Goal: Task Accomplishment & Management: Manage account settings

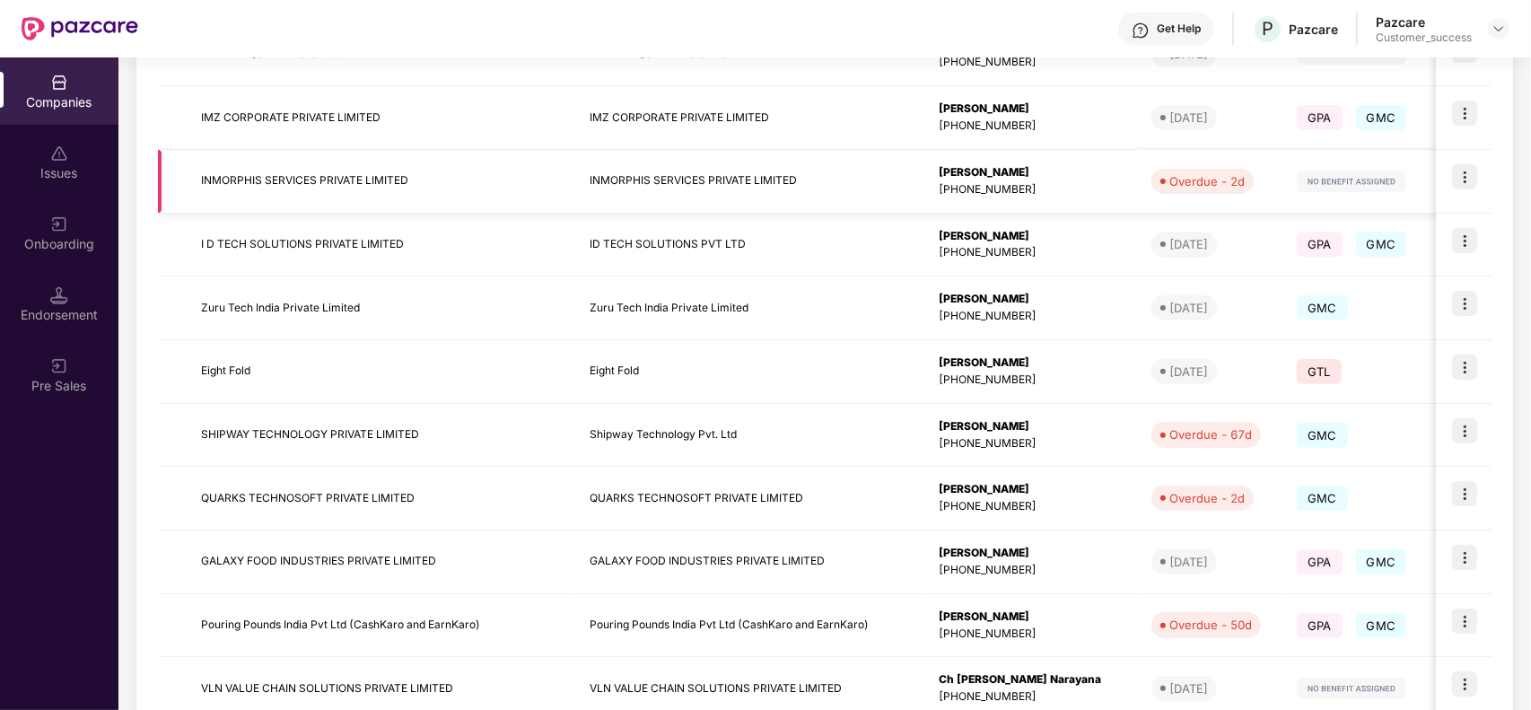
scroll to position [755, 0]
click at [1456, 240] on img at bounding box center [1464, 241] width 25 height 25
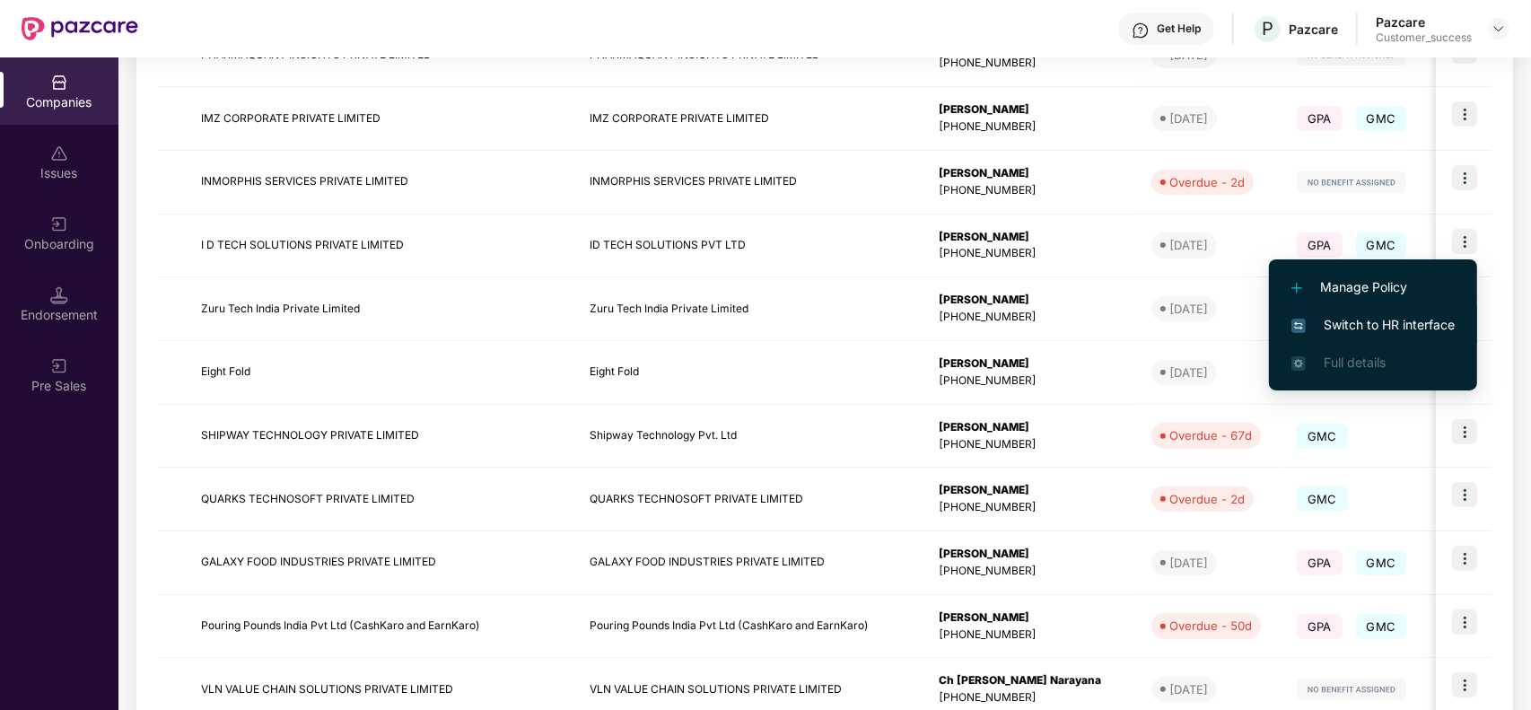
click at [1422, 310] on li "Switch to HR interface" at bounding box center [1373, 325] width 208 height 38
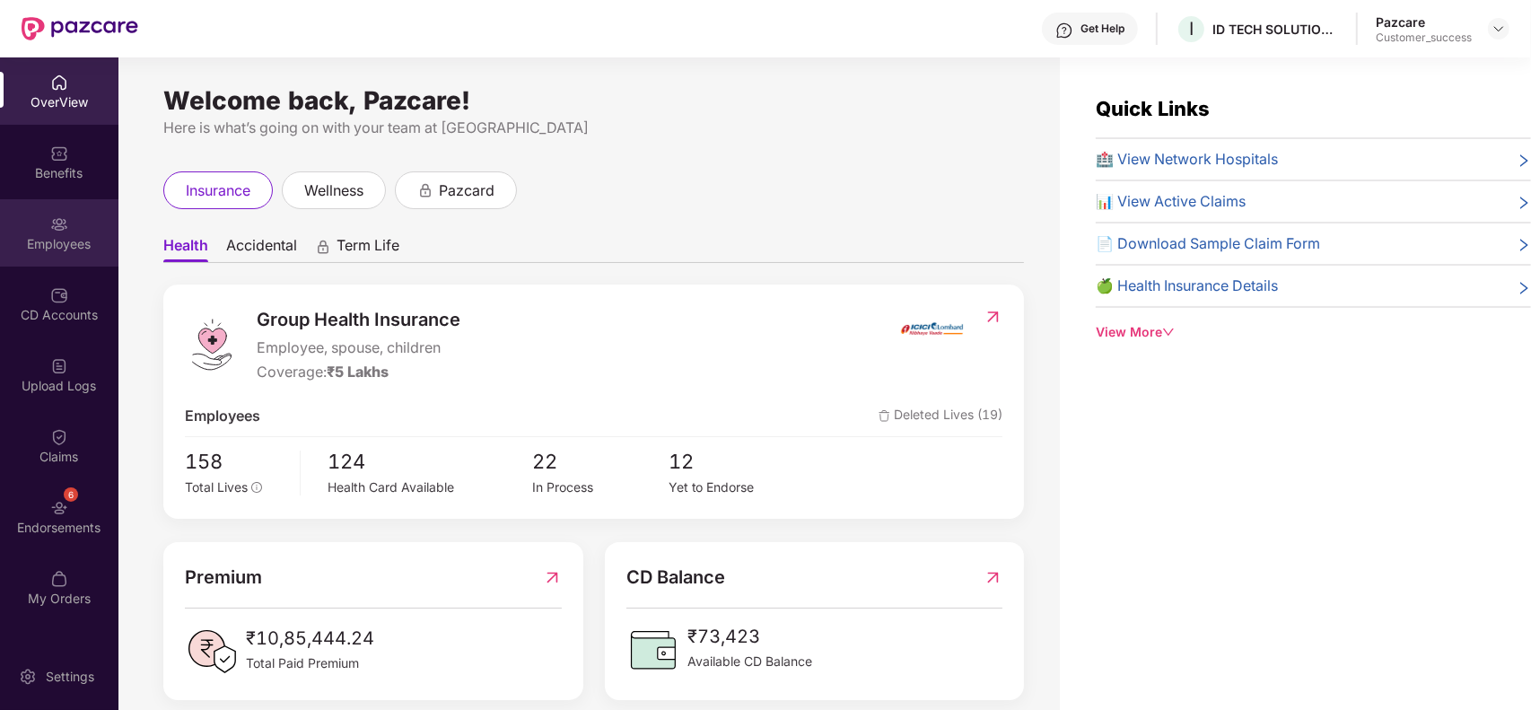
click at [55, 233] on div "Employees" at bounding box center [59, 232] width 118 height 67
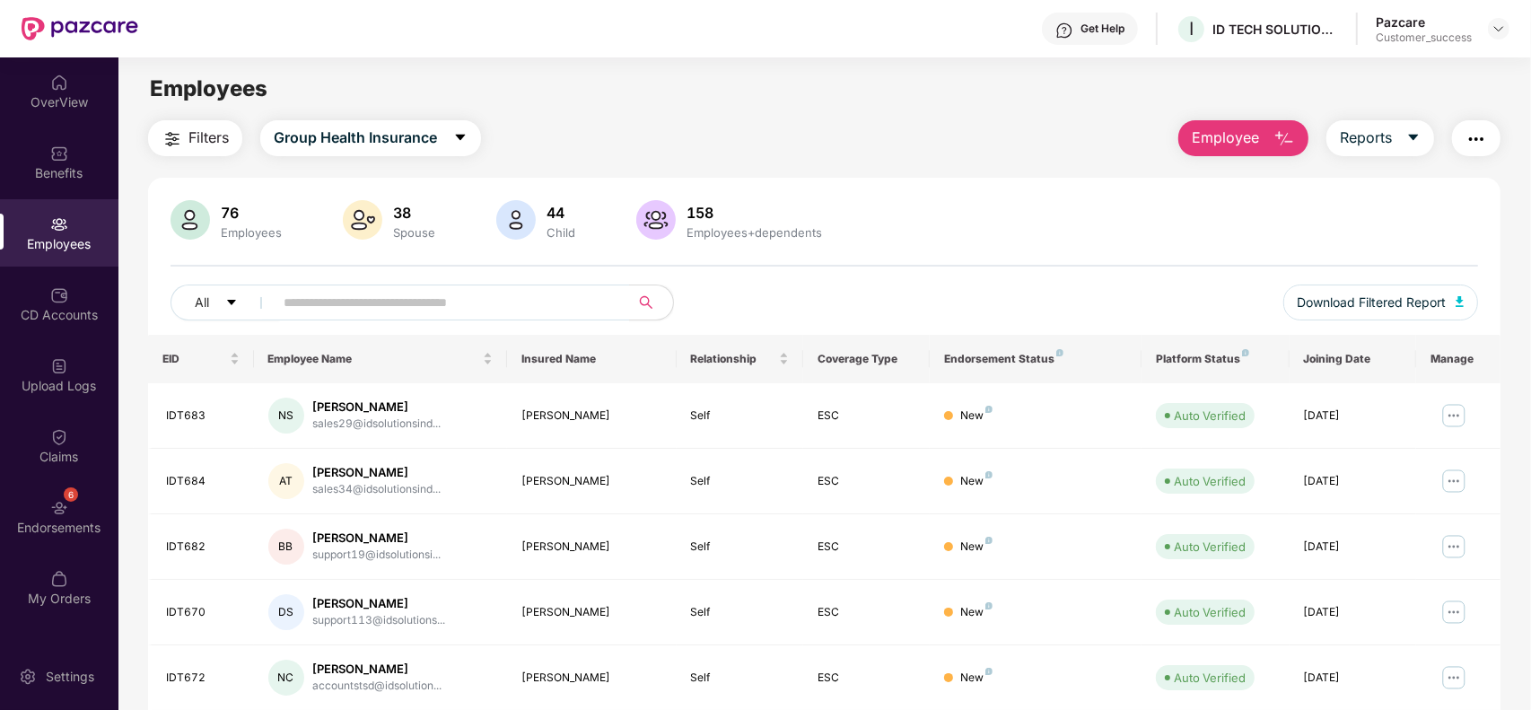
click at [161, 153] on button "Filters" at bounding box center [195, 138] width 94 height 36
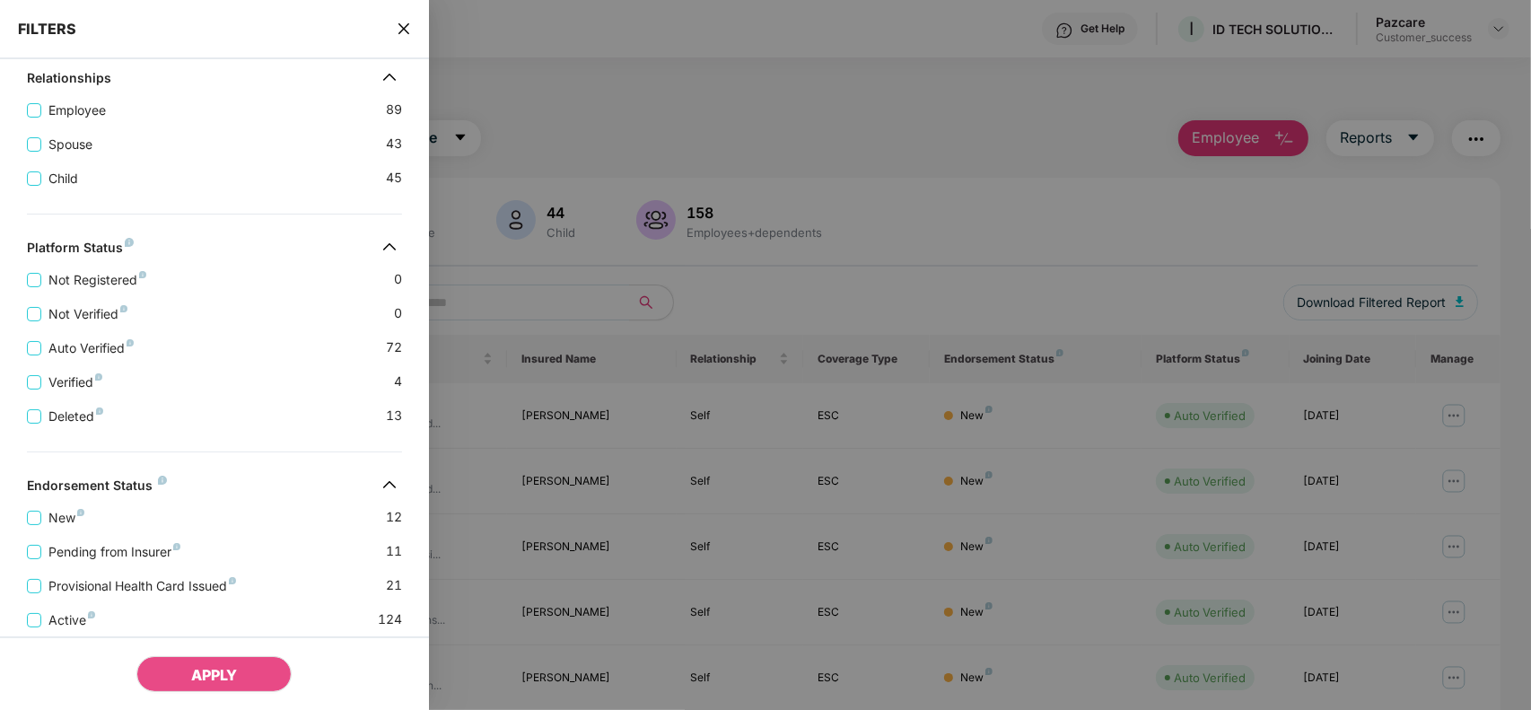
scroll to position [467, 0]
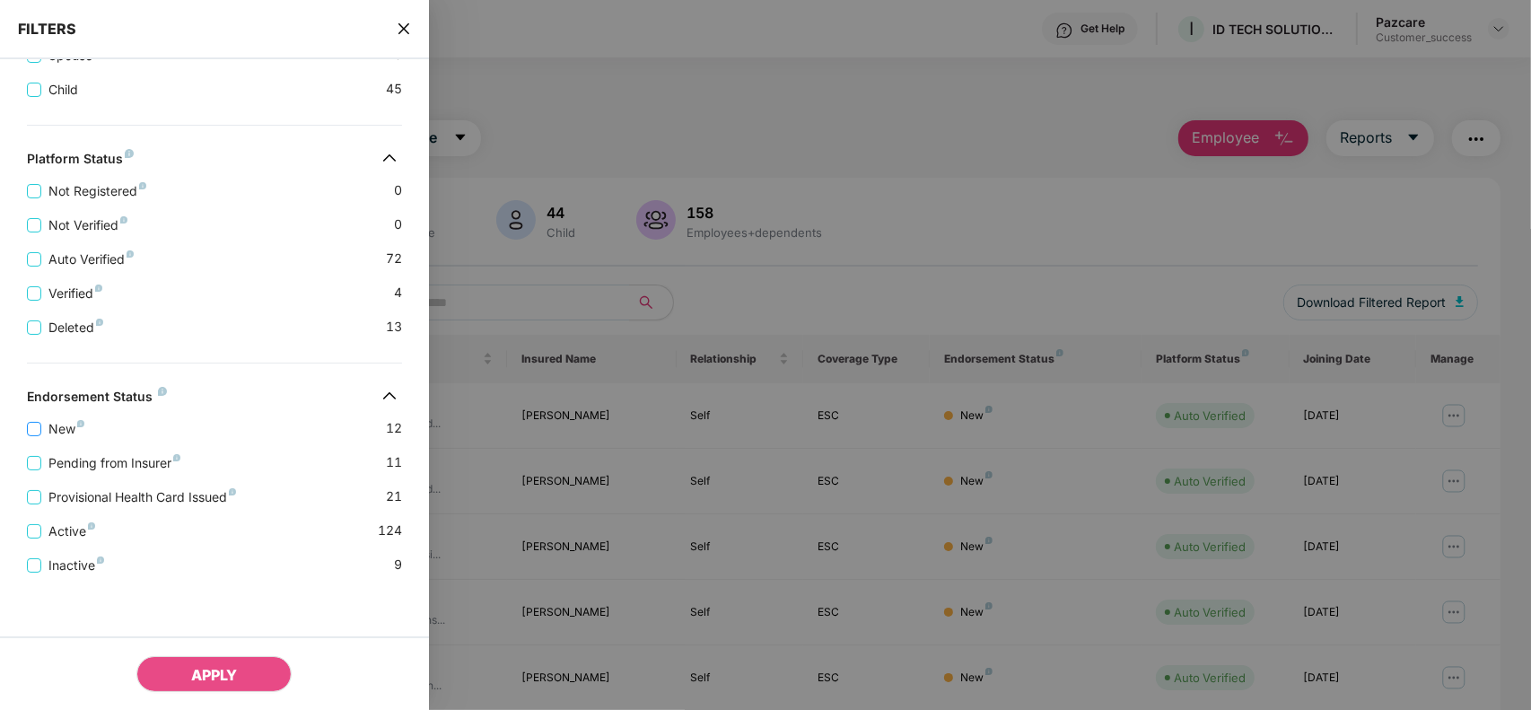
click at [59, 429] on span "New" at bounding box center [66, 429] width 50 height 20
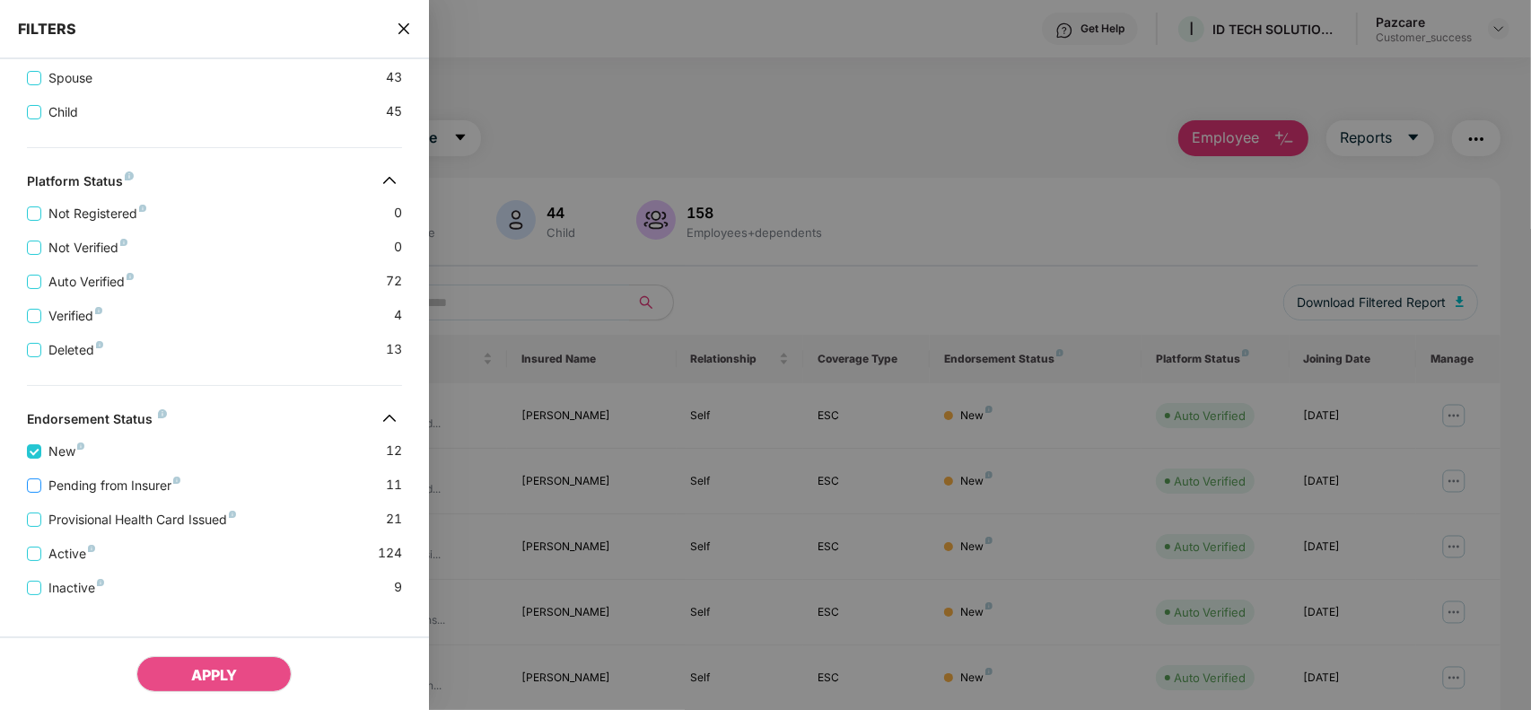
click at [65, 495] on span "Pending from Insurer" at bounding box center [114, 485] width 146 height 20
click at [68, 529] on span "Provisional Health Card Issued" at bounding box center [142, 520] width 202 height 20
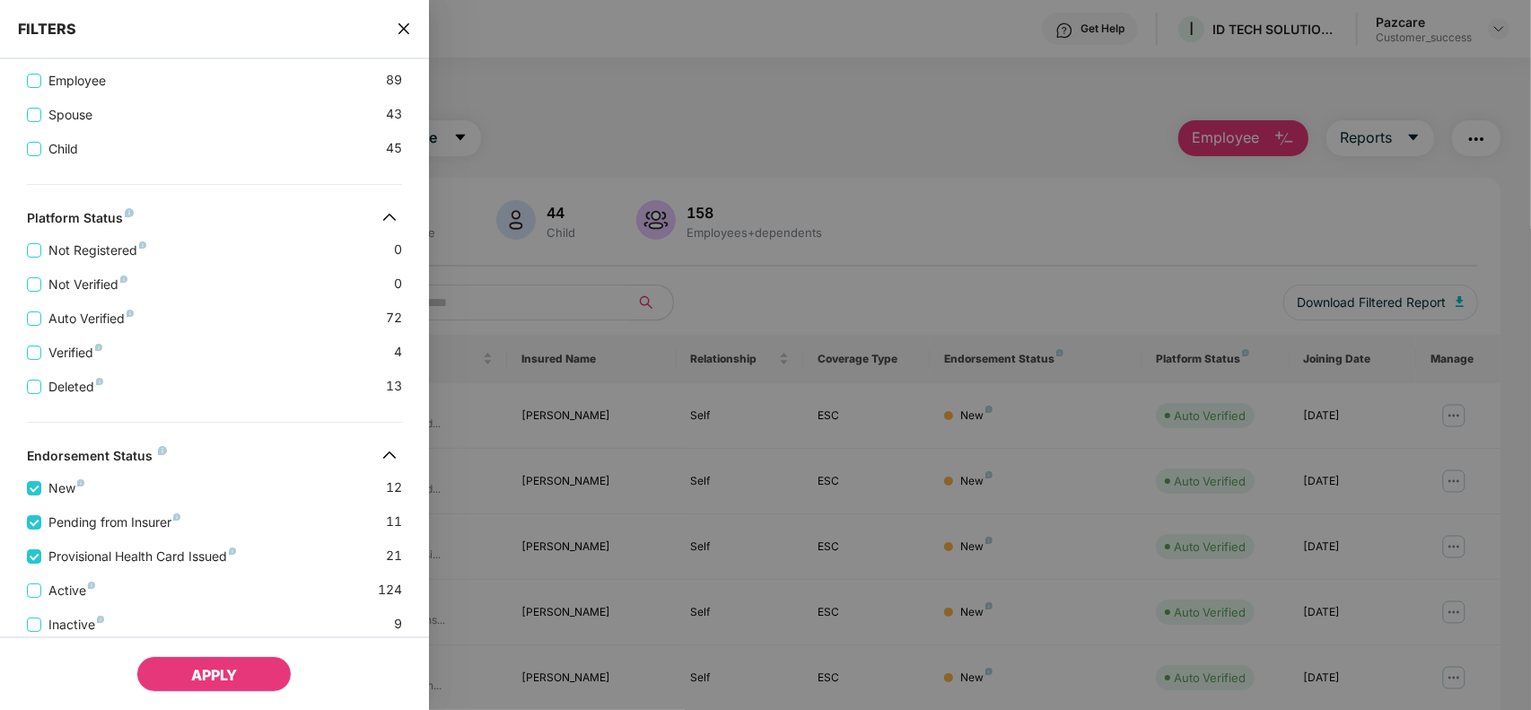
click at [186, 667] on button "APPLY" at bounding box center [213, 674] width 155 height 36
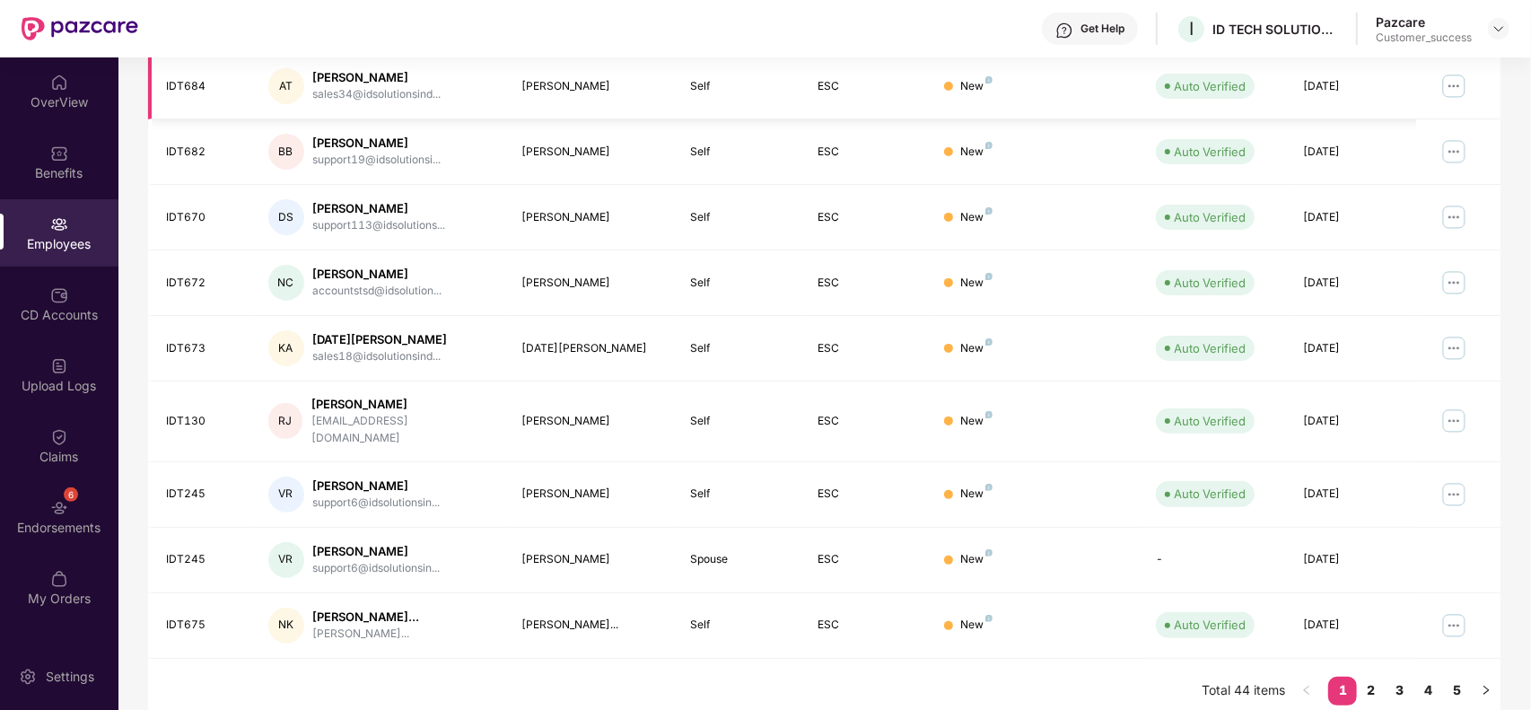
scroll to position [0, 0]
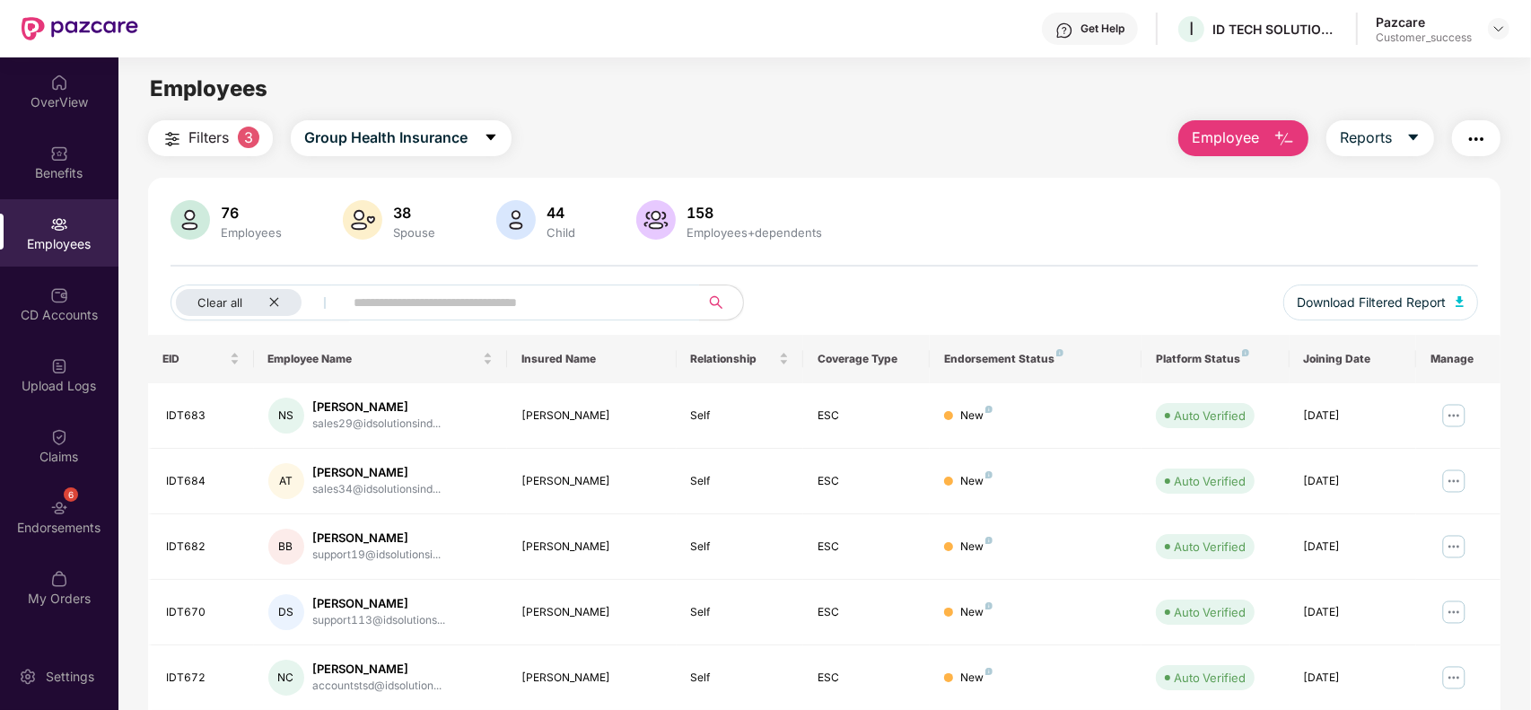
click at [222, 153] on button "Filters 3" at bounding box center [210, 138] width 125 height 36
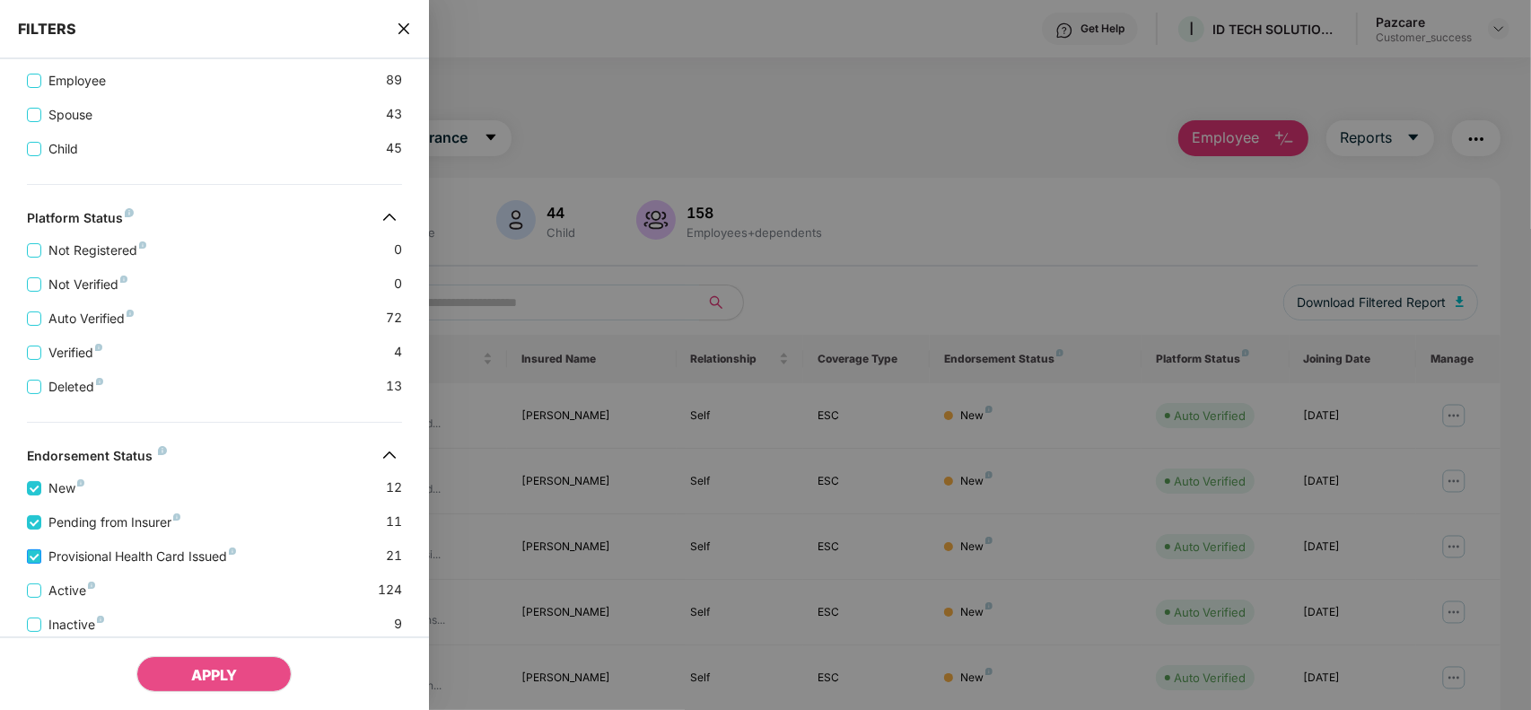
click at [135, 566] on span "Provisional Health Card Issued" at bounding box center [142, 556] width 202 height 20
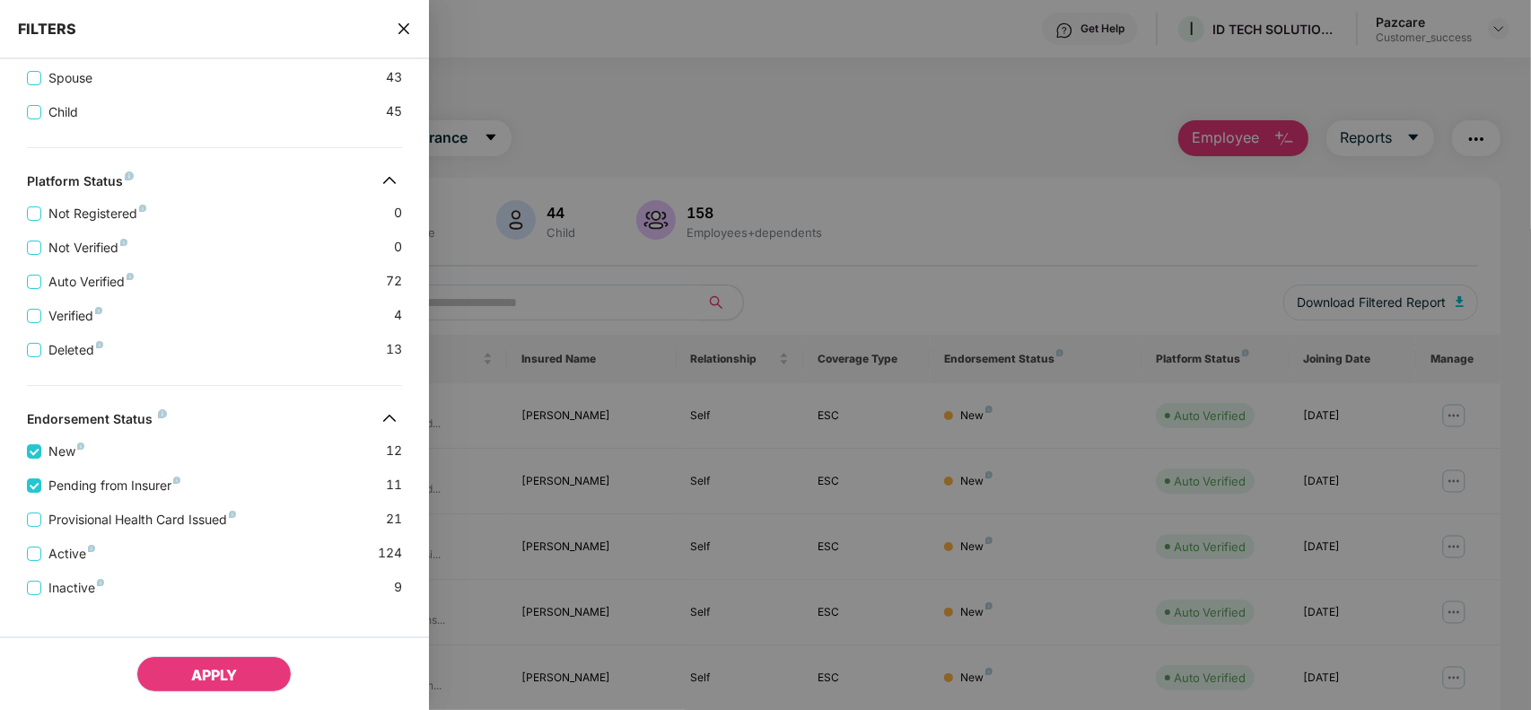
click at [176, 670] on button "APPLY" at bounding box center [213, 674] width 155 height 36
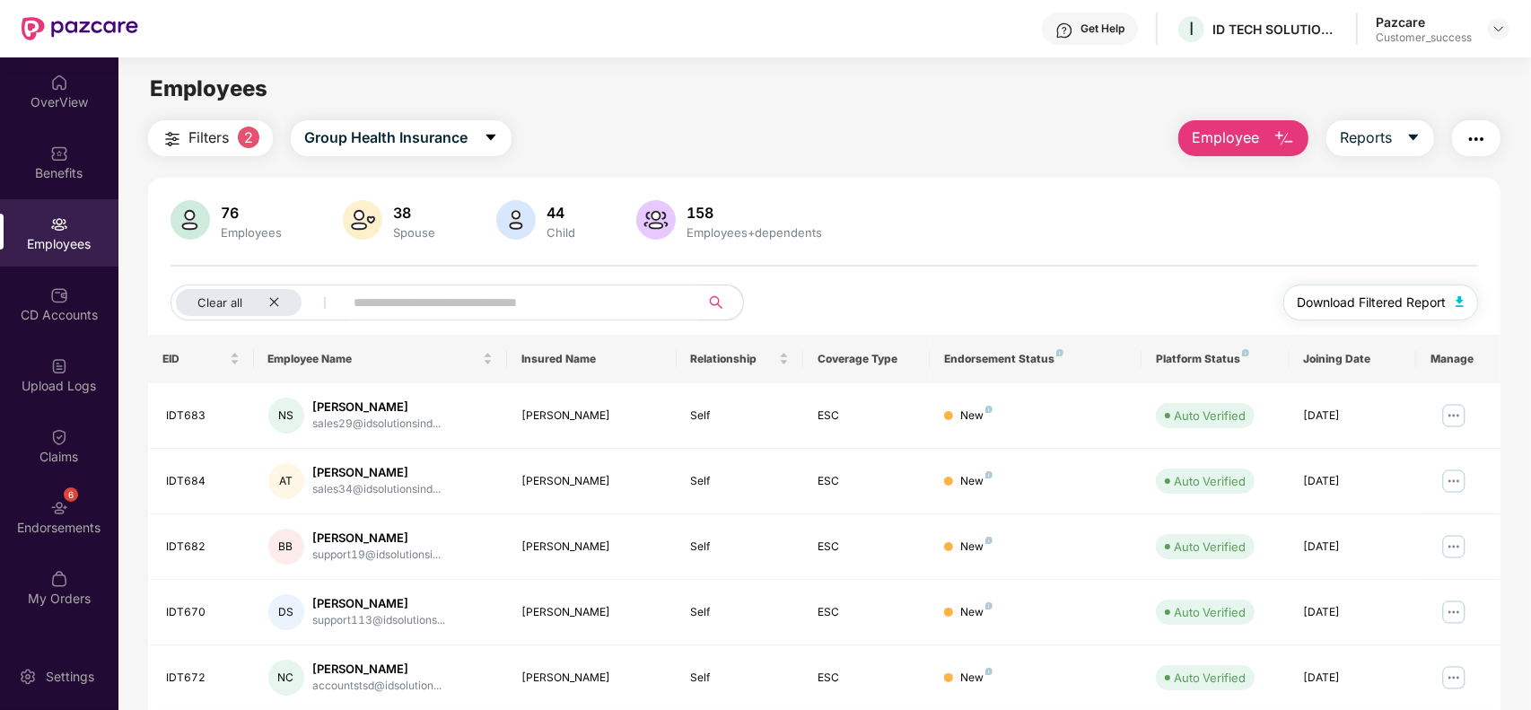
click at [1446, 307] on button "Download Filtered Report" at bounding box center [1381, 302] width 196 height 36
click at [61, 179] on div "Benefits" at bounding box center [59, 173] width 118 height 18
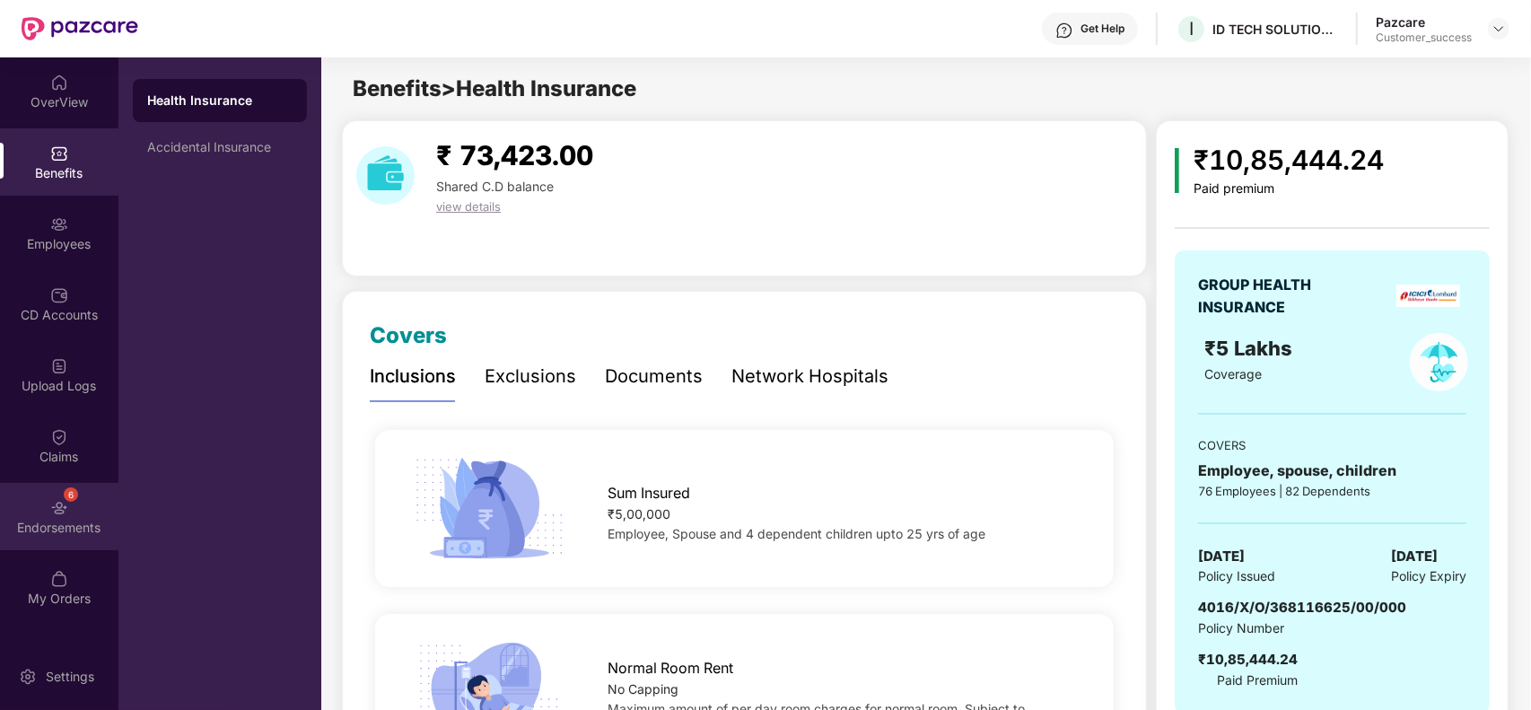
click at [49, 540] on div "6 Endorsements" at bounding box center [59, 516] width 118 height 67
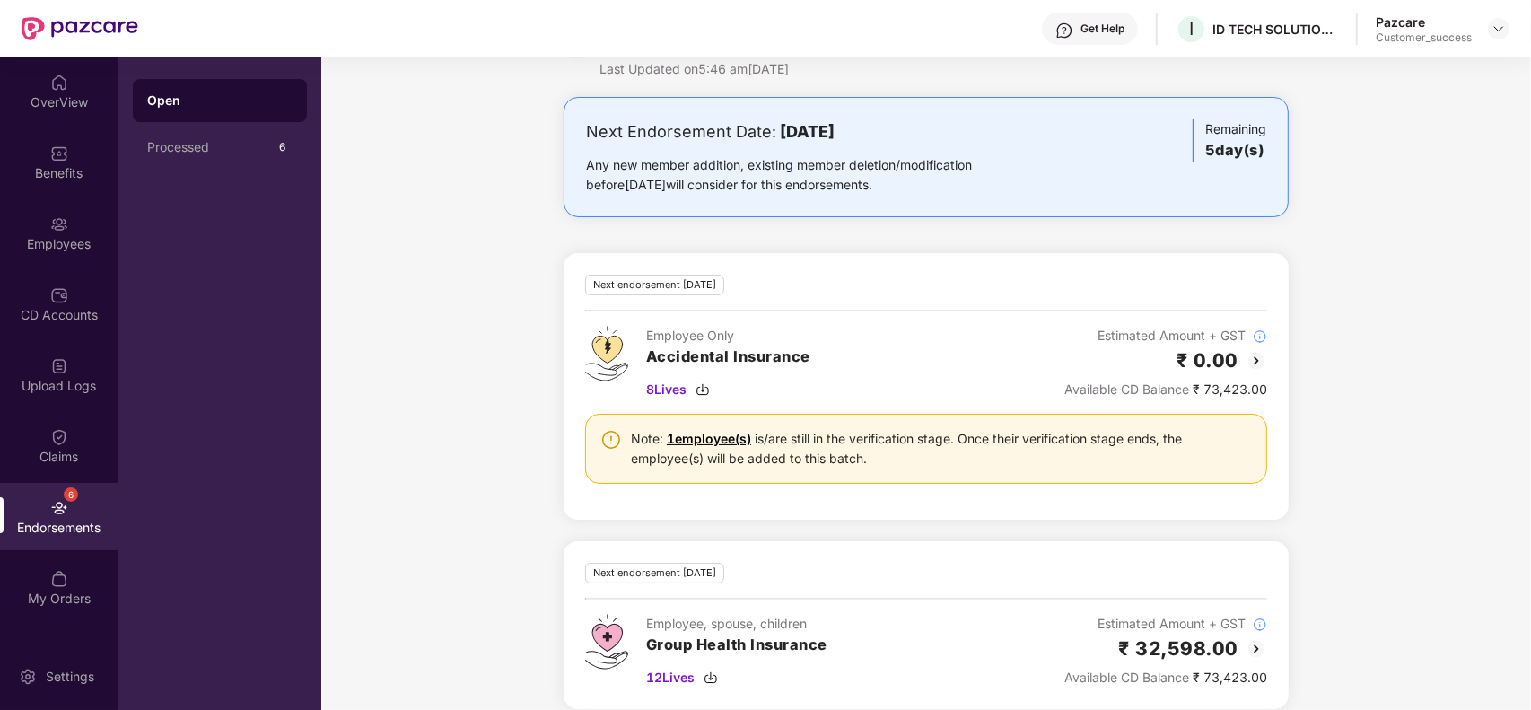
scroll to position [82, 0]
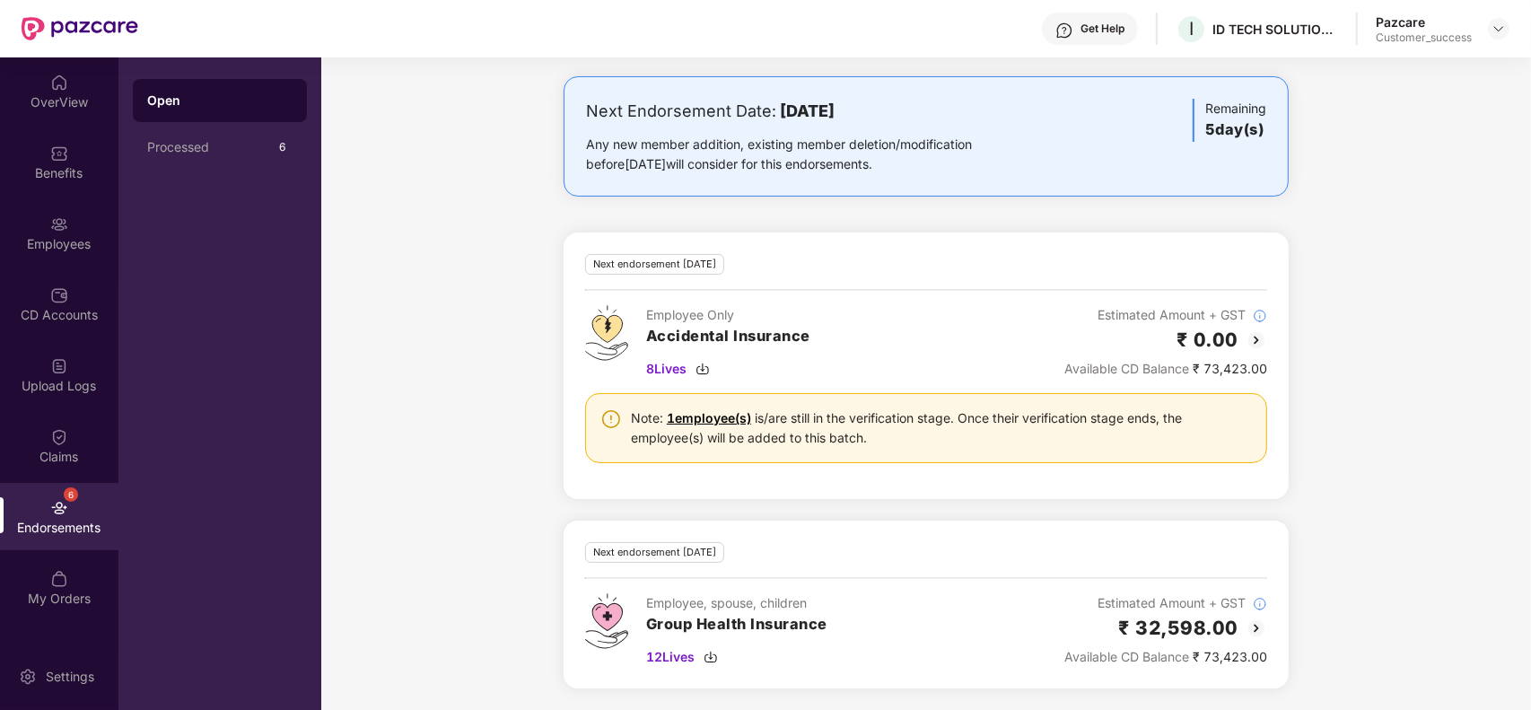
click at [1253, 624] on img at bounding box center [1256, 628] width 22 height 22
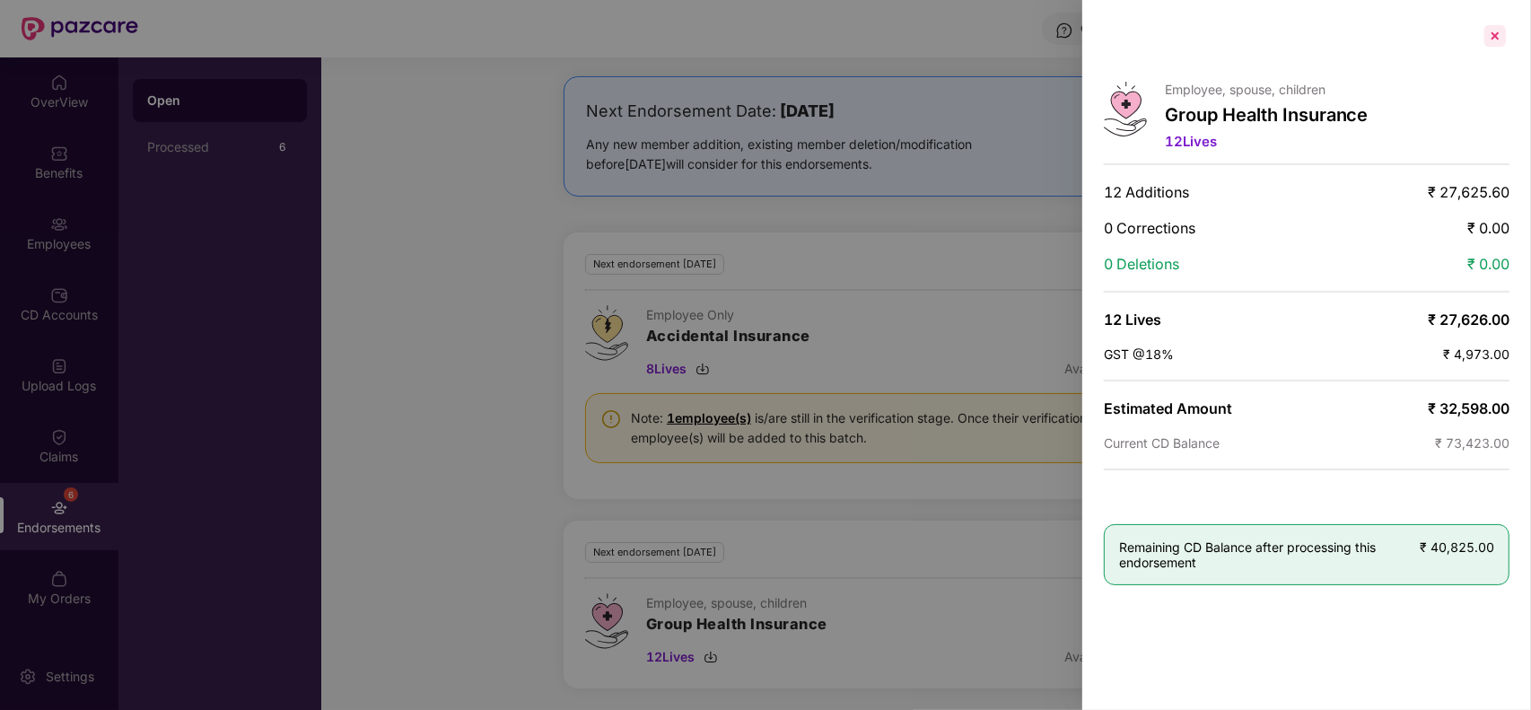
click at [1490, 42] on div at bounding box center [1494, 36] width 29 height 29
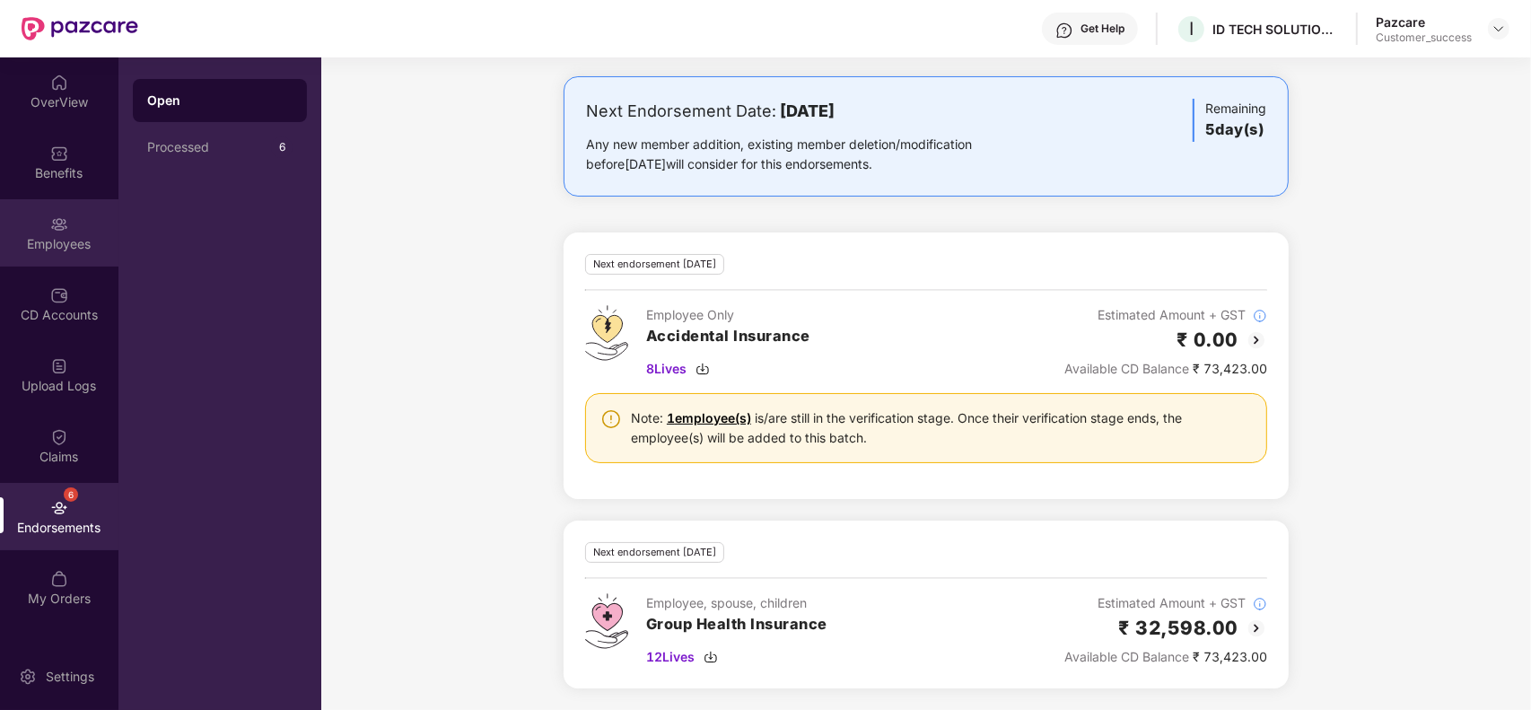
click at [65, 253] on div "Employees" at bounding box center [59, 232] width 118 height 67
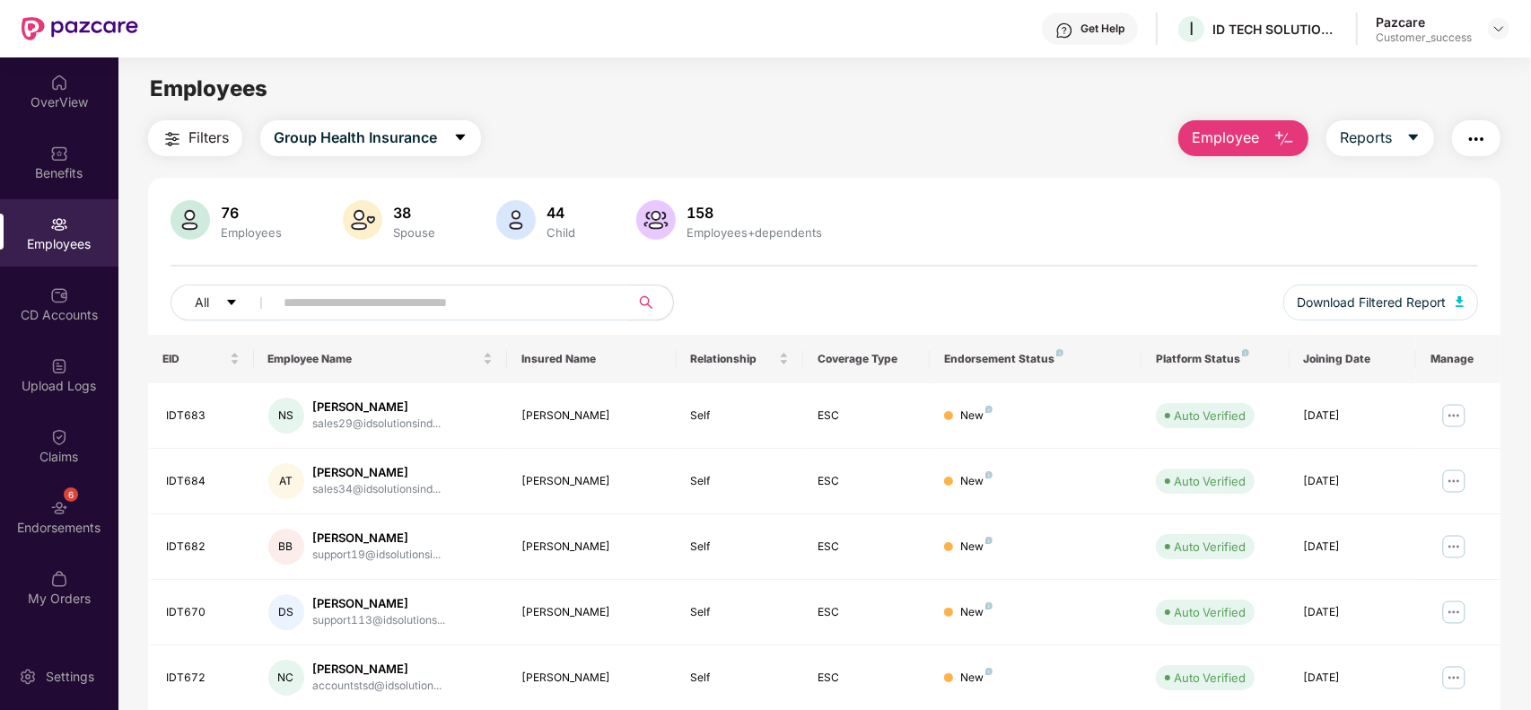
click at [175, 137] on img "button" at bounding box center [172, 139] width 22 height 22
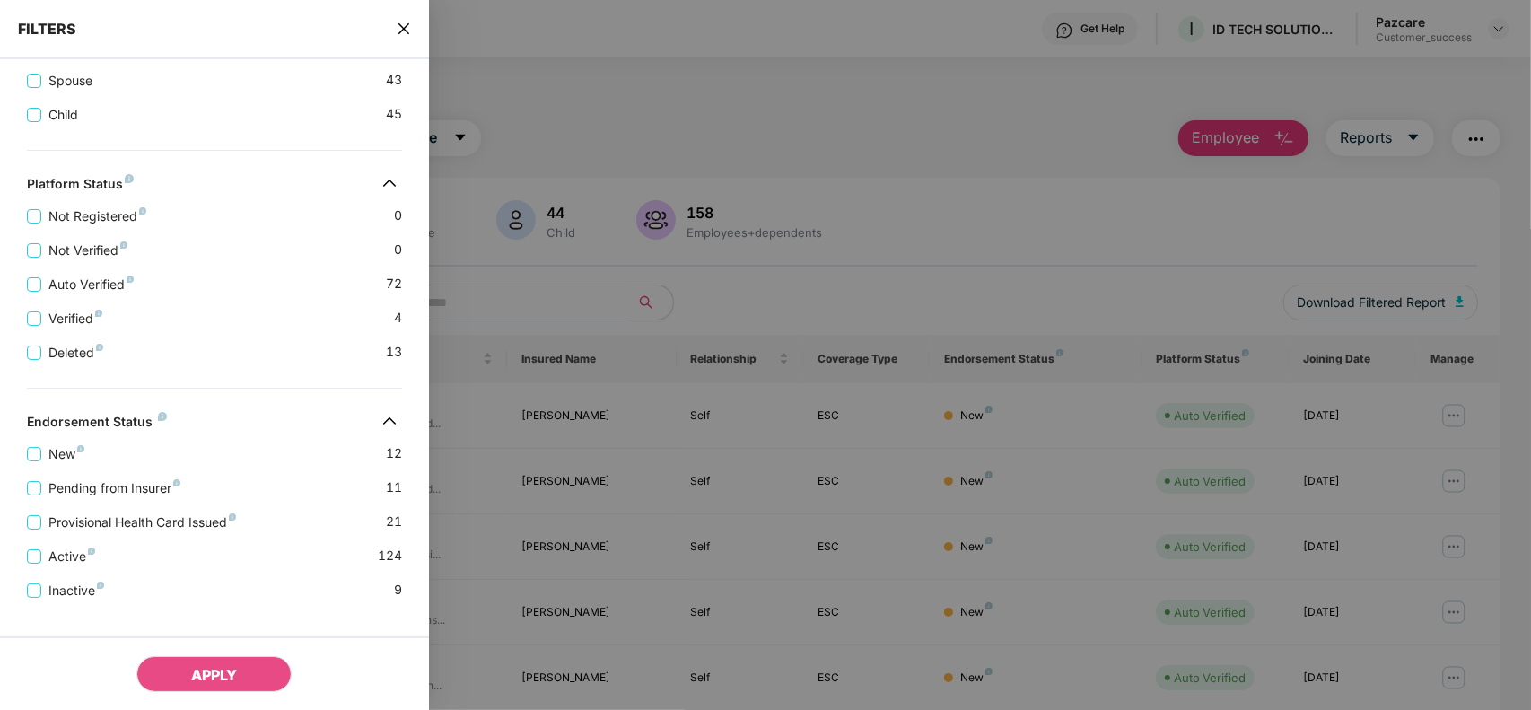
scroll to position [428, 0]
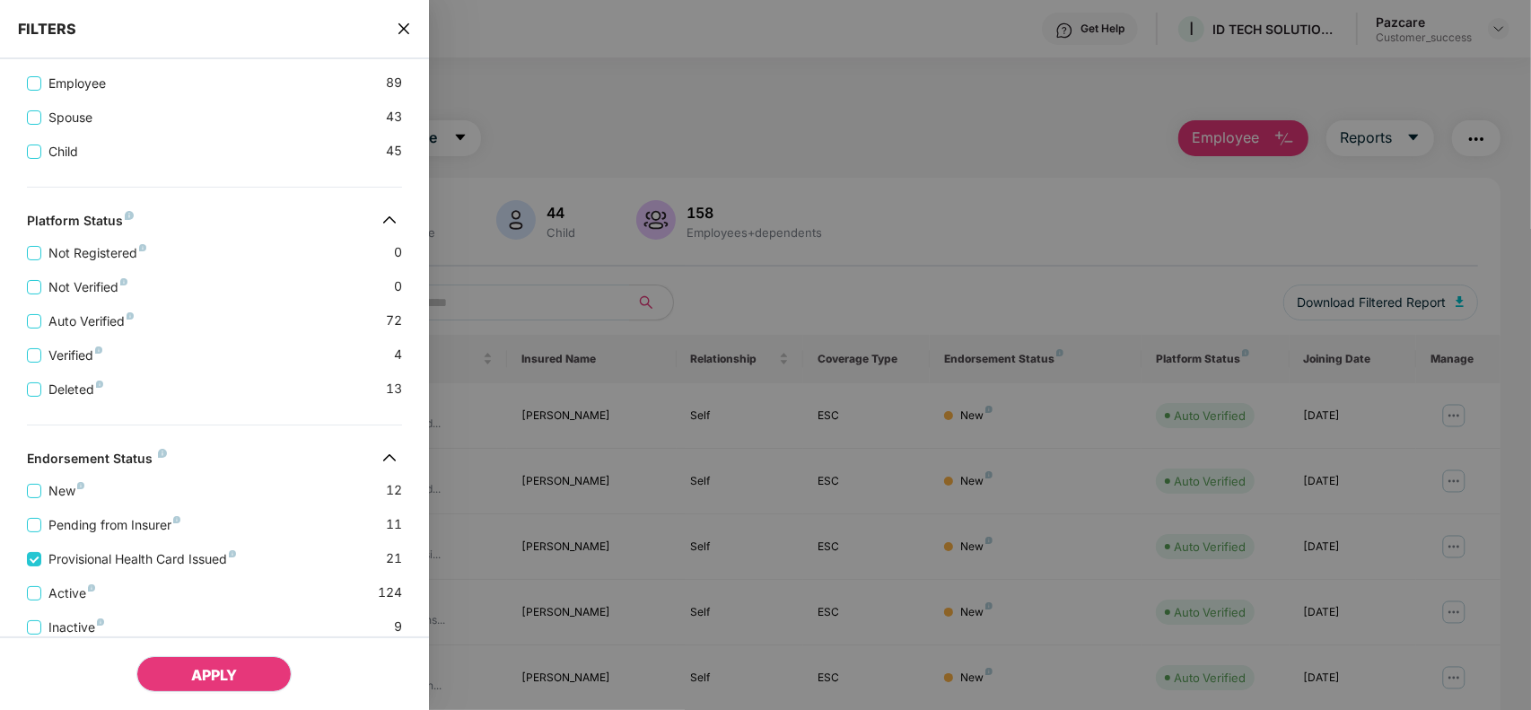
click at [193, 682] on span "APPLY" at bounding box center [214, 675] width 46 height 18
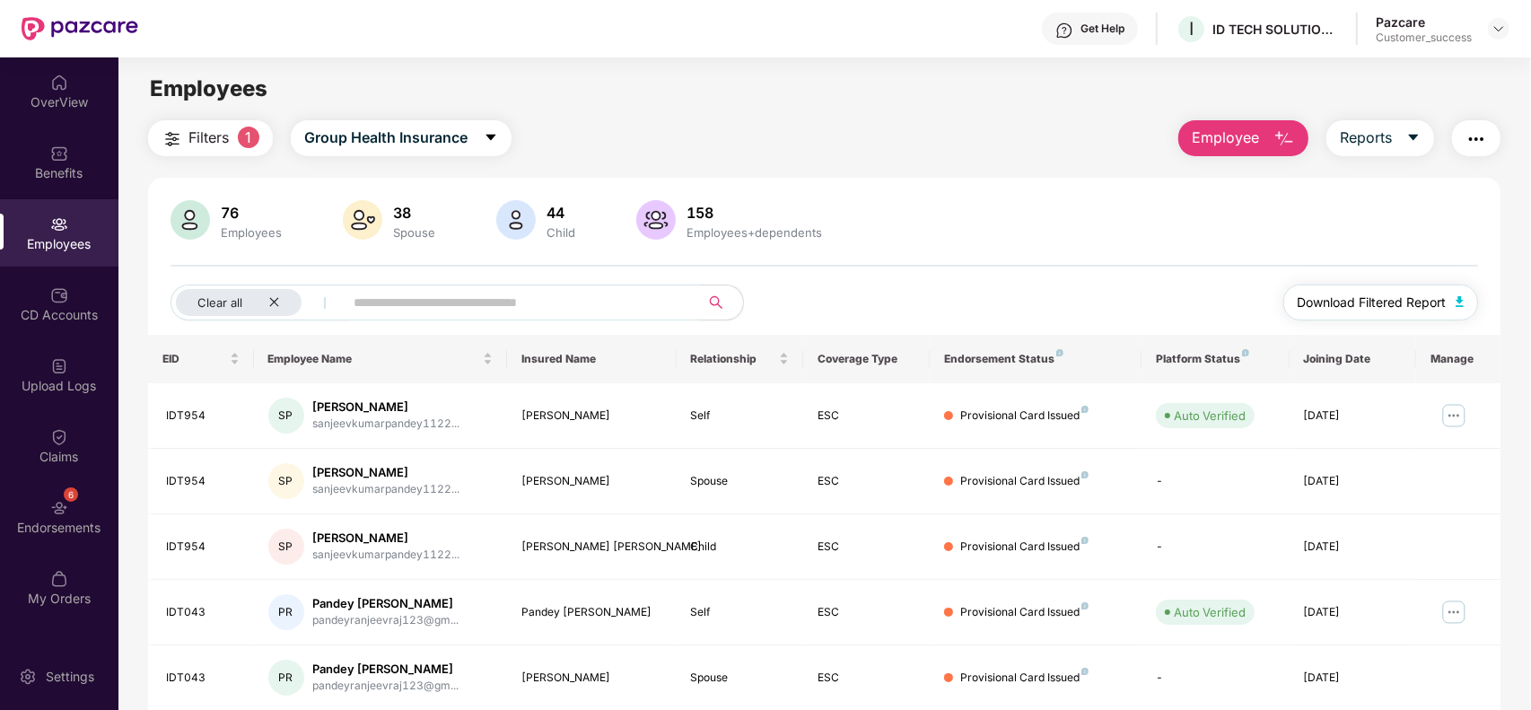
click at [1328, 305] on span "Download Filtered Report" at bounding box center [1371, 302] width 149 height 20
click at [1476, 141] on img "button" at bounding box center [1476, 139] width 22 height 22
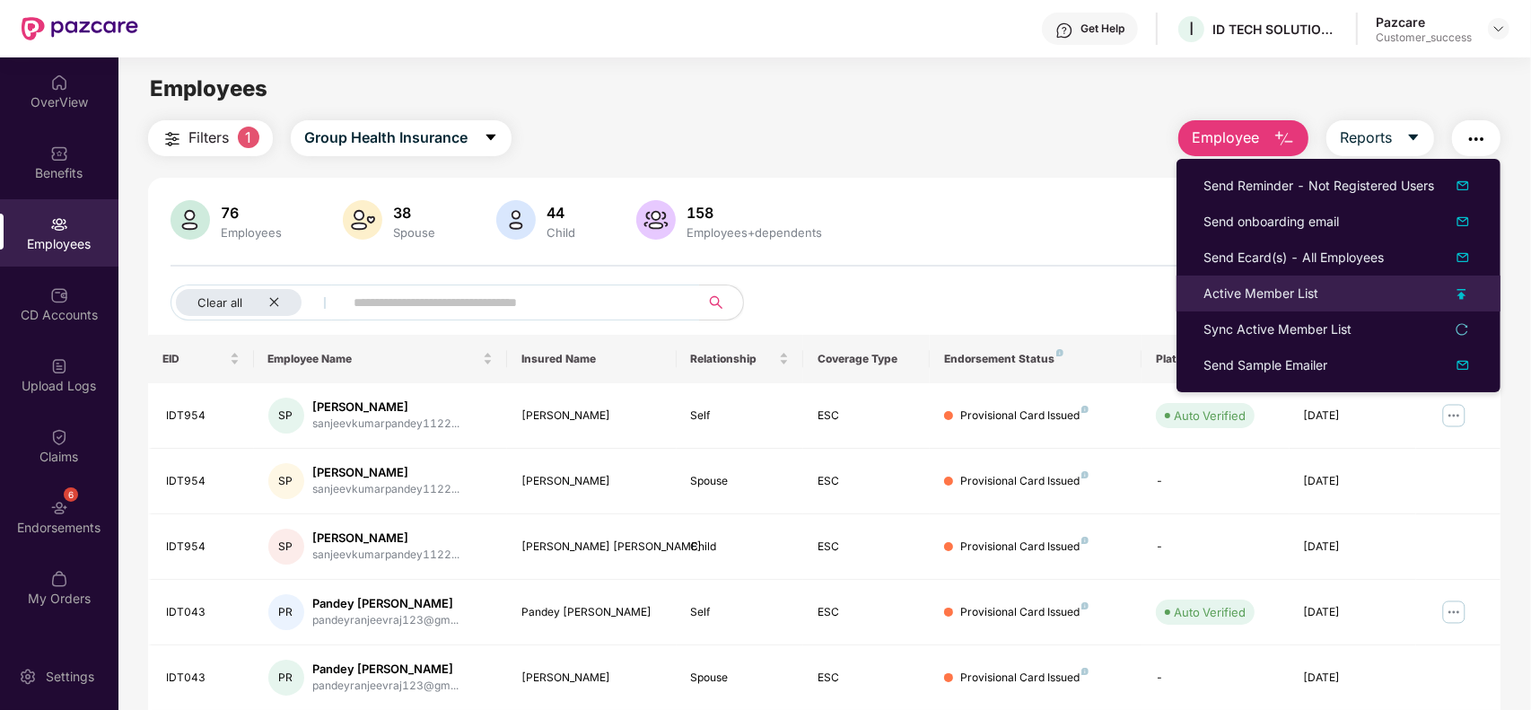
click at [1468, 296] on div "Active Member List" at bounding box center [1338, 293] width 270 height 20
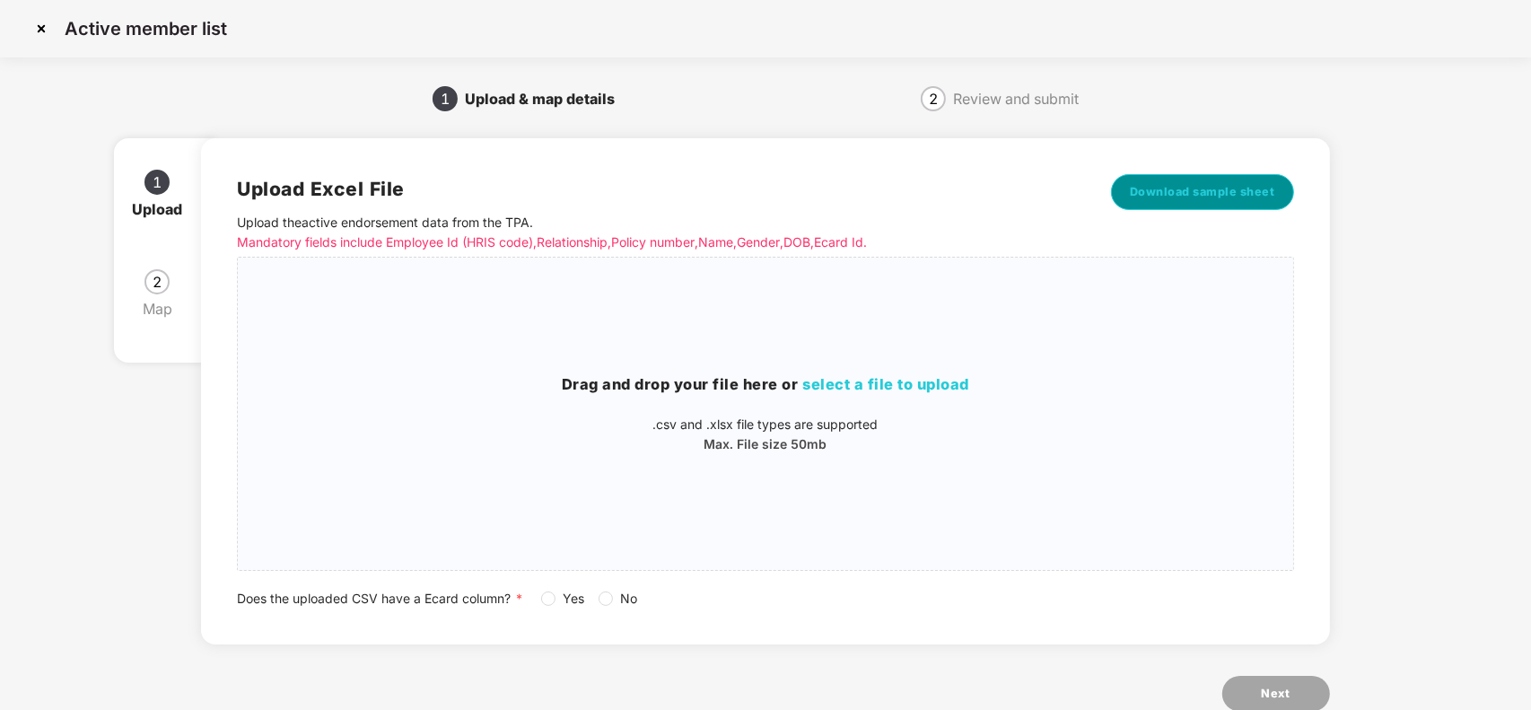
click at [1182, 200] on span "Download sample sheet" at bounding box center [1202, 192] width 145 height 18
click at [50, 36] on img at bounding box center [41, 28] width 29 height 29
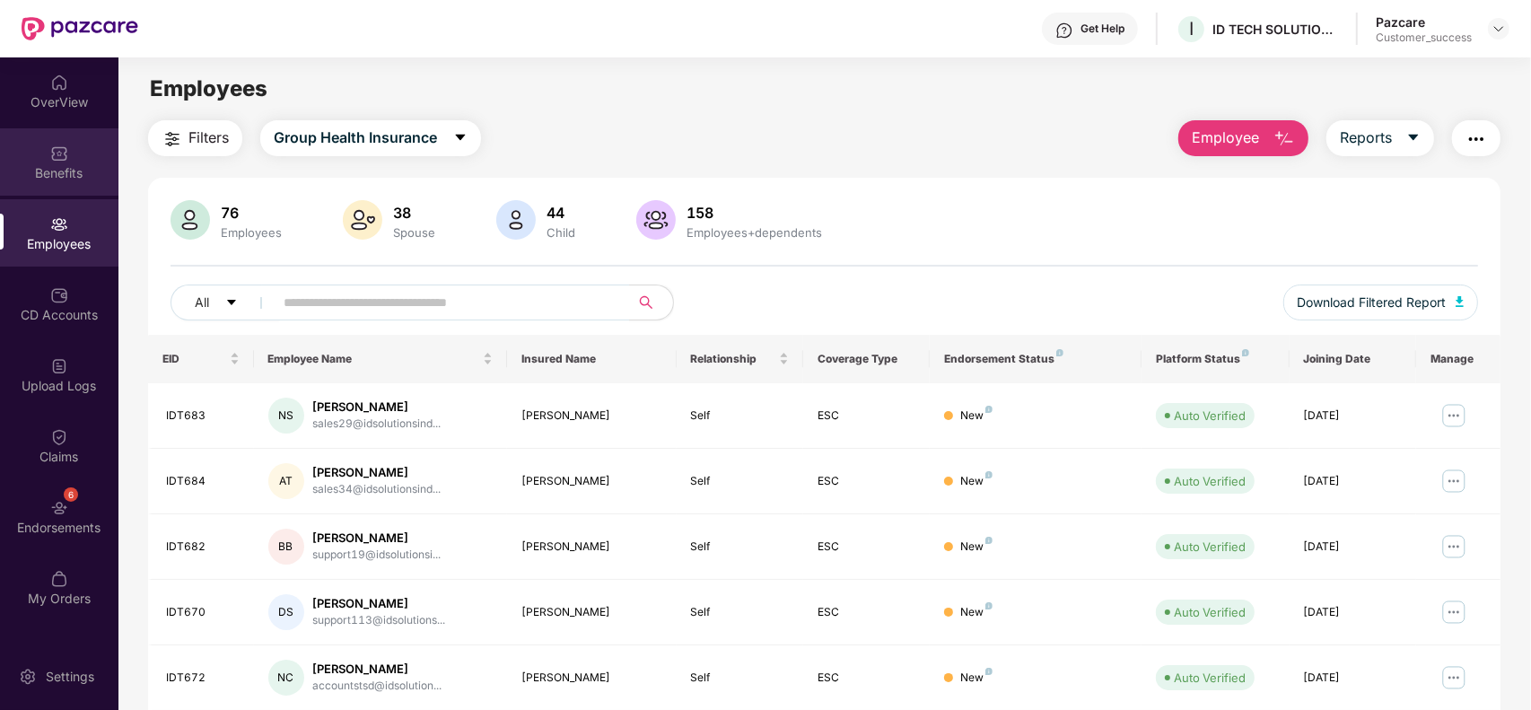
click at [64, 169] on div "Benefits" at bounding box center [59, 173] width 118 height 18
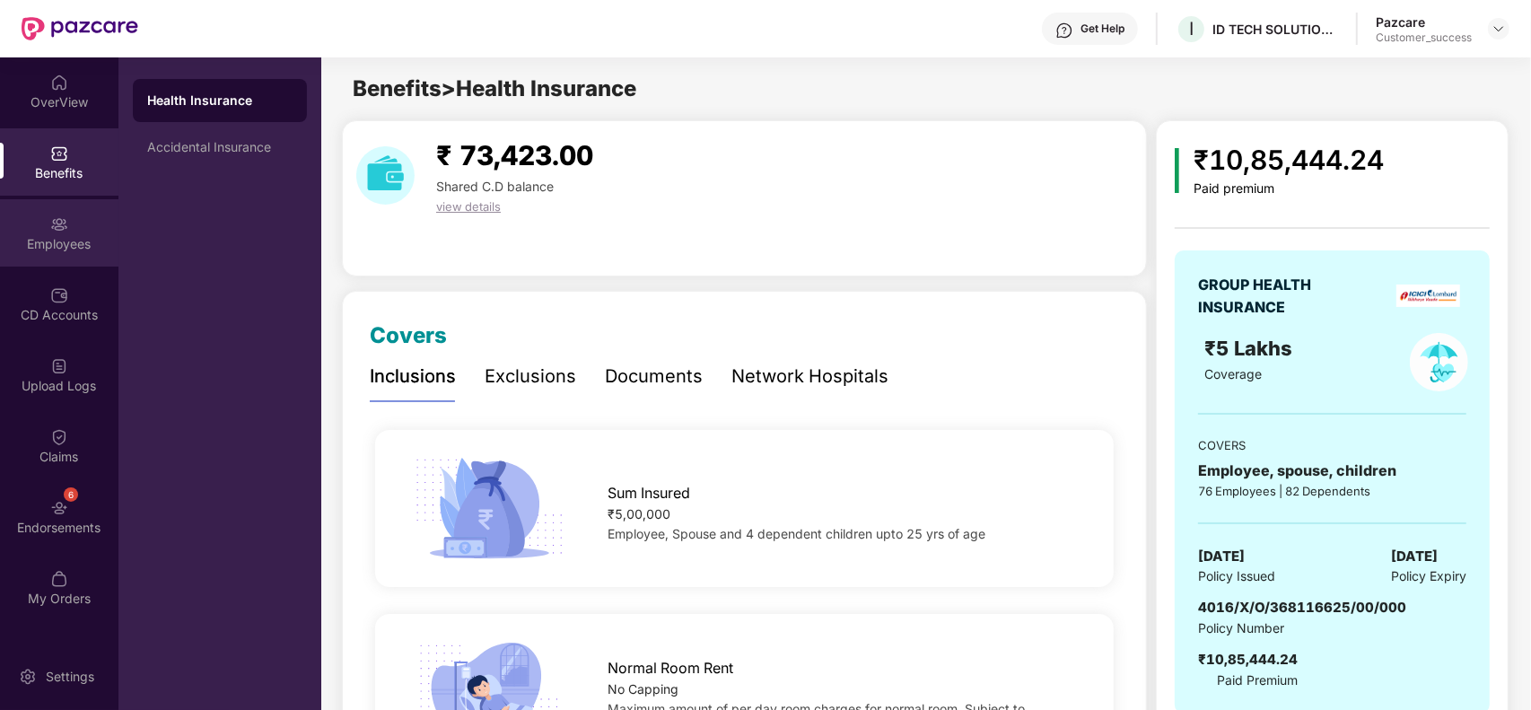
click at [20, 235] on div "Employees" at bounding box center [59, 244] width 118 height 18
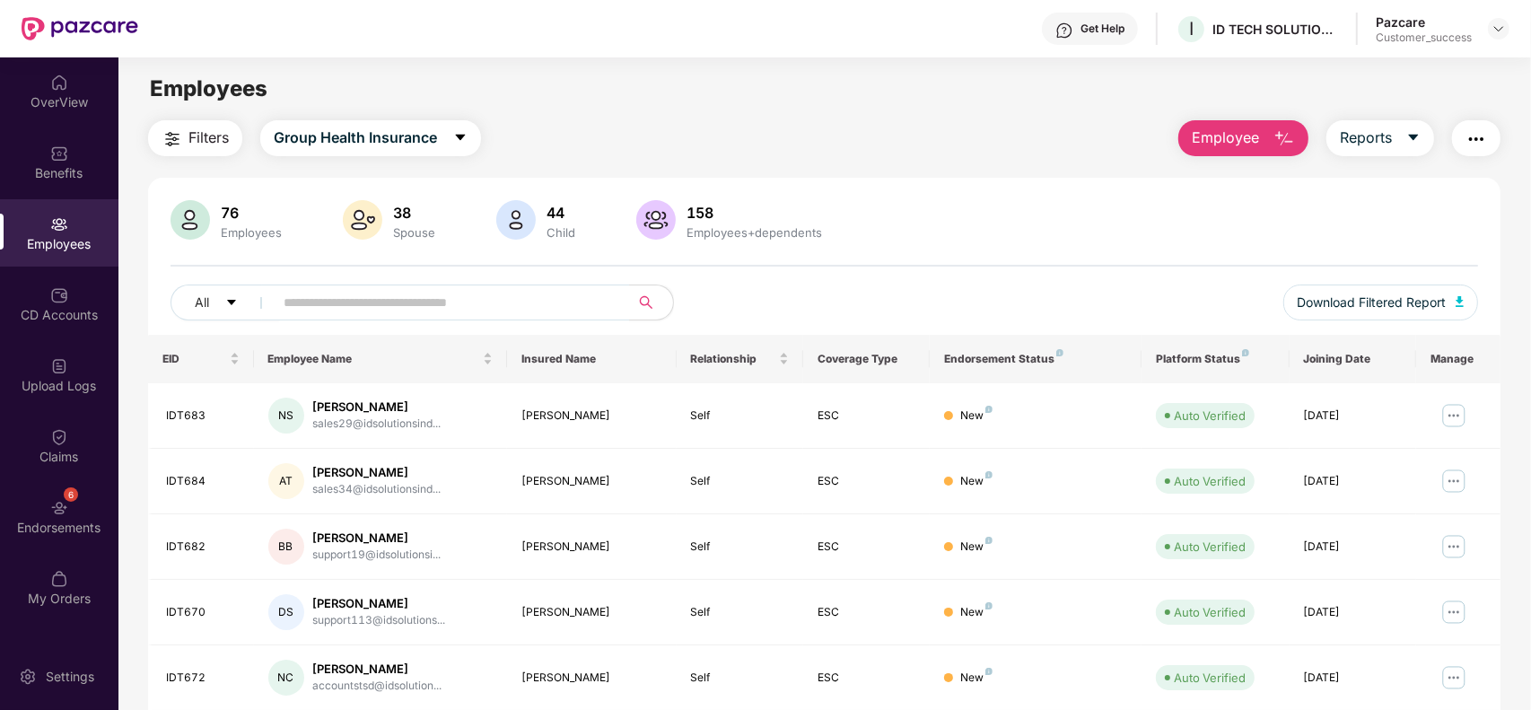
click at [1480, 139] on img "button" at bounding box center [1476, 139] width 22 height 22
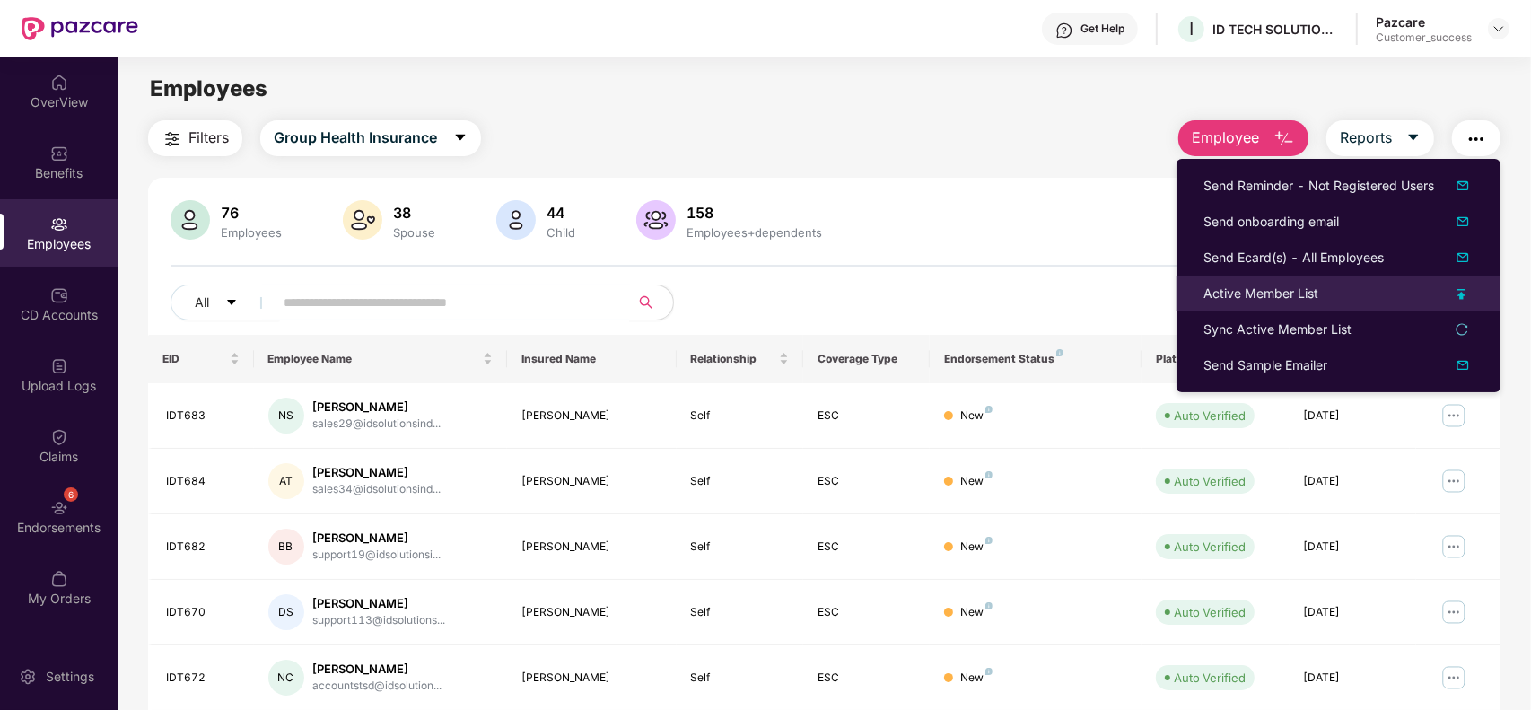
click at [1415, 290] on div "Active Member List" at bounding box center [1338, 293] width 270 height 20
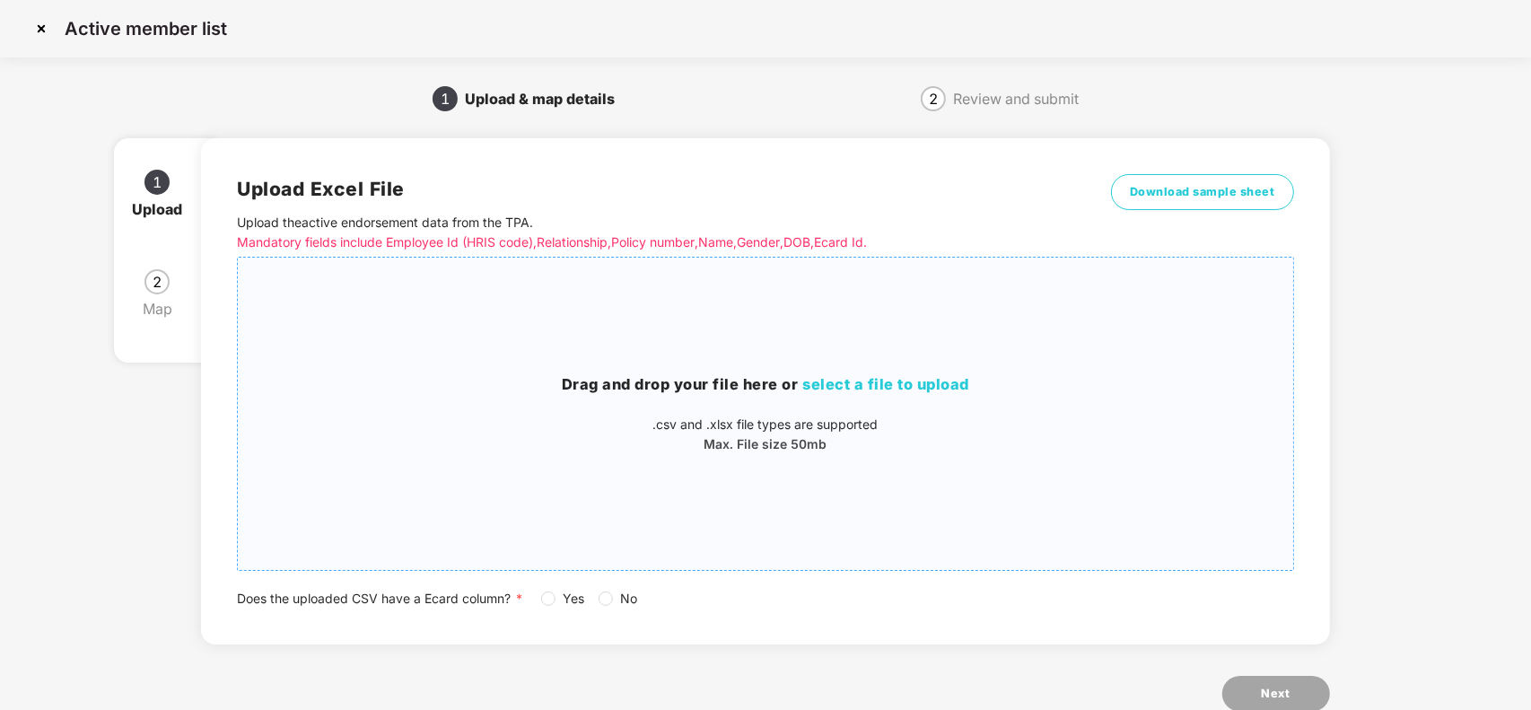
click at [891, 336] on div "Drag and drop your file here or select a file to upload .csv and .xlsx file typ…" at bounding box center [765, 413] width 1054 height 283
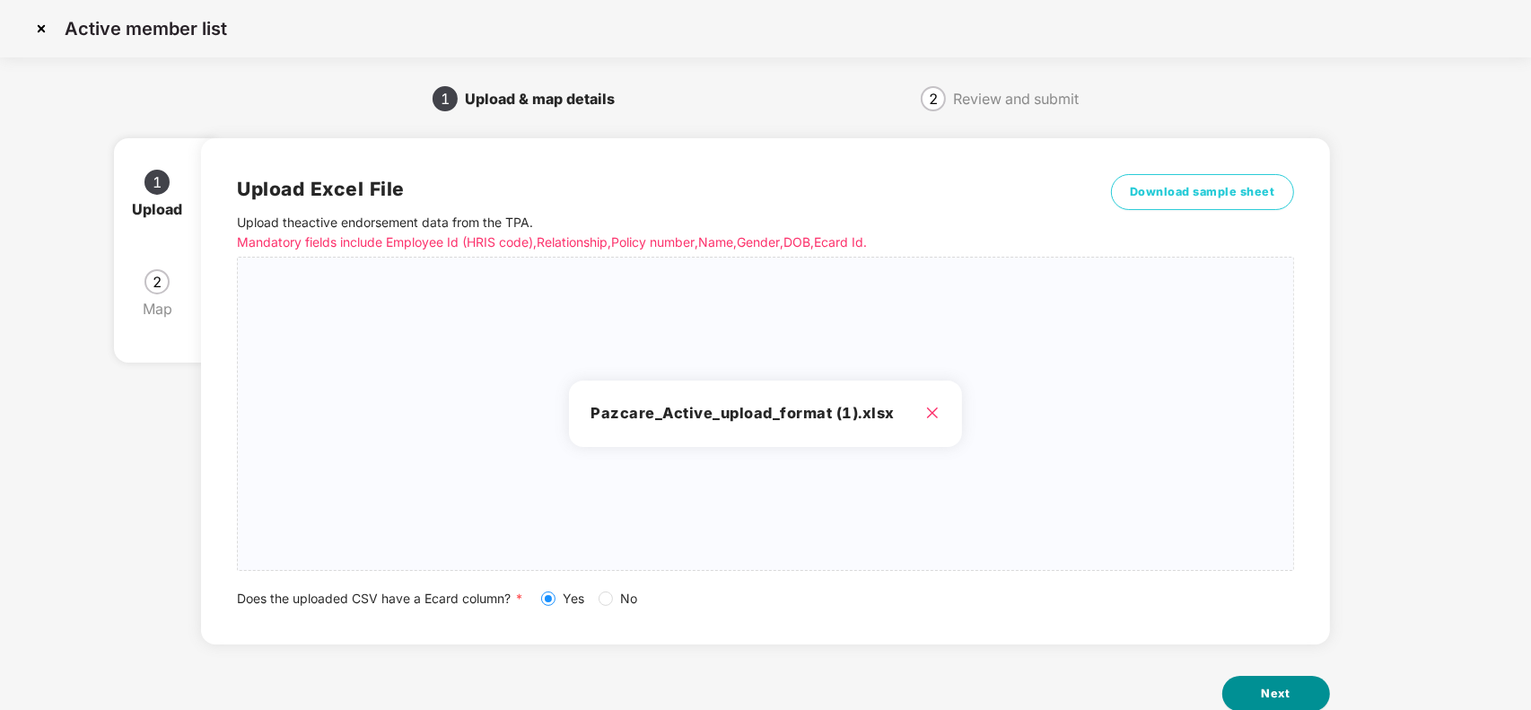
click at [1286, 679] on button "Next" at bounding box center [1276, 694] width 108 height 36
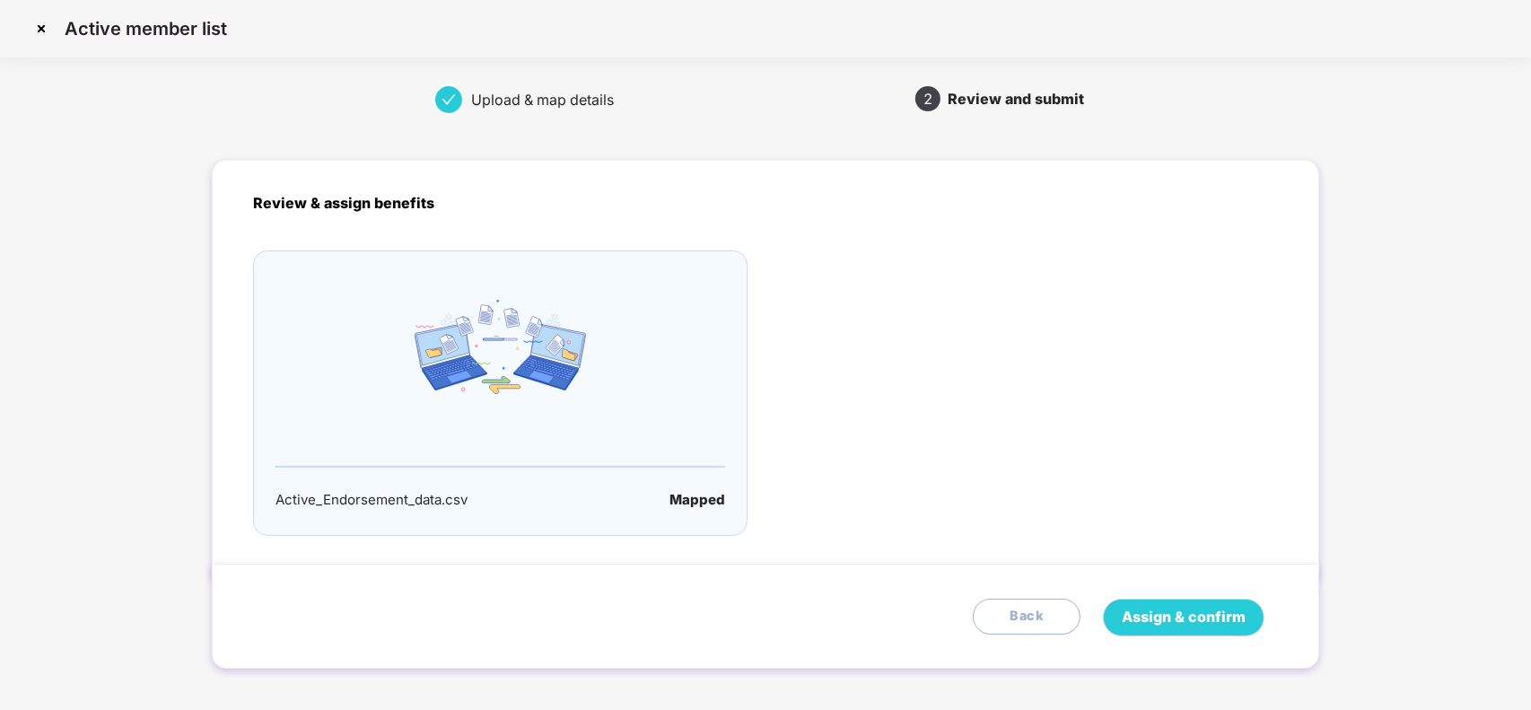
click at [1204, 637] on div "Assign & confirm Back" at bounding box center [765, 615] width 1107 height 105
click at [1216, 621] on span "Assign & confirm" at bounding box center [1183, 617] width 124 height 22
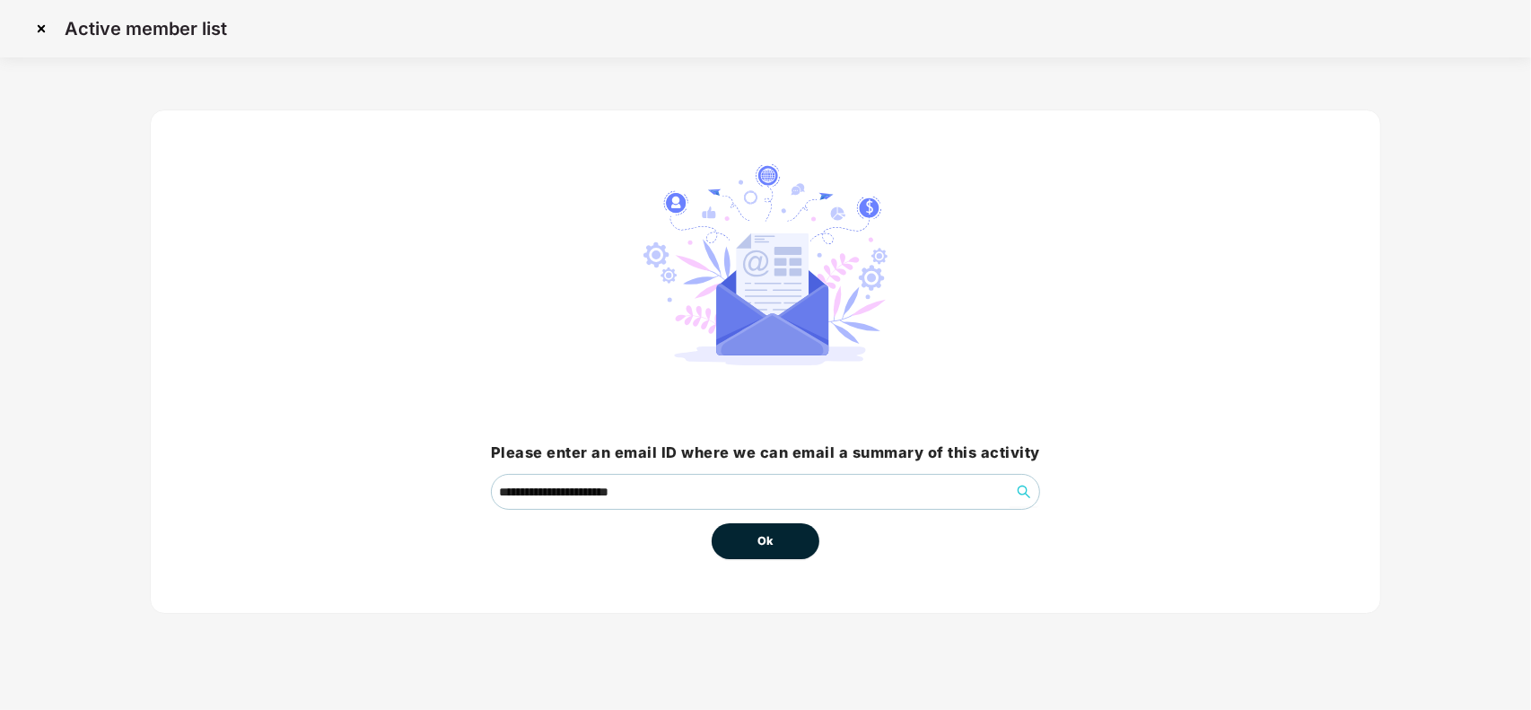
click at [792, 541] on button "Ok" at bounding box center [765, 541] width 108 height 36
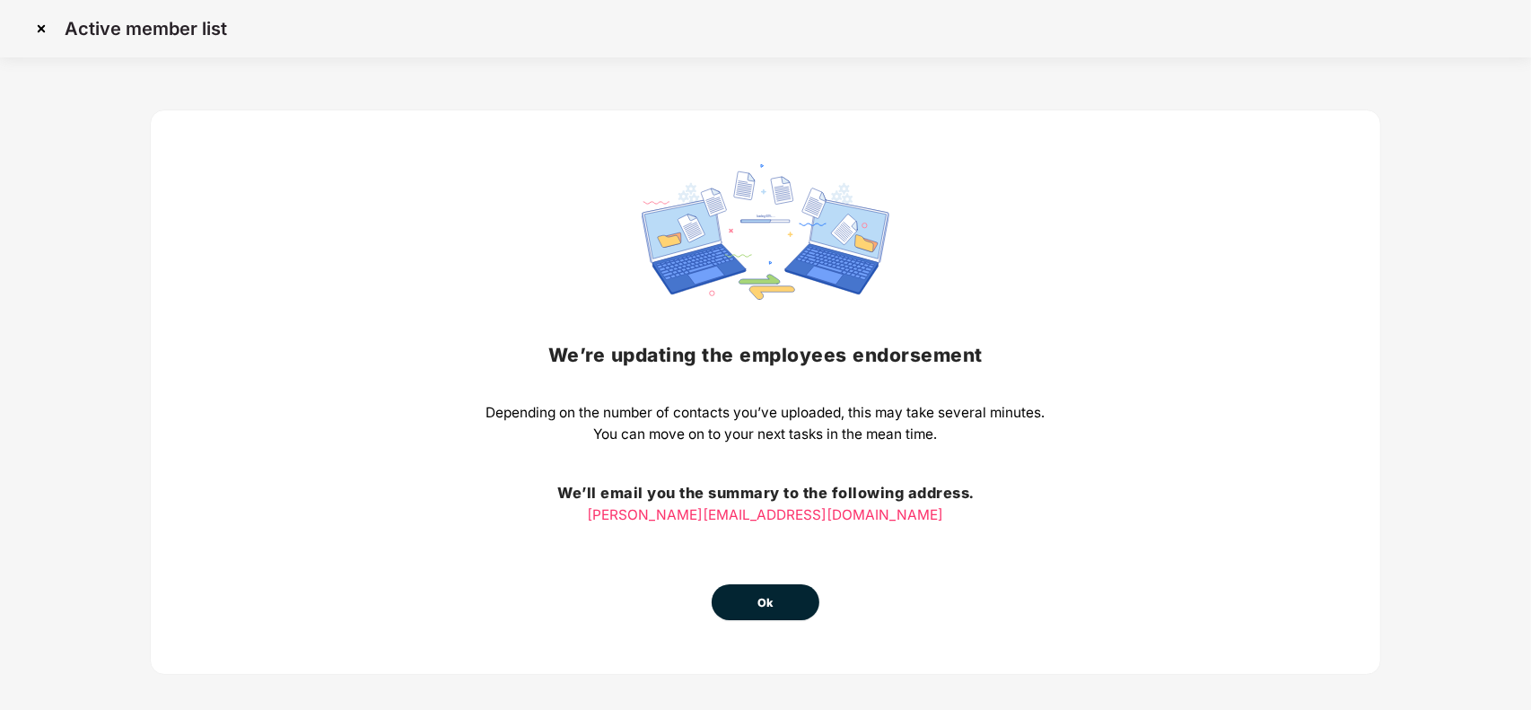
click at [752, 612] on button "Ok" at bounding box center [765, 602] width 108 height 36
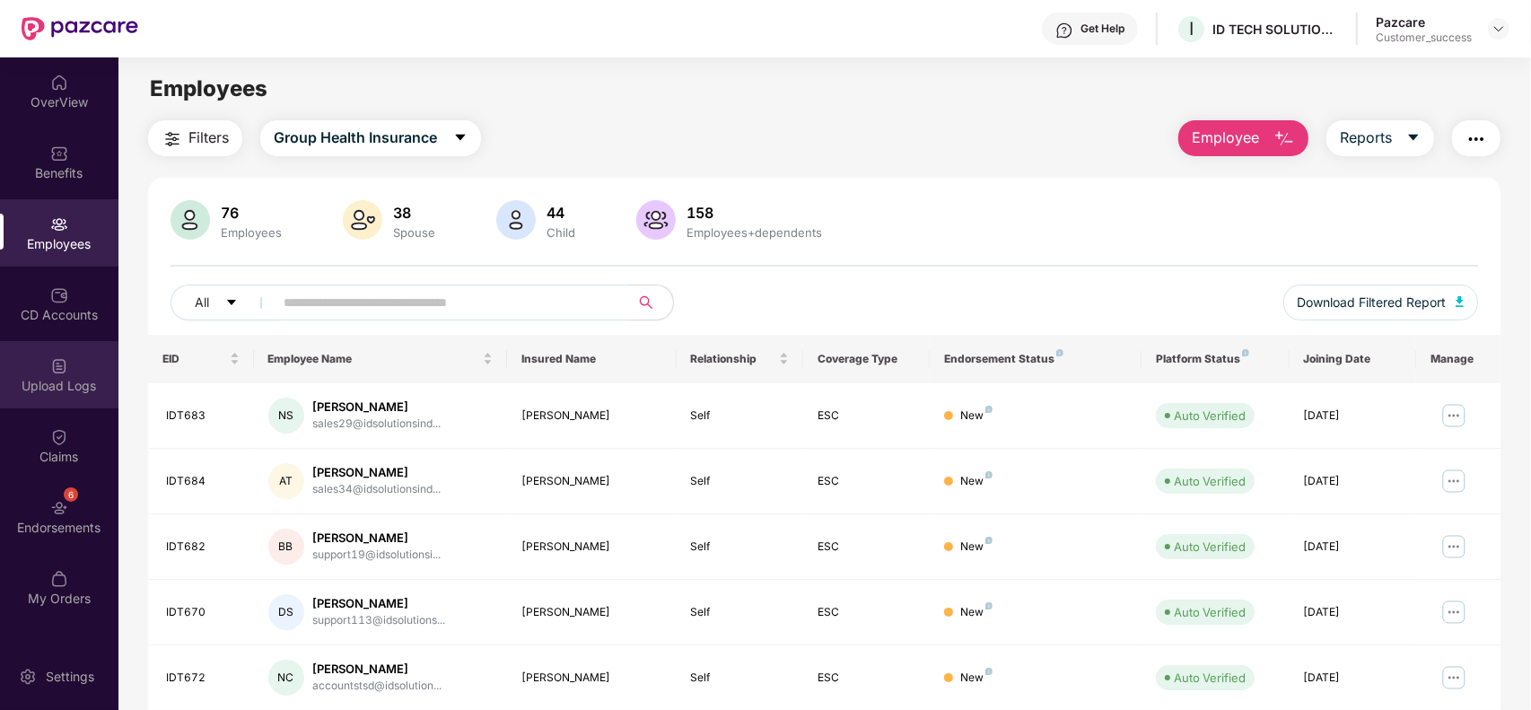
click at [54, 399] on div "Upload Logs" at bounding box center [59, 374] width 118 height 67
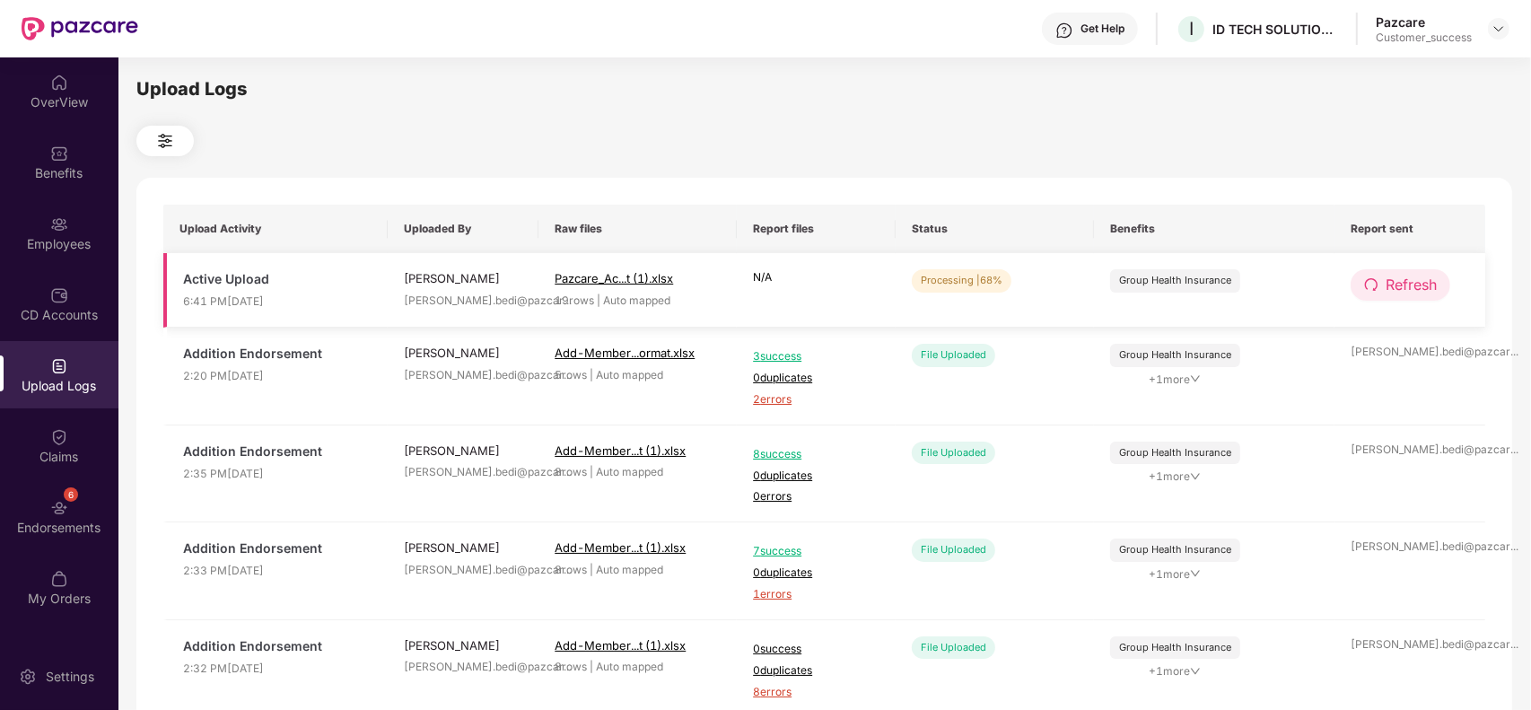
click at [1388, 283] on span "Refresh" at bounding box center [1410, 285] width 51 height 22
click at [1388, 283] on span "Refresh" at bounding box center [1411, 285] width 51 height 22
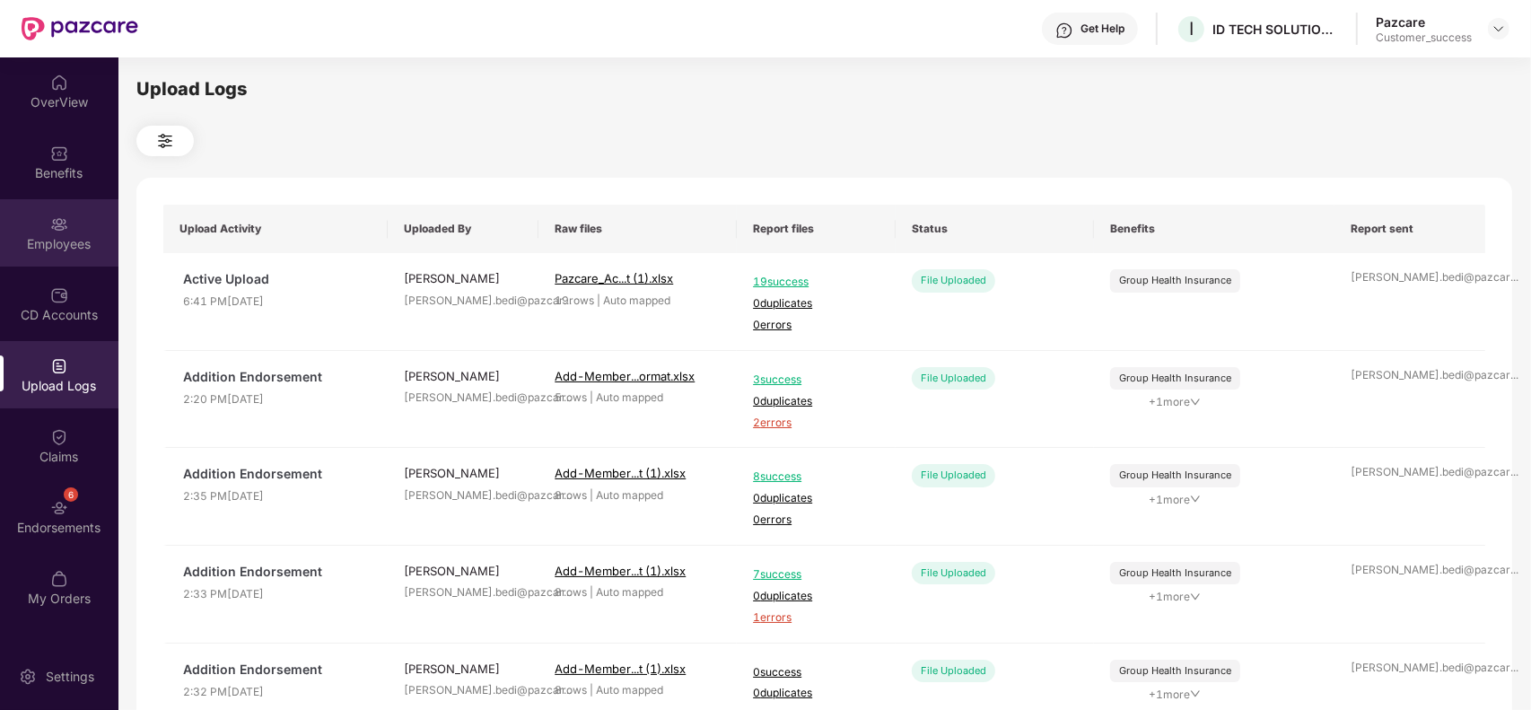
click at [87, 238] on div "Employees" at bounding box center [59, 244] width 118 height 18
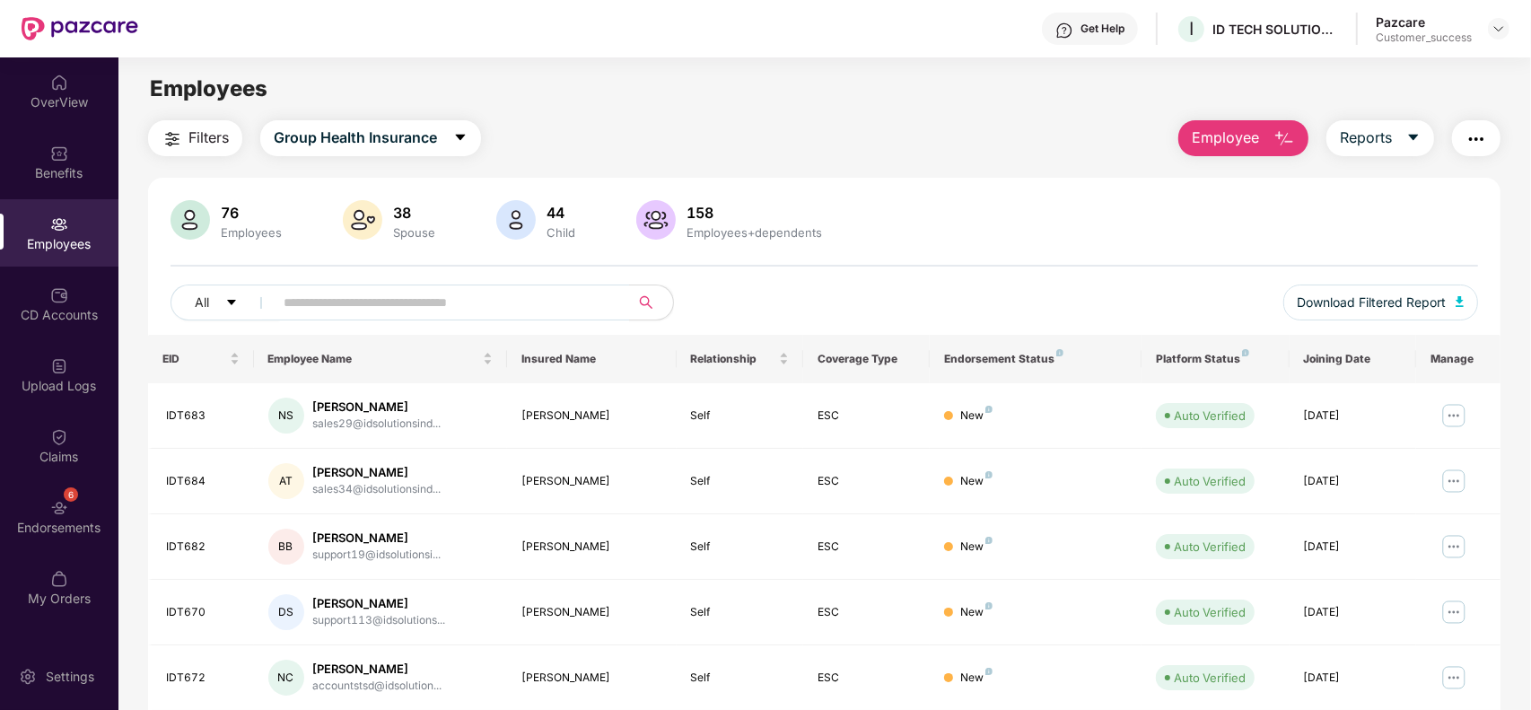
click at [175, 144] on img "button" at bounding box center [172, 139] width 22 height 22
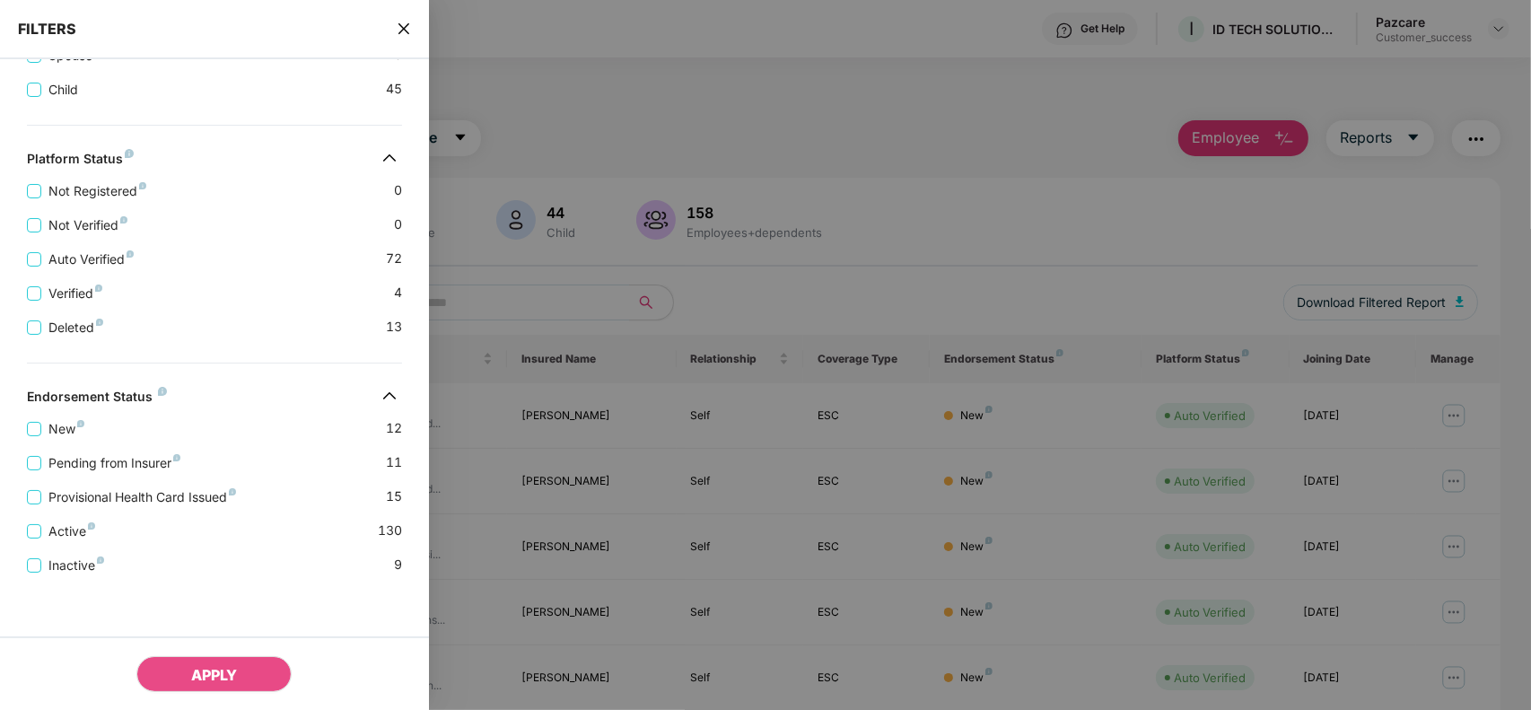
scroll to position [467, 0]
click at [115, 458] on span "Pending from Insurer" at bounding box center [114, 463] width 146 height 20
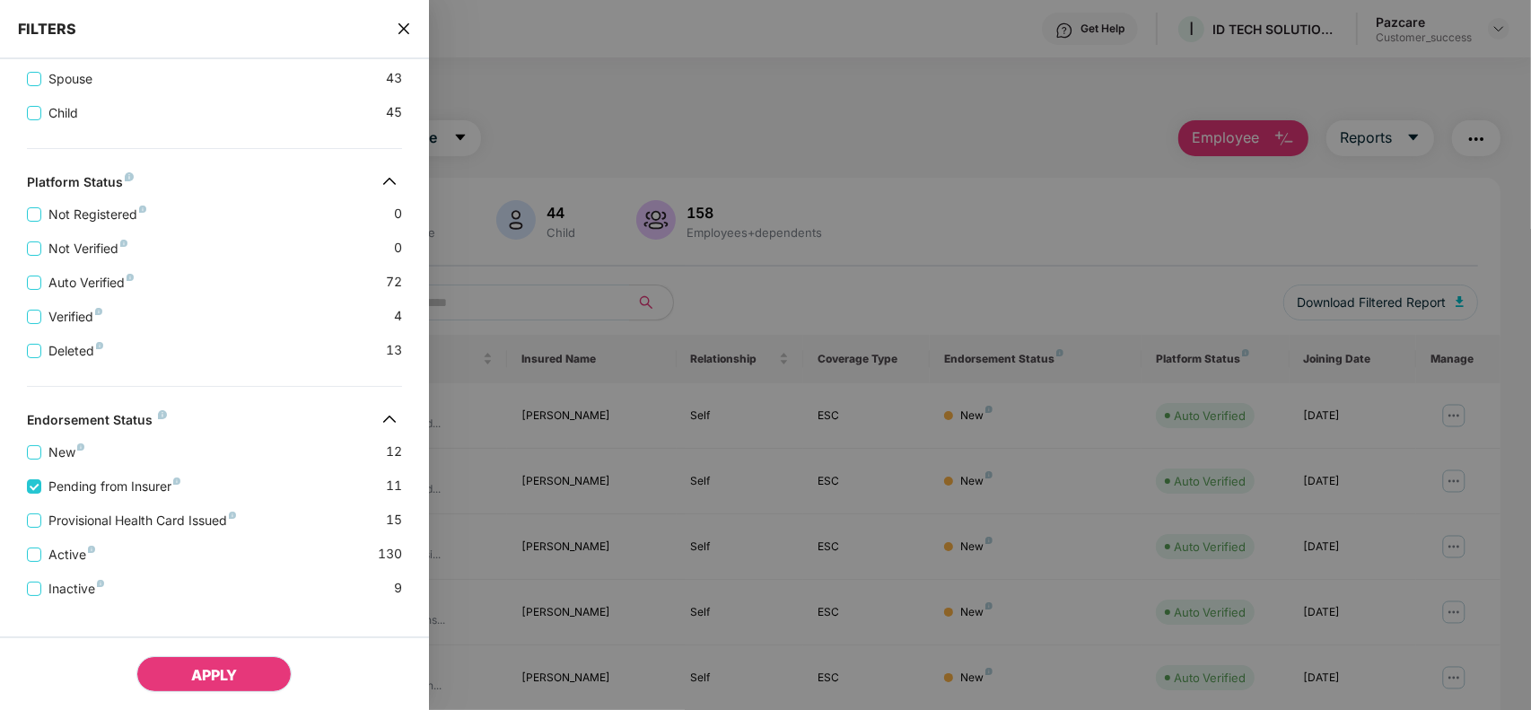
click at [206, 679] on span "APPLY" at bounding box center [214, 675] width 46 height 18
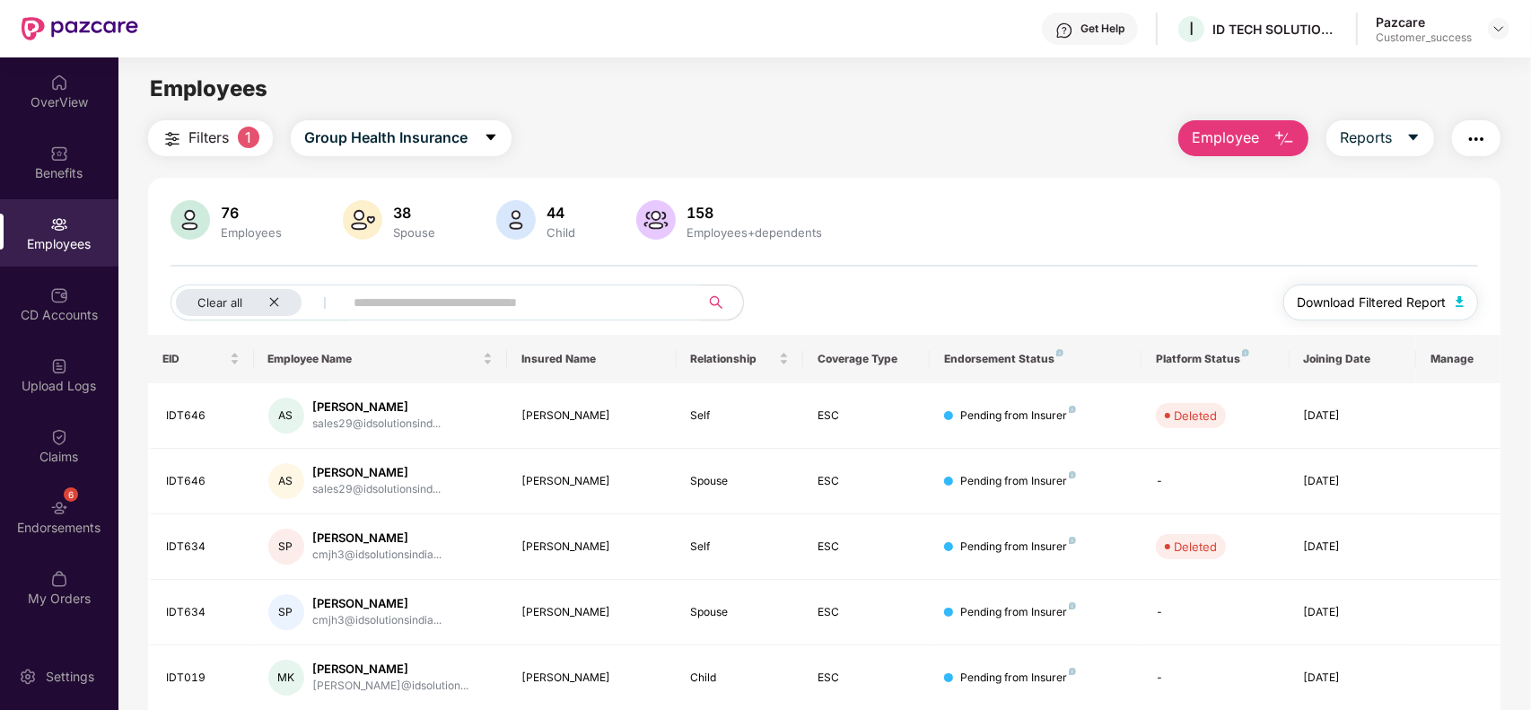
click at [1445, 292] on span "Download Filtered Report" at bounding box center [1371, 302] width 149 height 20
click at [1478, 130] on img "button" at bounding box center [1476, 139] width 22 height 22
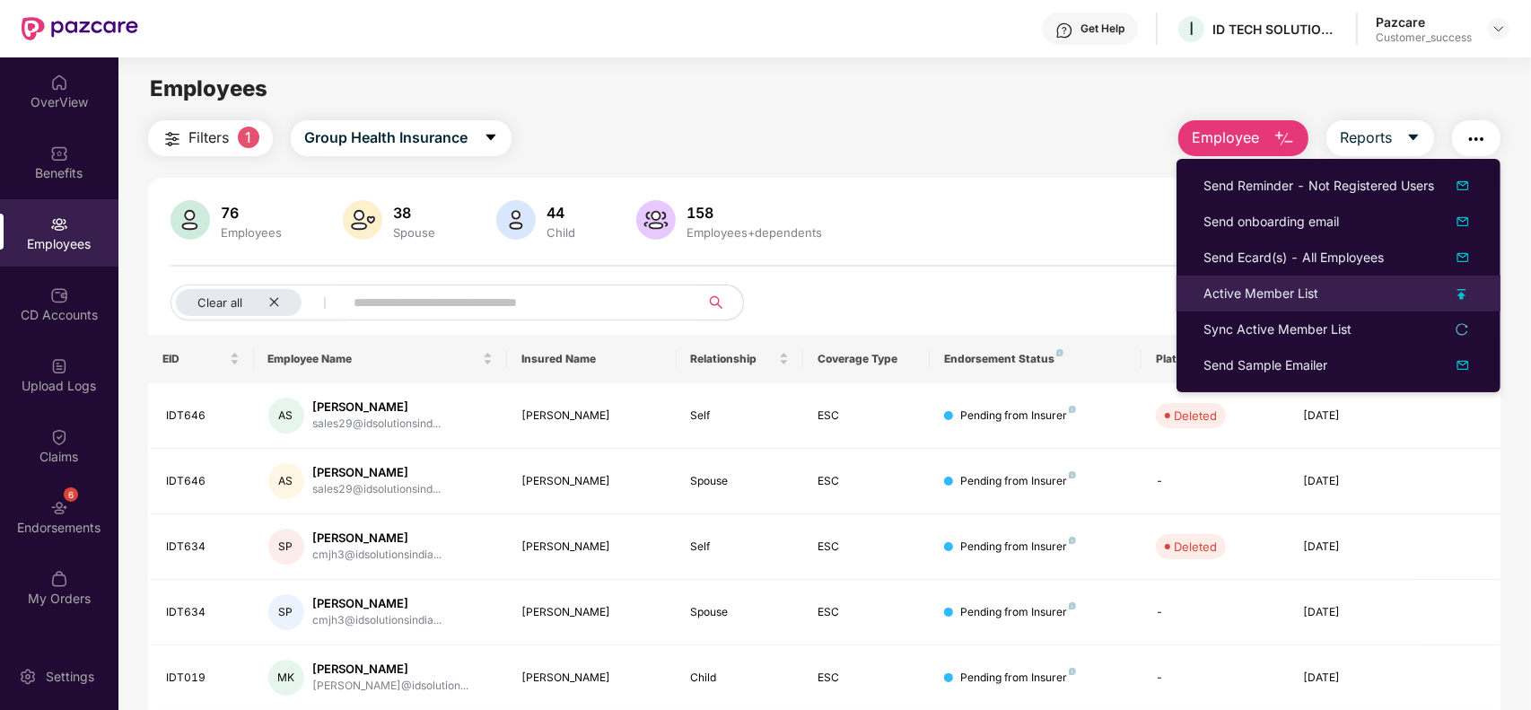
click at [1356, 292] on div "Active Member List" at bounding box center [1338, 293] width 270 height 20
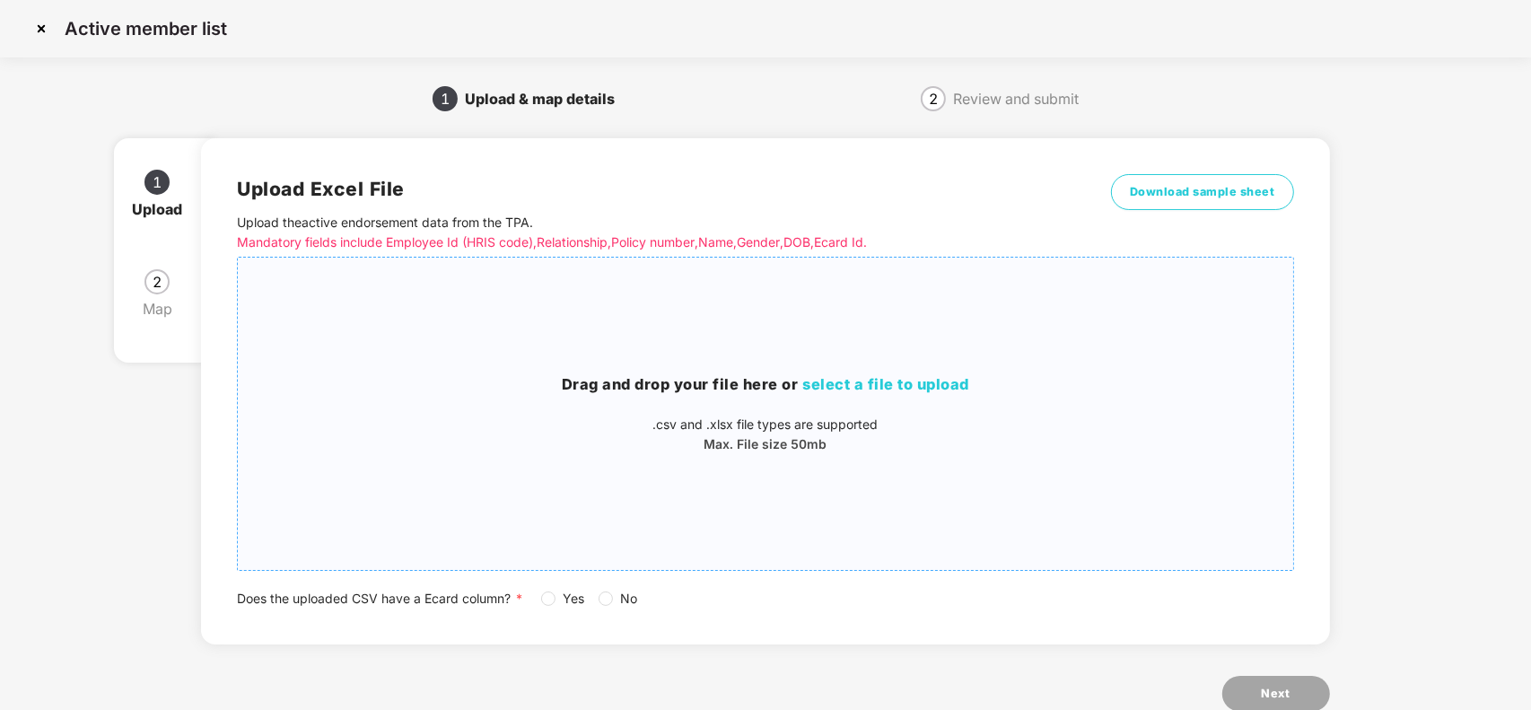
click at [888, 330] on div "Drag and drop your file here or select a file to upload .csv and .xlsx file typ…" at bounding box center [765, 413] width 1054 height 283
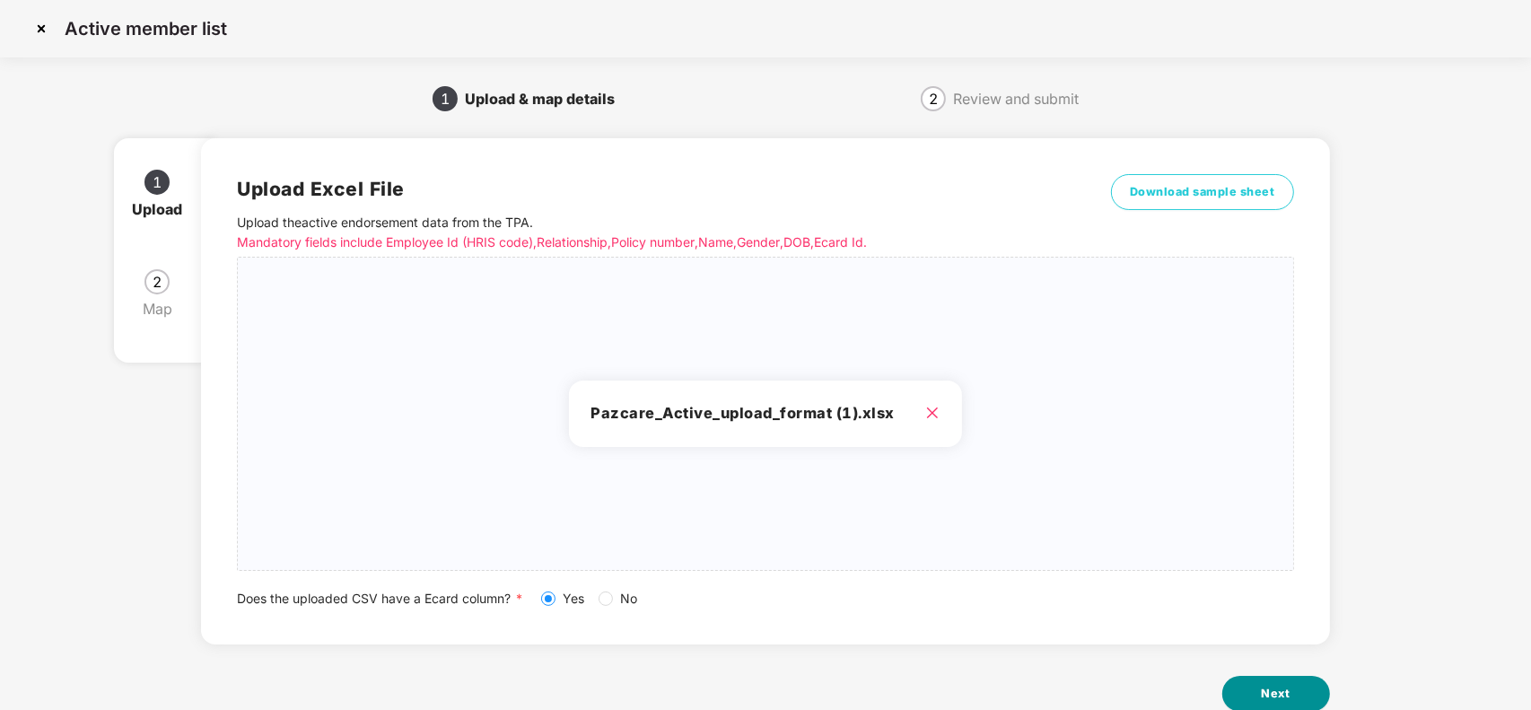
click at [1296, 687] on button "Next" at bounding box center [1276, 694] width 108 height 36
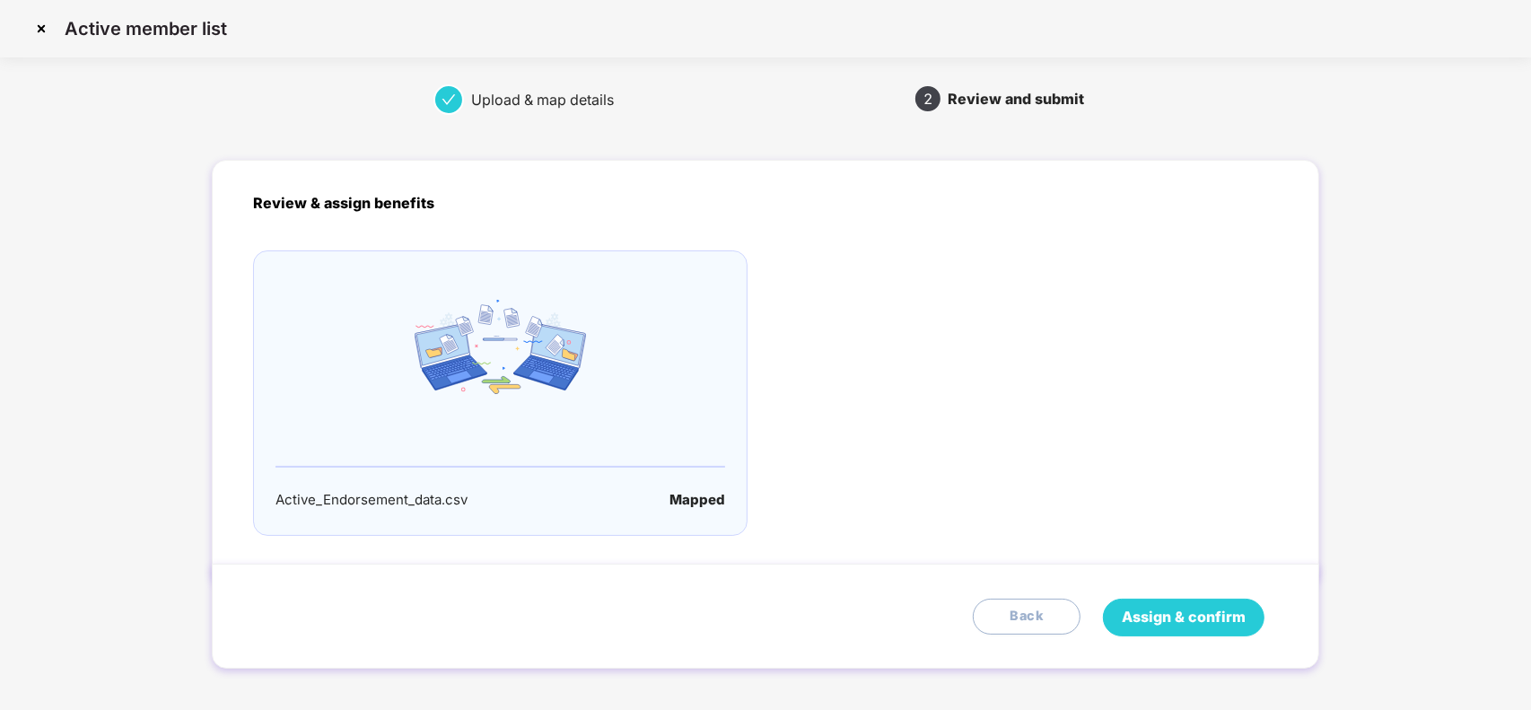
click at [1146, 611] on span "Assign & confirm" at bounding box center [1183, 617] width 124 height 22
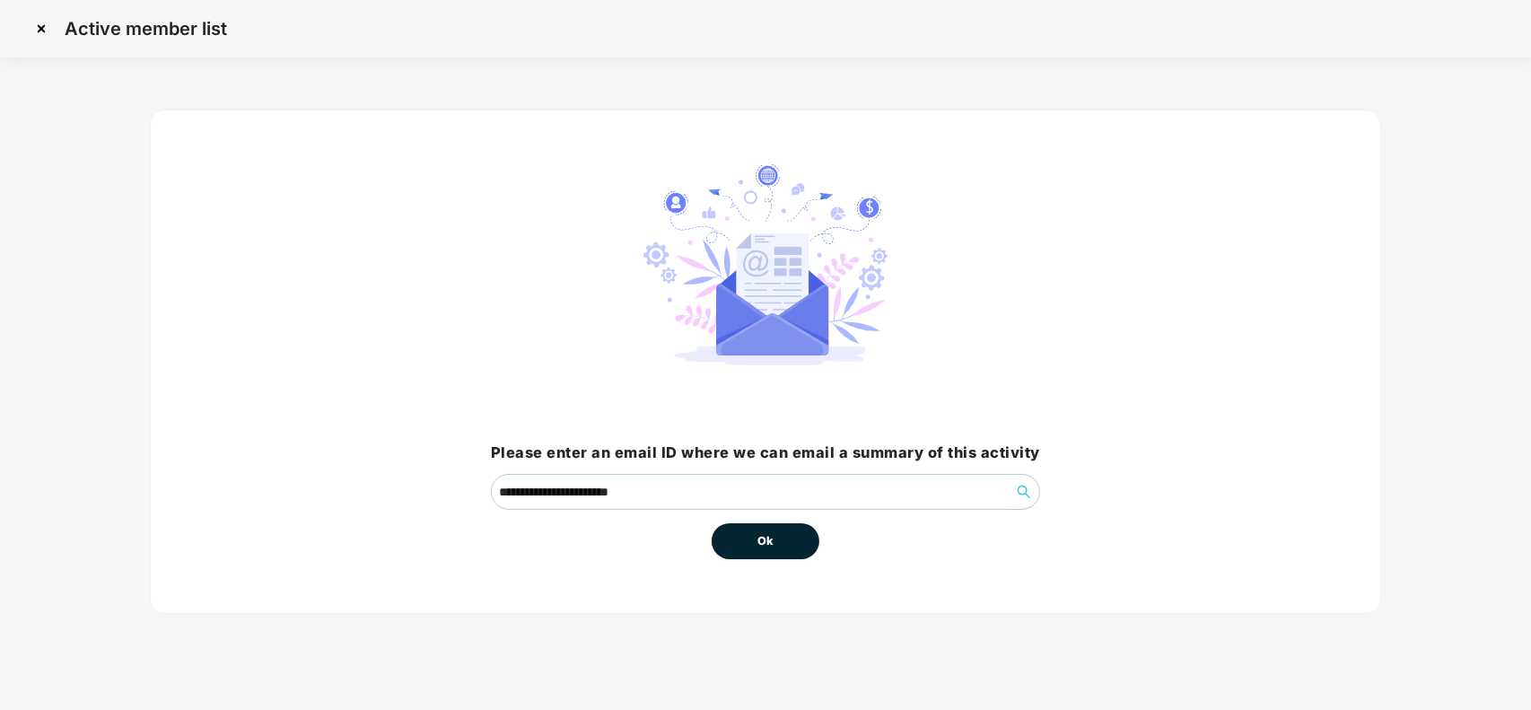
click at [769, 528] on button "Ok" at bounding box center [765, 541] width 108 height 36
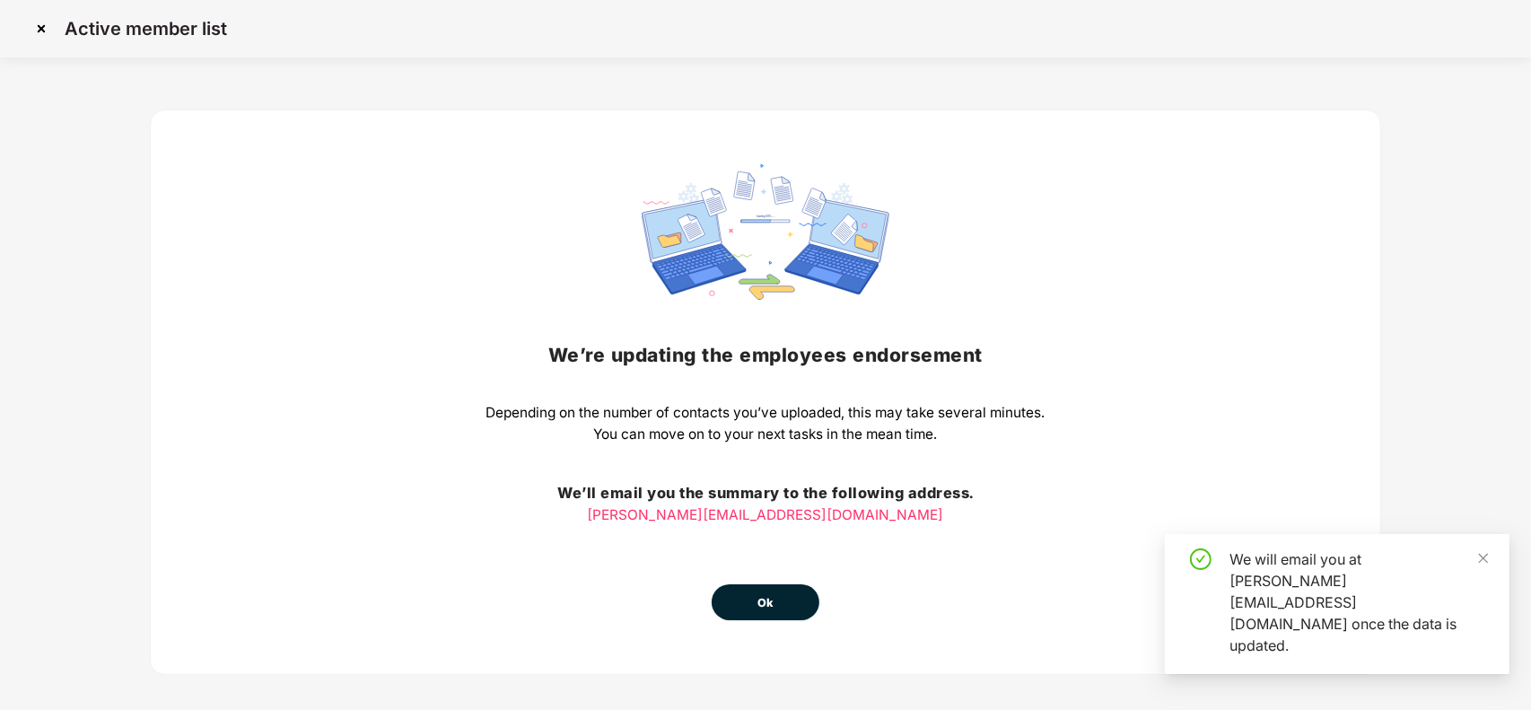
click at [745, 586] on button "Ok" at bounding box center [765, 602] width 108 height 36
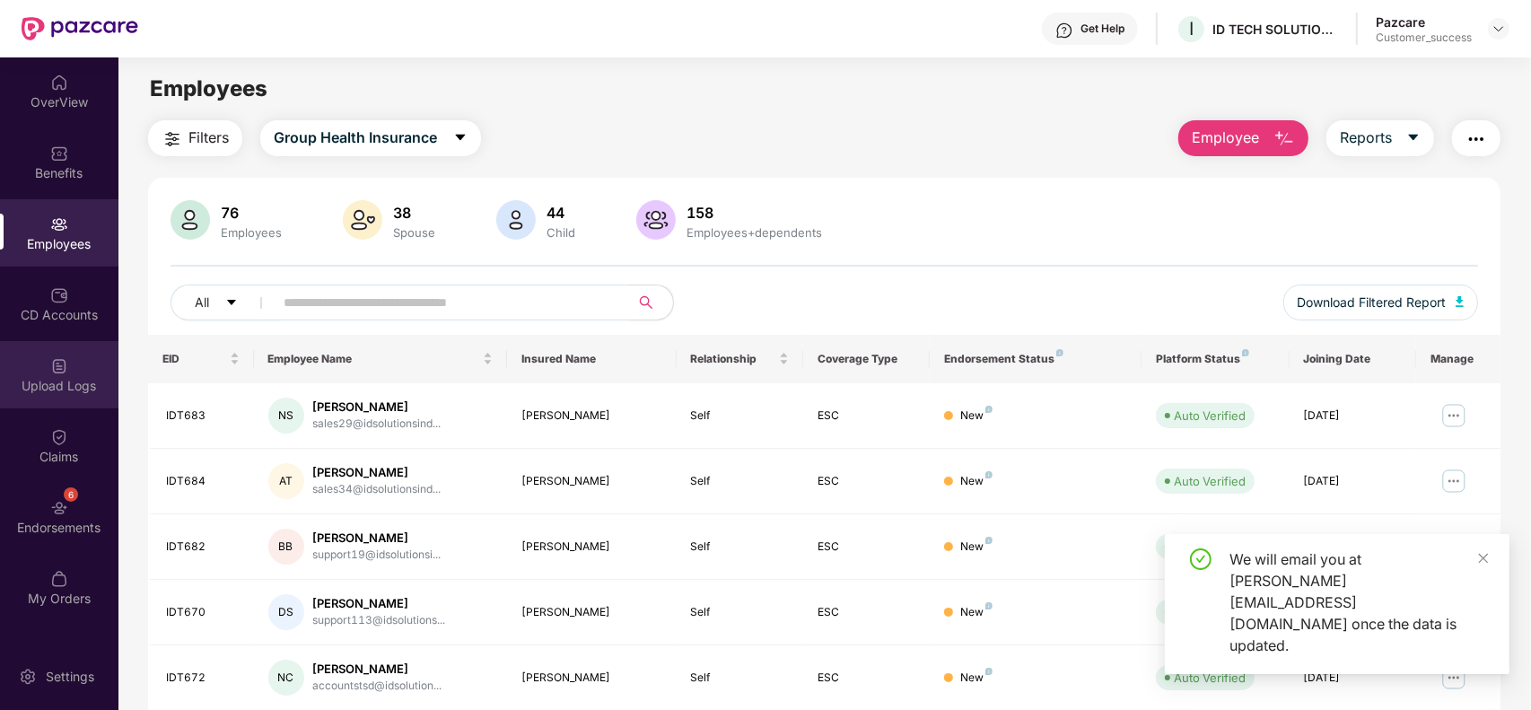
click at [55, 344] on div "Upload Logs" at bounding box center [59, 374] width 118 height 67
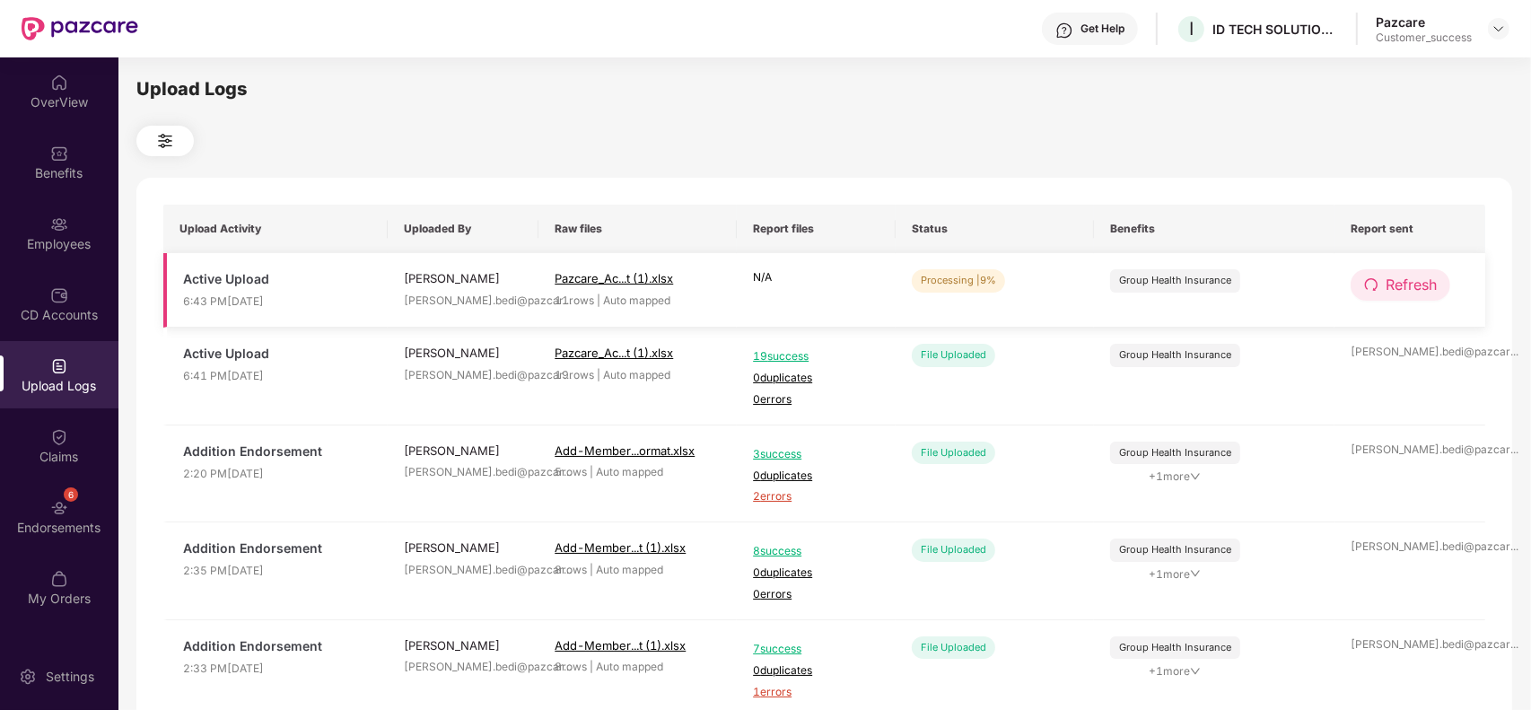
click at [1400, 284] on span "Refresh" at bounding box center [1410, 285] width 51 height 22
click at [1400, 284] on span "Refresh" at bounding box center [1411, 285] width 51 height 22
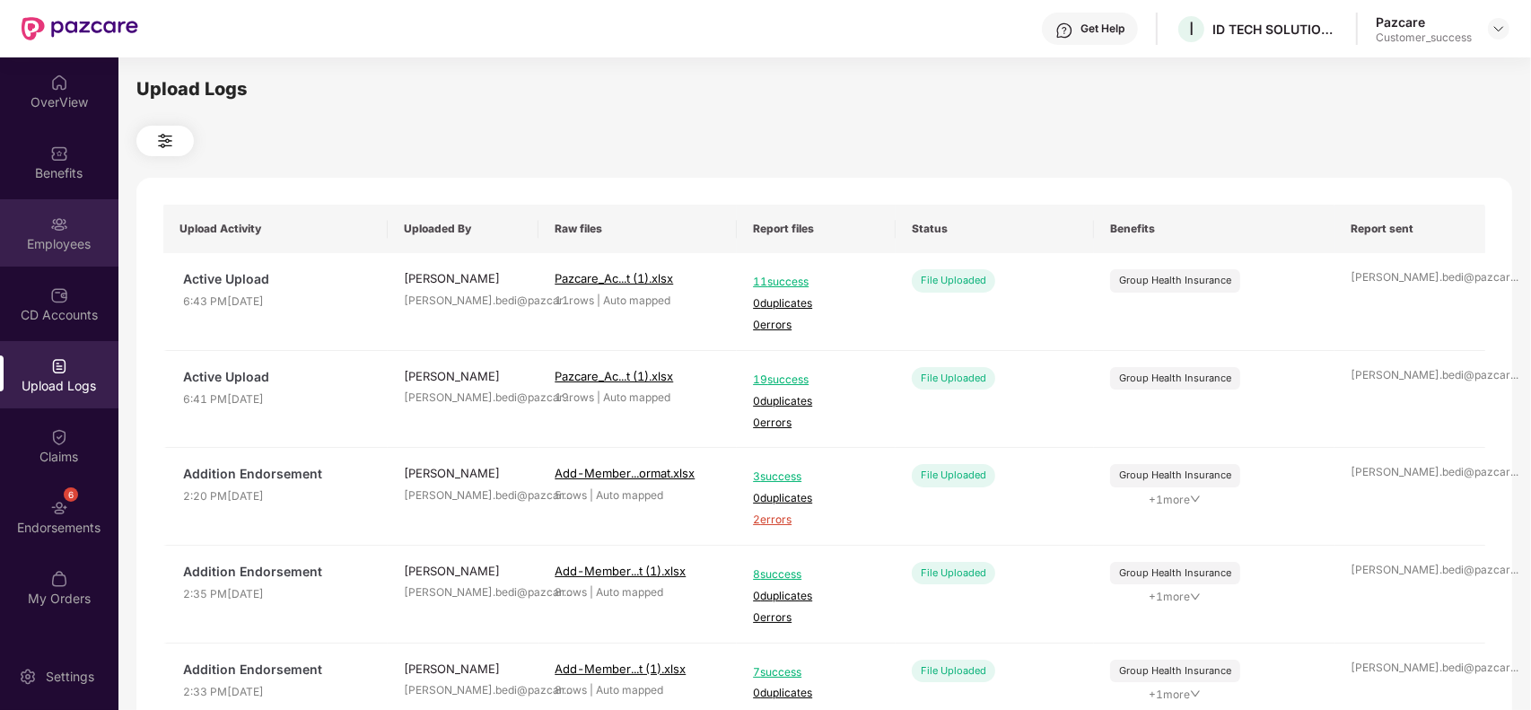
click at [29, 240] on div "Employees" at bounding box center [59, 244] width 118 height 18
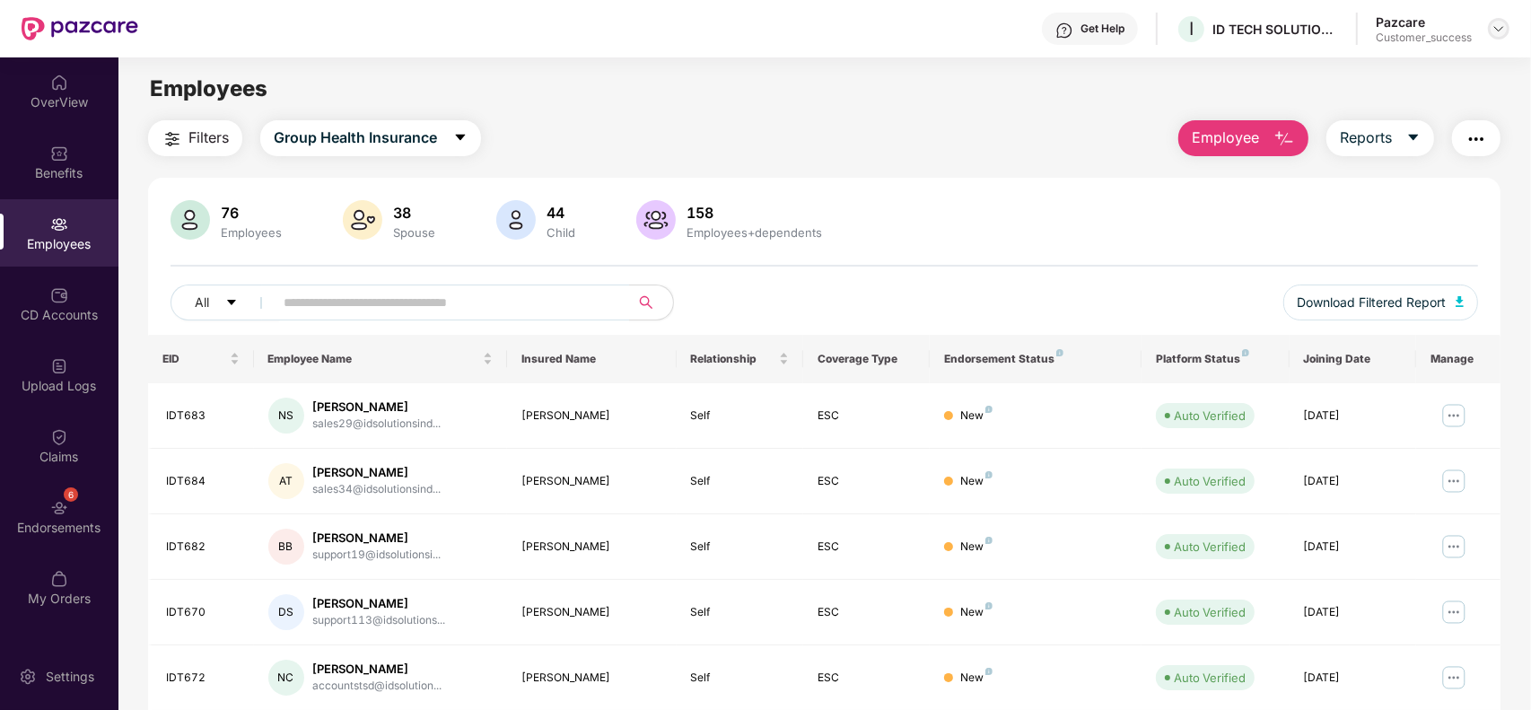
click at [1495, 31] on img at bounding box center [1498, 29] width 14 height 14
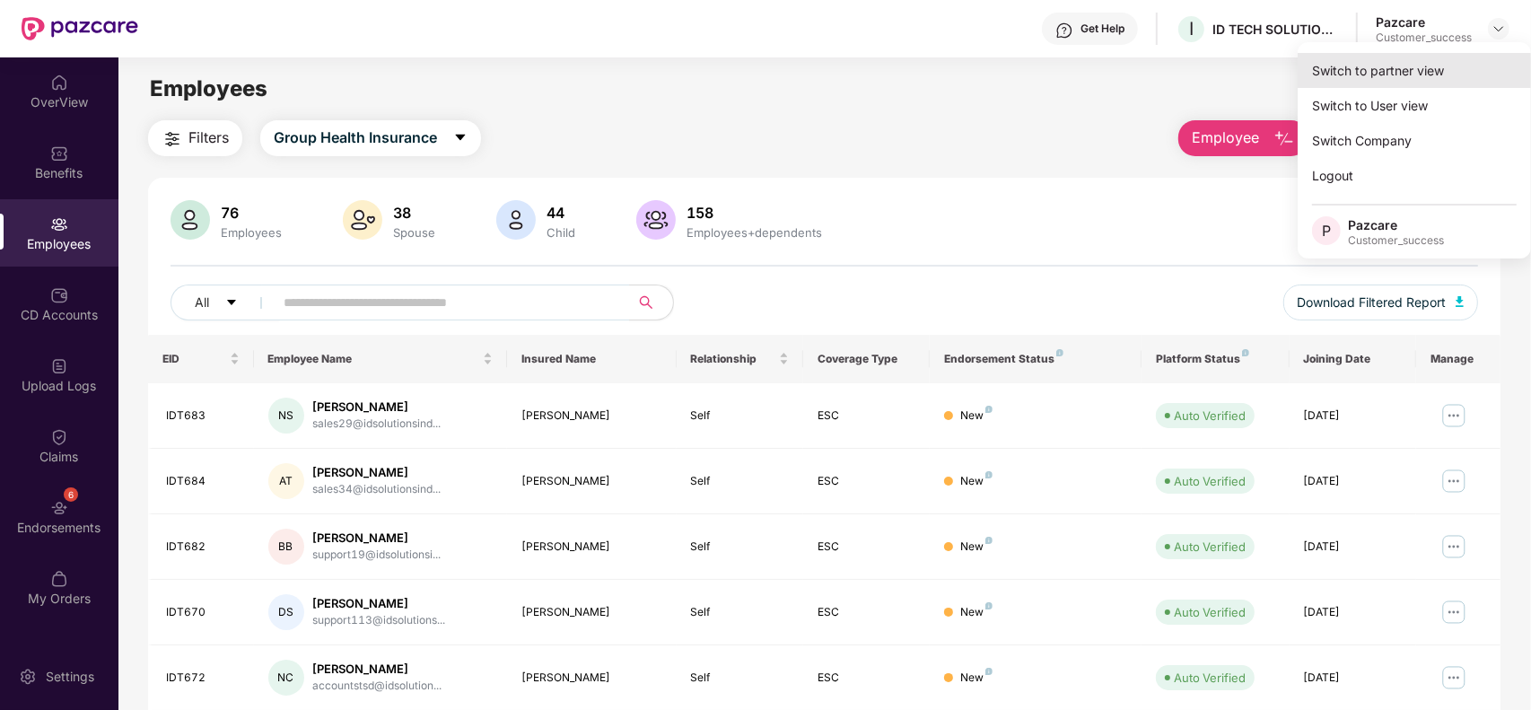
click at [1389, 64] on div "Switch to partner view" at bounding box center [1413, 70] width 233 height 35
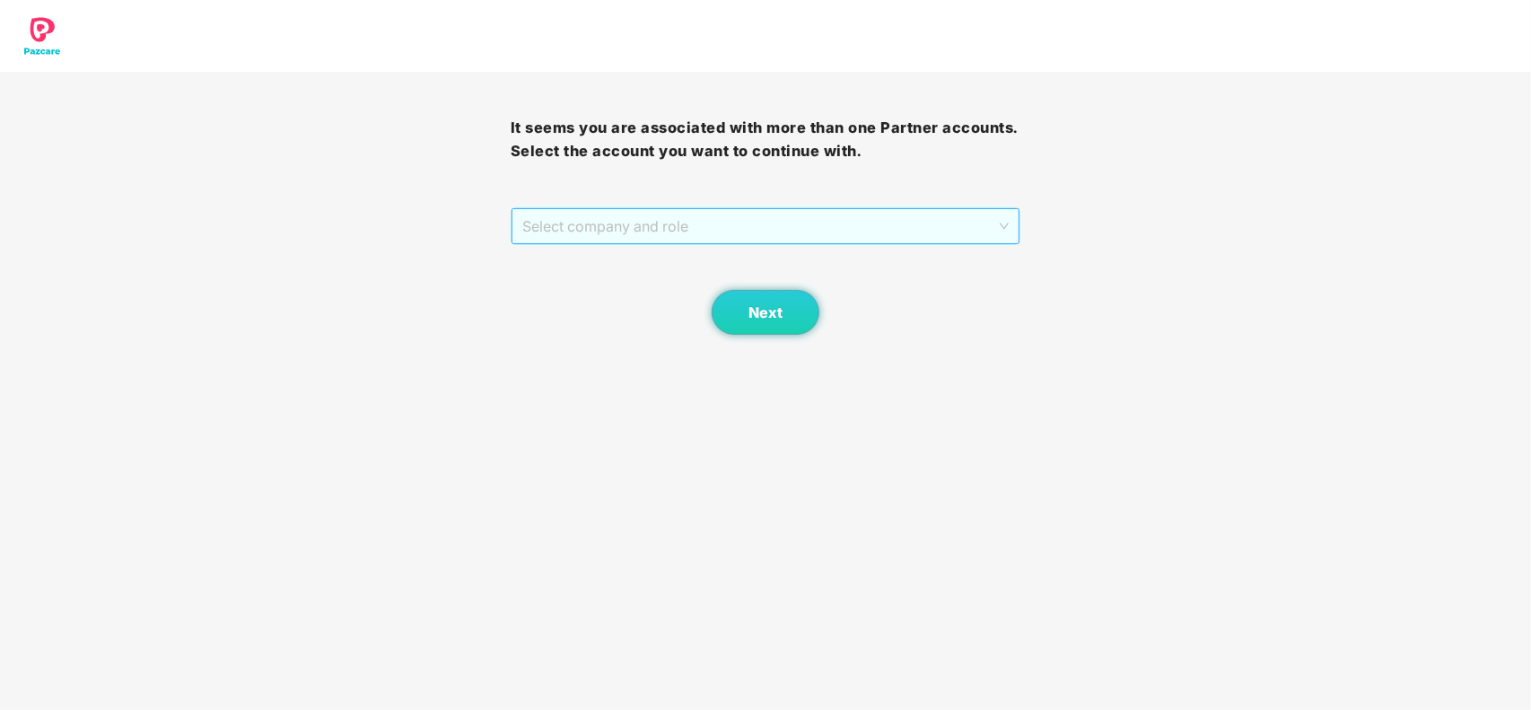
click at [728, 221] on span "Select company and role" at bounding box center [765, 226] width 487 height 34
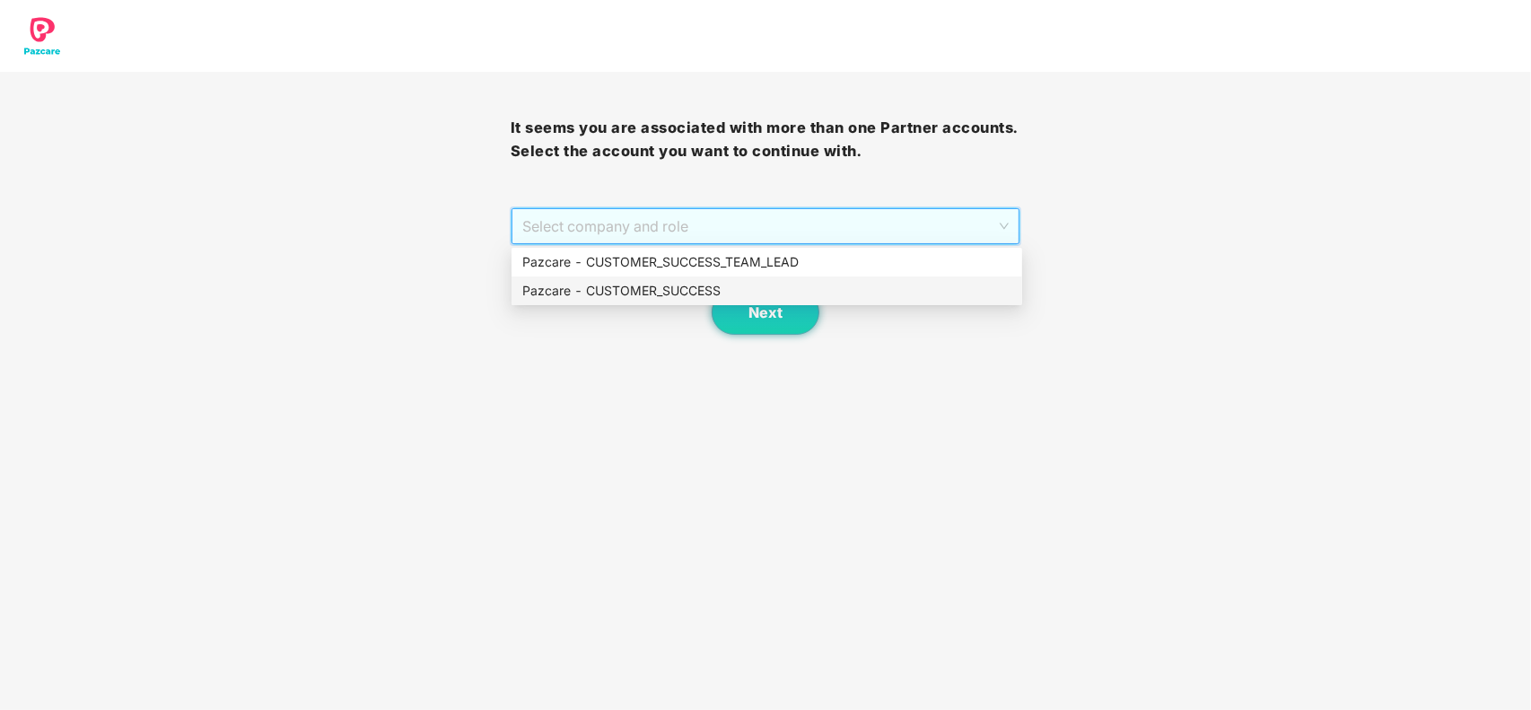
click at [604, 290] on div "Pazcare - CUSTOMER_SUCCESS" at bounding box center [766, 291] width 489 height 20
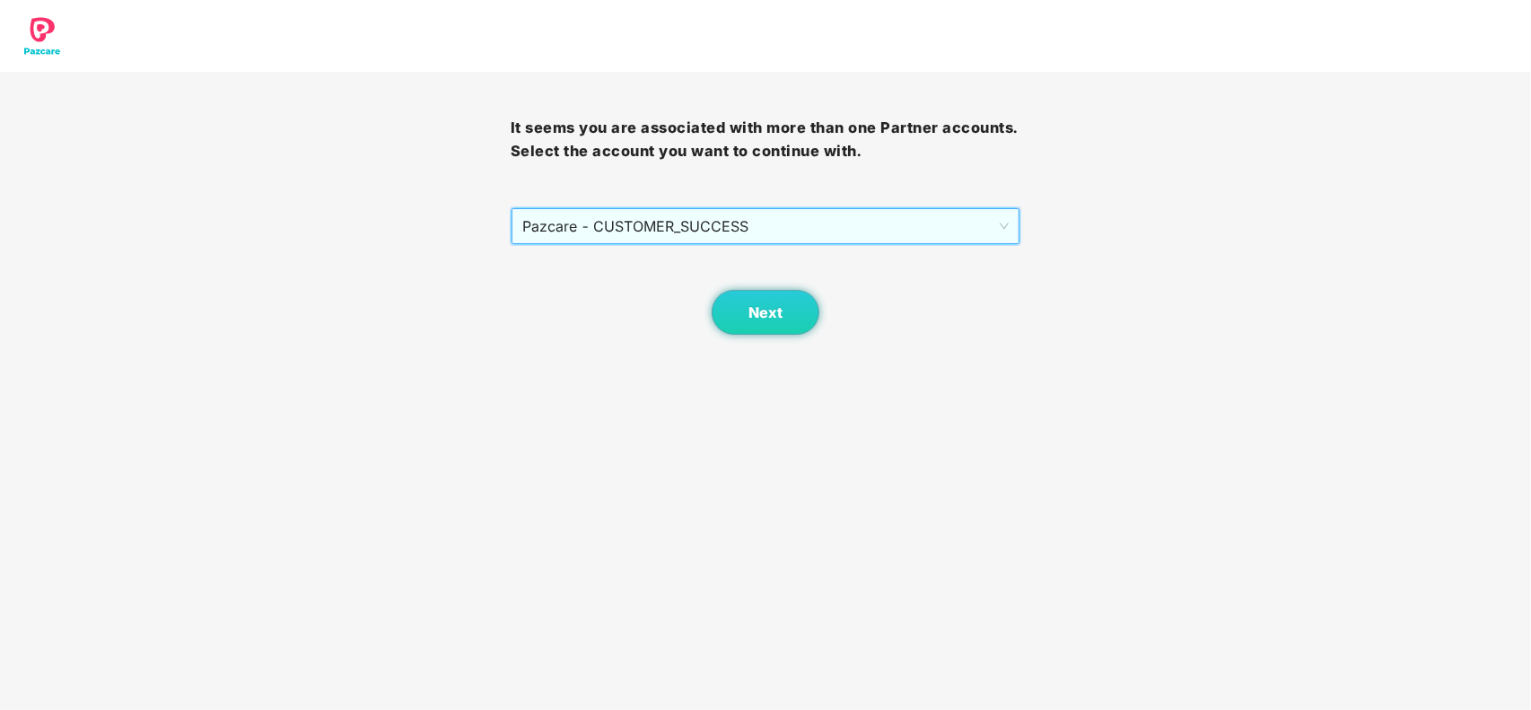
click at [789, 354] on body "It seems you are associated with more than one Partner accounts. Select the acc…" at bounding box center [765, 355] width 1531 height 710
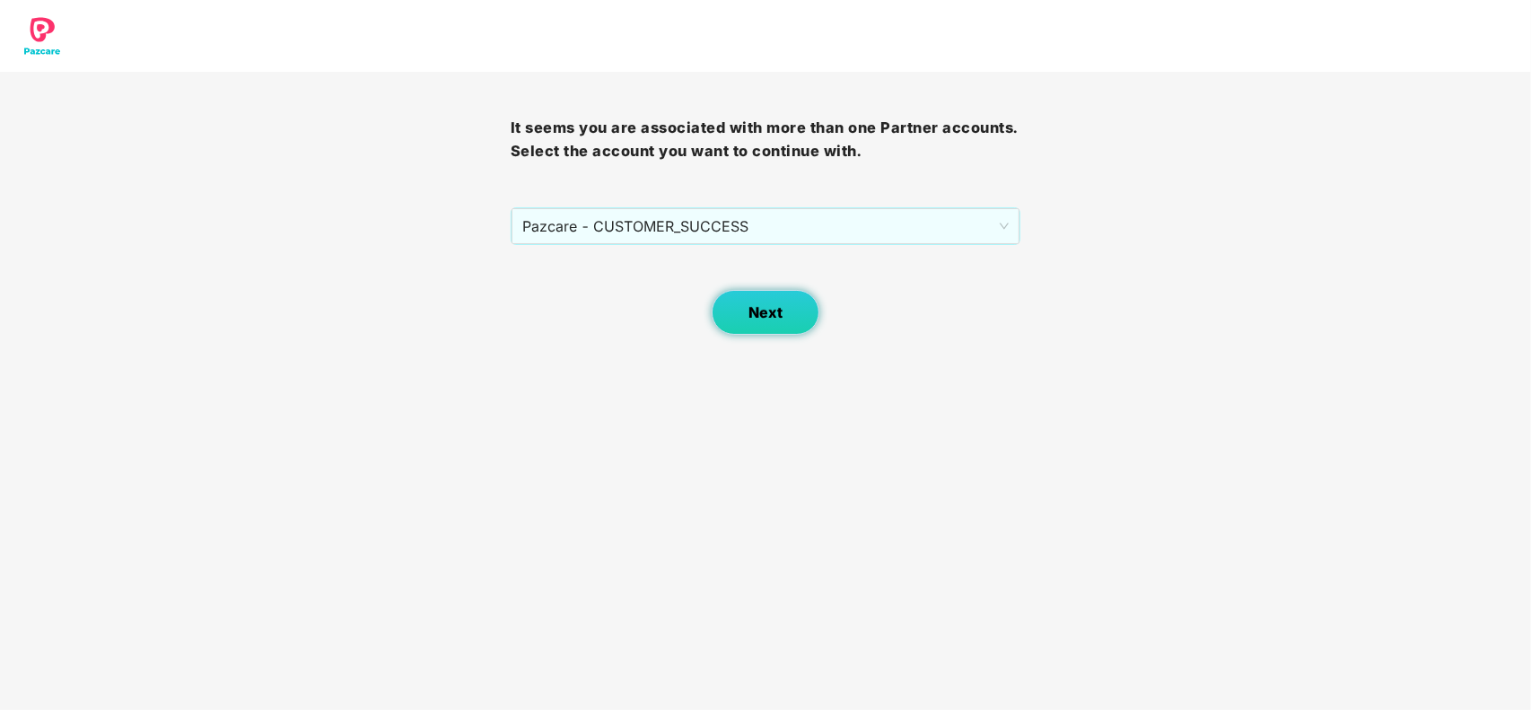
click at [795, 319] on button "Next" at bounding box center [765, 312] width 108 height 45
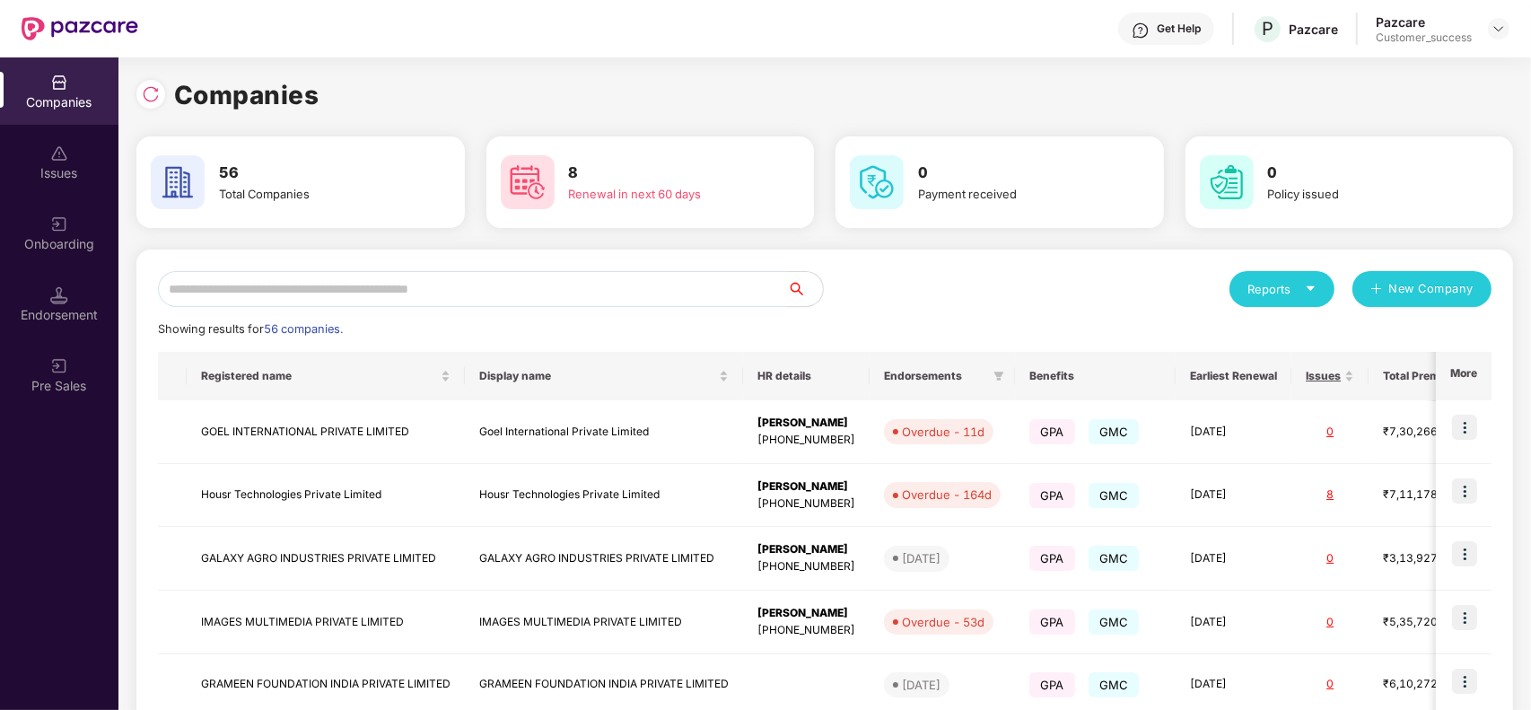
click at [751, 275] on input "text" at bounding box center [472, 289] width 629 height 36
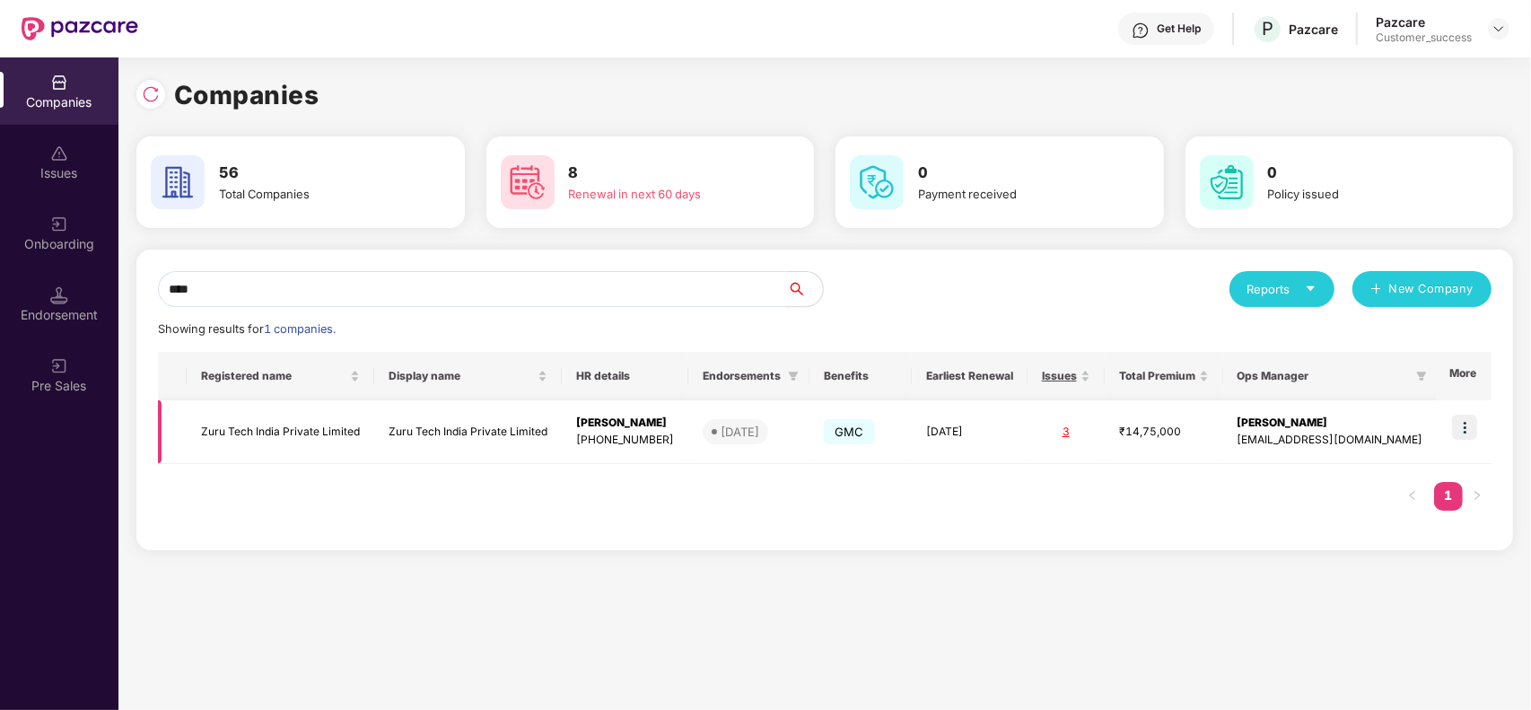
type input "****"
click at [1460, 417] on img at bounding box center [1464, 426] width 25 height 25
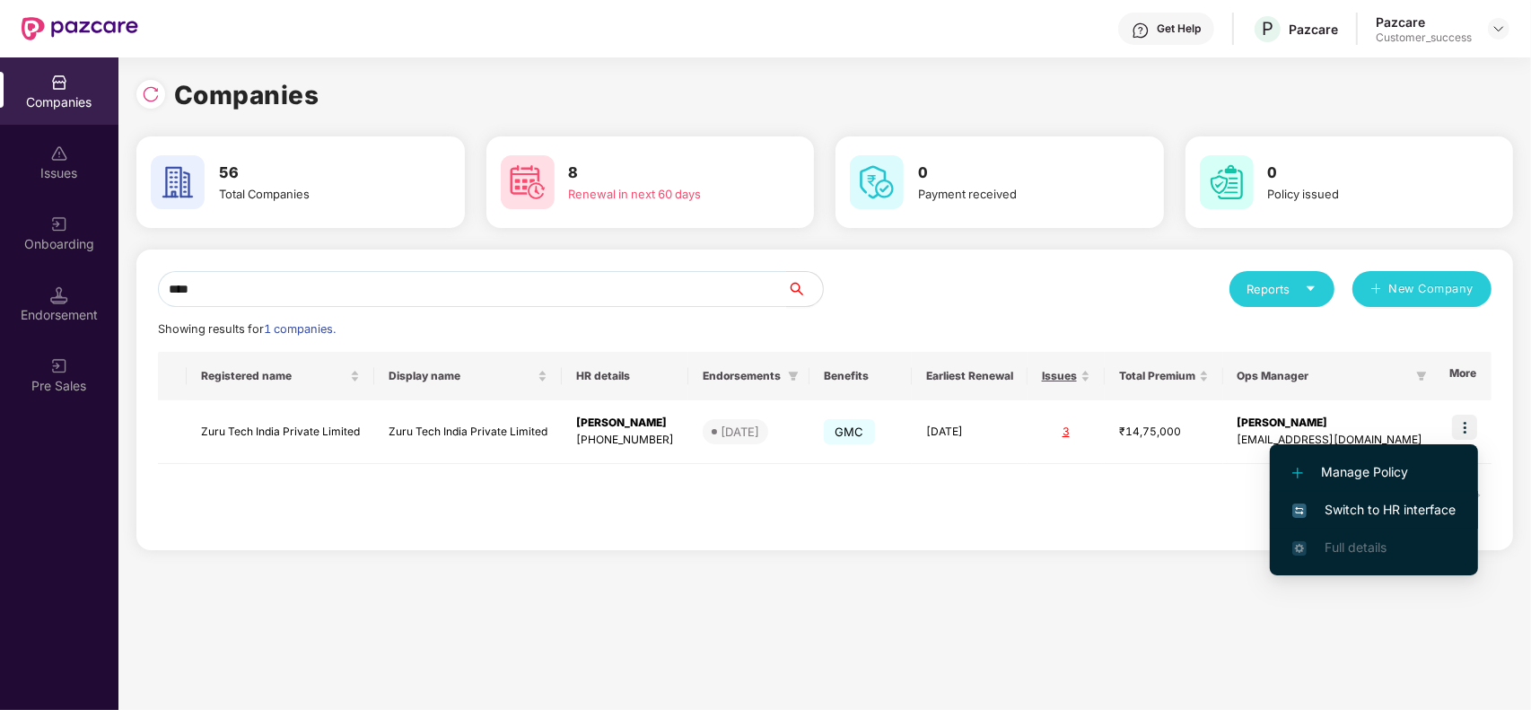
click at [1401, 503] on span "Switch to HR interface" at bounding box center [1373, 510] width 163 height 20
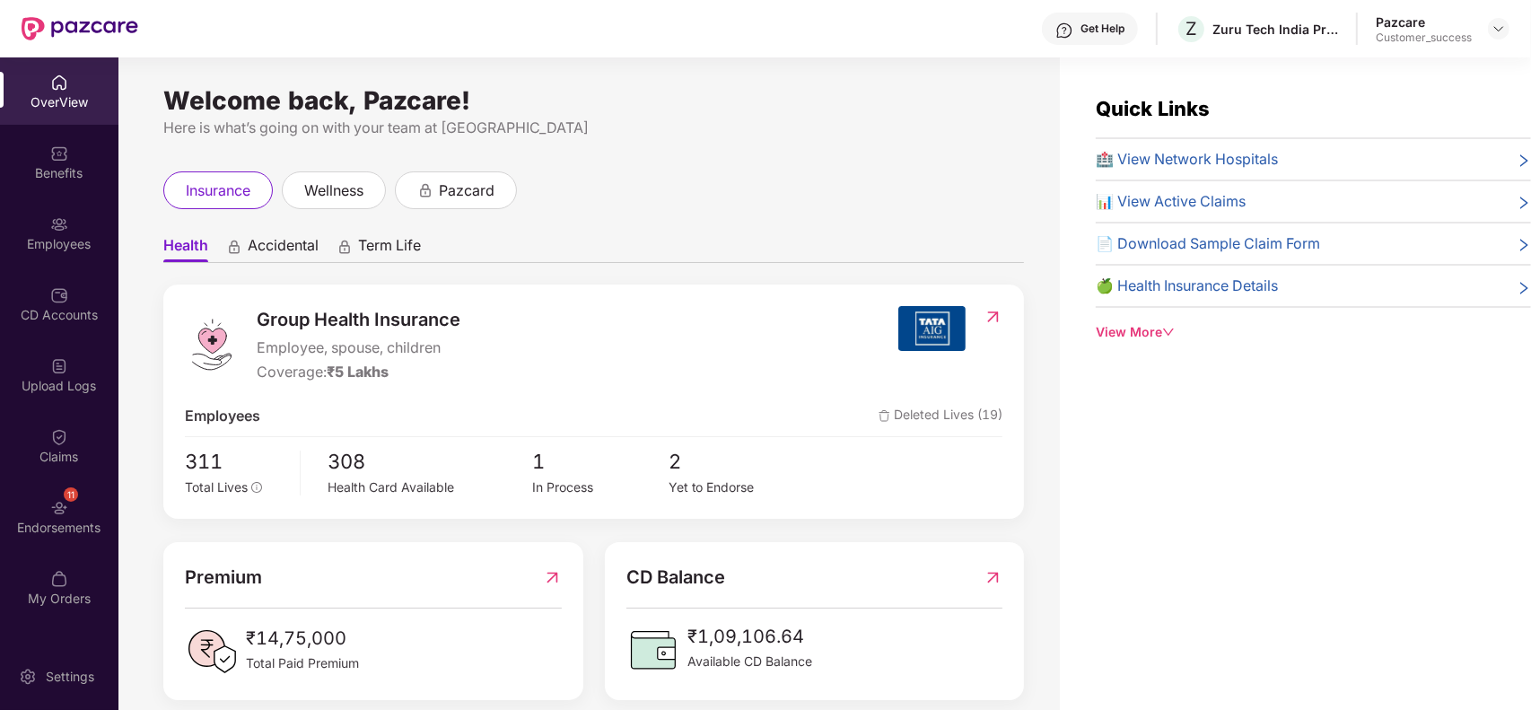
click at [73, 214] on div "Employees" at bounding box center [59, 232] width 118 height 67
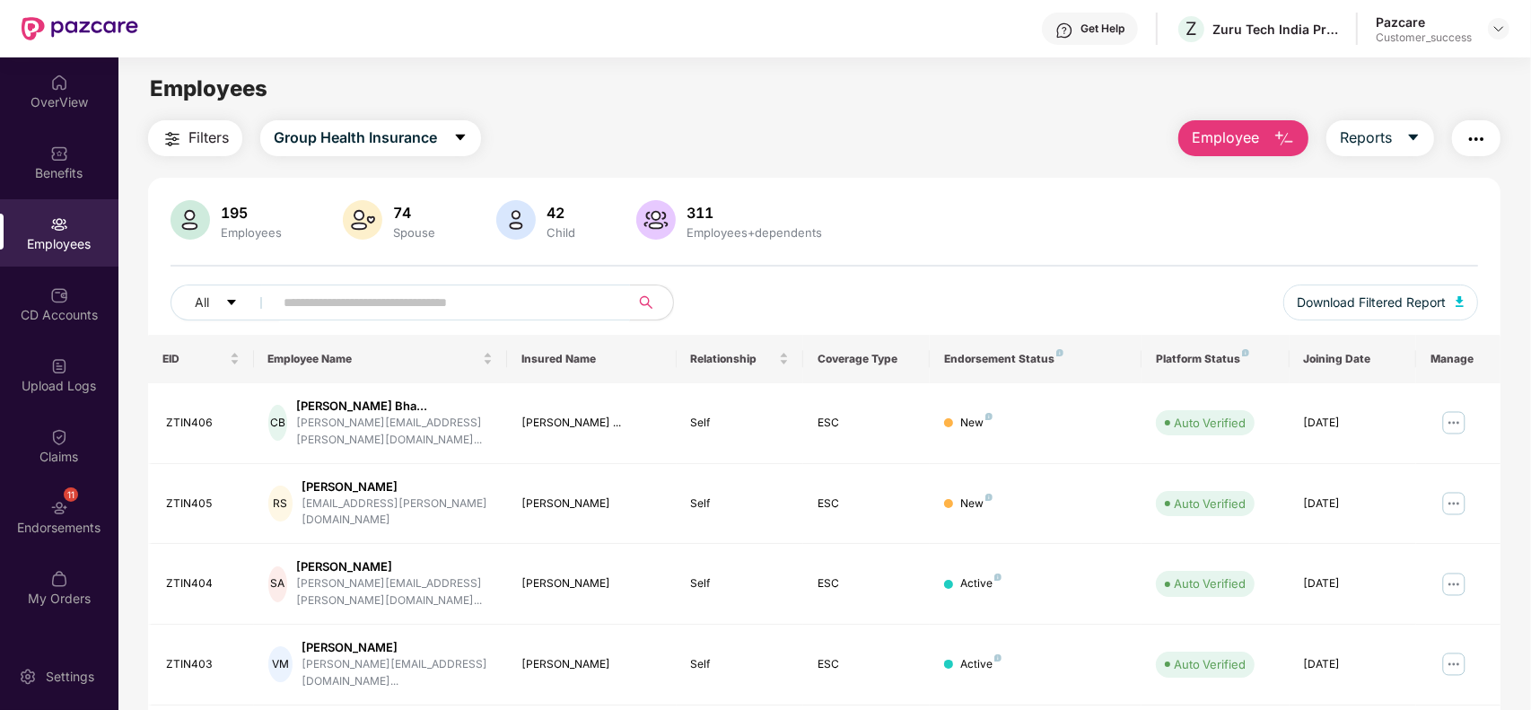
paste input "*******"
click at [442, 297] on input "*******" at bounding box center [444, 302] width 322 height 27
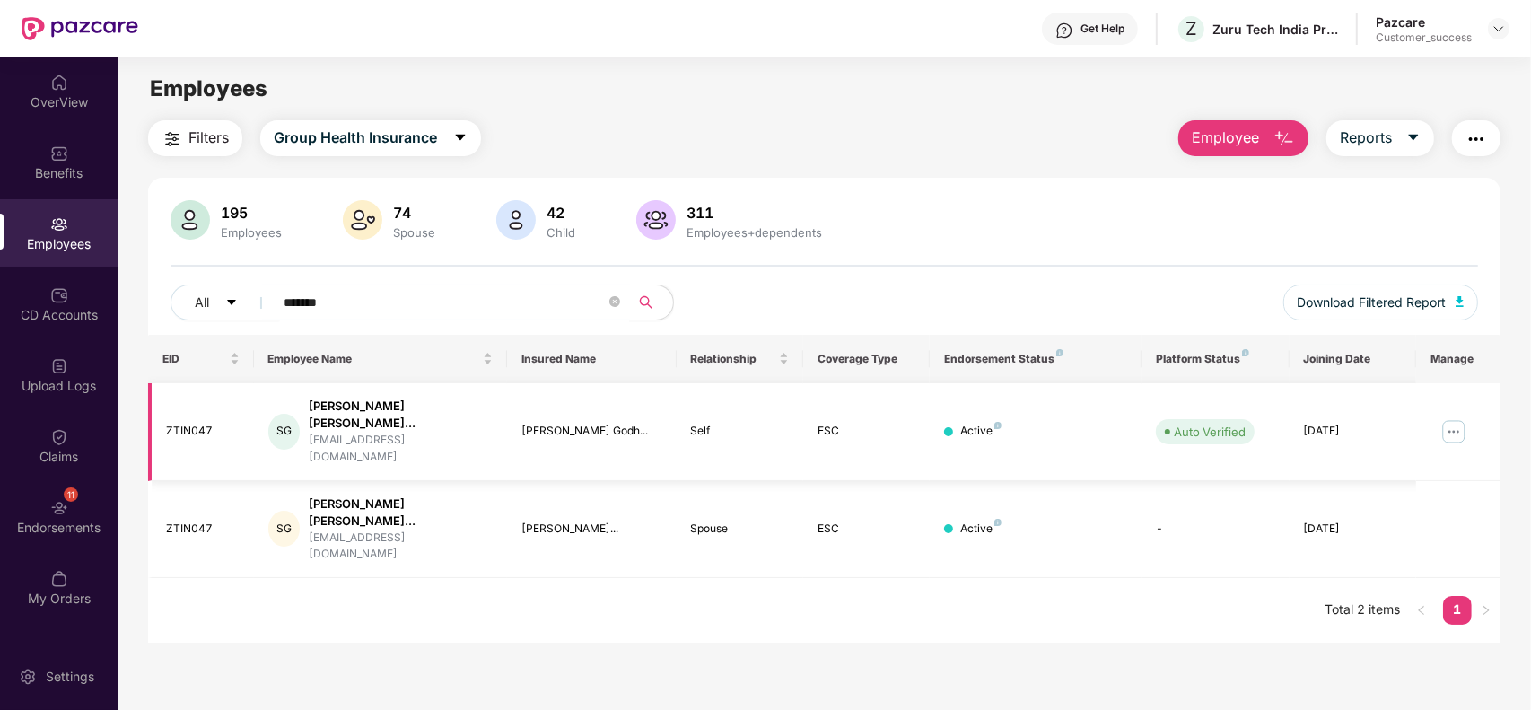
type input "*******"
click at [1453, 418] on img at bounding box center [1453, 431] width 29 height 29
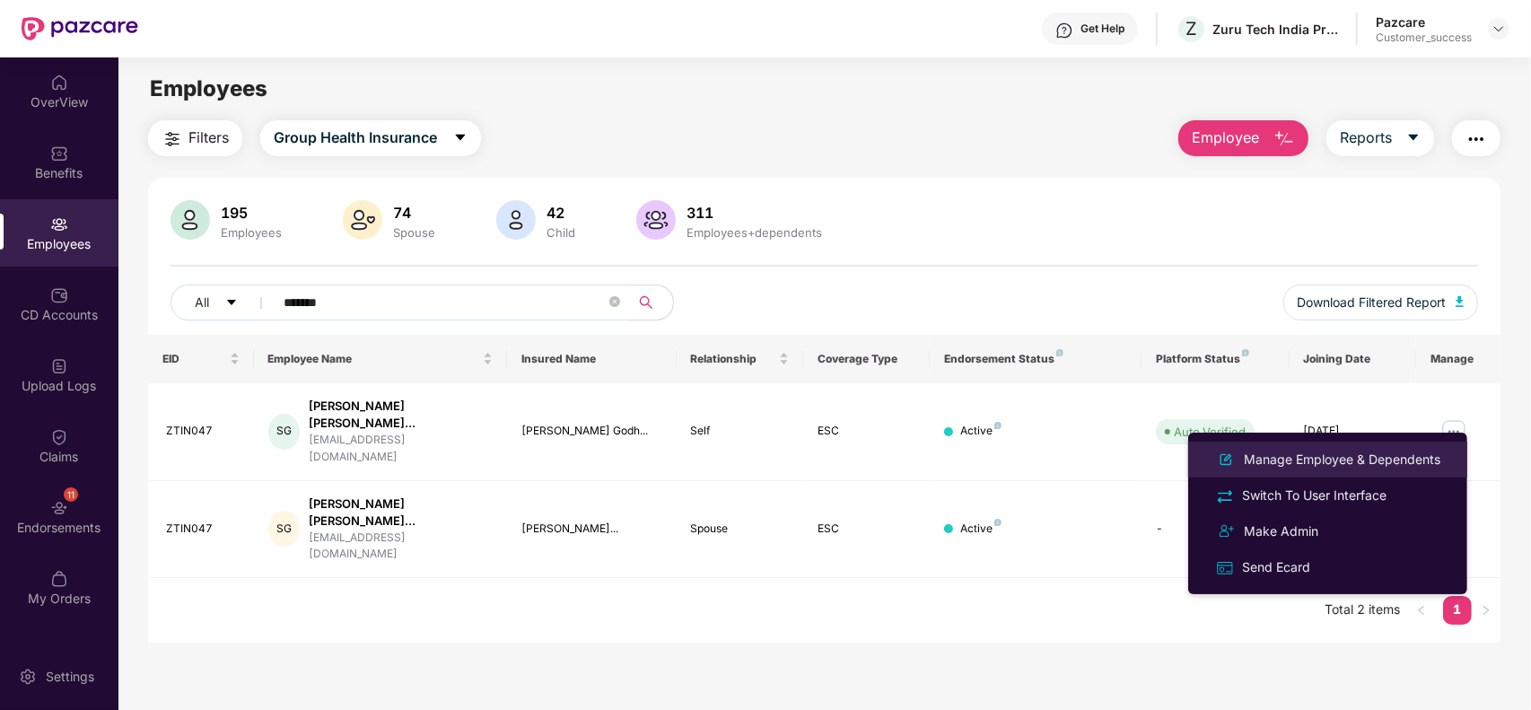
click at [1379, 453] on div "Manage Employee & Dependents" at bounding box center [1342, 459] width 204 height 20
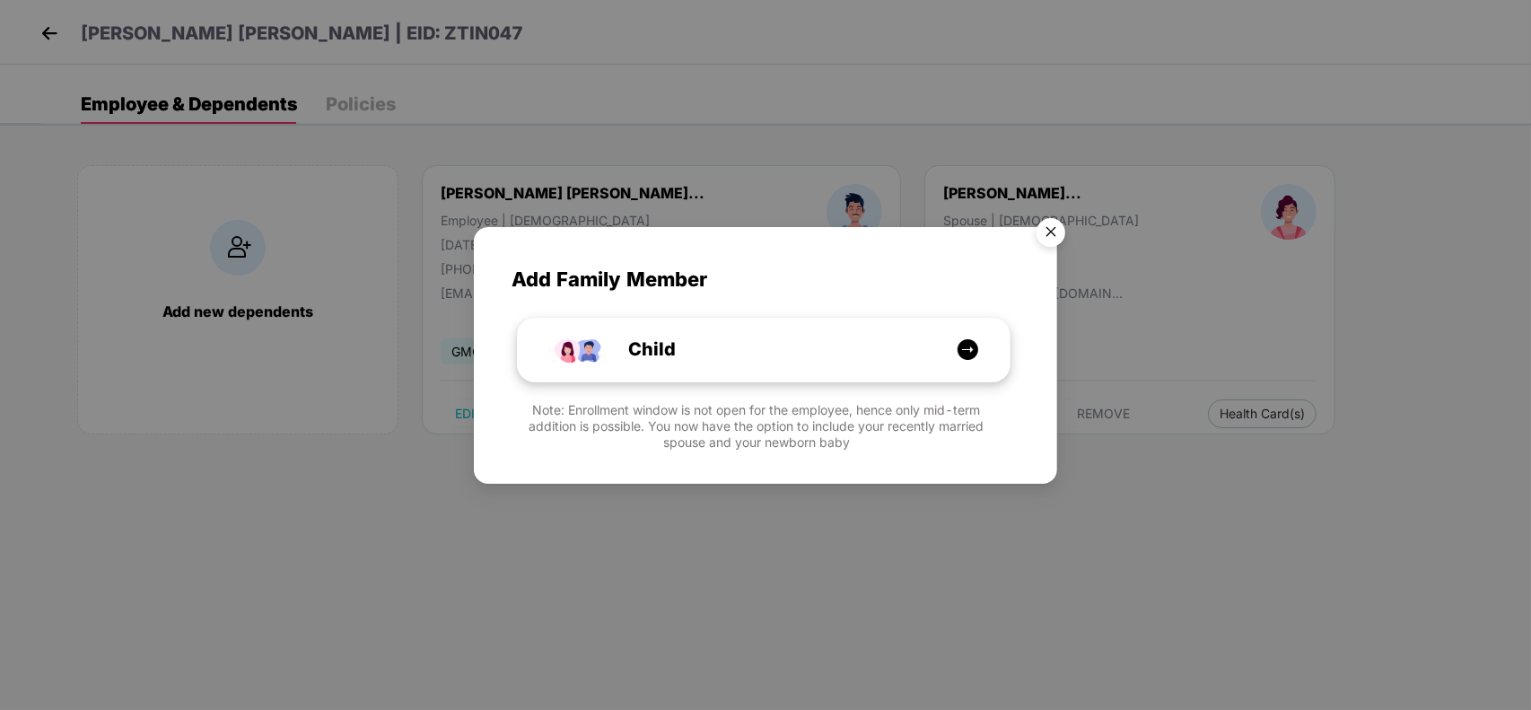
click at [876, 318] on div "Child" at bounding box center [764, 349] width 492 height 63
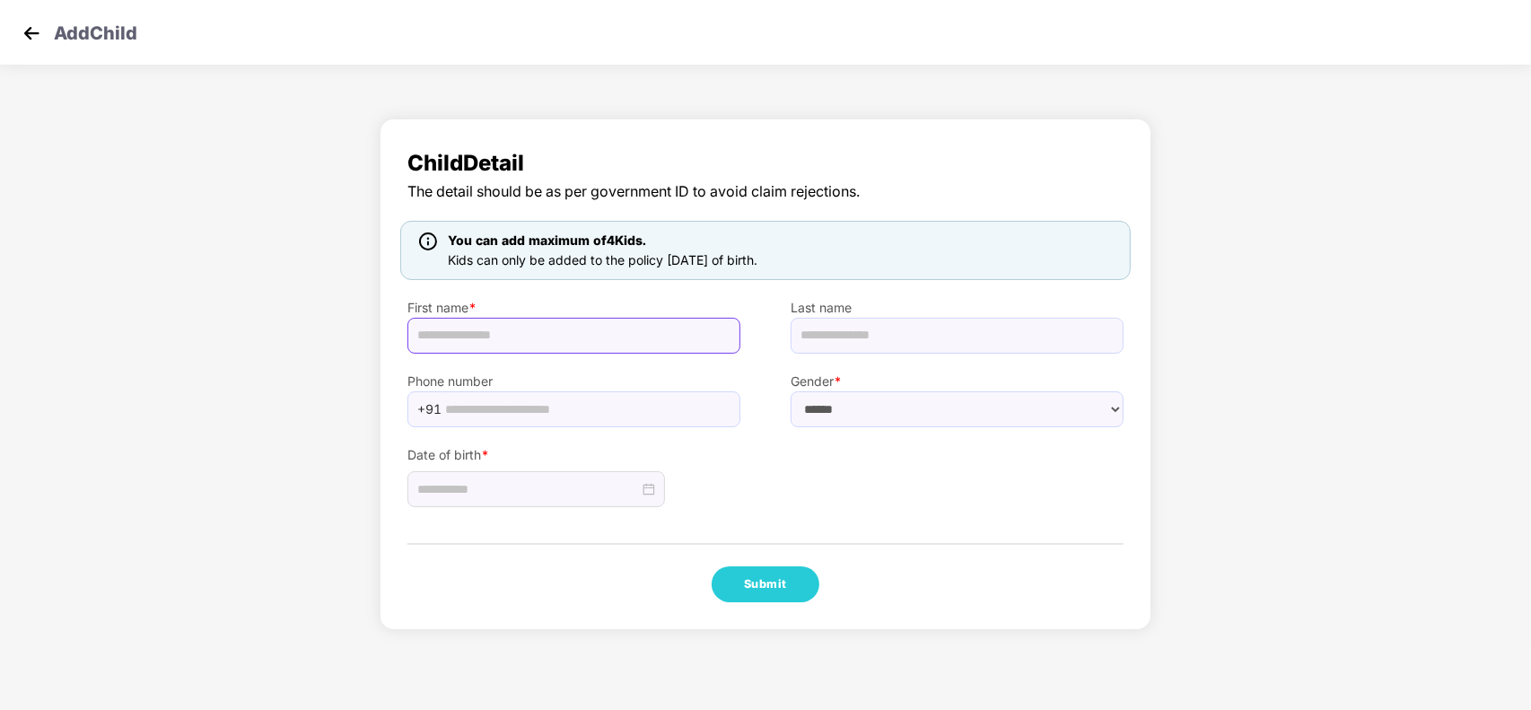
paste input "**********"
click at [478, 339] on input "**********" at bounding box center [573, 336] width 333 height 36
drag, startPoint x: 502, startPoint y: 335, endPoint x: 668, endPoint y: 345, distance: 166.3
click at [668, 345] on input "**********" at bounding box center [573, 336] width 333 height 36
type input "**********"
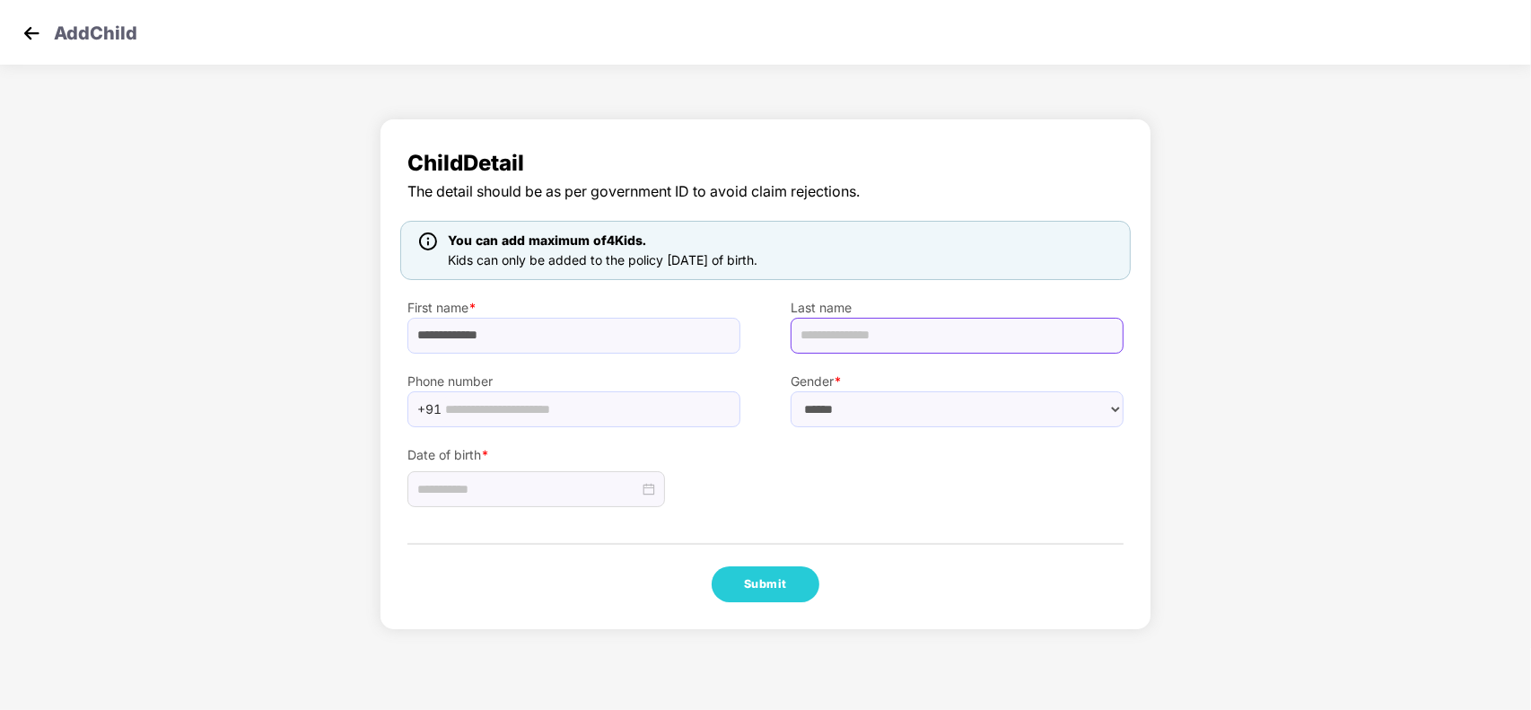
click at [845, 338] on input "text" at bounding box center [956, 336] width 333 height 36
paste input "**********"
click at [804, 334] on input "**********" at bounding box center [956, 336] width 333 height 36
type input "**********"
drag, startPoint x: 835, startPoint y: 409, endPoint x: 837, endPoint y: 465, distance: 55.7
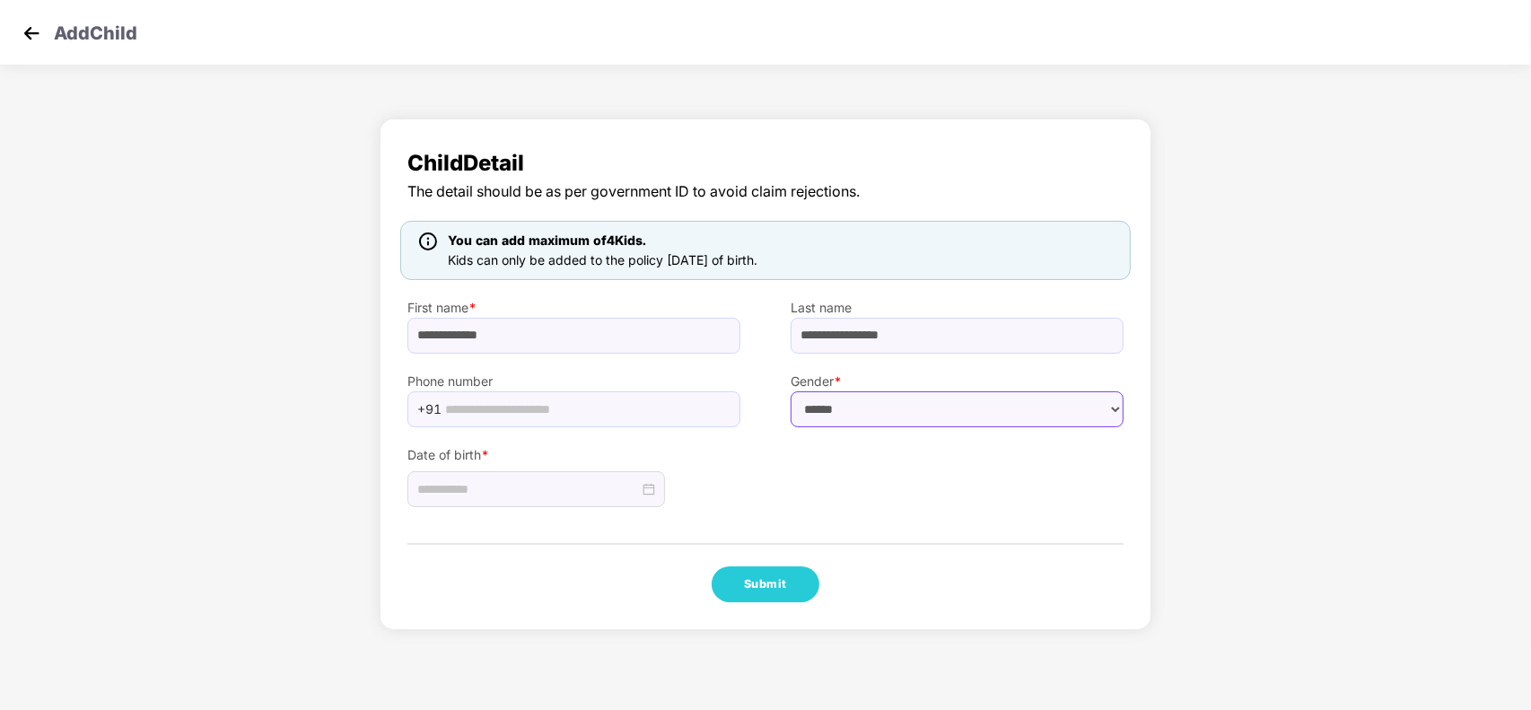
click at [837, 465] on div "**********" at bounding box center [765, 373] width 772 height 511
select select "****"
click at [790, 391] on select "****** **** ******" at bounding box center [956, 409] width 333 height 36
click at [540, 475] on div at bounding box center [535, 489] width 257 height 36
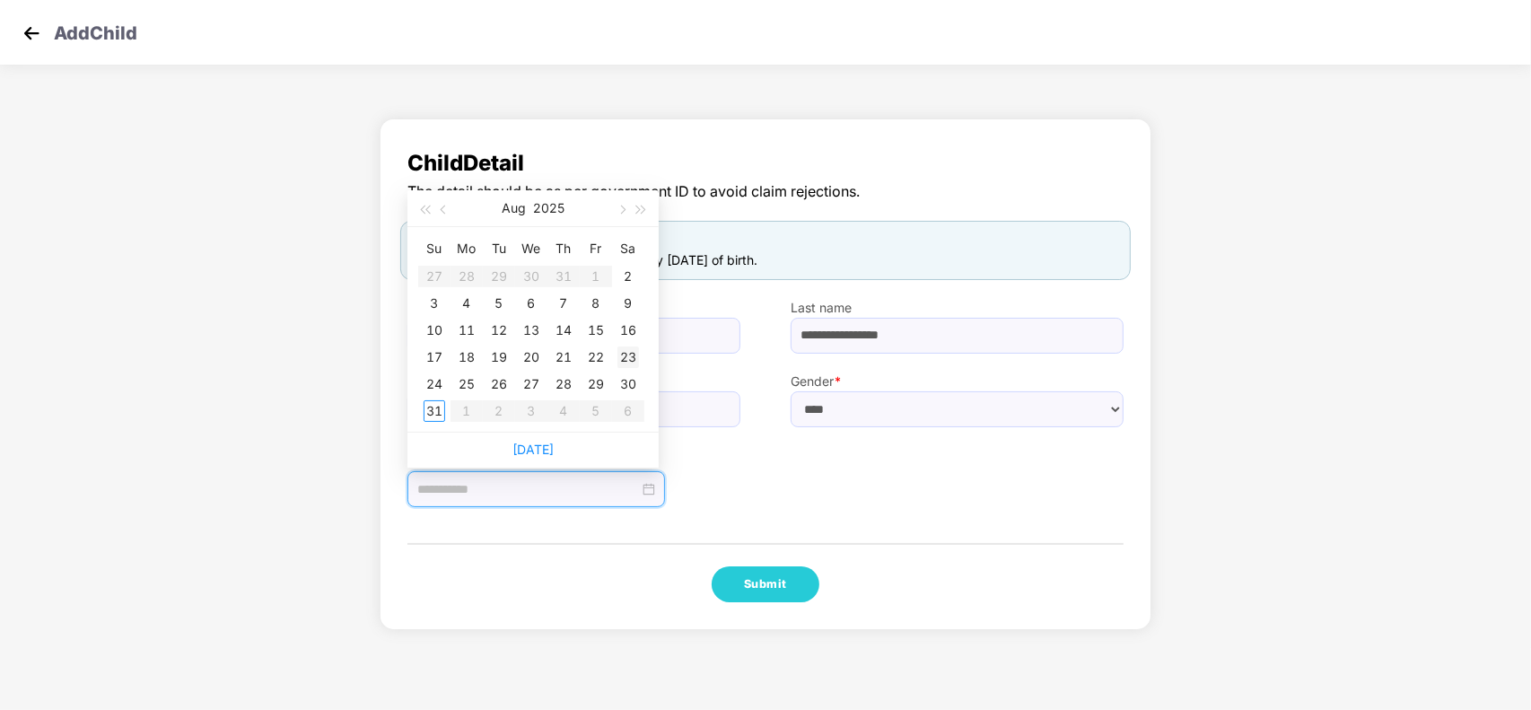
type input "**********"
click at [630, 350] on div "23" at bounding box center [628, 357] width 22 height 22
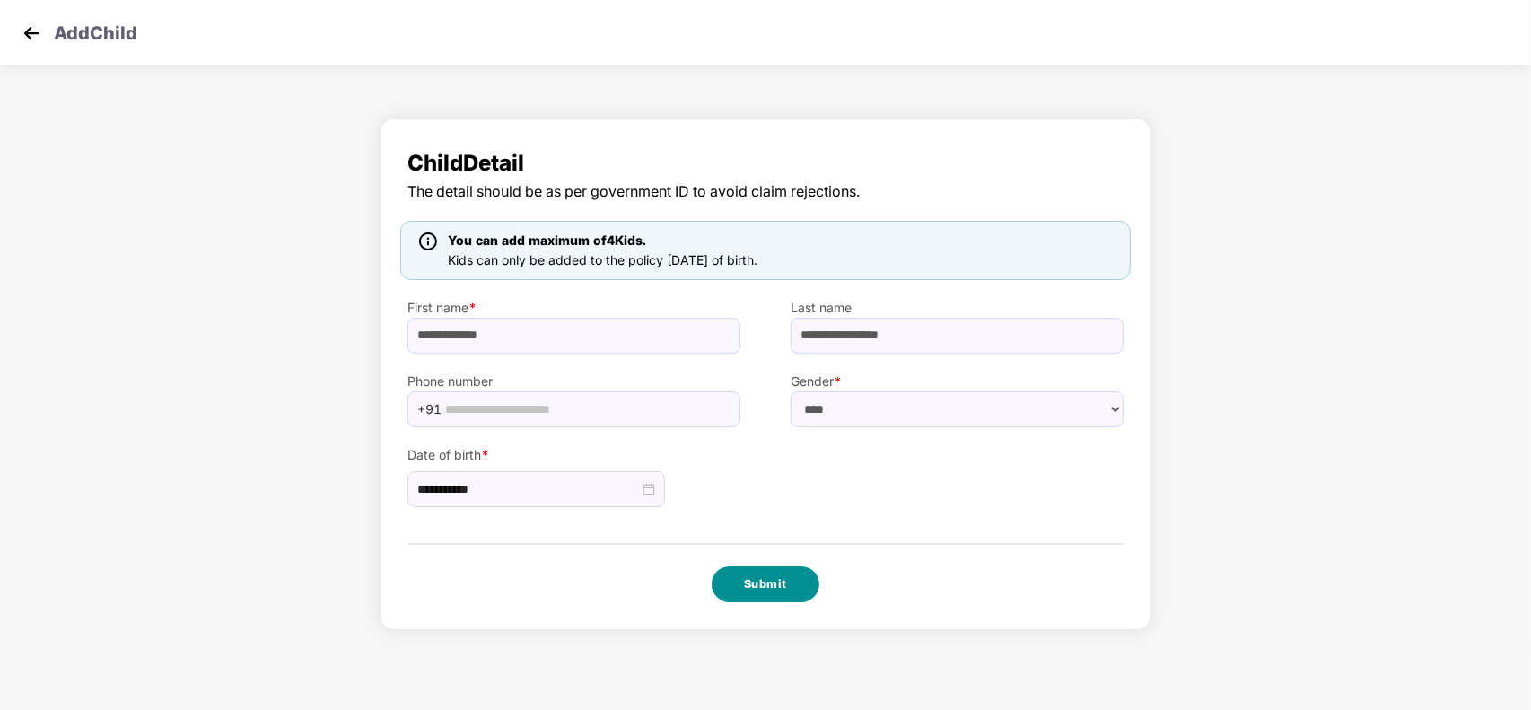
click at [743, 576] on button "Submit" at bounding box center [765, 584] width 108 height 36
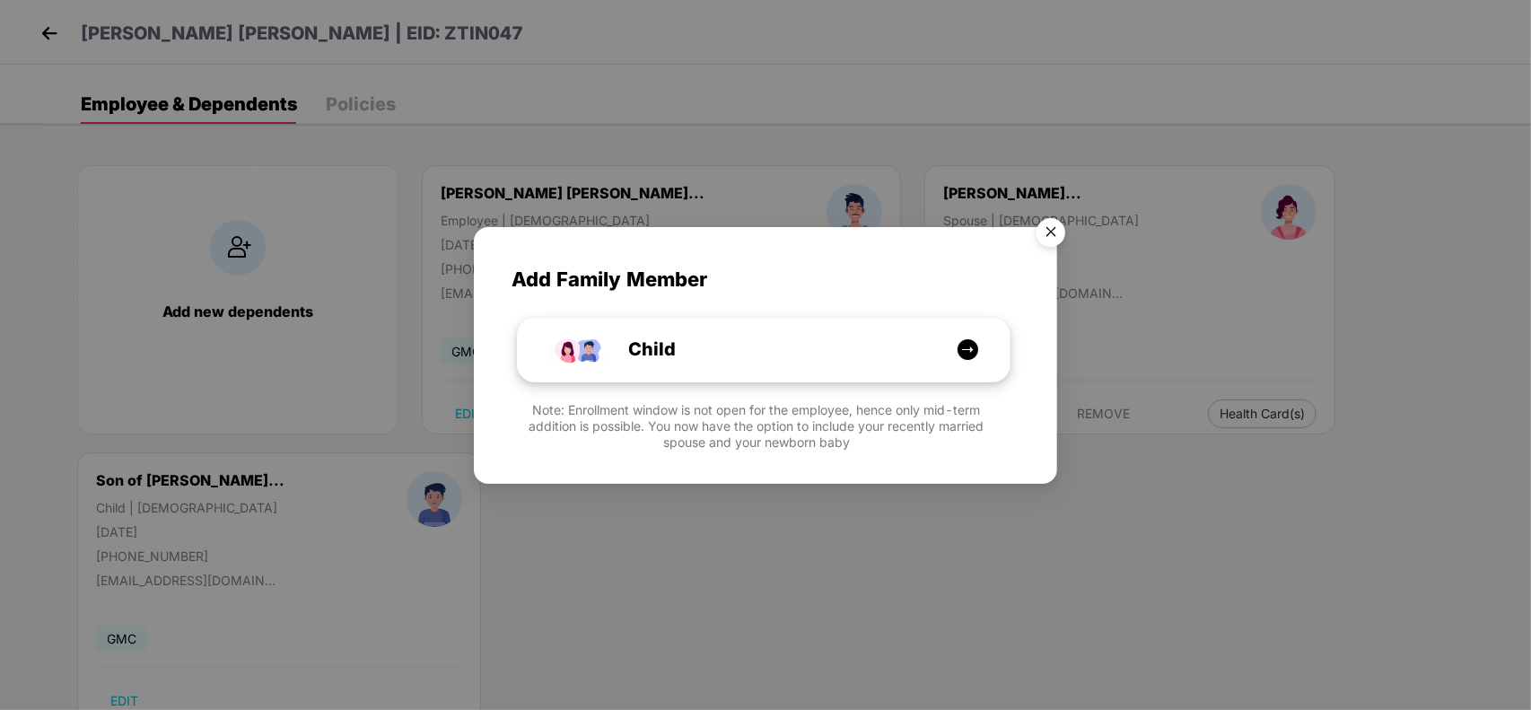
click at [785, 362] on div "Child" at bounding box center [772, 350] width 369 height 28
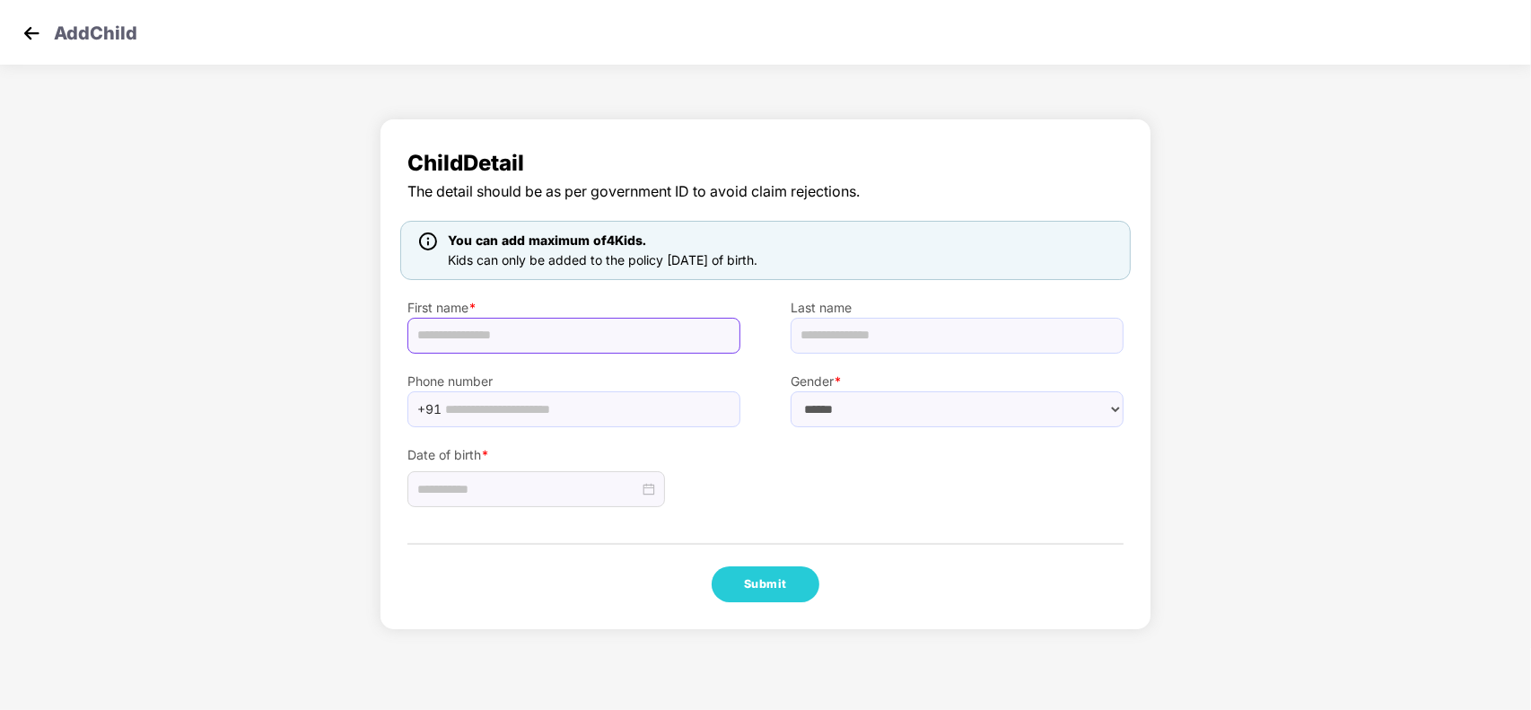
paste input "**********"
click at [540, 335] on input "**********" at bounding box center [573, 336] width 333 height 36
drag, startPoint x: 530, startPoint y: 337, endPoint x: 720, endPoint y: 344, distance: 189.4
click at [720, 344] on input "**********" at bounding box center [573, 336] width 333 height 36
type input "**********"
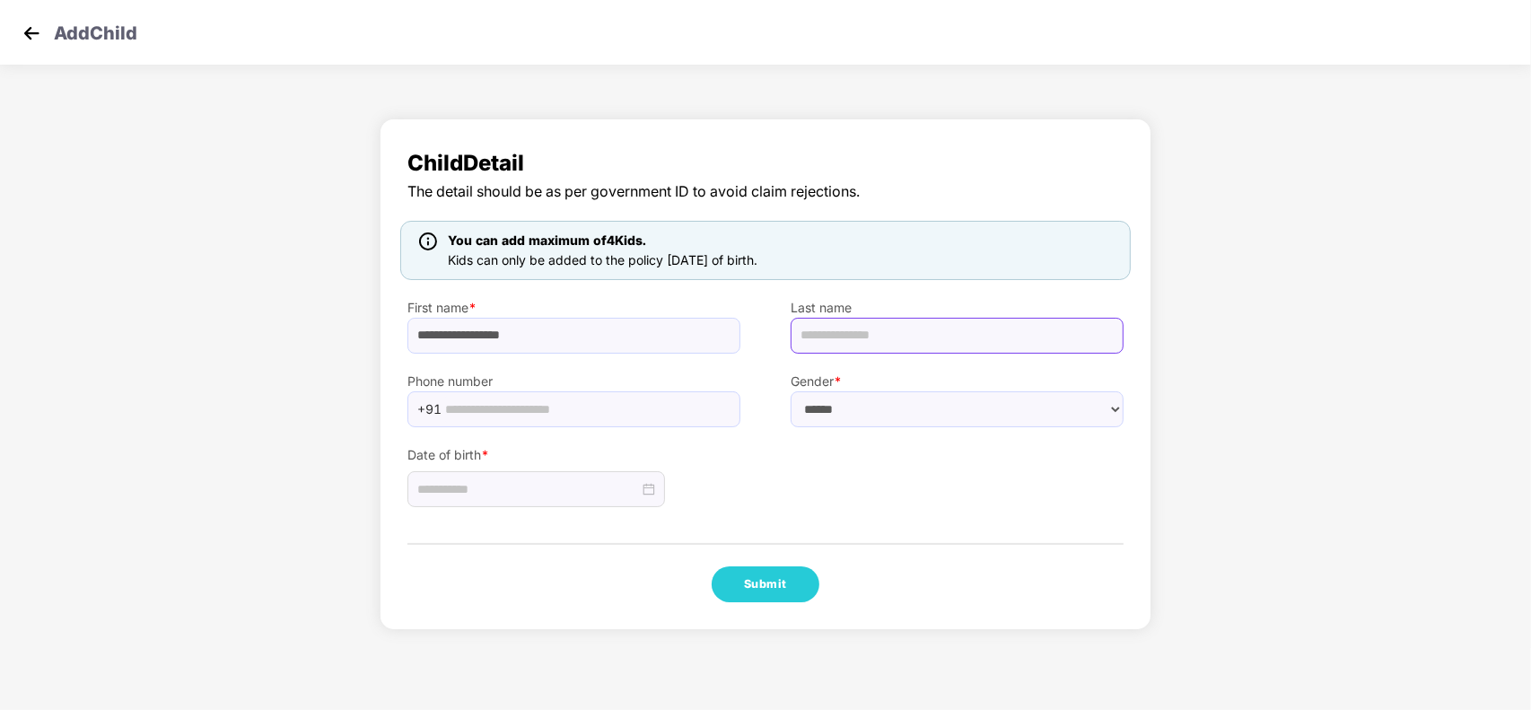
click at [885, 329] on input "text" at bounding box center [956, 336] width 333 height 36
paste input "**********"
click at [803, 339] on input "**********" at bounding box center [956, 336] width 333 height 36
type input "**********"
click at [835, 410] on select "****** **** ******" at bounding box center [956, 409] width 333 height 36
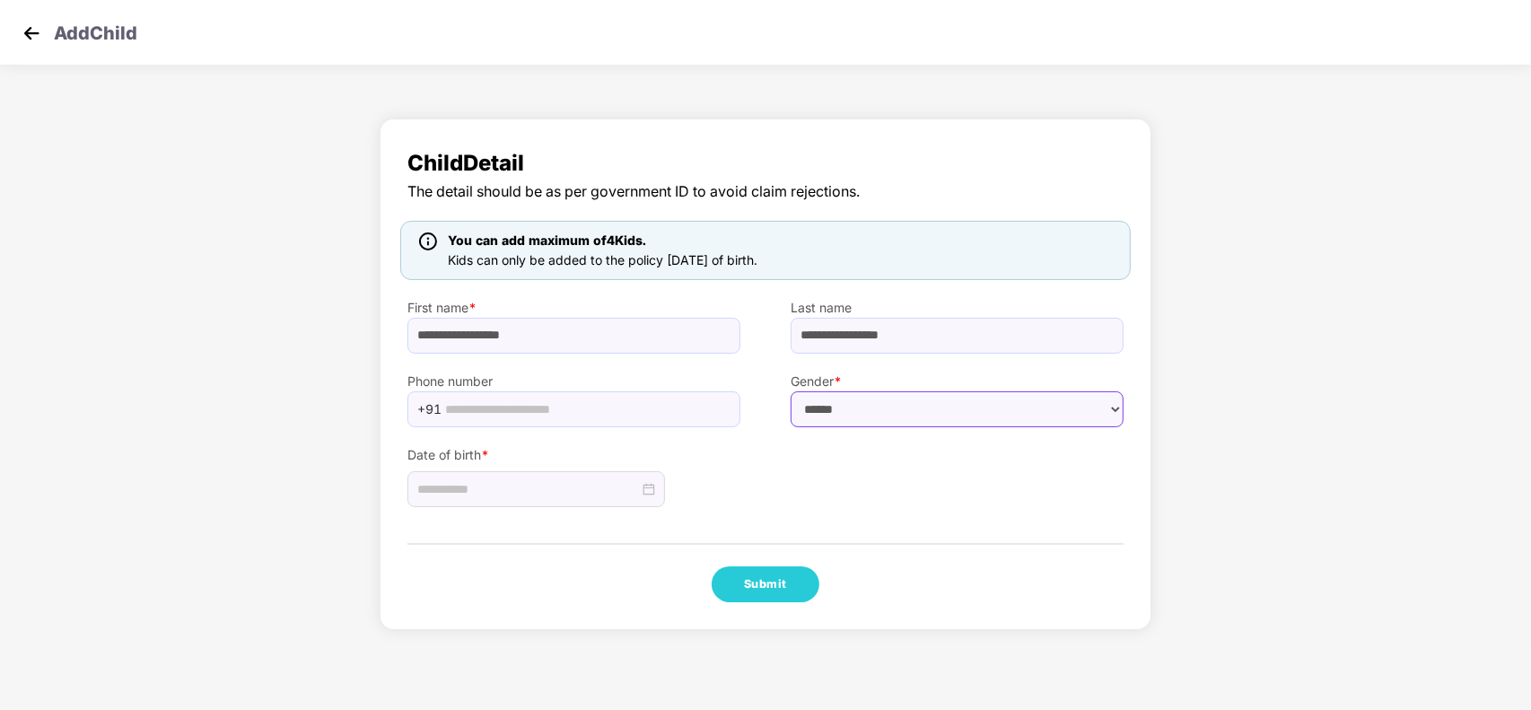
select select "******"
click at [790, 391] on select "****** **** ******" at bounding box center [956, 409] width 333 height 36
click at [754, 496] on div "Date of birth *" at bounding box center [573, 467] width 383 height 81
click at [507, 481] on input at bounding box center [528, 489] width 222 height 20
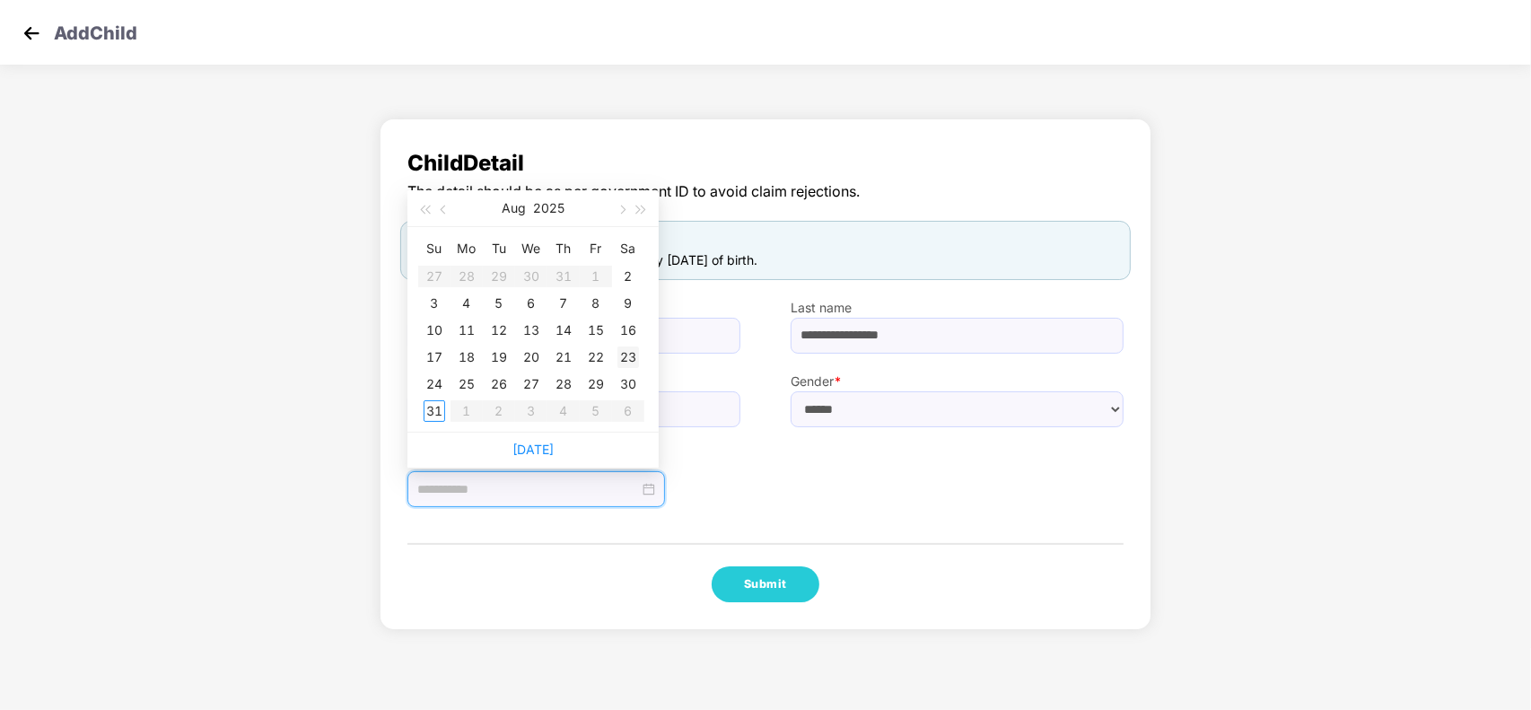
type input "**********"
click at [624, 350] on div "23" at bounding box center [628, 357] width 22 height 22
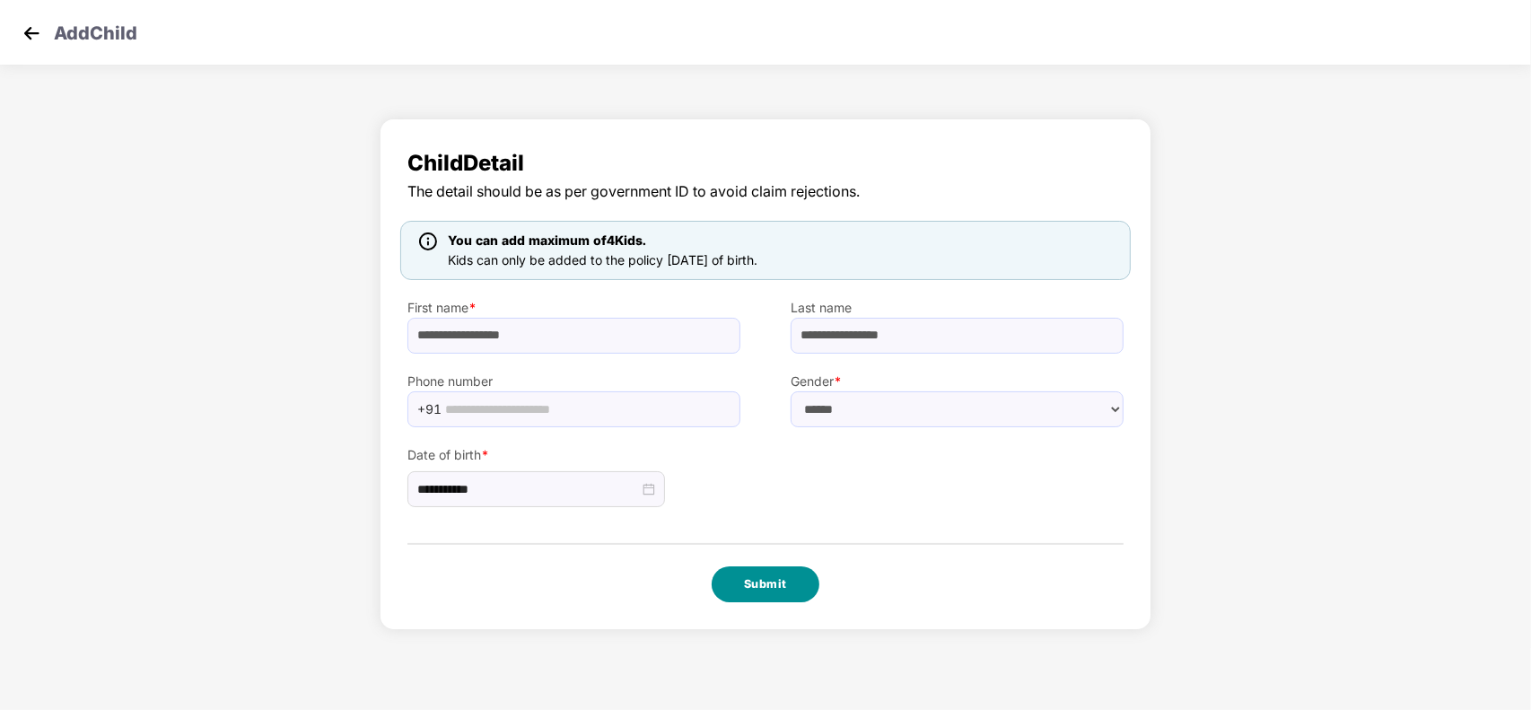
click at [738, 589] on button "Submit" at bounding box center [765, 584] width 108 height 36
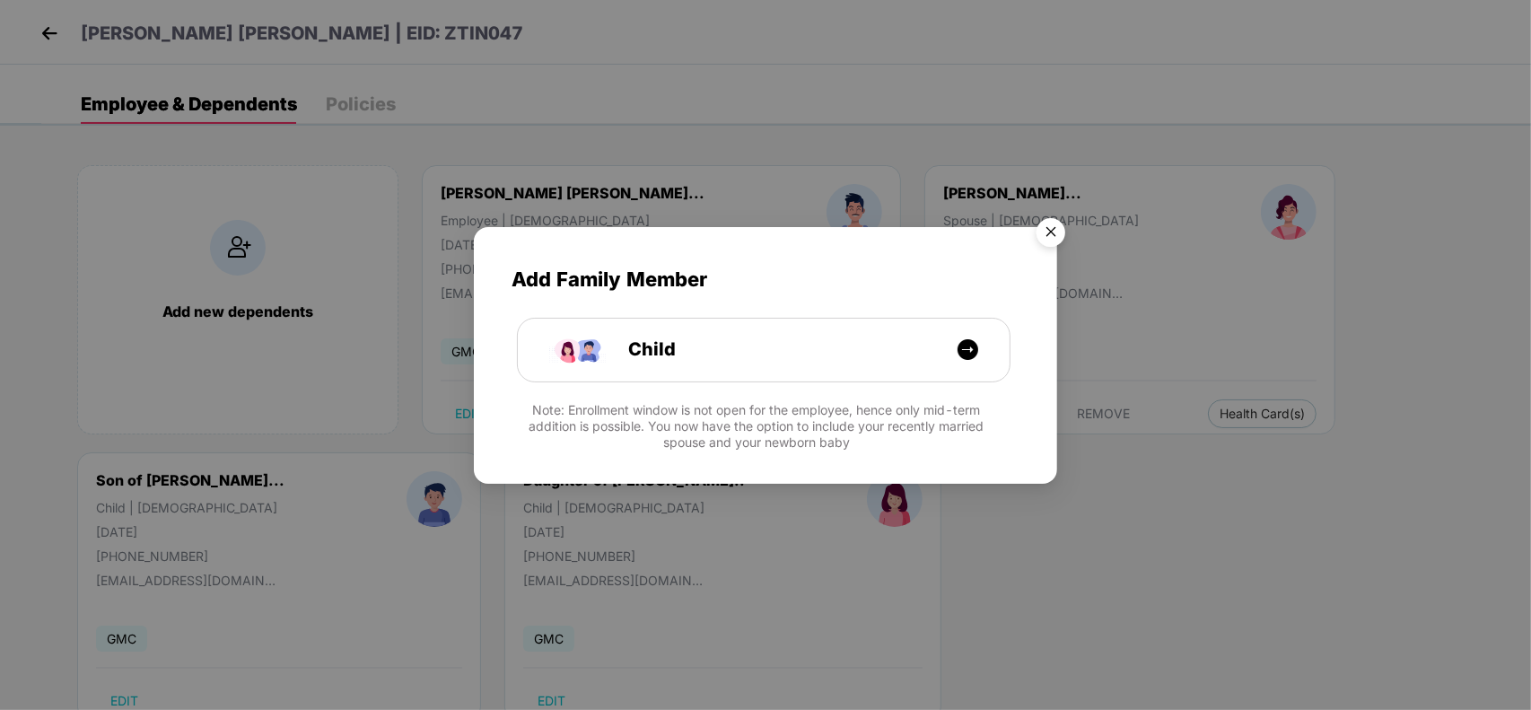
click at [60, 45] on div "Add Family Member Child Note: Enrollment window is not open for the employee, h…" at bounding box center [765, 355] width 1531 height 710
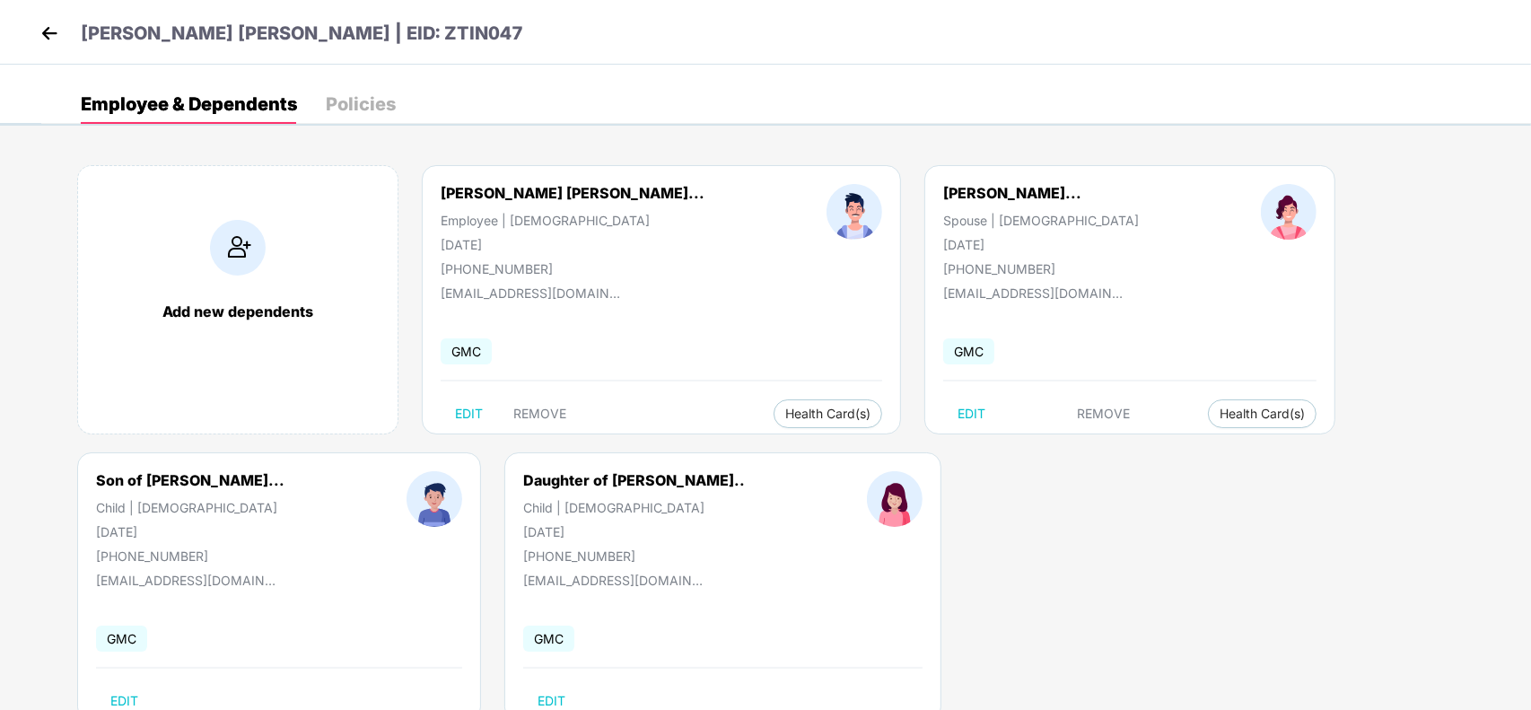
click at [45, 30] on img at bounding box center [49, 33] width 27 height 27
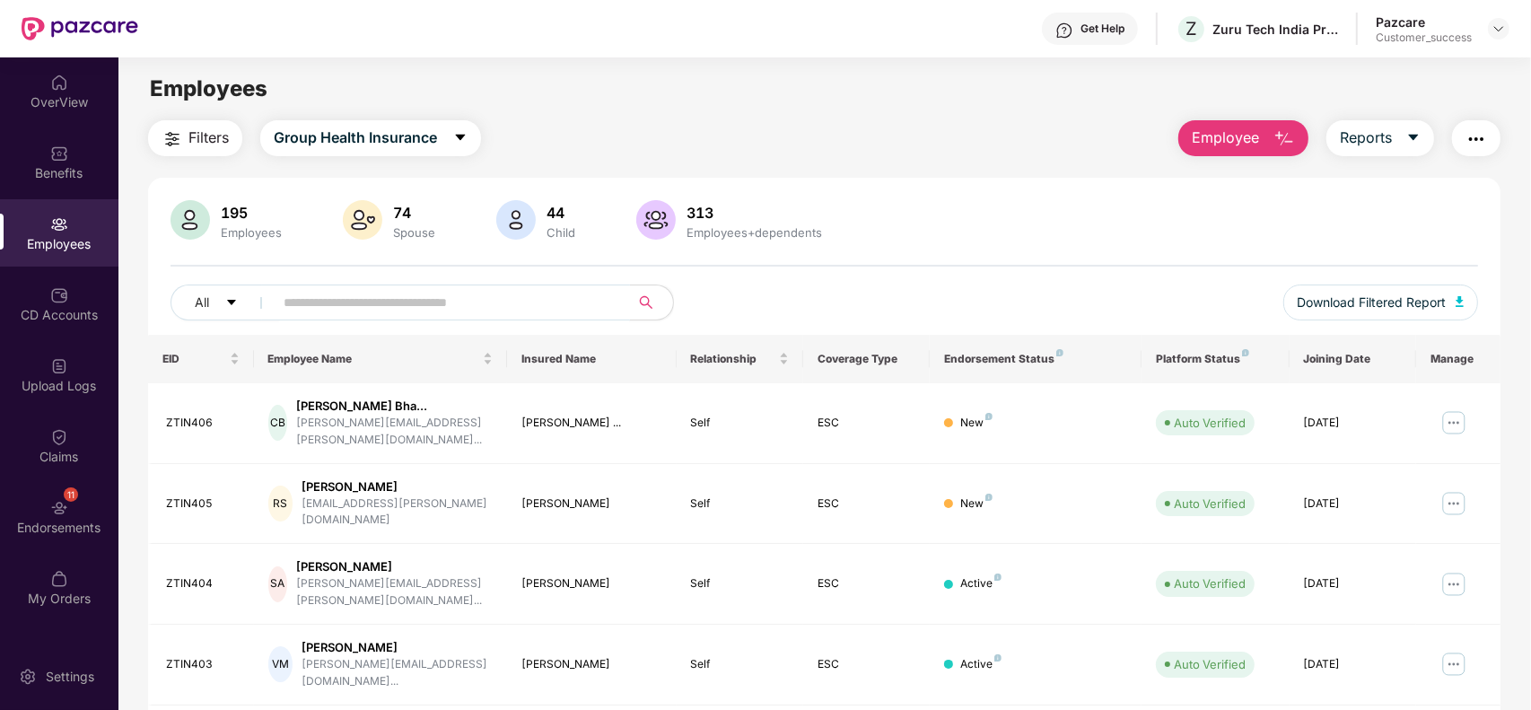
paste input "**********"
click at [450, 305] on input "**********" at bounding box center [444, 302] width 322 height 27
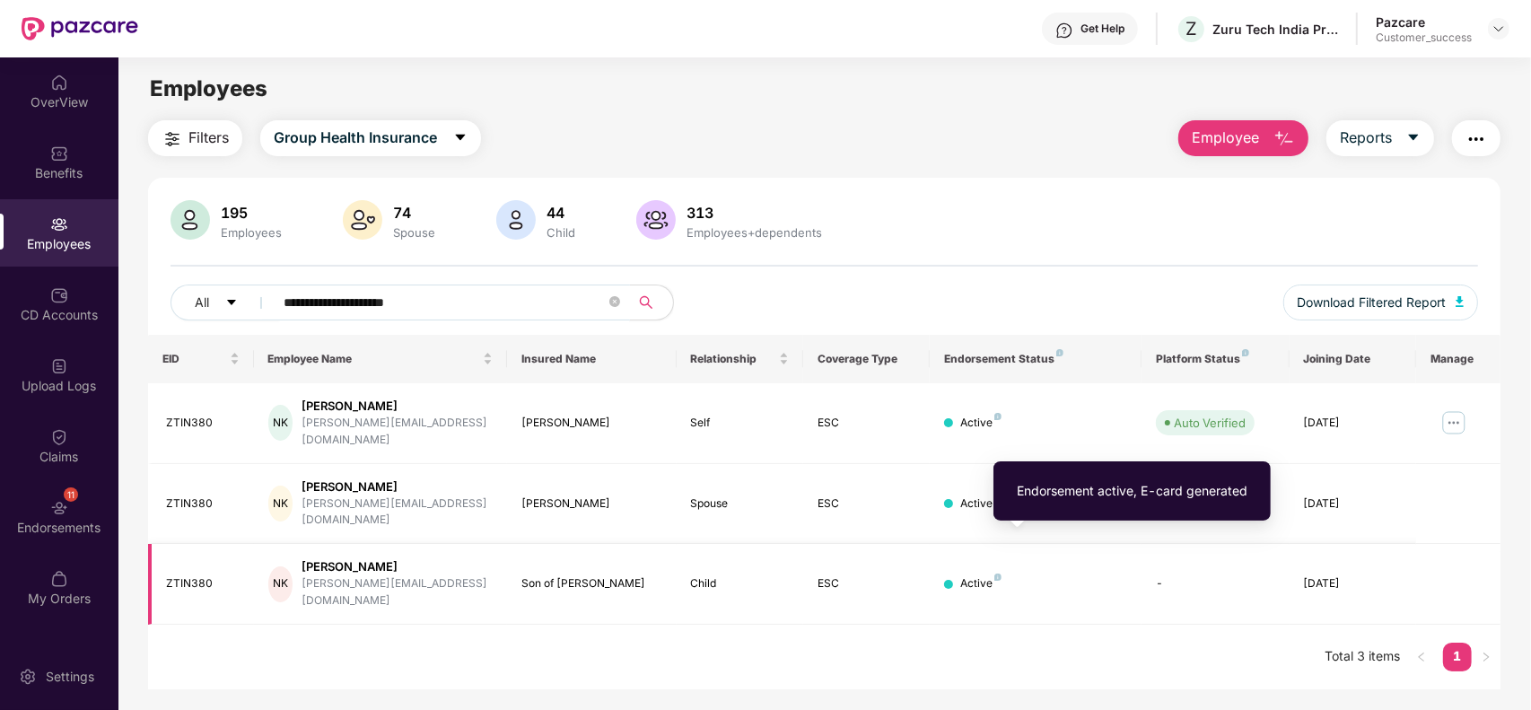
type input "**********"
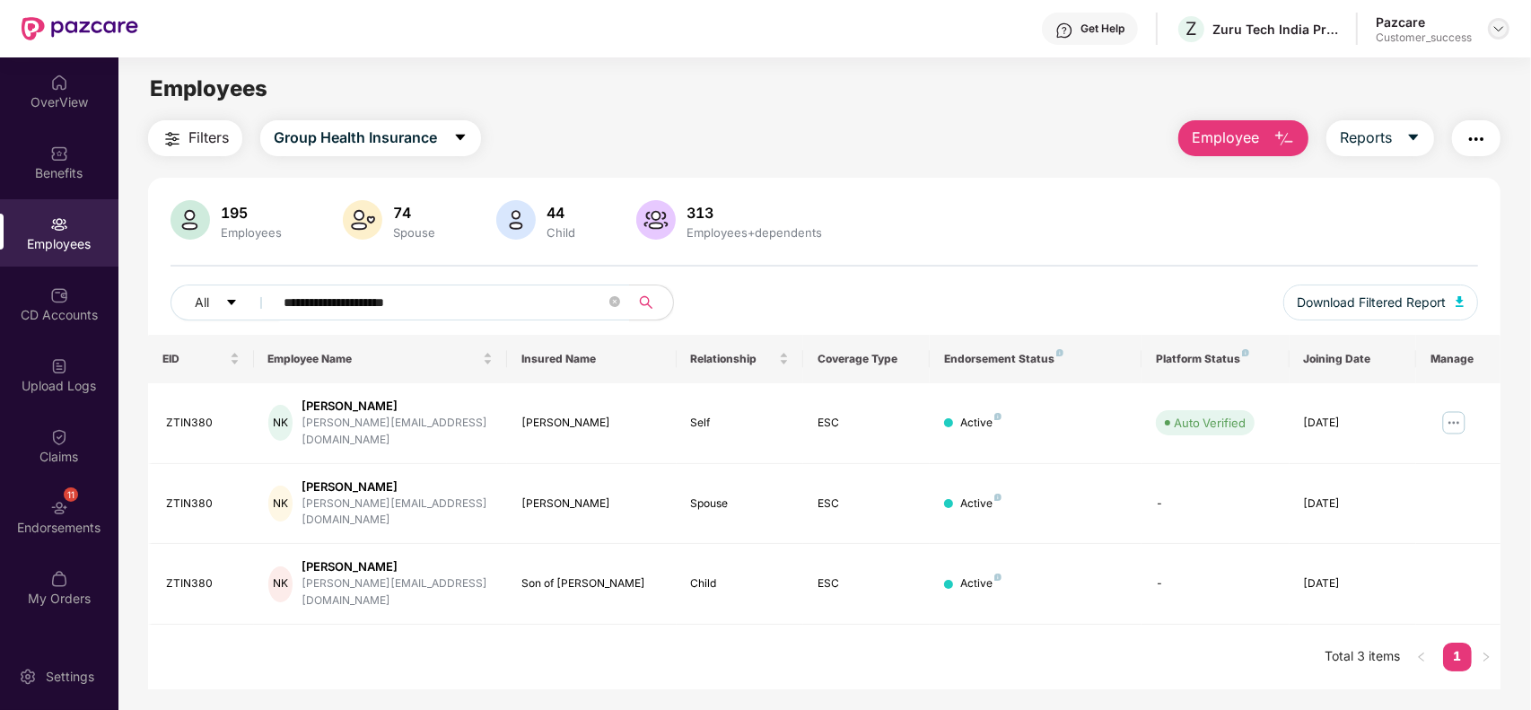
click at [1504, 31] on img at bounding box center [1498, 29] width 14 height 14
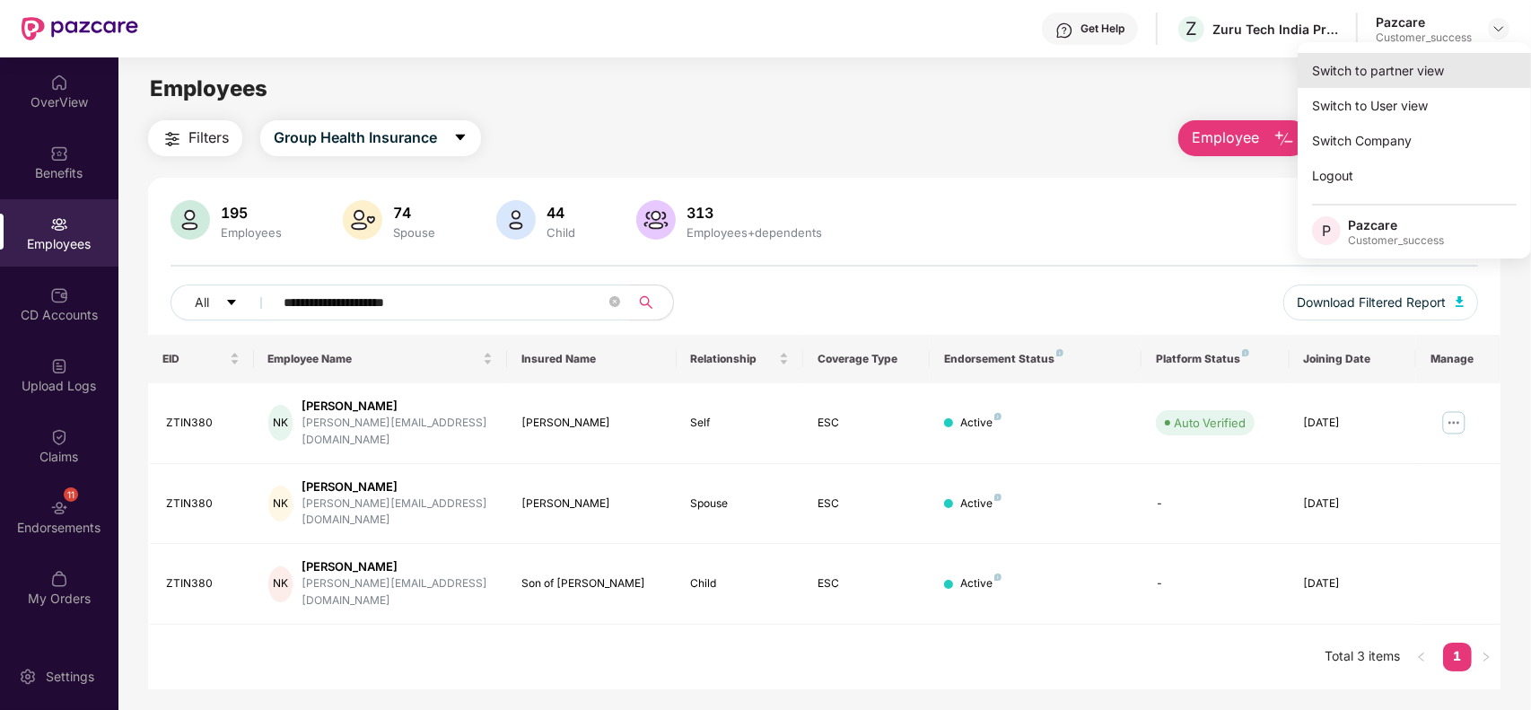
click at [1450, 68] on div "Switch to partner view" at bounding box center [1413, 70] width 233 height 35
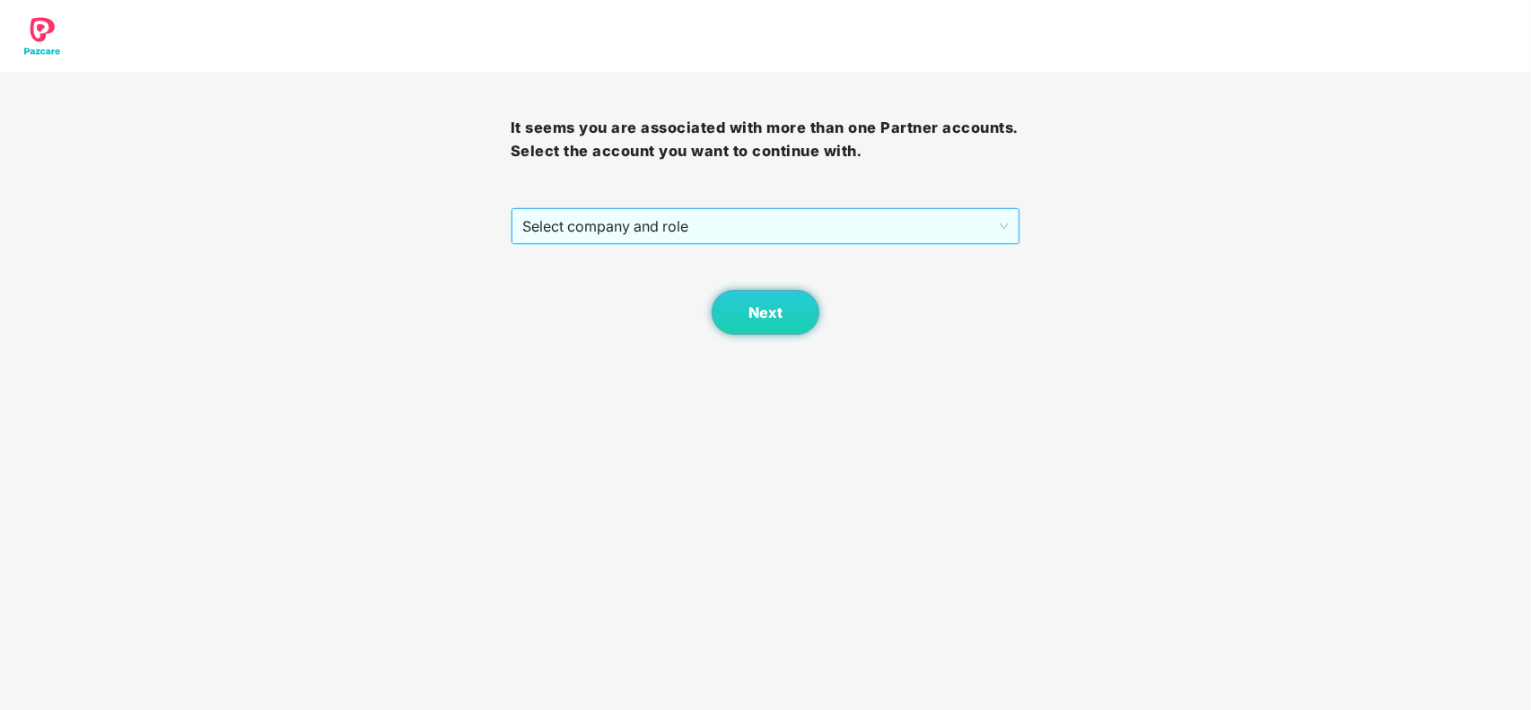
click at [982, 213] on span "Select company and role" at bounding box center [765, 226] width 487 height 34
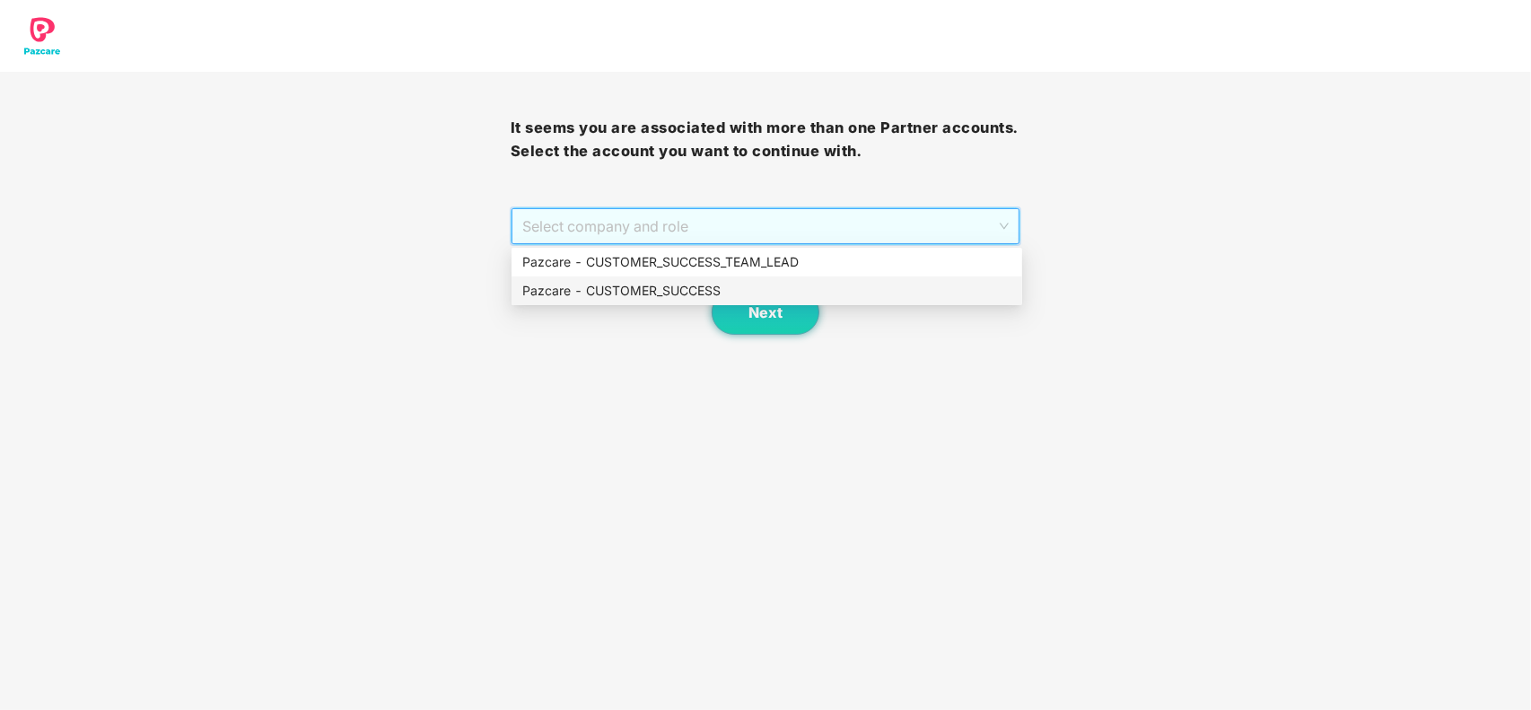
click at [669, 281] on div "Pazcare - CUSTOMER_SUCCESS" at bounding box center [766, 291] width 489 height 20
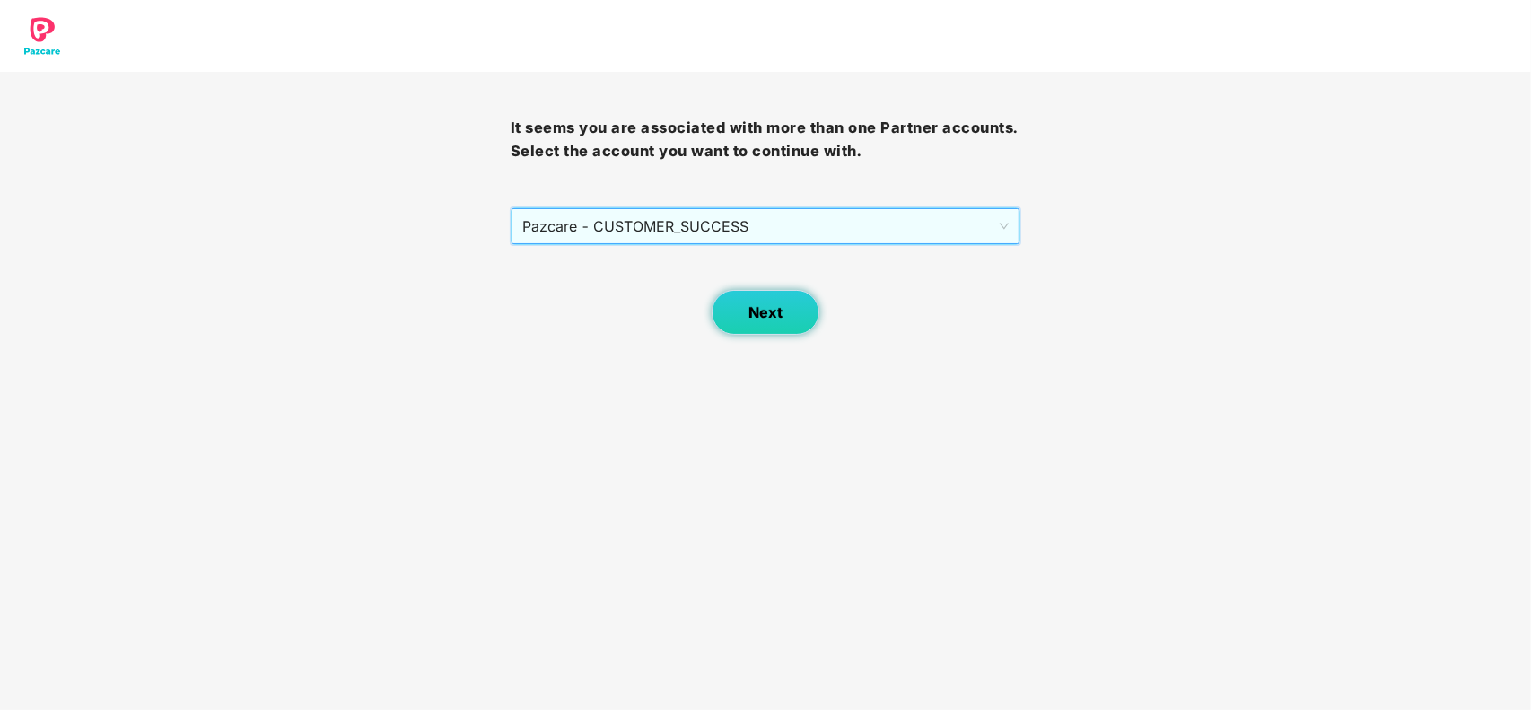
click at [725, 308] on button "Next" at bounding box center [765, 312] width 108 height 45
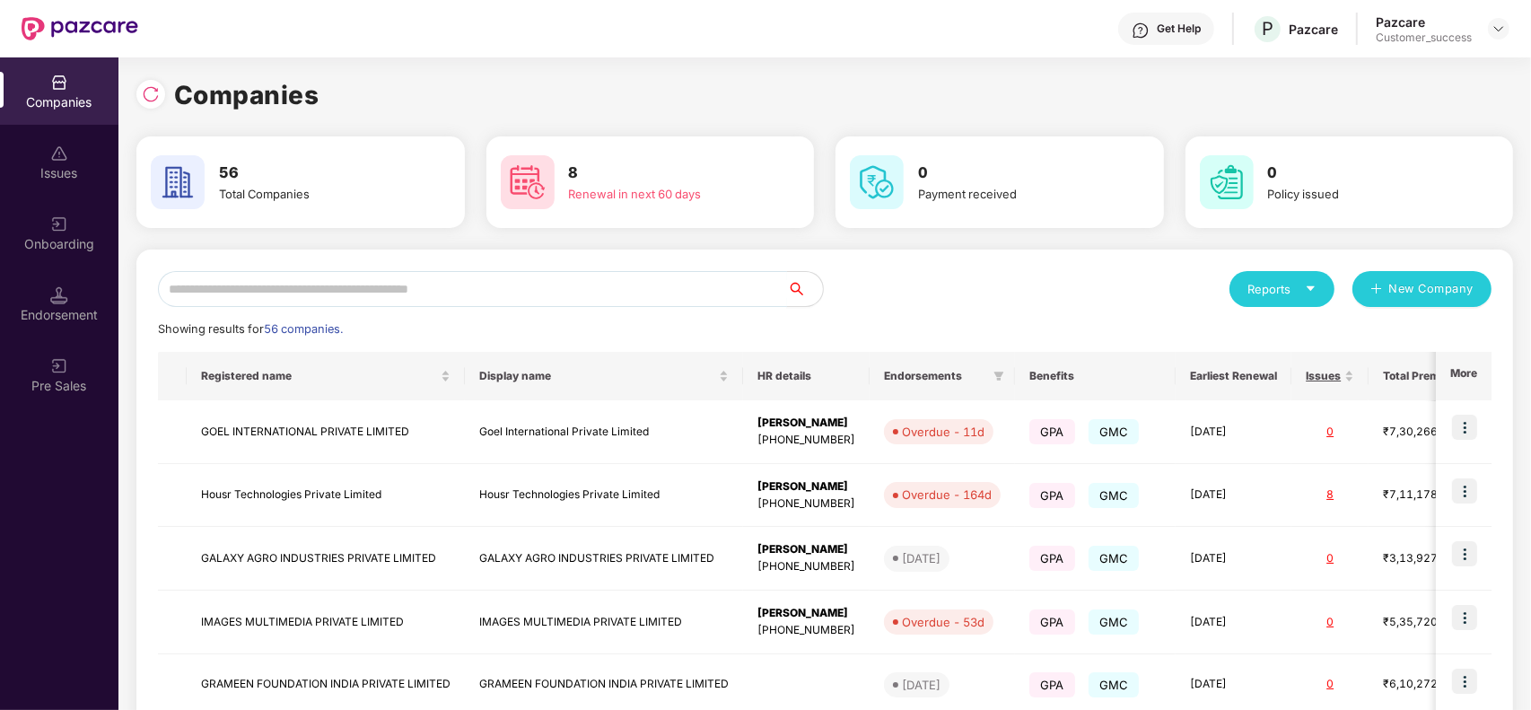
click at [683, 296] on input "text" at bounding box center [472, 289] width 629 height 36
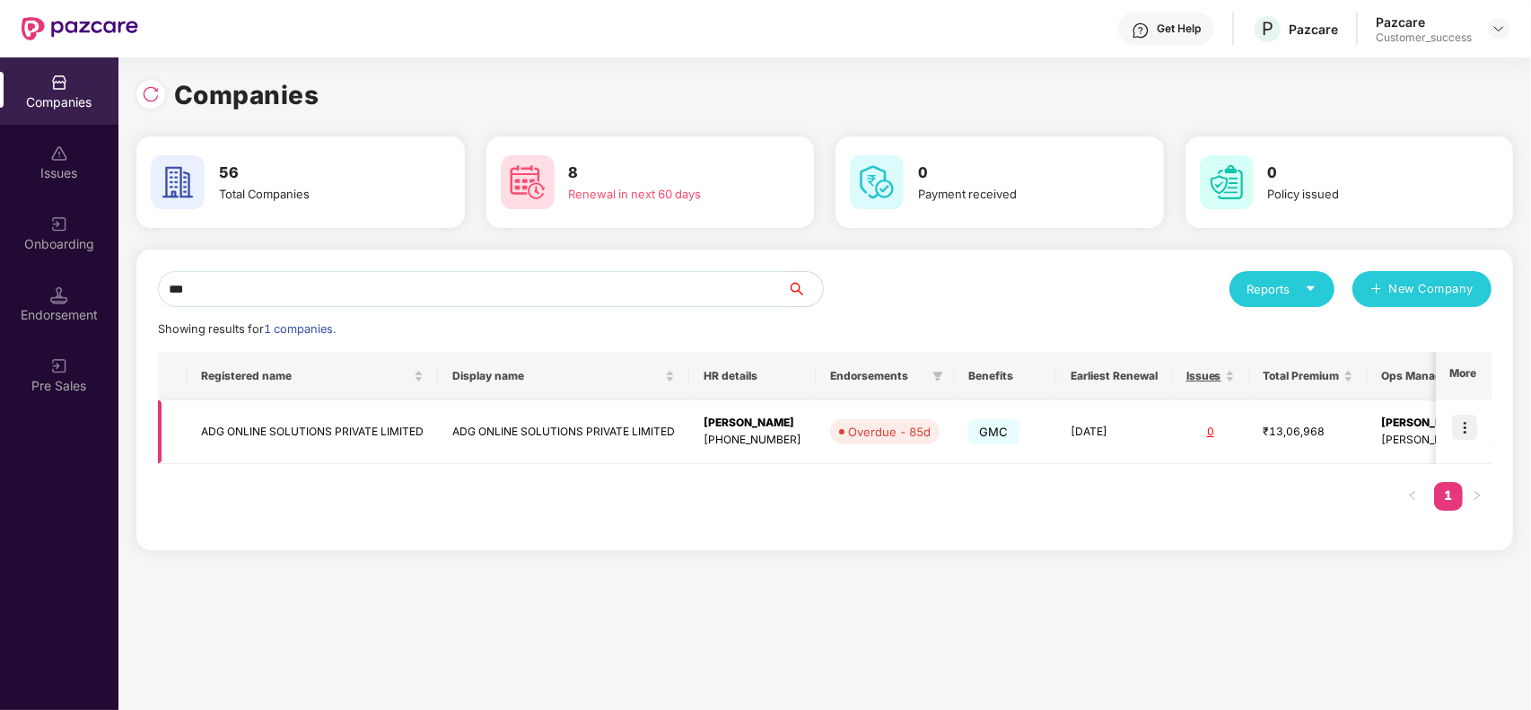
type input "***"
click at [1469, 432] on img at bounding box center [1464, 426] width 25 height 25
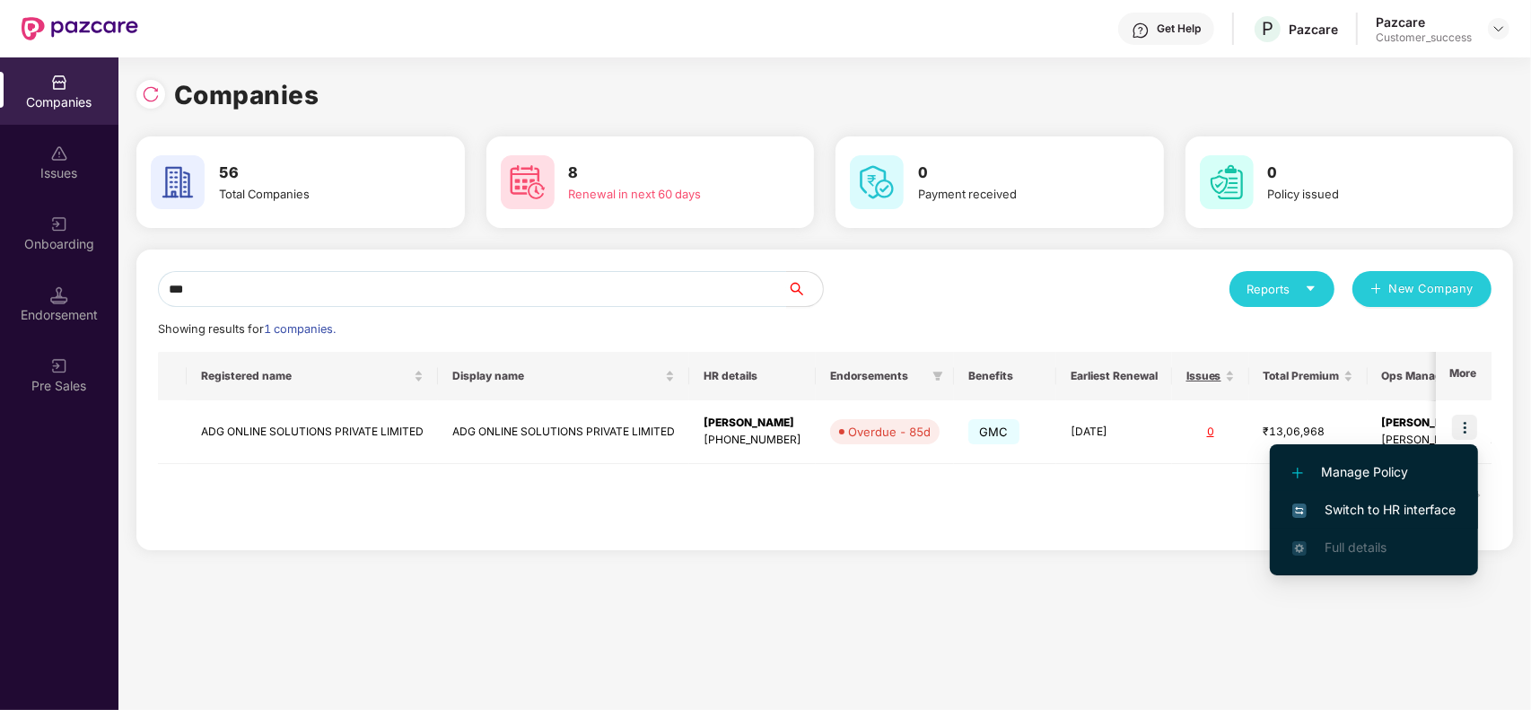
click at [1397, 509] on span "Switch to HR interface" at bounding box center [1373, 510] width 163 height 20
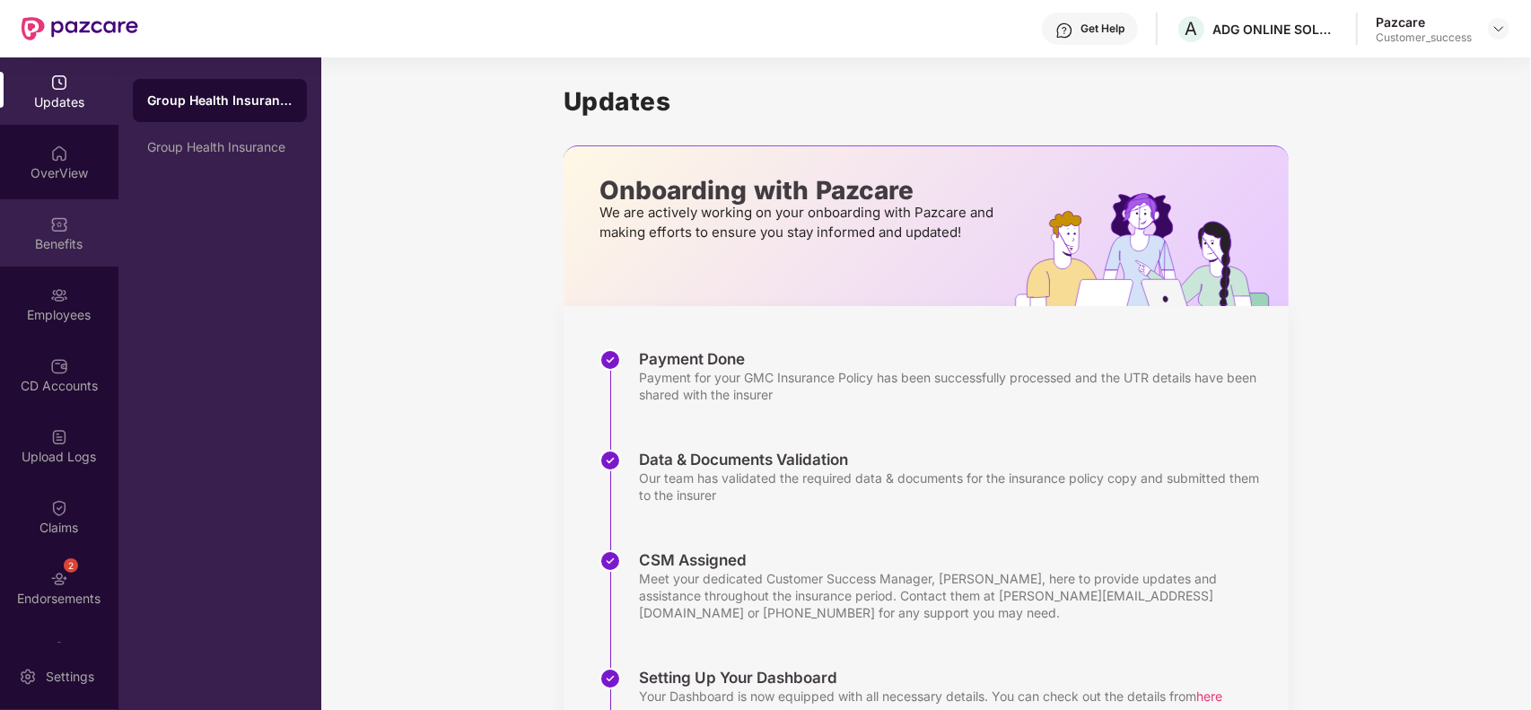
click at [43, 242] on div "Benefits" at bounding box center [59, 244] width 118 height 18
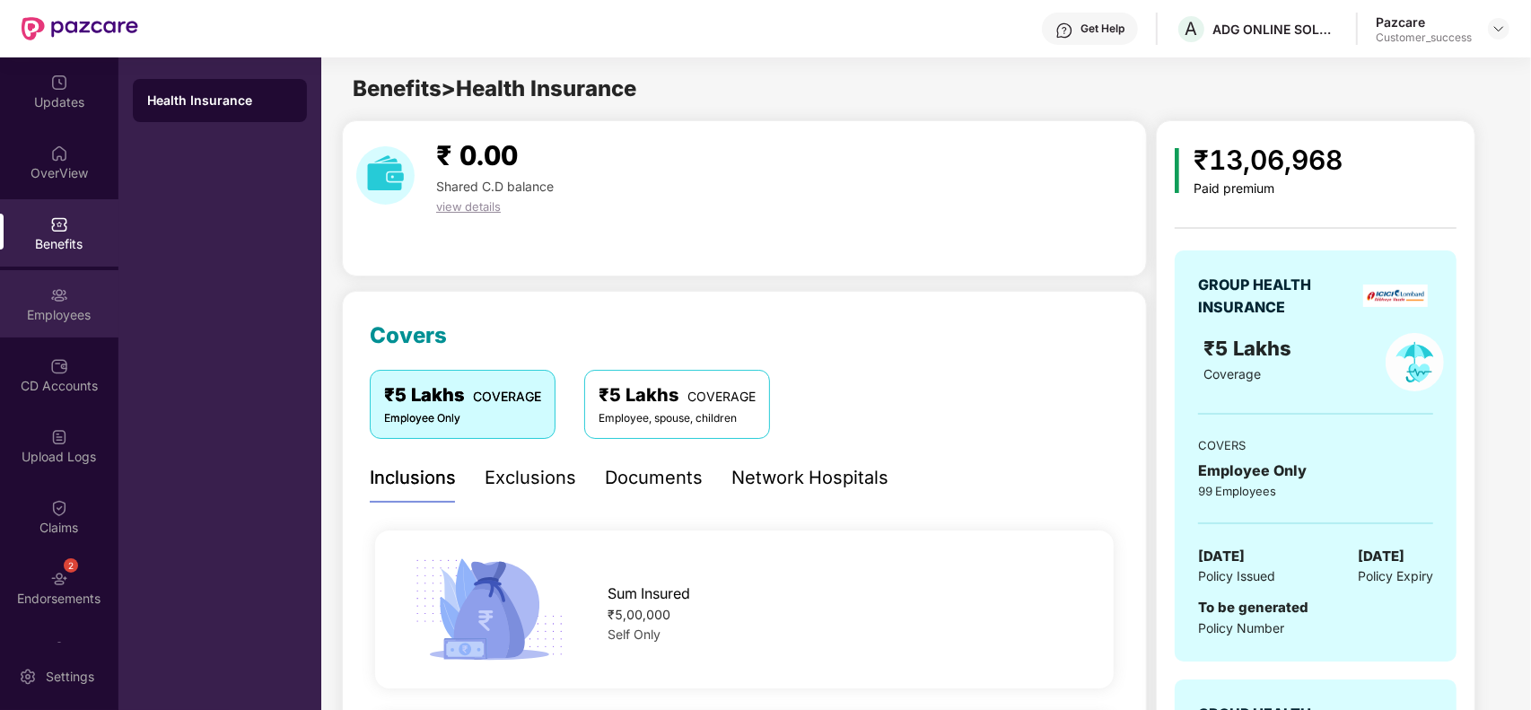
click at [41, 294] on div "Employees" at bounding box center [59, 303] width 118 height 67
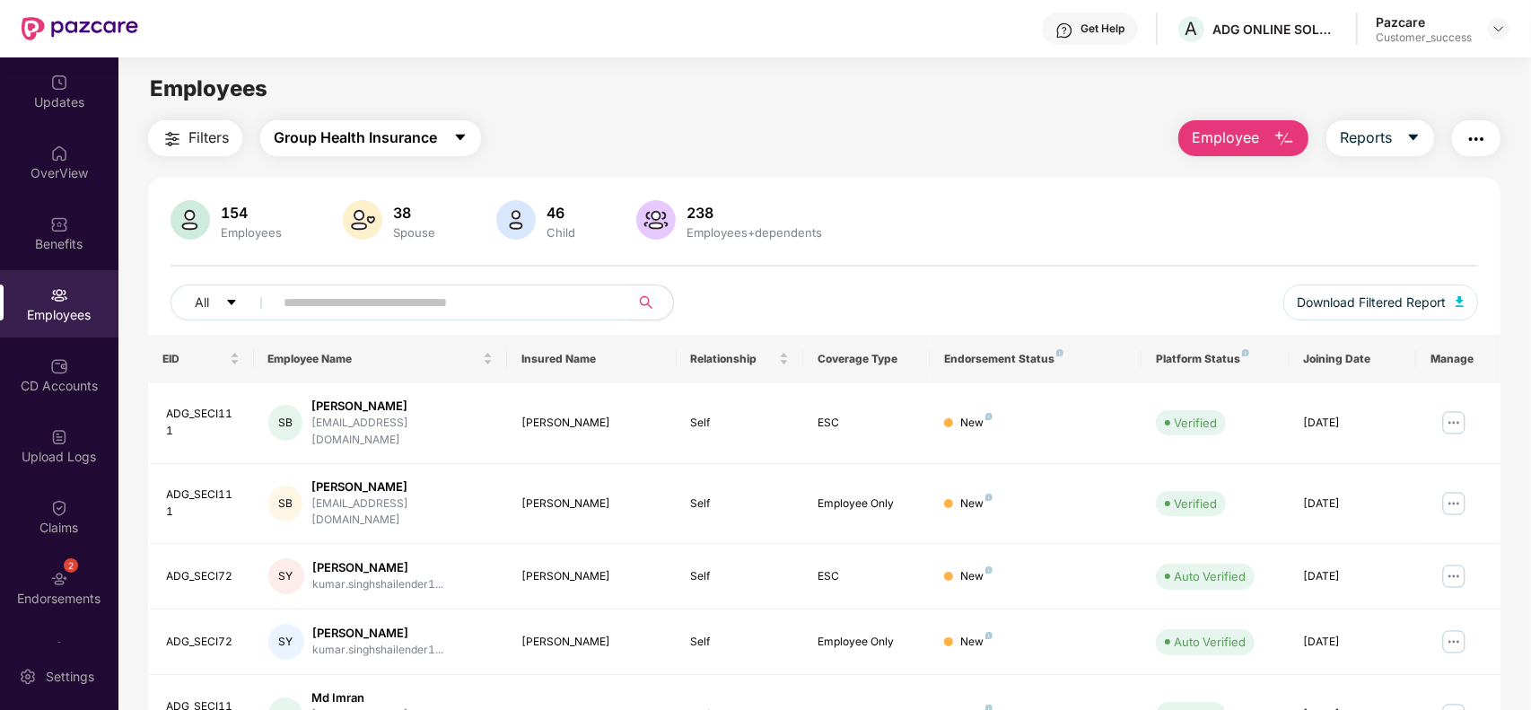
click at [391, 136] on span "Group Health Insurance" at bounding box center [355, 137] width 163 height 22
click at [719, 294] on div "All" at bounding box center [551, 302] width 763 height 36
click at [41, 597] on div "Endorsements" at bounding box center [59, 598] width 118 height 18
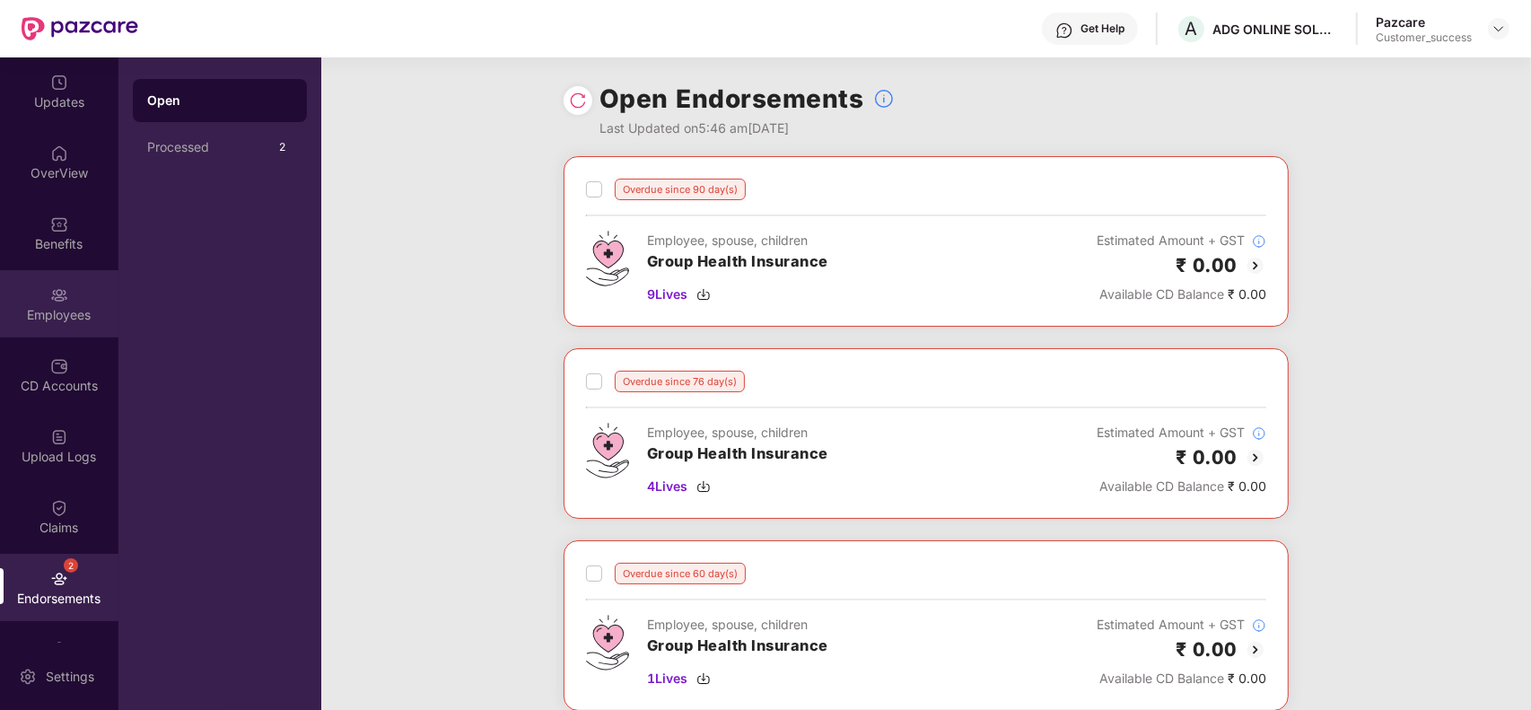
click at [50, 301] on img at bounding box center [59, 295] width 18 height 18
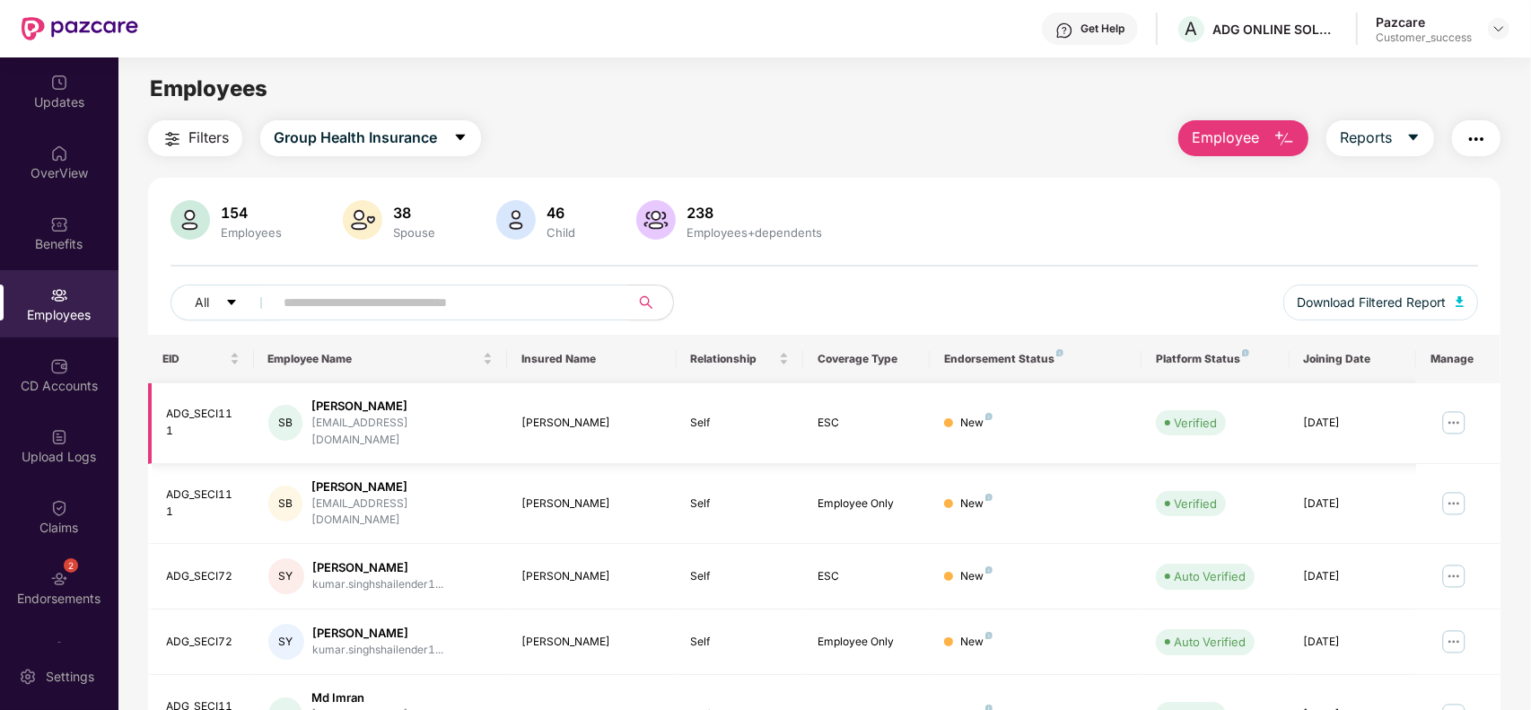
scroll to position [395, 0]
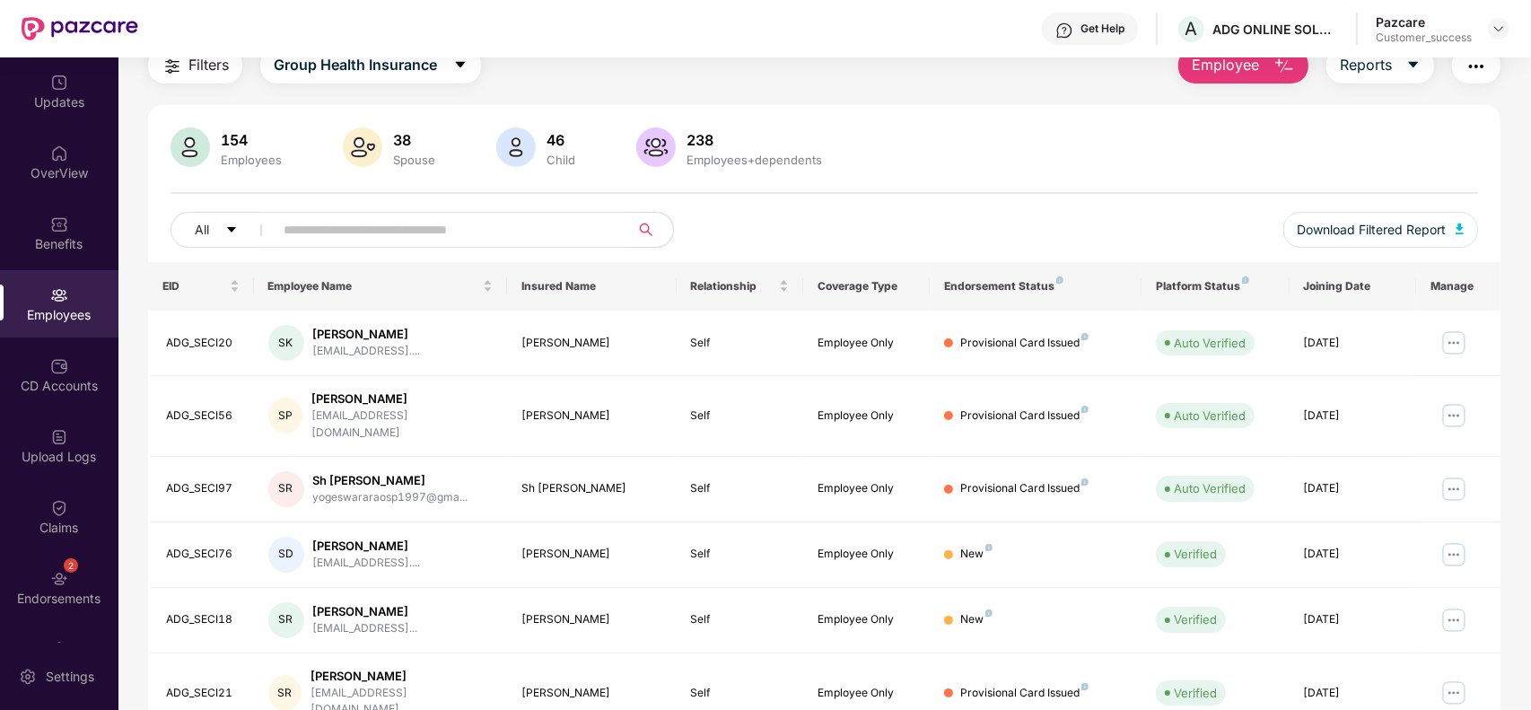
scroll to position [0, 0]
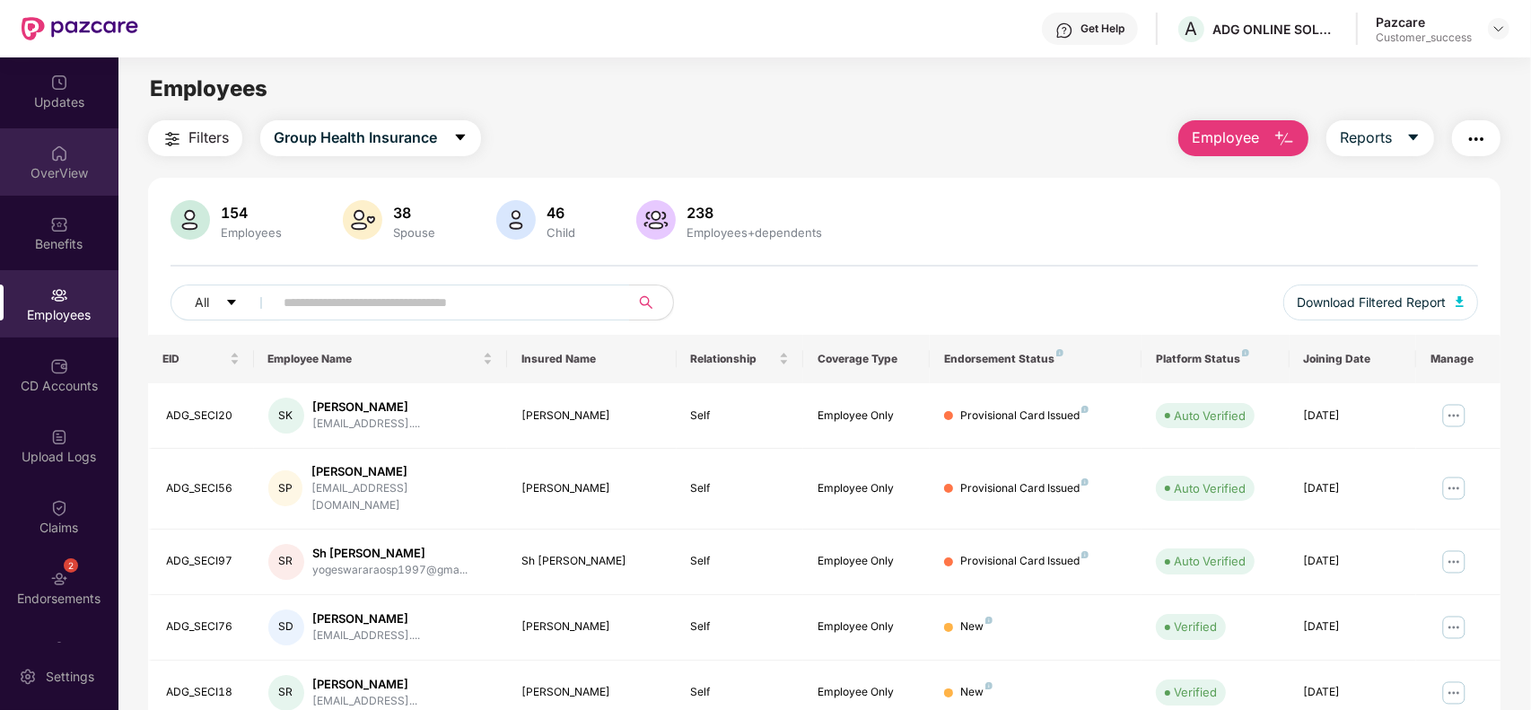
click at [64, 178] on div "OverView" at bounding box center [59, 173] width 118 height 18
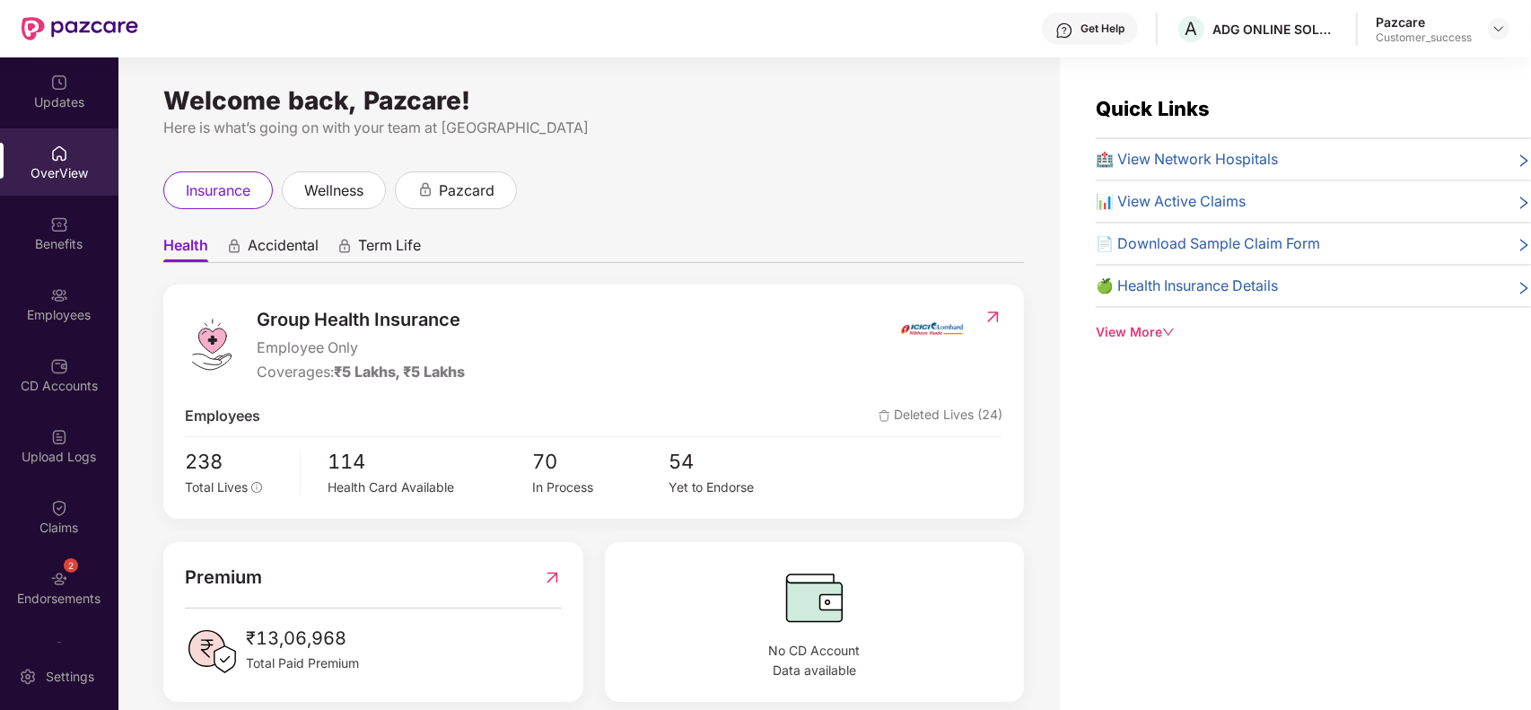
click at [57, 240] on div "Benefits" at bounding box center [59, 244] width 118 height 18
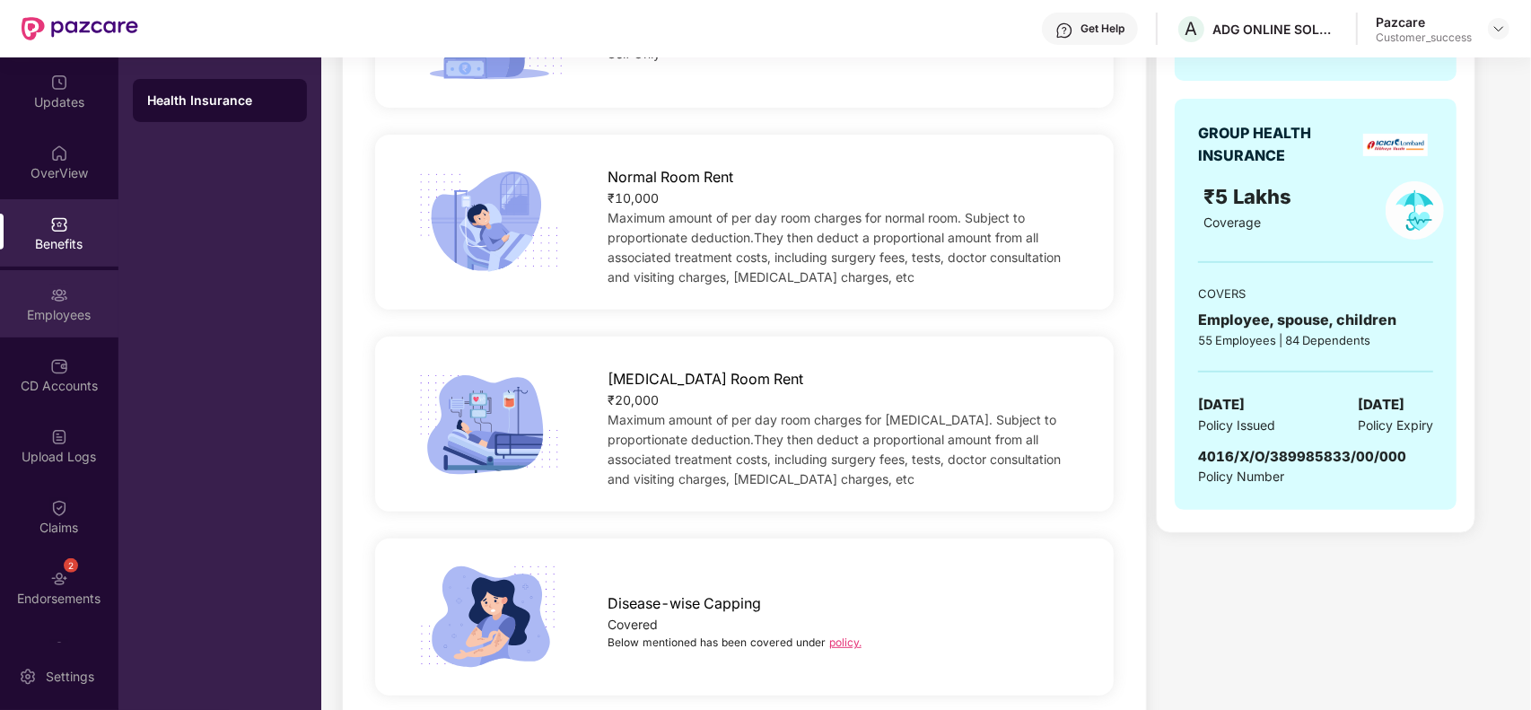
click at [14, 307] on div "Employees" at bounding box center [59, 315] width 118 height 18
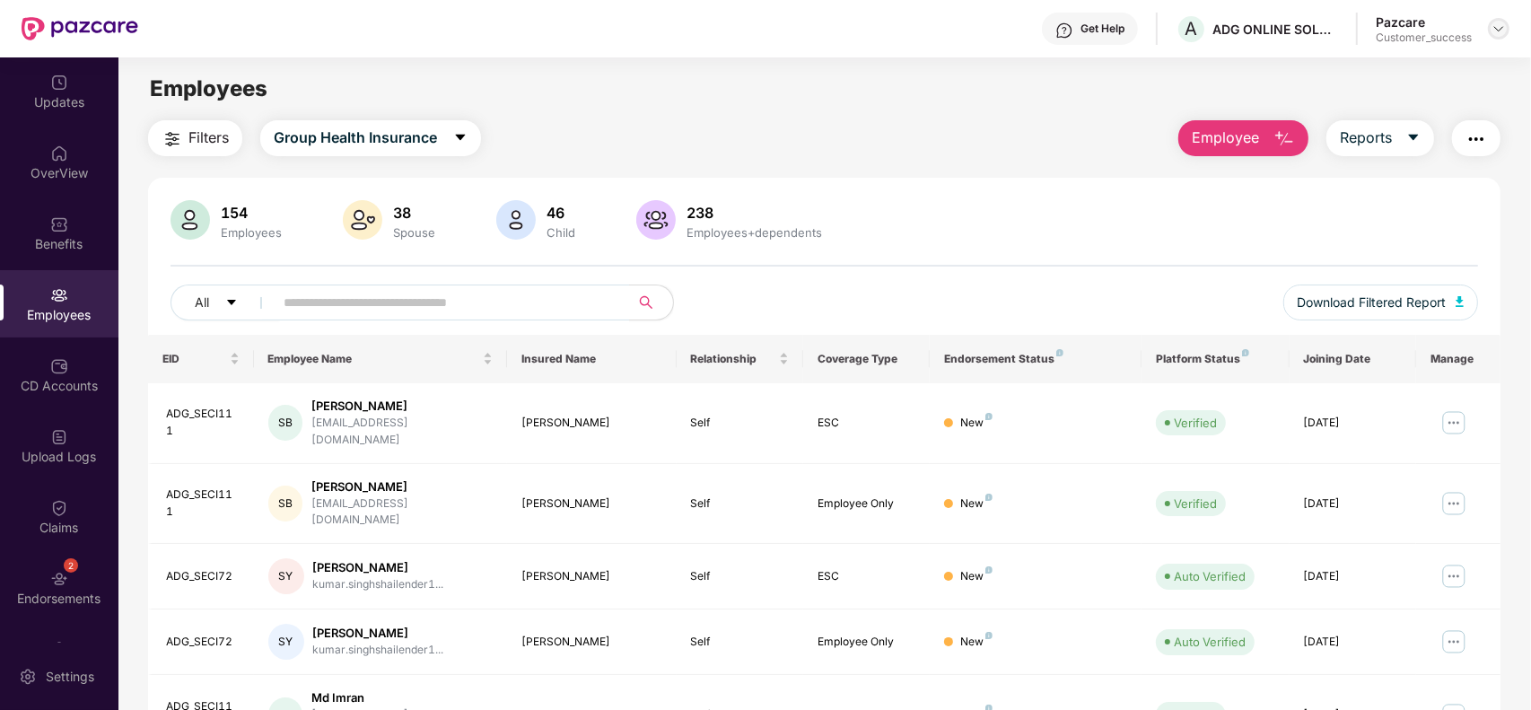
click at [1500, 31] on img at bounding box center [1498, 29] width 14 height 14
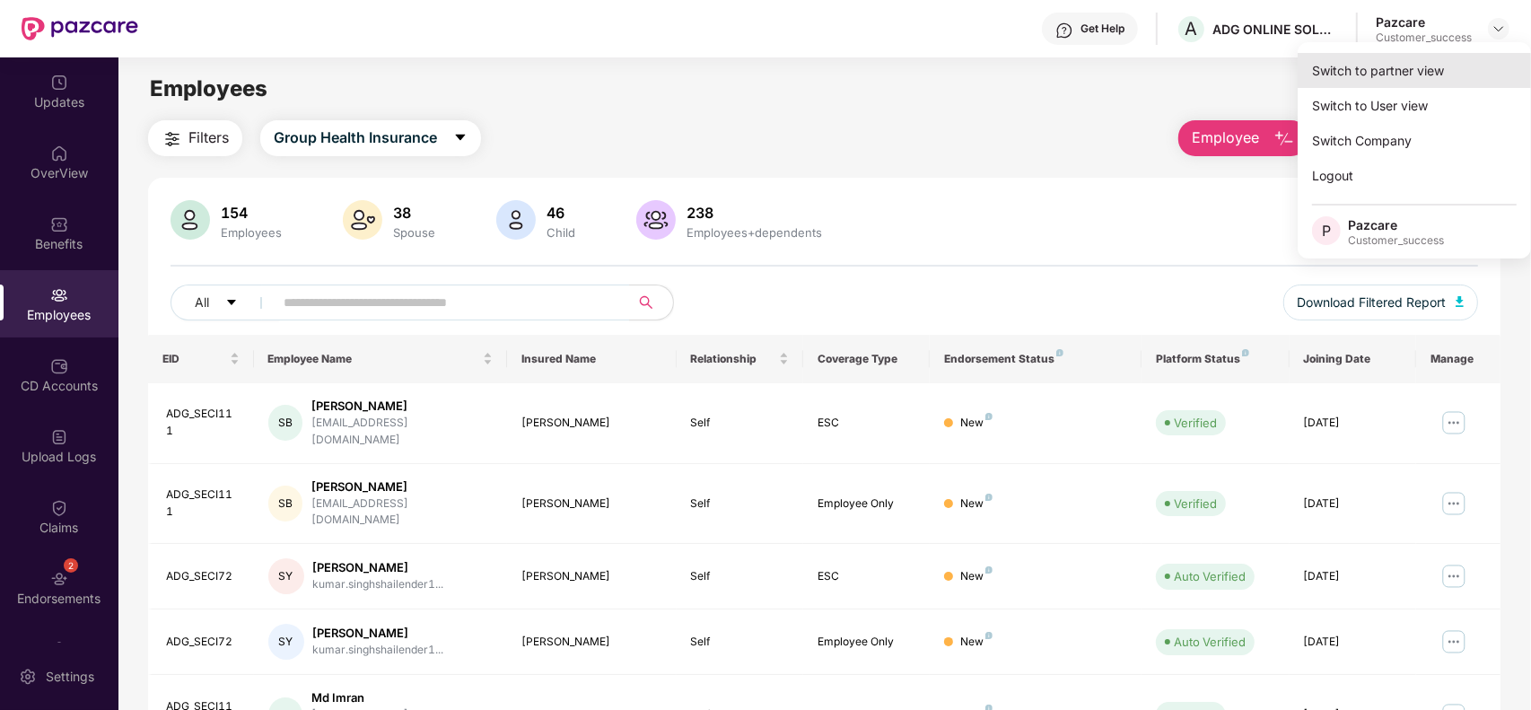
click at [1420, 63] on div "Switch to partner view" at bounding box center [1413, 70] width 233 height 35
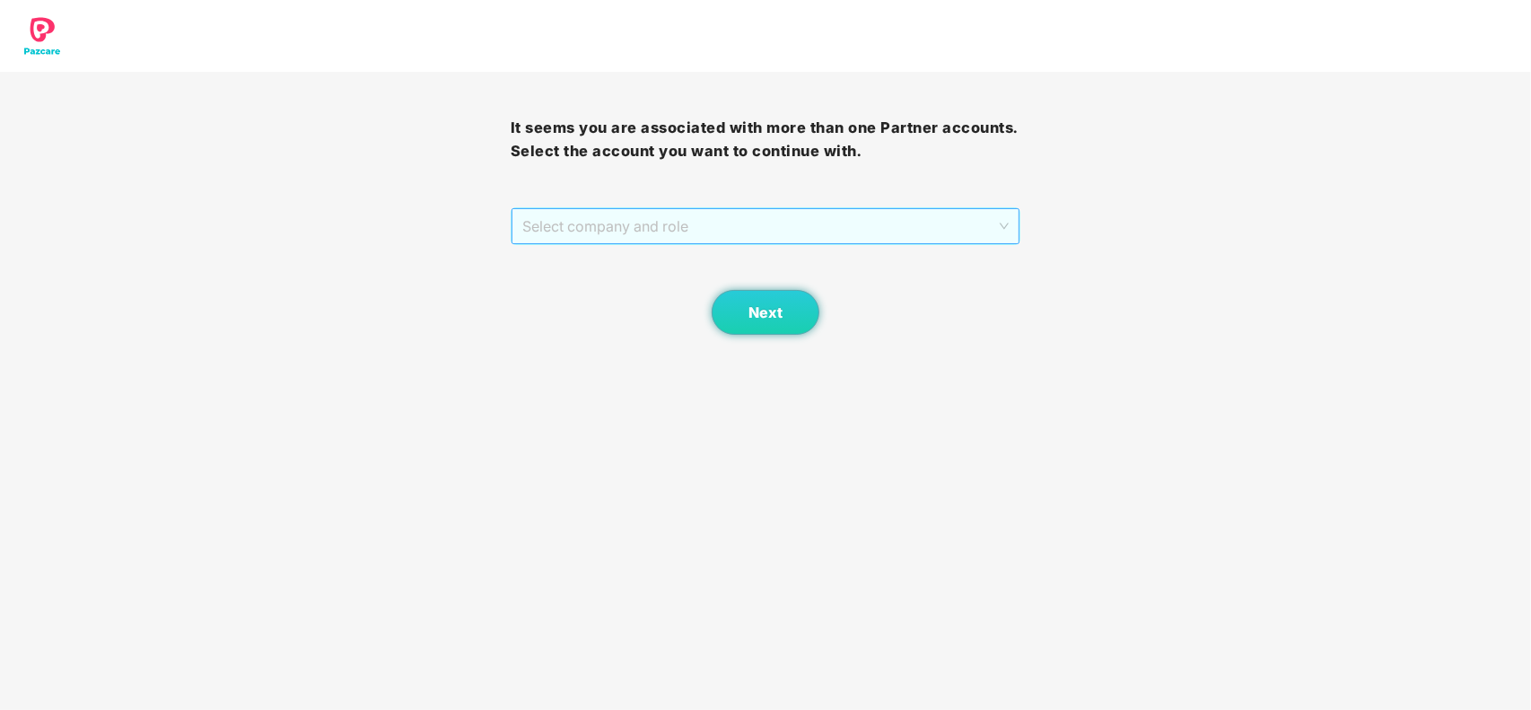
click at [615, 230] on span "Select company and role" at bounding box center [765, 226] width 487 height 34
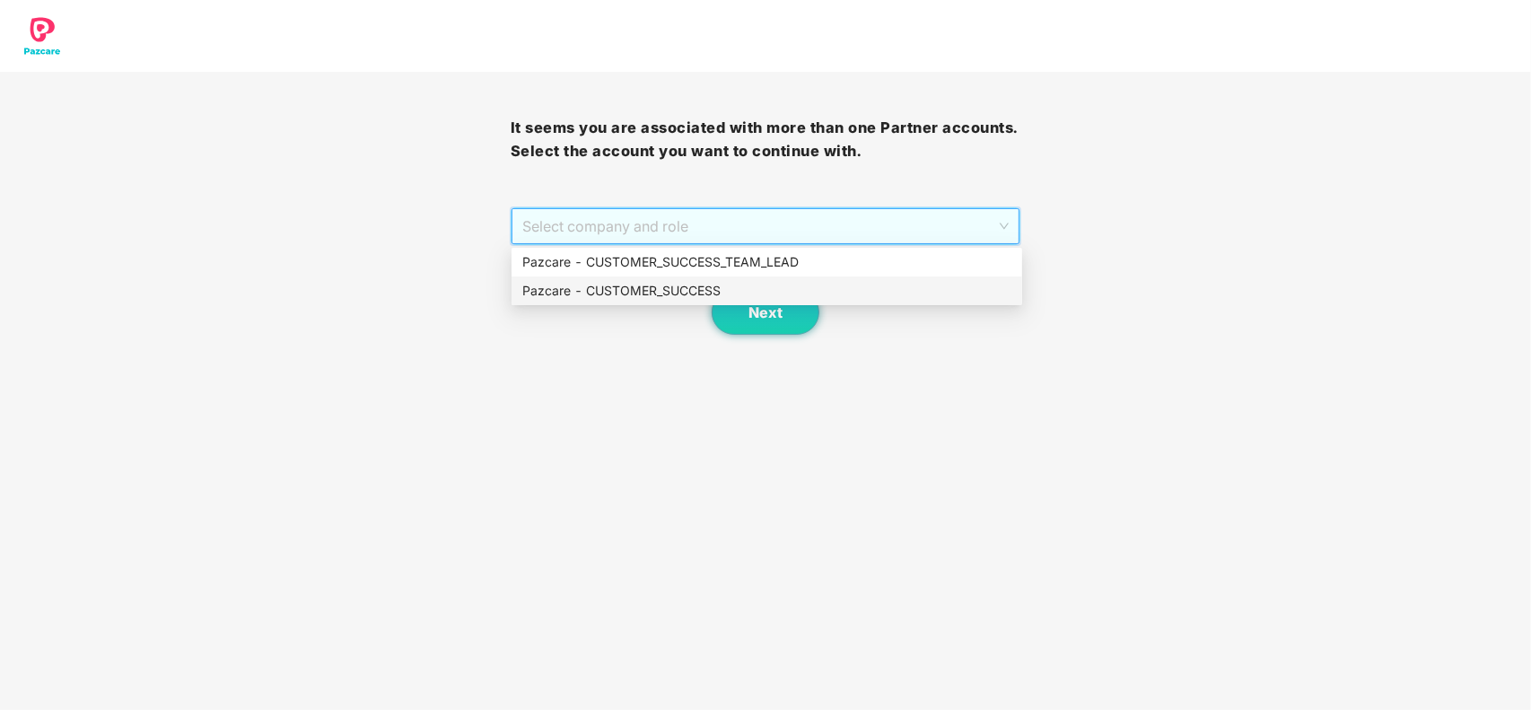
click at [598, 293] on div "Pazcare - CUSTOMER_SUCCESS" at bounding box center [766, 291] width 489 height 20
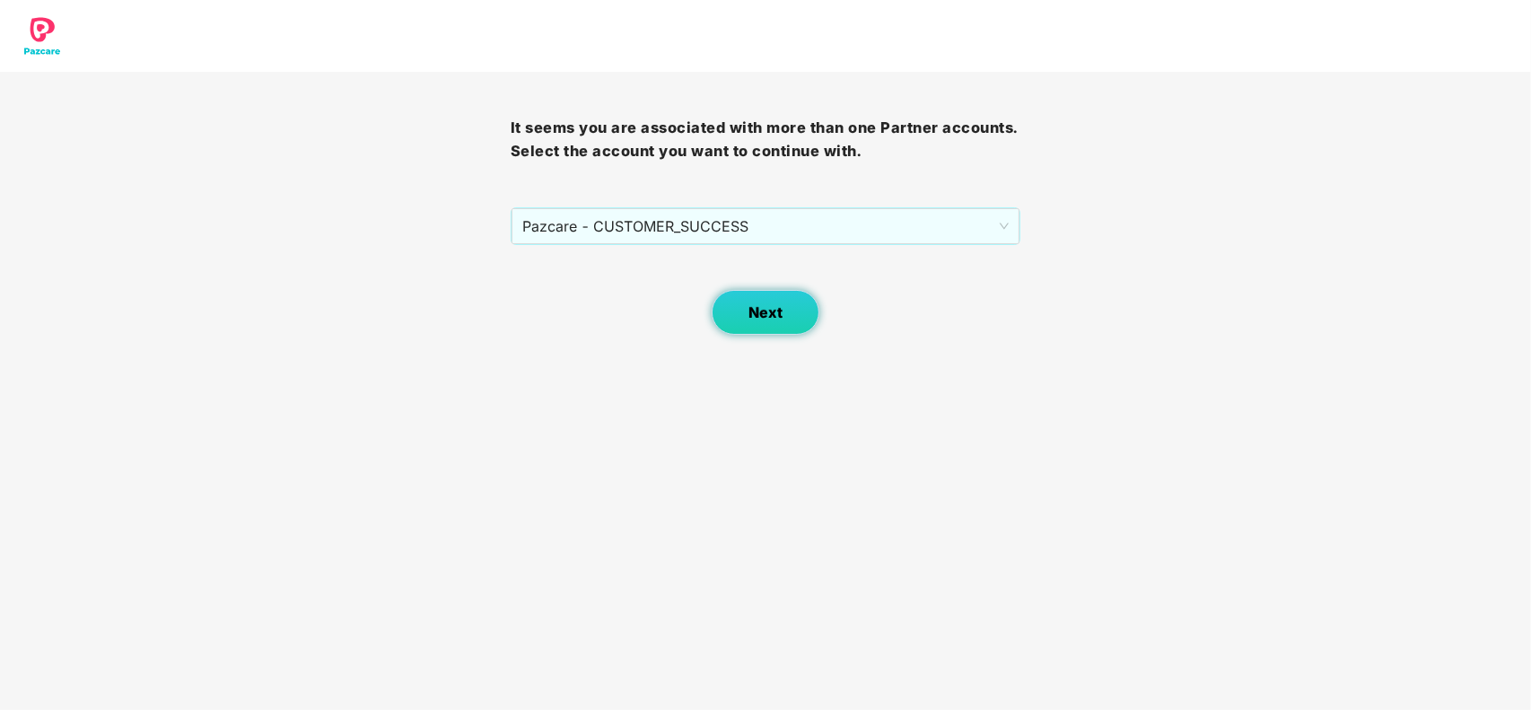
click at [803, 310] on button "Next" at bounding box center [765, 312] width 108 height 45
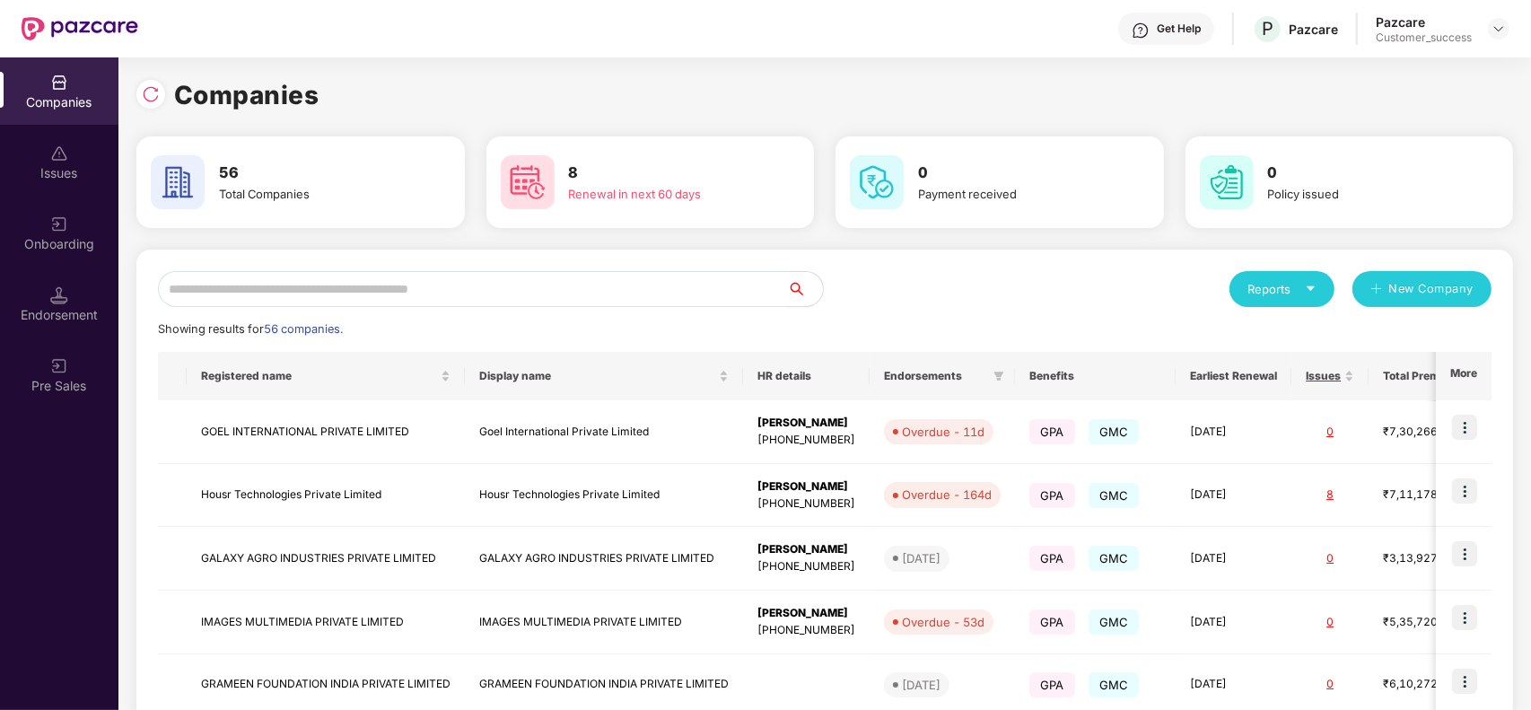
click at [373, 289] on input "text" at bounding box center [472, 289] width 629 height 36
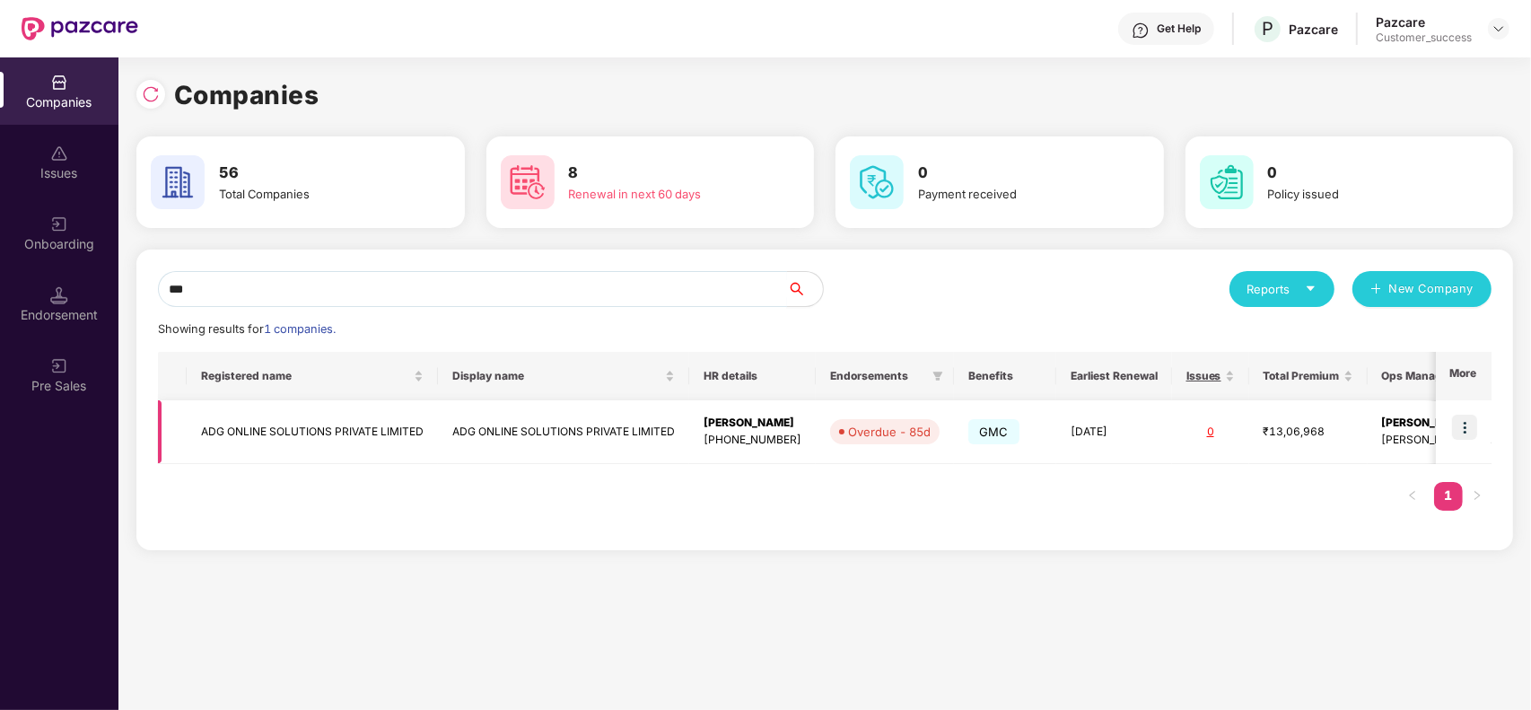
type input "***"
click at [536, 424] on td "ADG ONLINE SOLUTIONS PRIVATE LIMITED" at bounding box center [563, 432] width 251 height 64
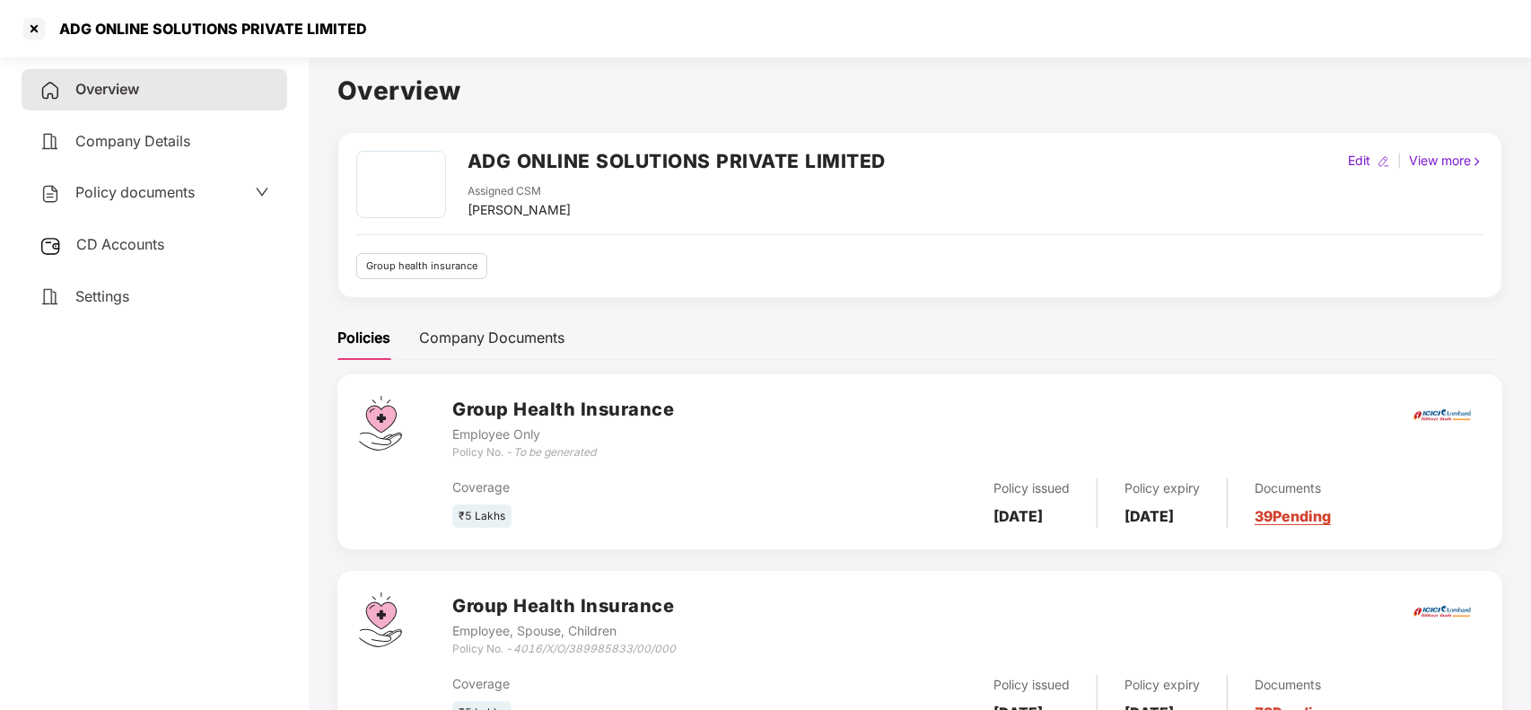
click at [131, 245] on span "CD Accounts" at bounding box center [120, 244] width 88 height 18
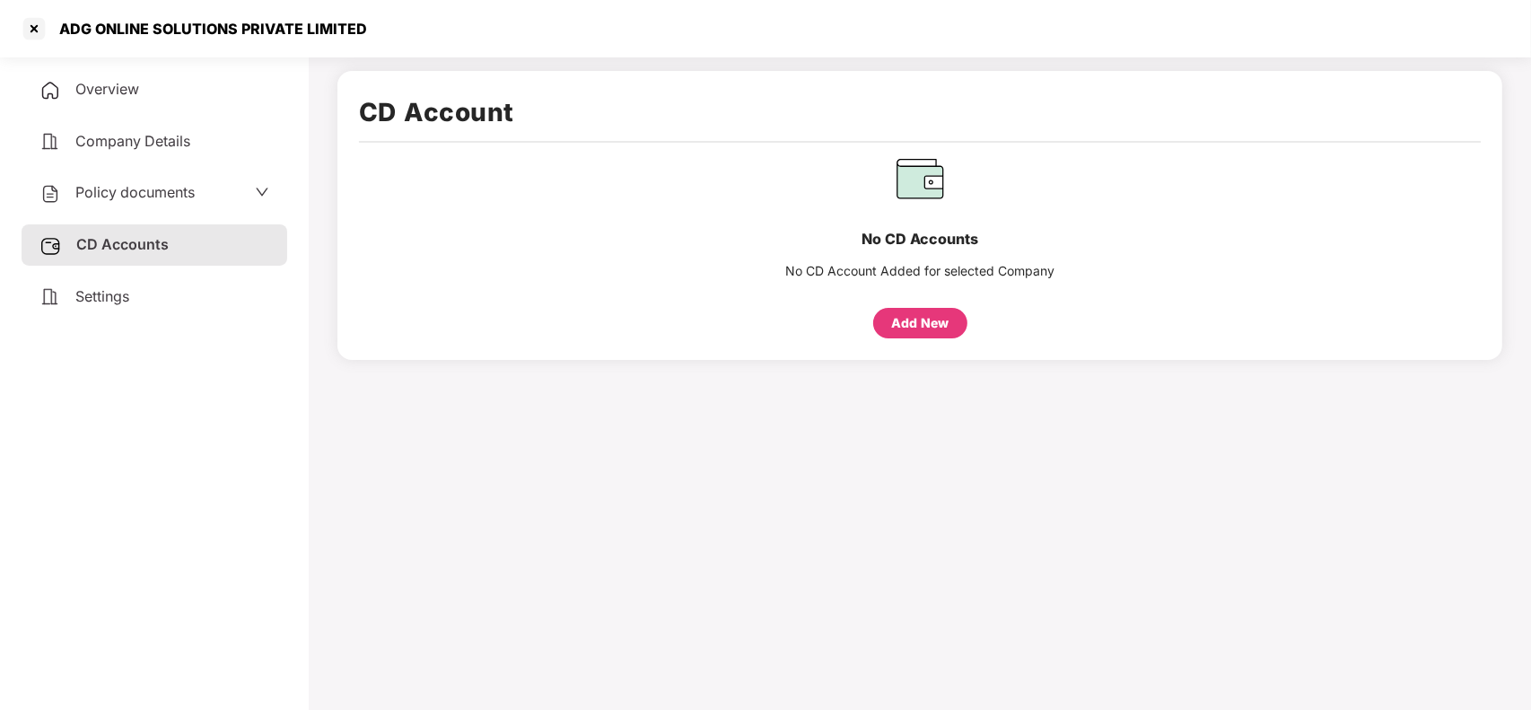
click at [903, 317] on div "Add New" at bounding box center [919, 323] width 57 height 20
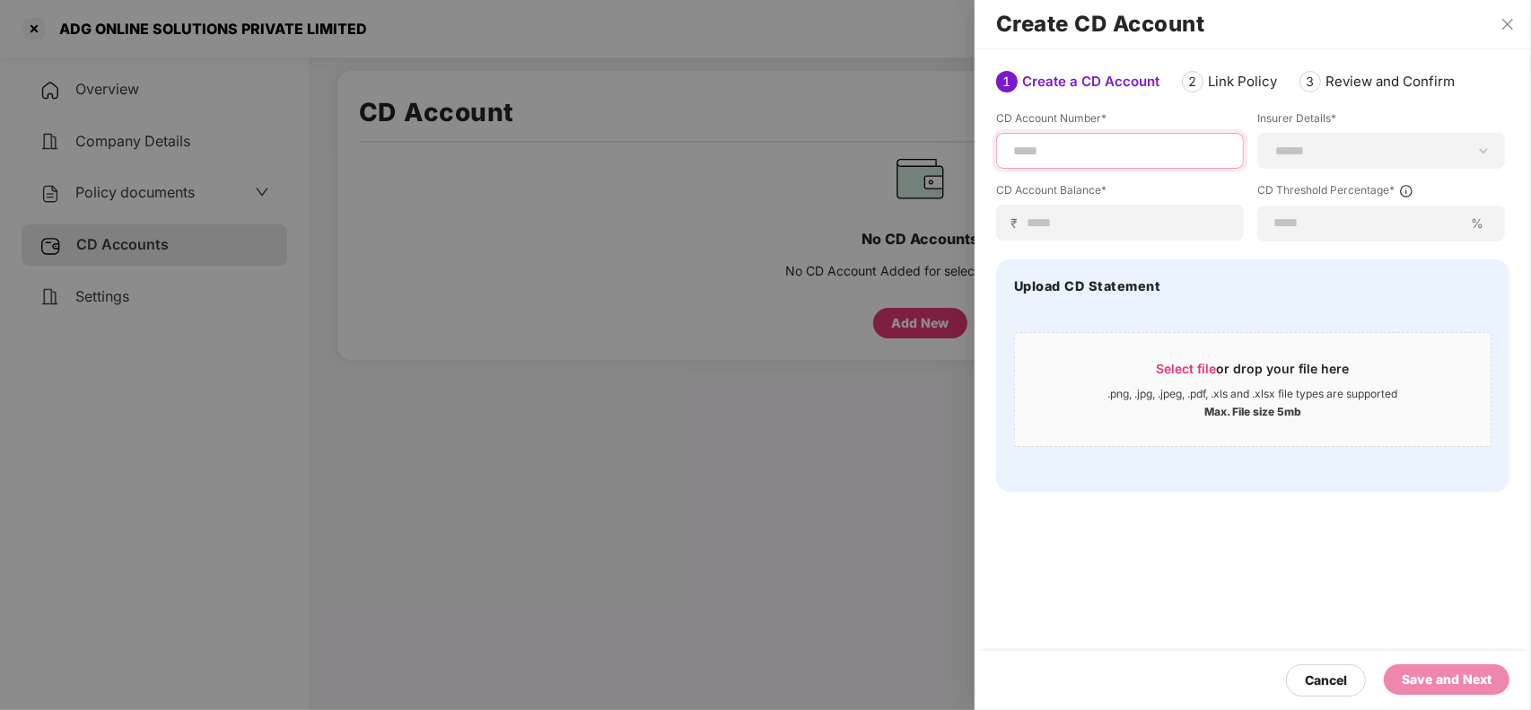
click at [1051, 145] on input at bounding box center [1119, 151] width 217 height 19
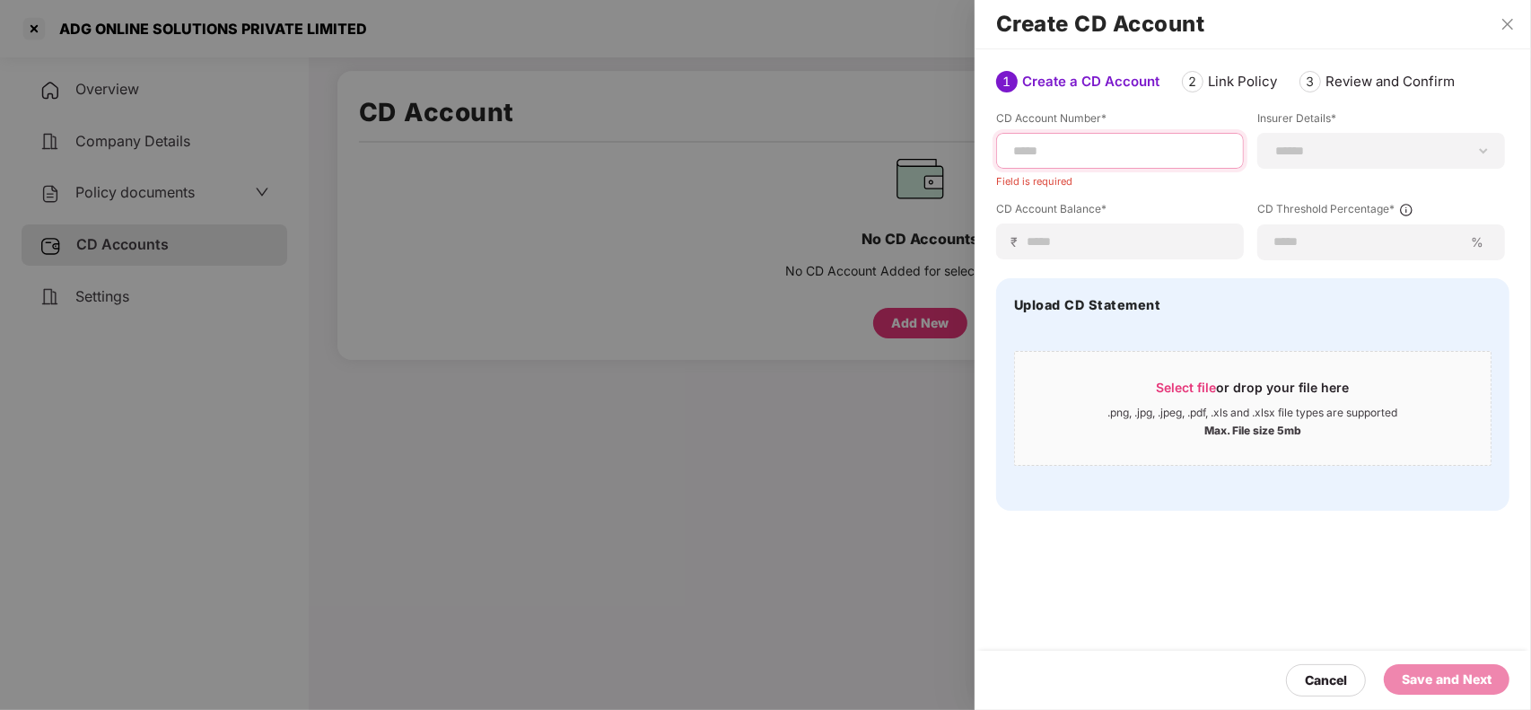
paste input "**********"
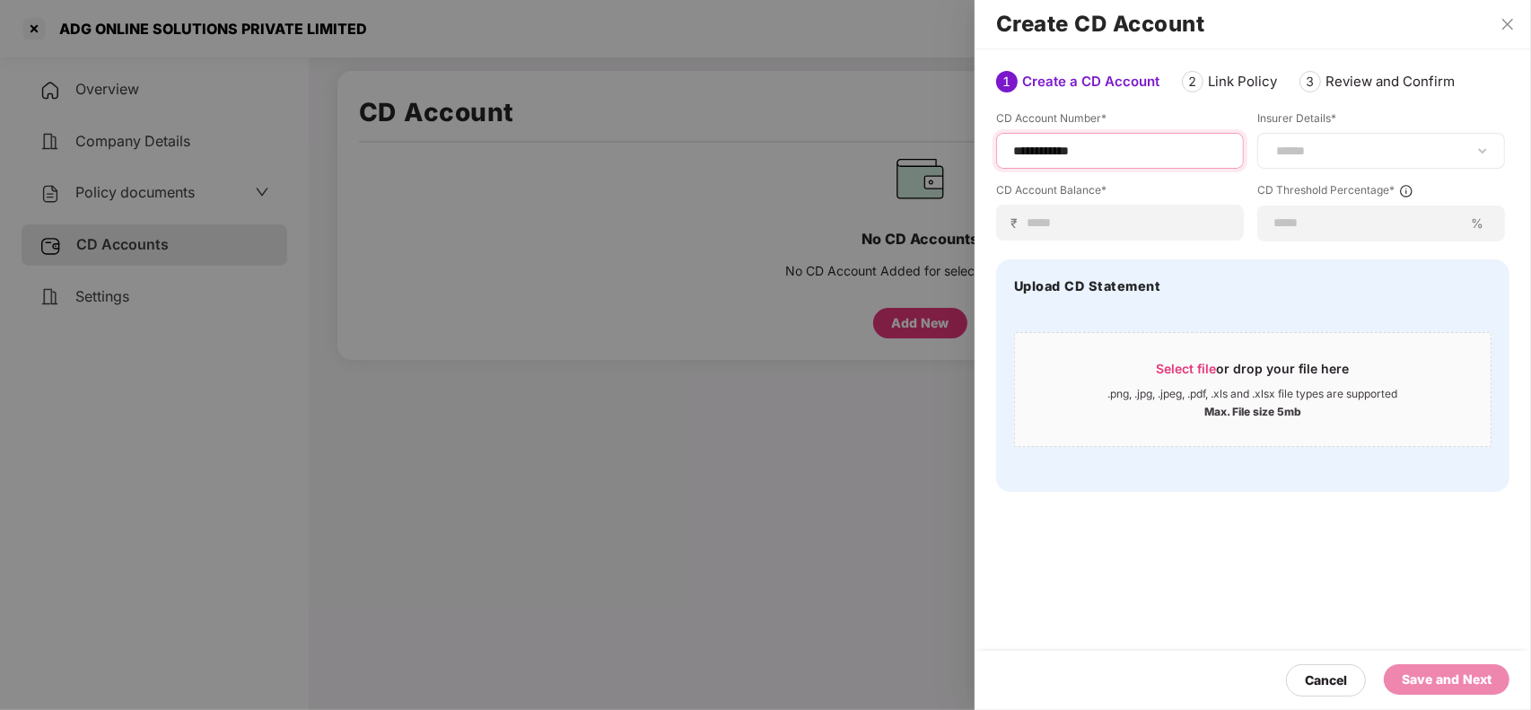
type input "**********"
click at [1299, 151] on select "**********" at bounding box center [1380, 151] width 217 height 14
select select "*****"
click at [1272, 158] on select "**********" at bounding box center [1380, 151] width 217 height 14
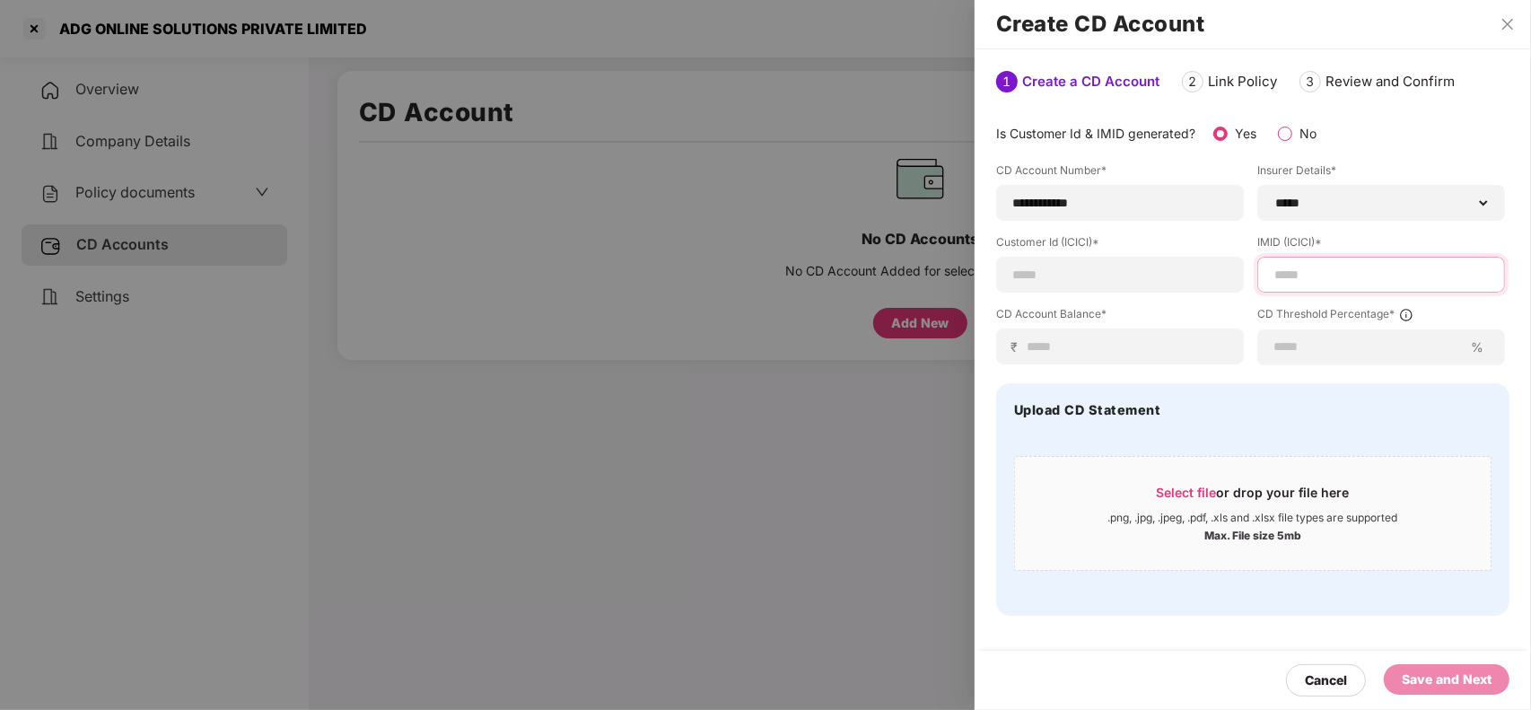
paste input "**********"
click at [1338, 267] on input "**********" at bounding box center [1380, 275] width 217 height 19
type input "**********"
click at [1096, 352] on input at bounding box center [1126, 346] width 203 height 19
type input "*"
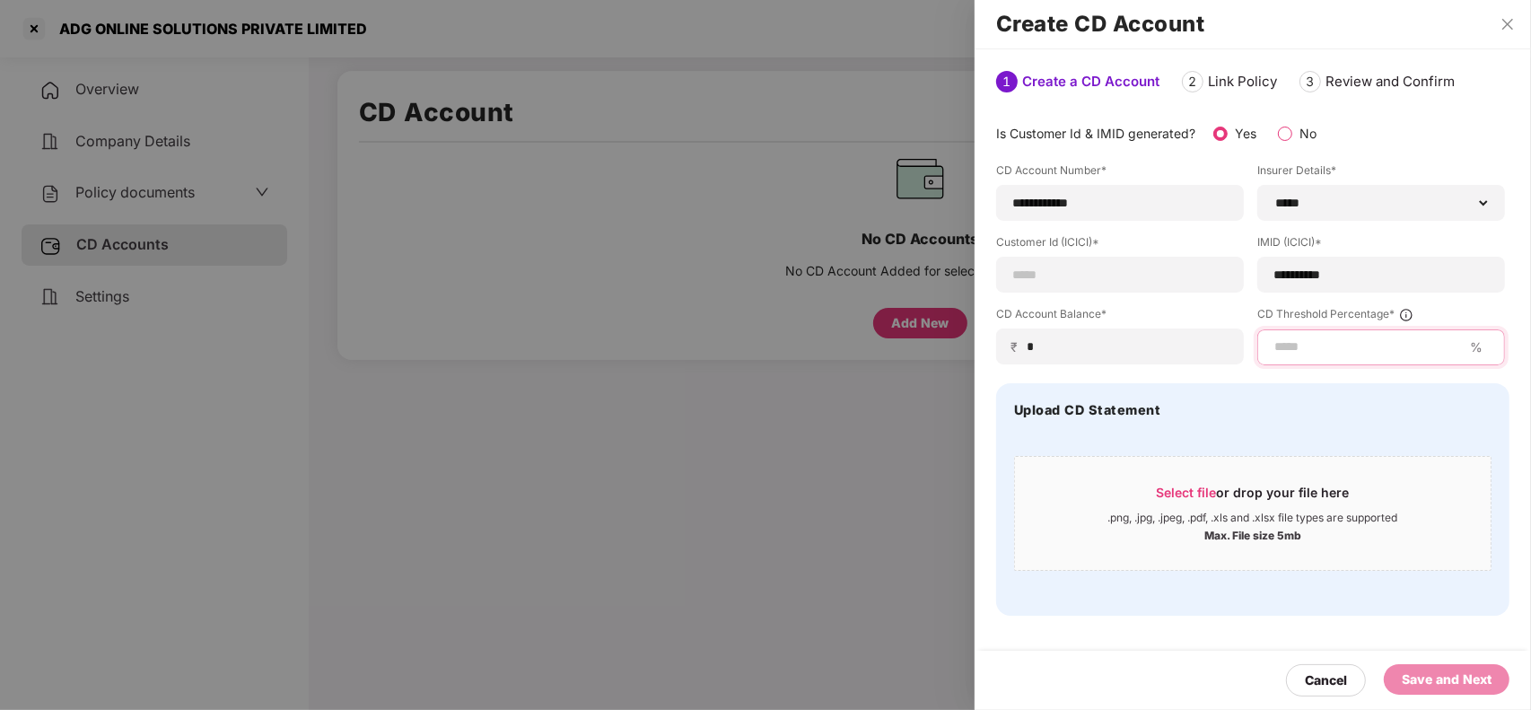
click at [1325, 351] on input at bounding box center [1367, 346] width 190 height 19
type input "*"
click at [1102, 275] on input at bounding box center [1119, 275] width 217 height 19
paste input "**********"
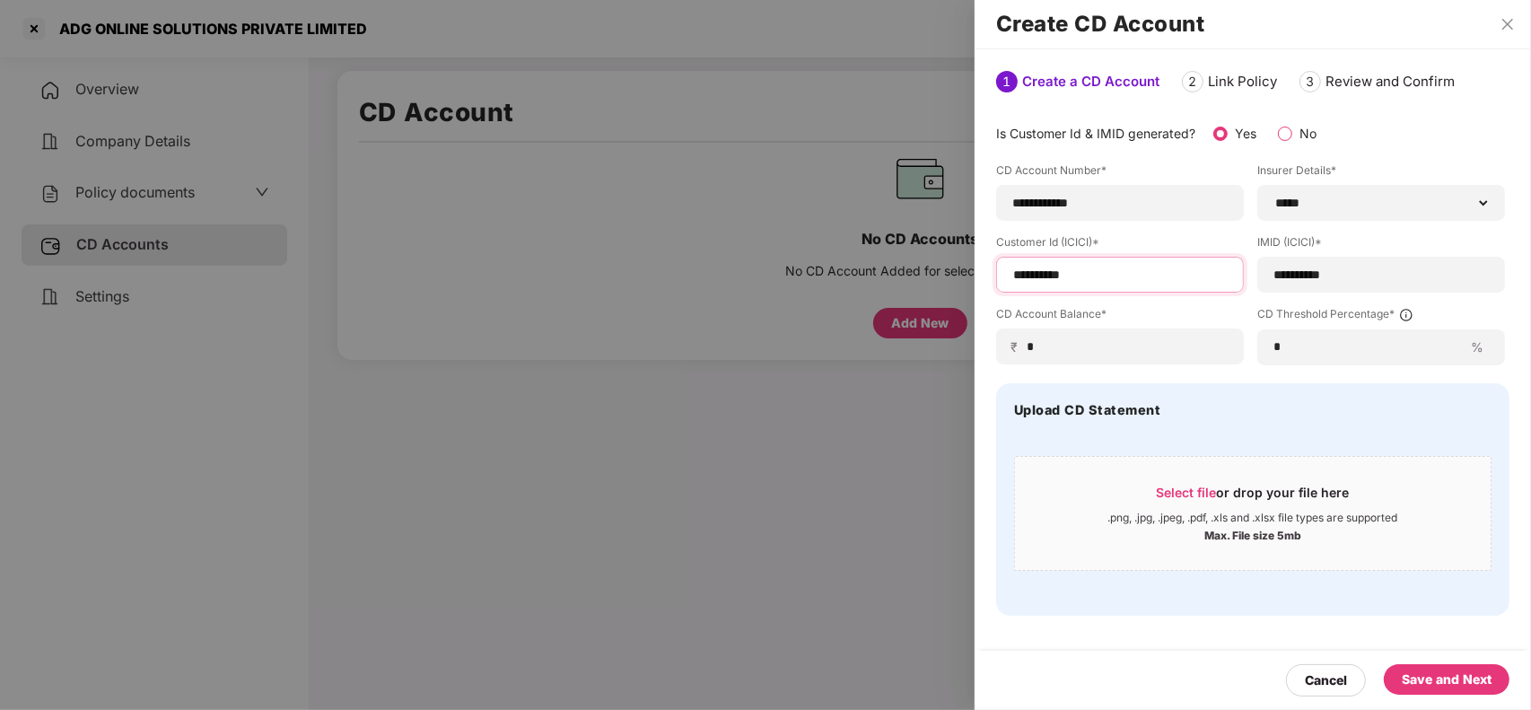
type input "**********"
click at [1422, 675] on div "Save and Next" at bounding box center [1446, 679] width 90 height 20
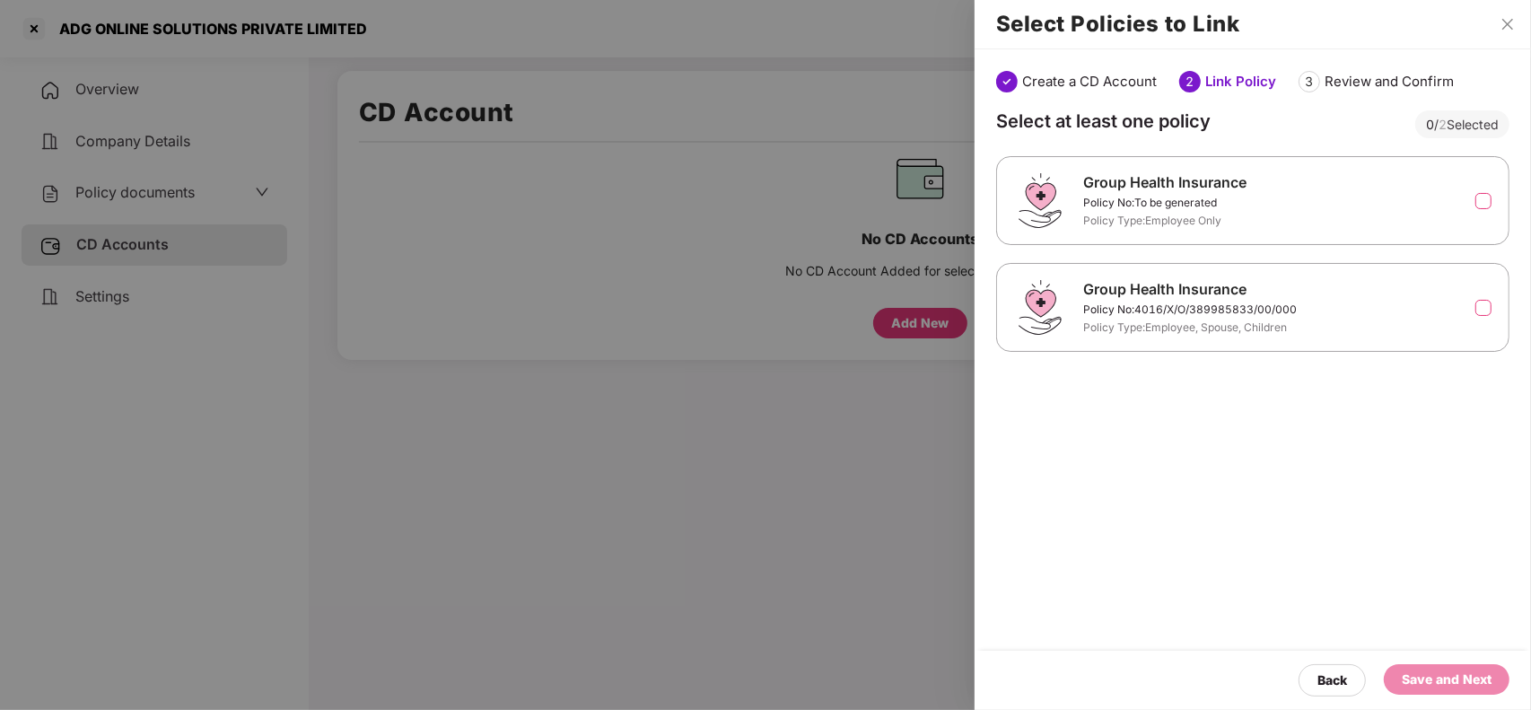
click at [1480, 200] on label at bounding box center [1483, 201] width 16 height 16
click at [1483, 315] on label at bounding box center [1483, 308] width 16 height 16
click at [1459, 675] on div "Save and Next" at bounding box center [1446, 679] width 90 height 20
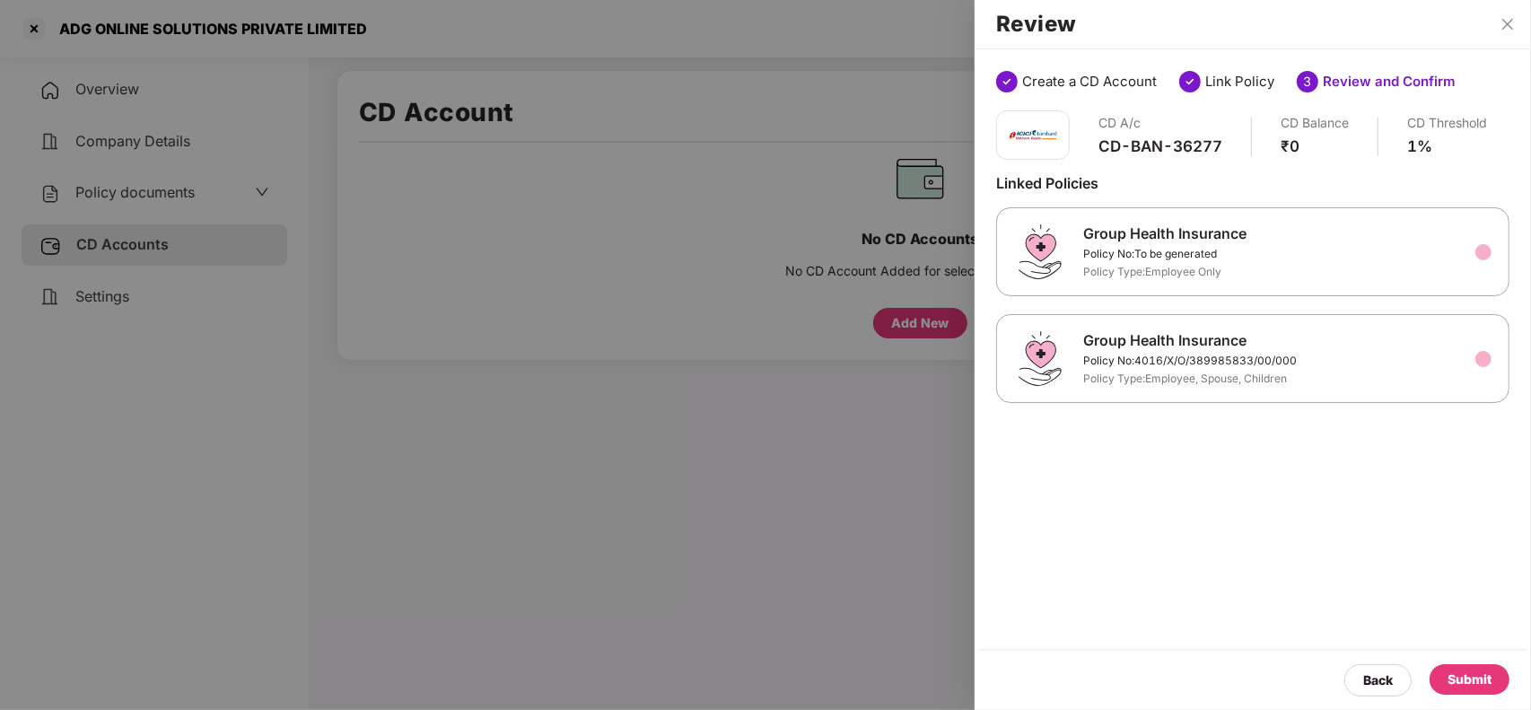
click at [1456, 675] on div "Submit" at bounding box center [1469, 679] width 44 height 20
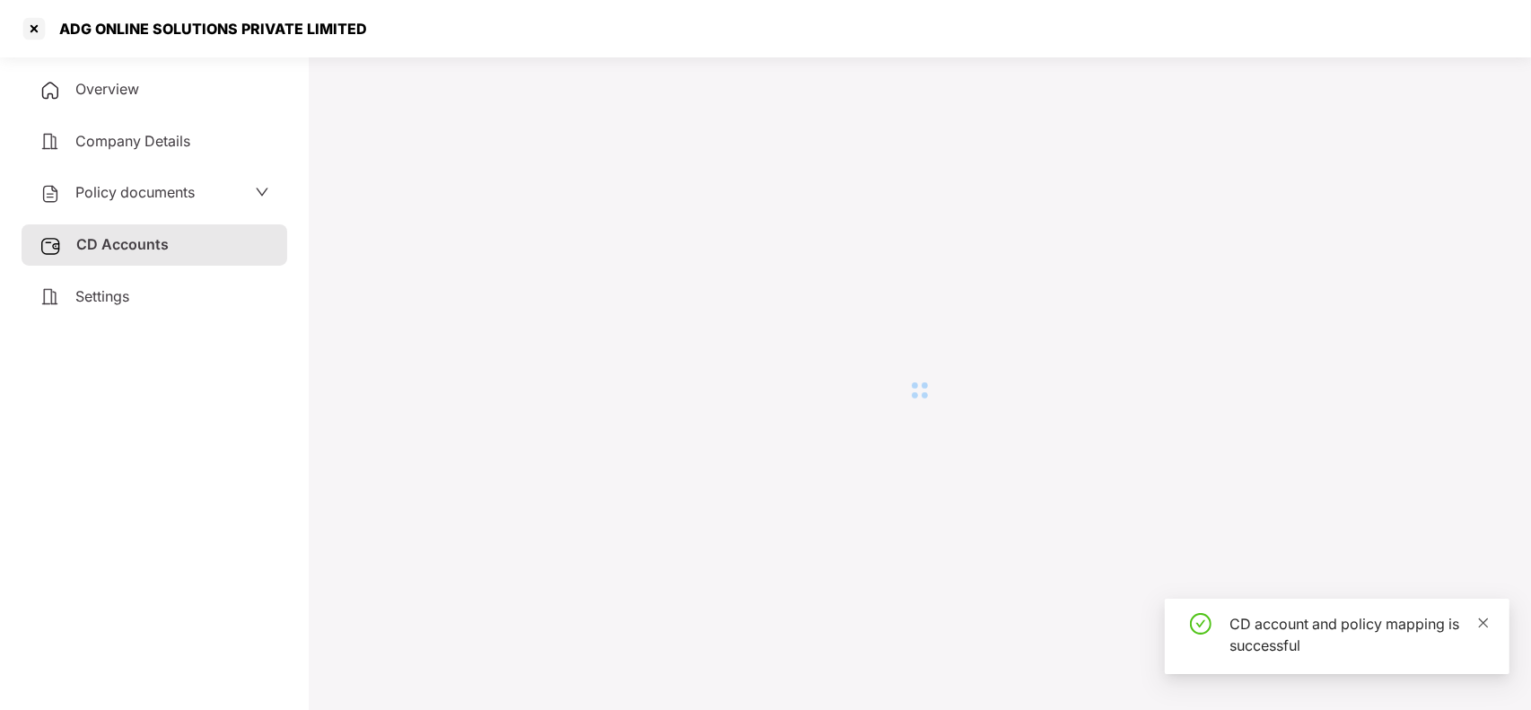
click at [1487, 624] on icon "close" at bounding box center [1483, 622] width 13 height 13
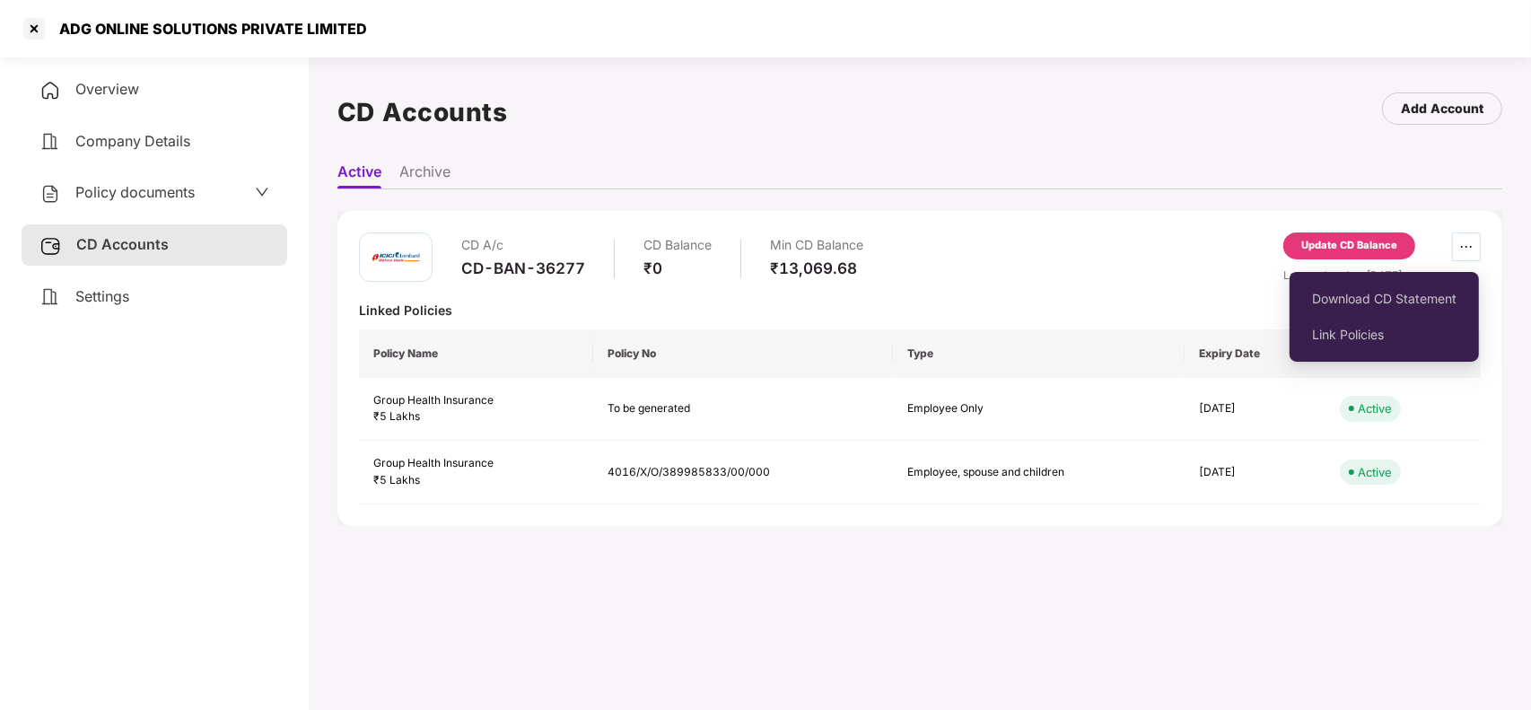
click at [1467, 244] on icon "ellipsis" at bounding box center [1466, 247] width 14 height 14
click at [1383, 333] on span "Link Policies" at bounding box center [1384, 335] width 144 height 20
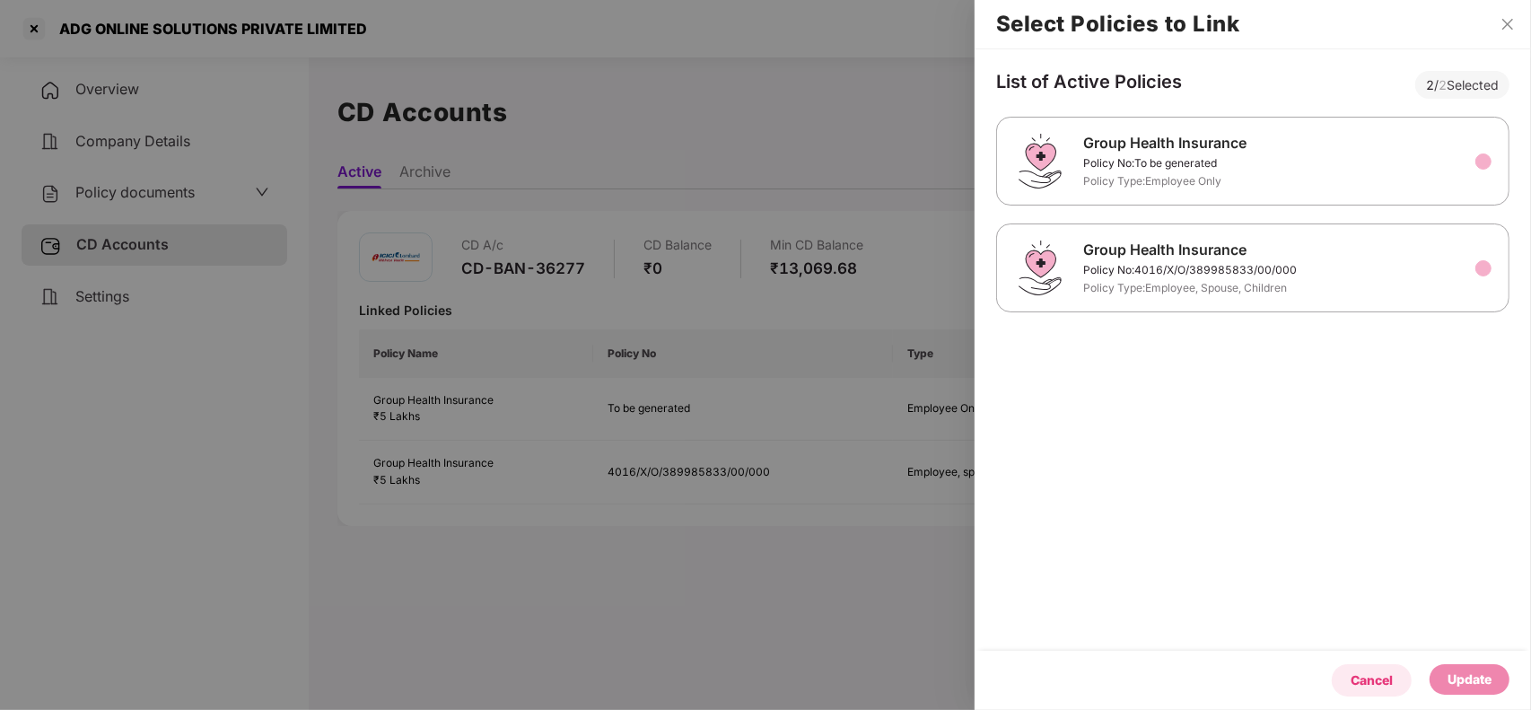
click at [1392, 687] on div "Cancel" at bounding box center [1371, 680] width 80 height 32
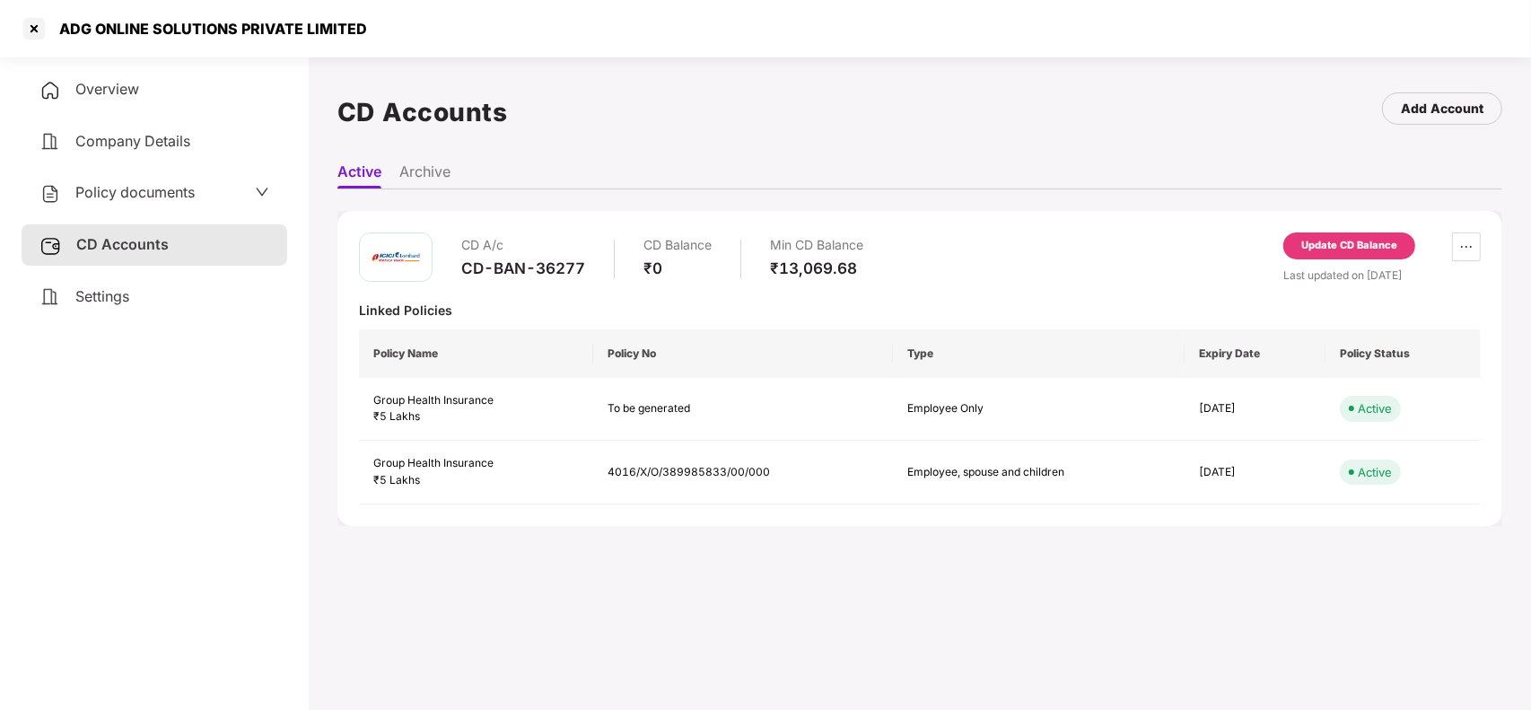
click at [257, 193] on icon "down" at bounding box center [262, 192] width 14 height 14
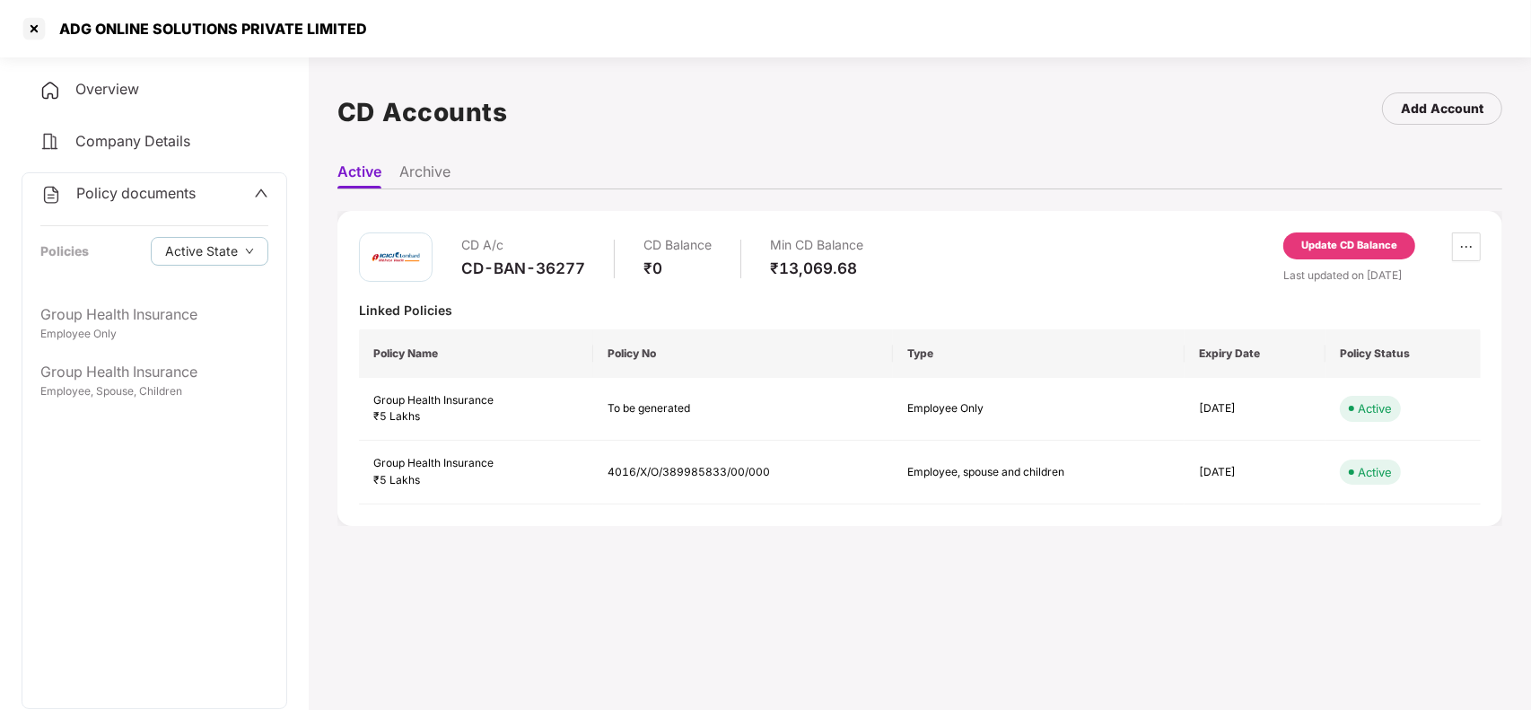
click at [260, 189] on icon "up" at bounding box center [261, 193] width 13 height 8
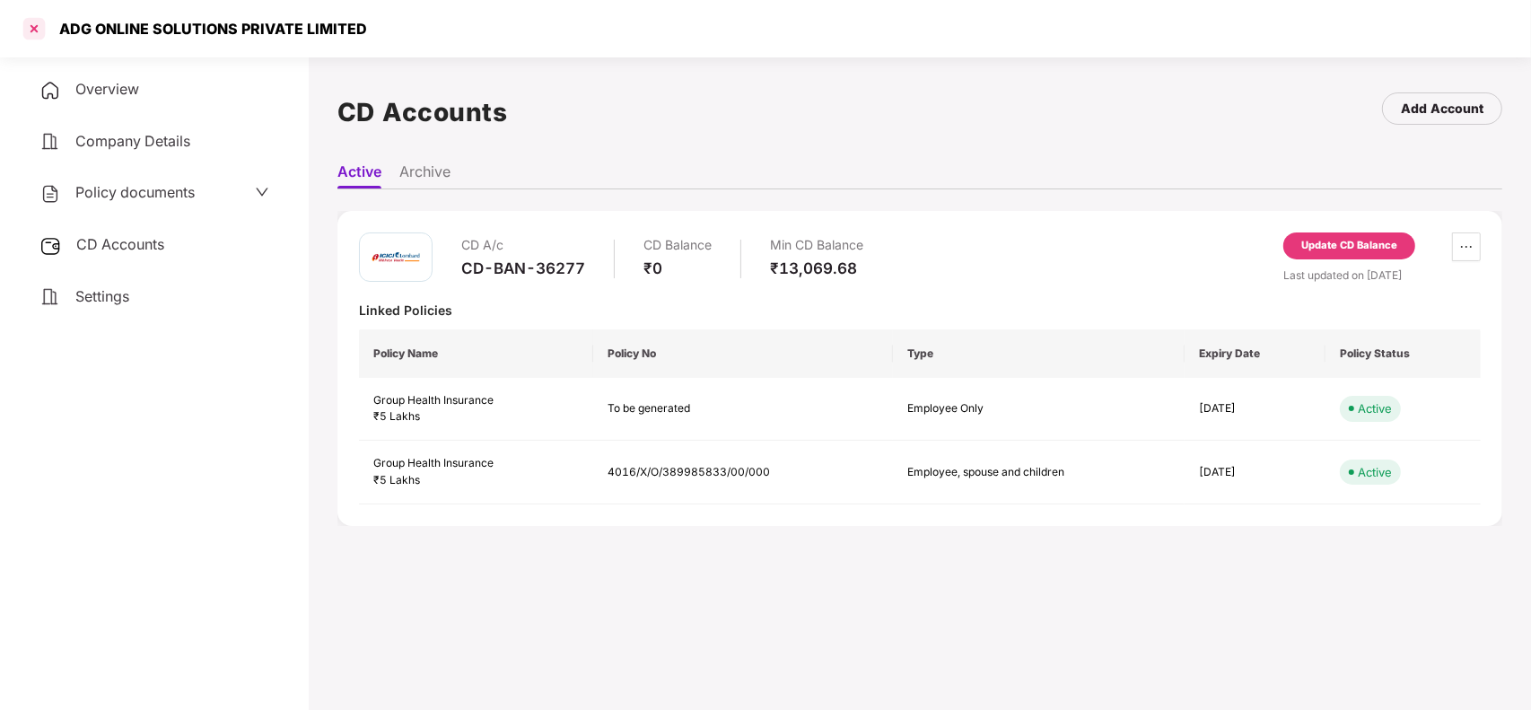
click at [39, 20] on div at bounding box center [34, 28] width 29 height 29
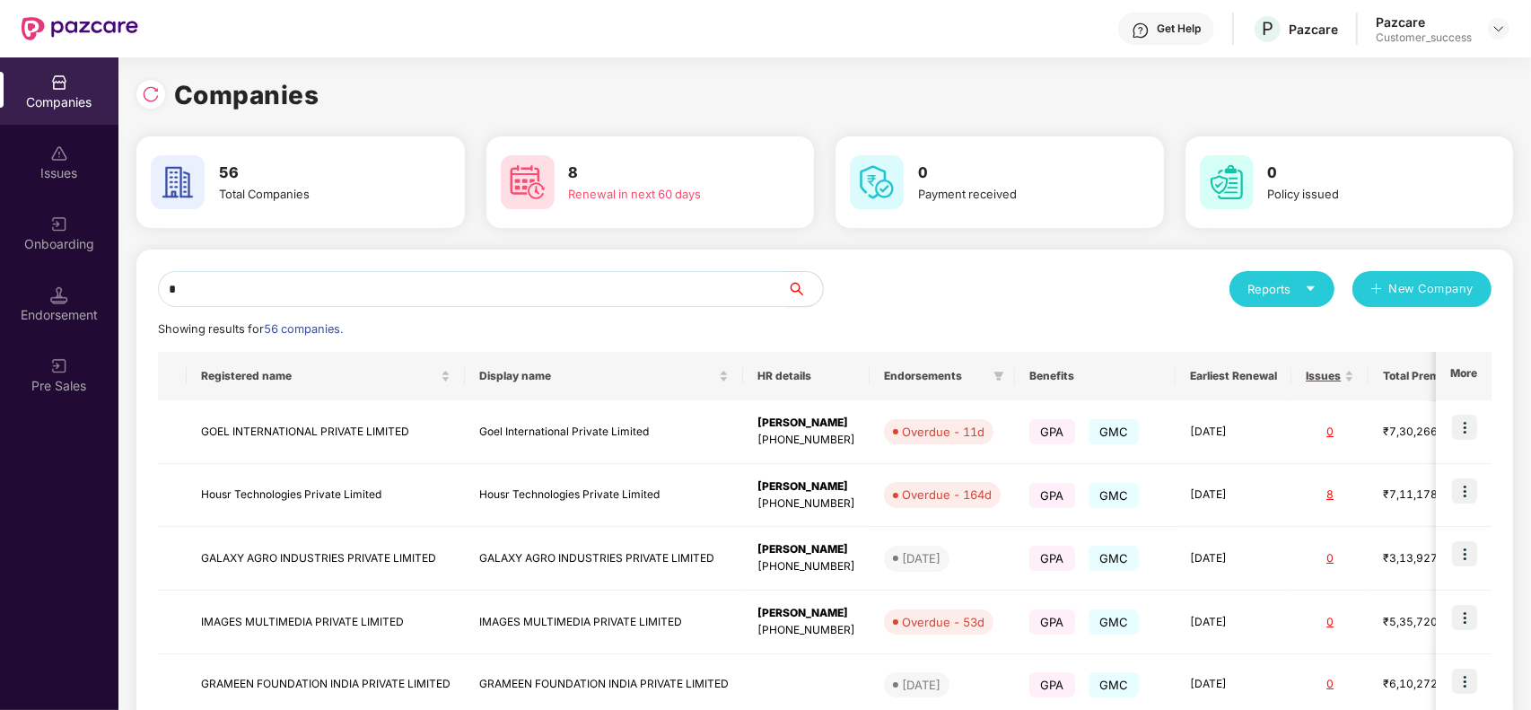
click at [260, 284] on input "*" at bounding box center [472, 289] width 629 height 36
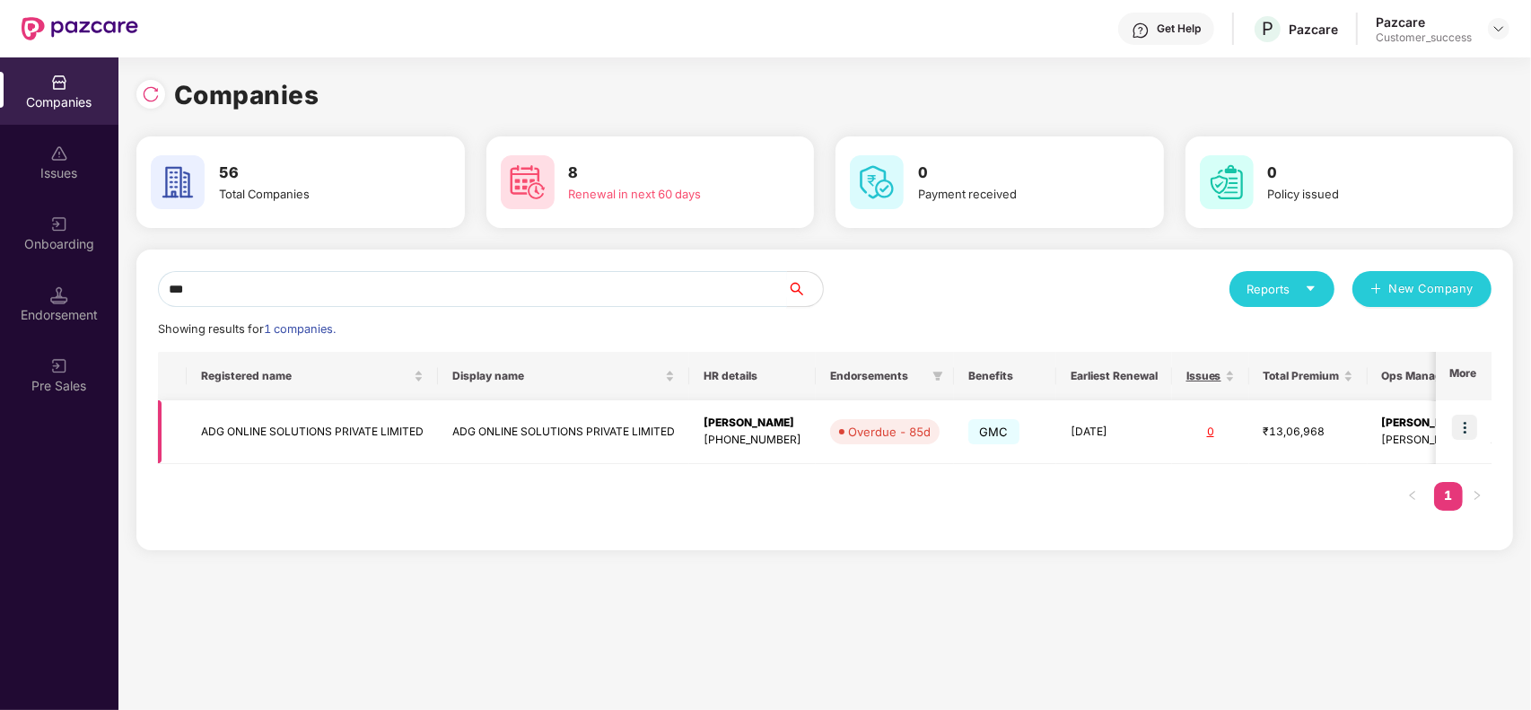
type input "***"
click at [1467, 418] on img at bounding box center [1464, 426] width 25 height 25
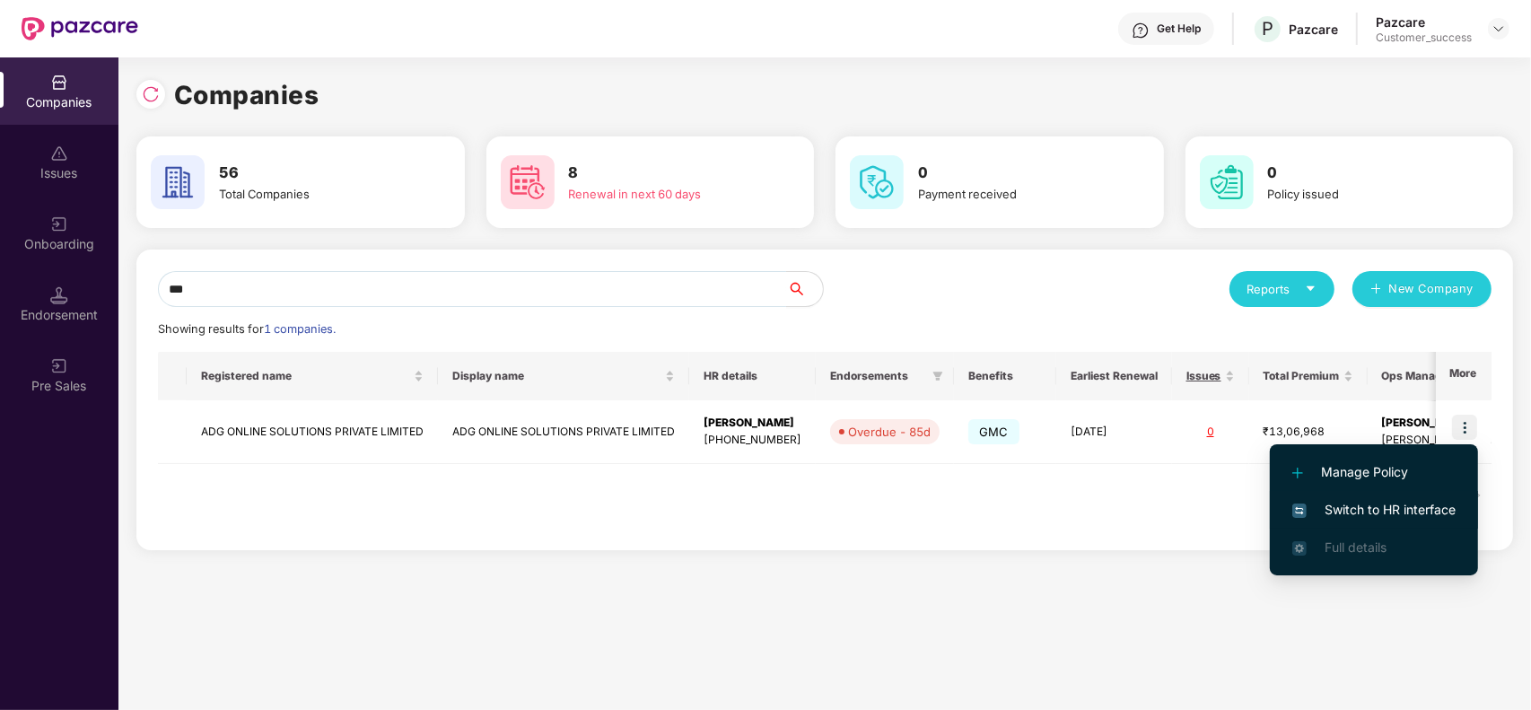
click at [1405, 517] on span "Switch to HR interface" at bounding box center [1373, 510] width 163 height 20
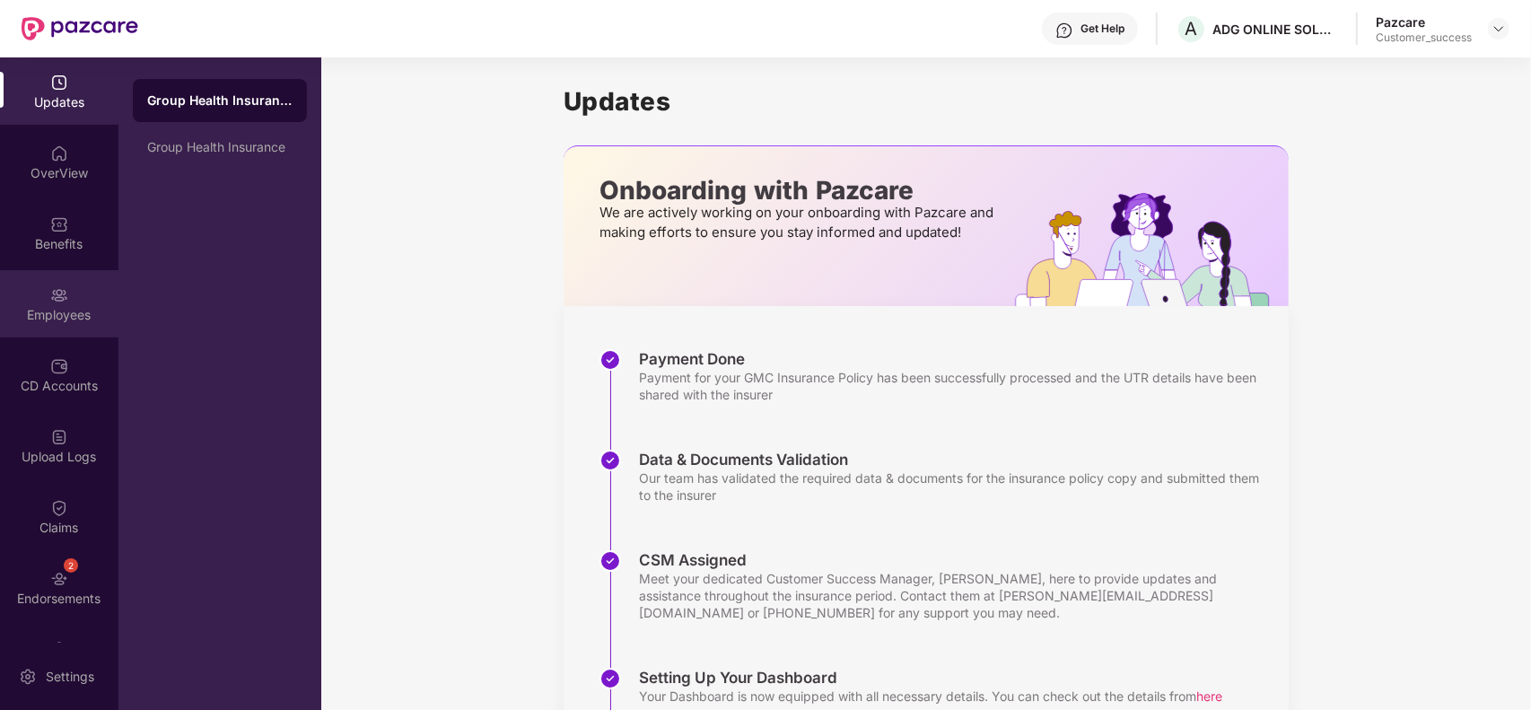
click at [50, 292] on img at bounding box center [59, 295] width 18 height 18
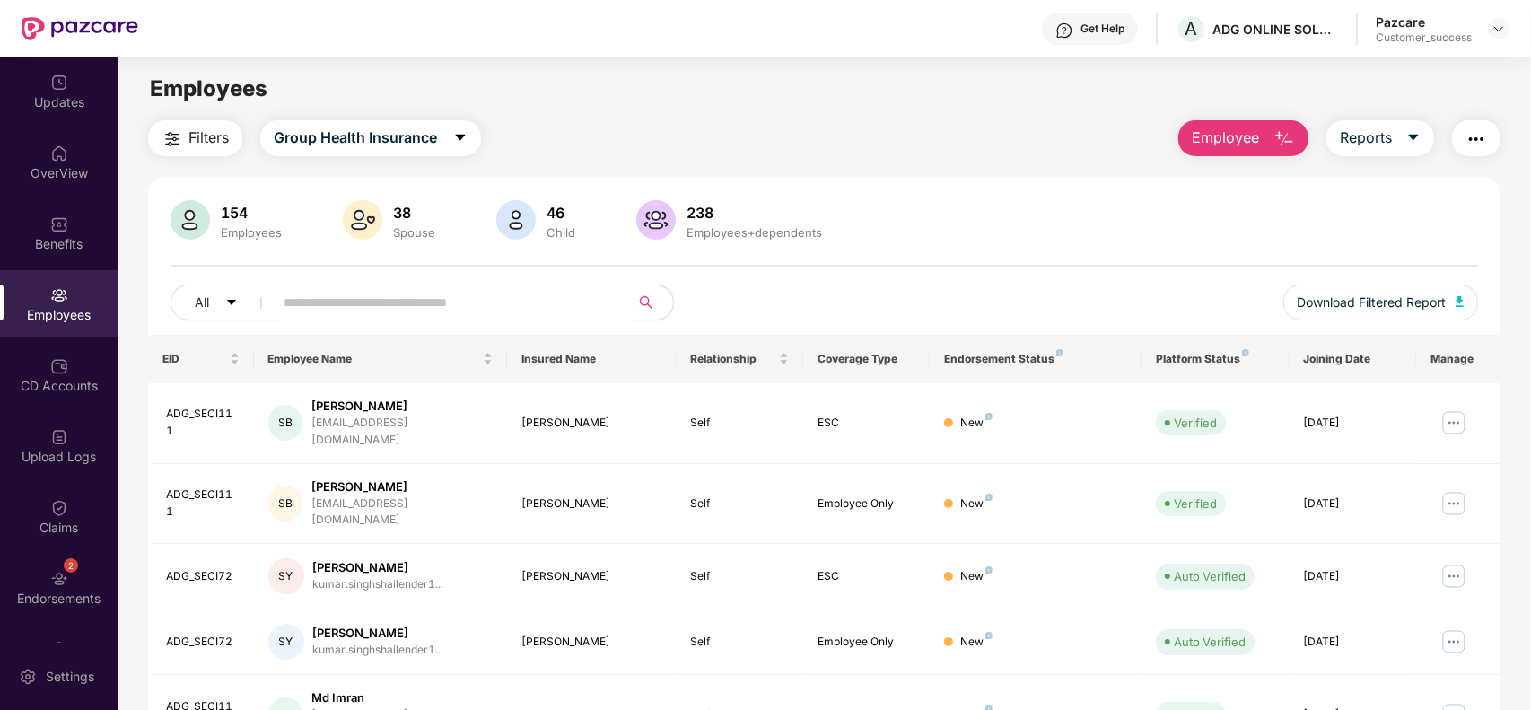
click at [159, 137] on button "Filters" at bounding box center [195, 138] width 94 height 36
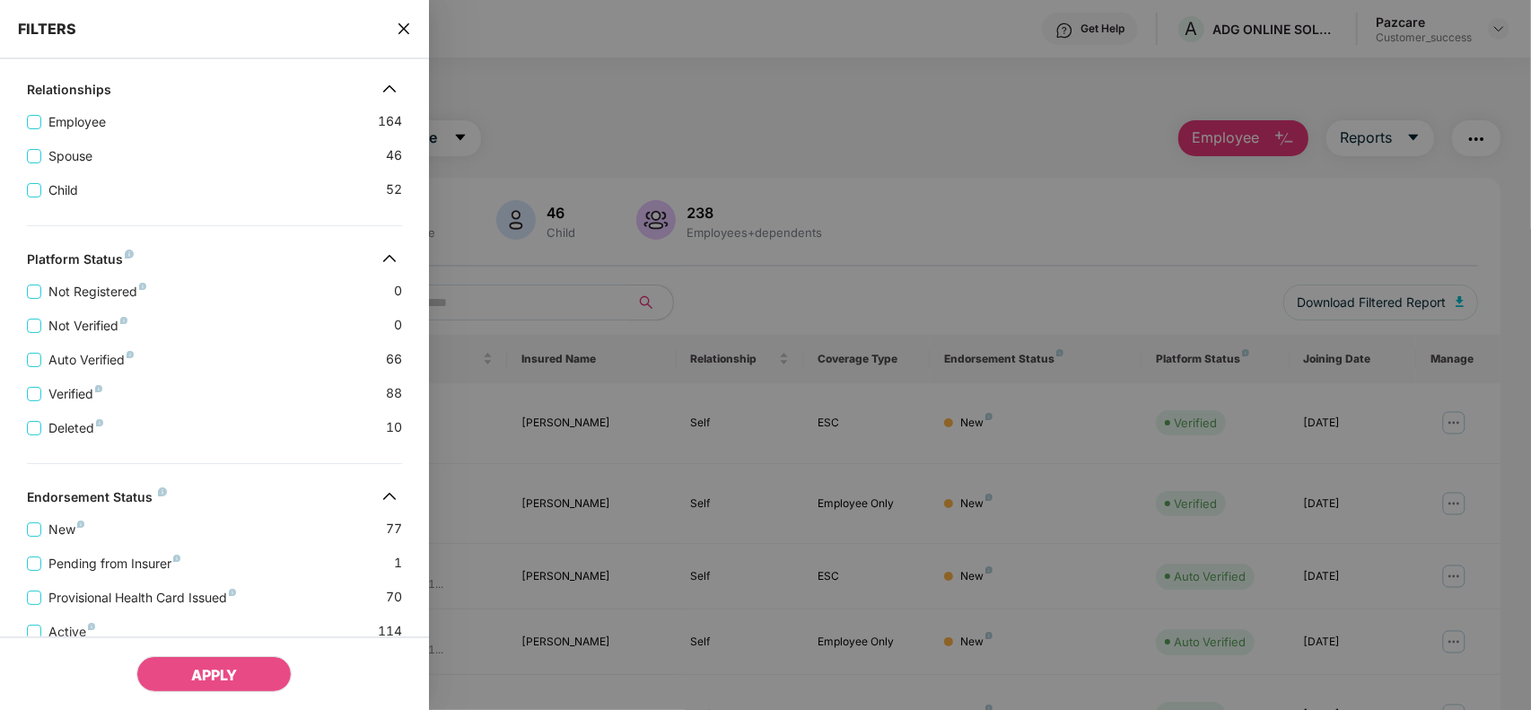
scroll to position [440, 0]
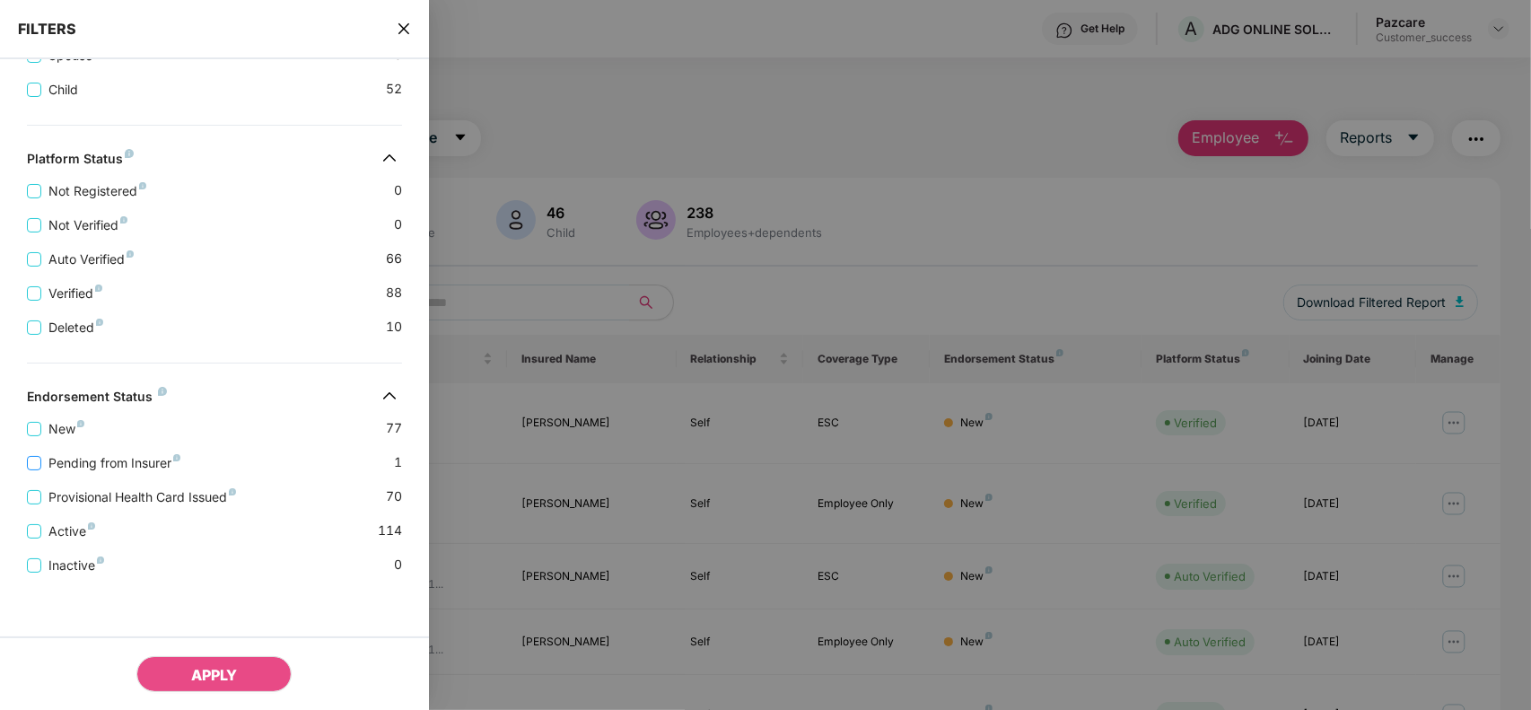
click at [88, 463] on span "Pending from Insurer" at bounding box center [114, 463] width 146 height 20
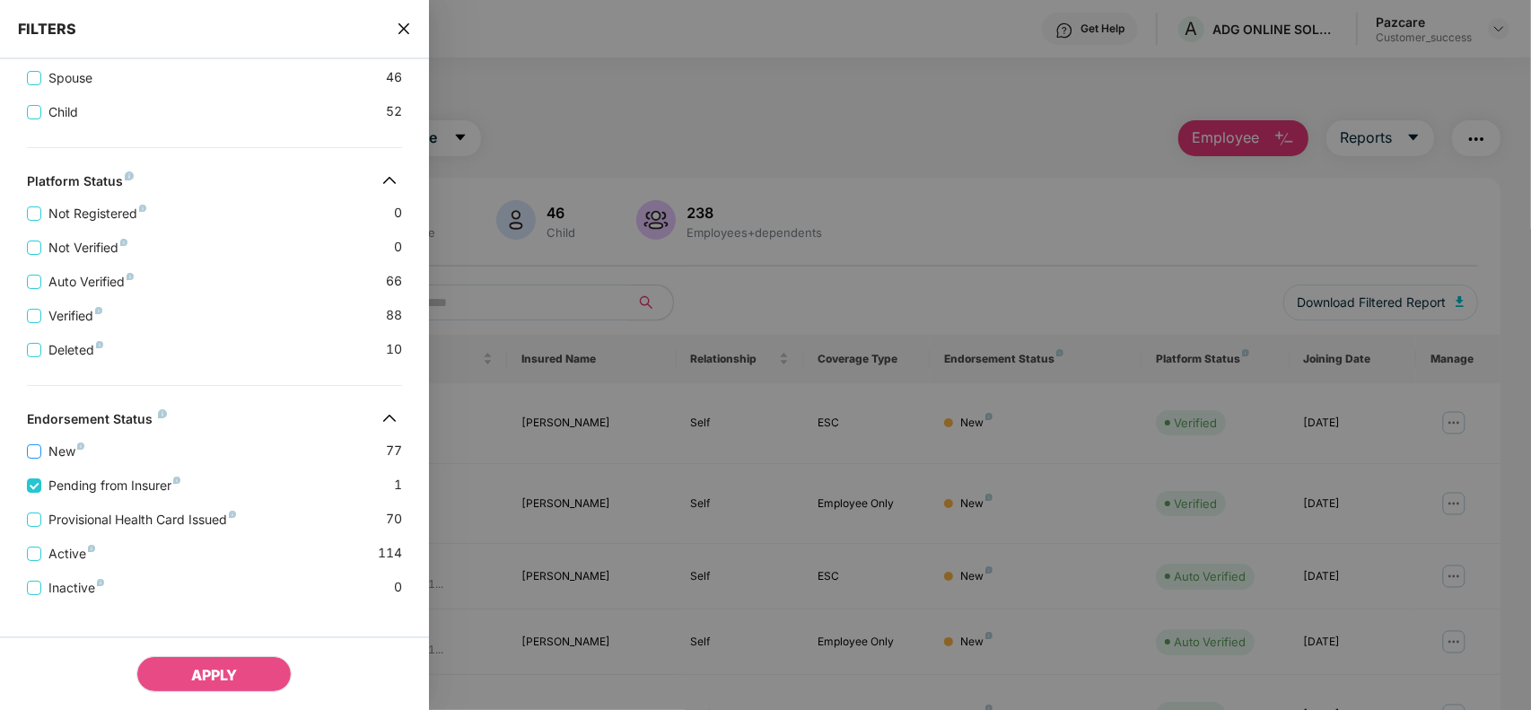
click at [61, 461] on span "New" at bounding box center [66, 451] width 50 height 20
click at [161, 678] on button "APPLY" at bounding box center [213, 674] width 155 height 36
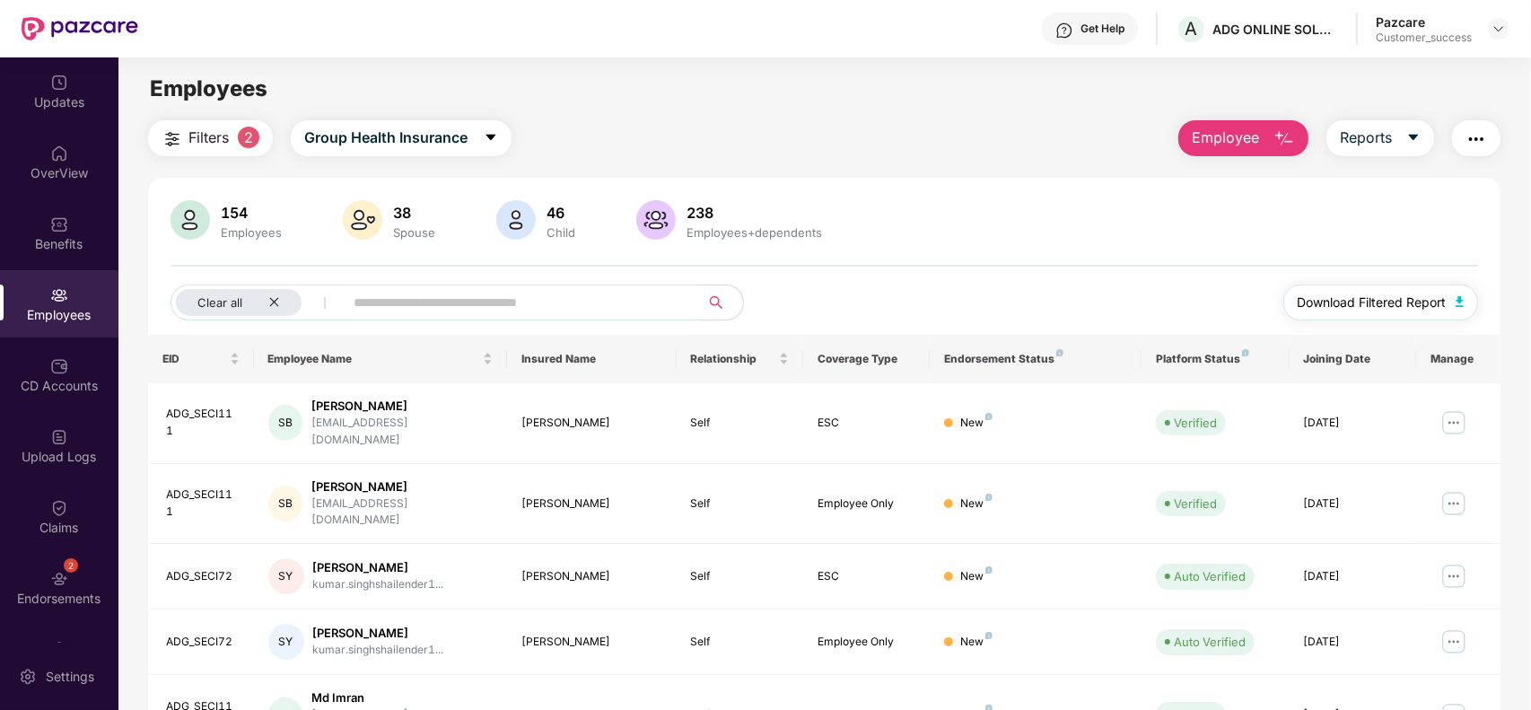
click at [1391, 301] on span "Download Filtered Report" at bounding box center [1371, 302] width 149 height 20
click at [52, 512] on img at bounding box center [59, 508] width 18 height 18
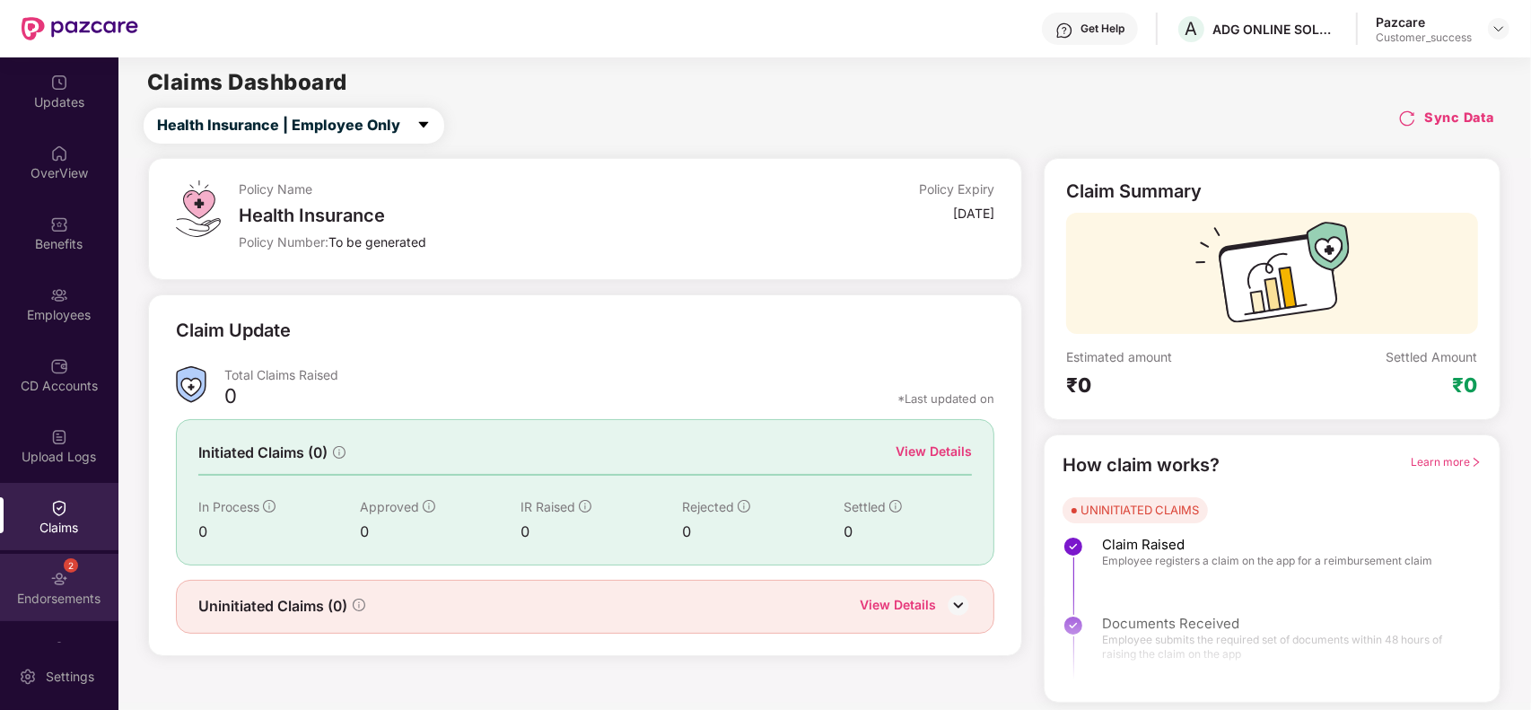
click at [50, 581] on img at bounding box center [59, 579] width 18 height 18
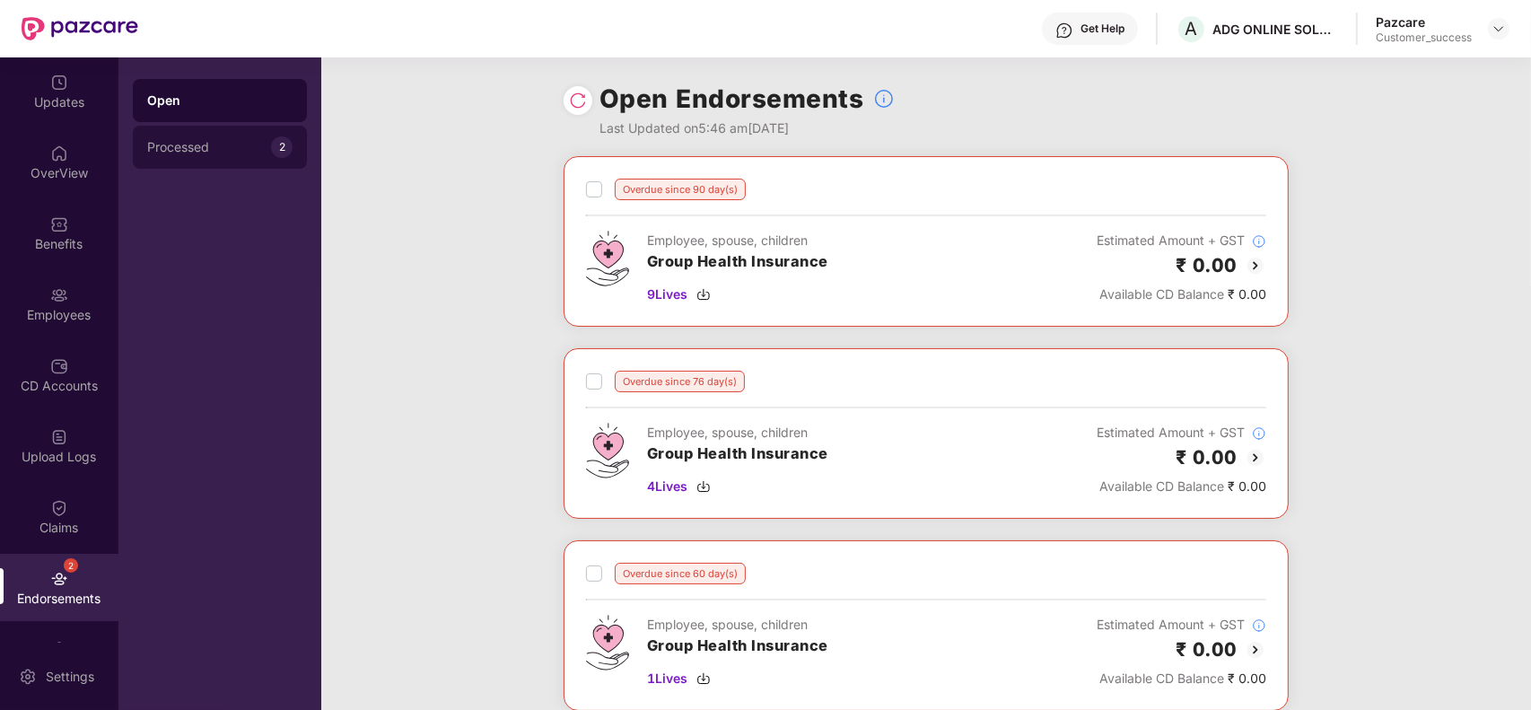
click at [224, 140] on div "Processed" at bounding box center [209, 147] width 124 height 14
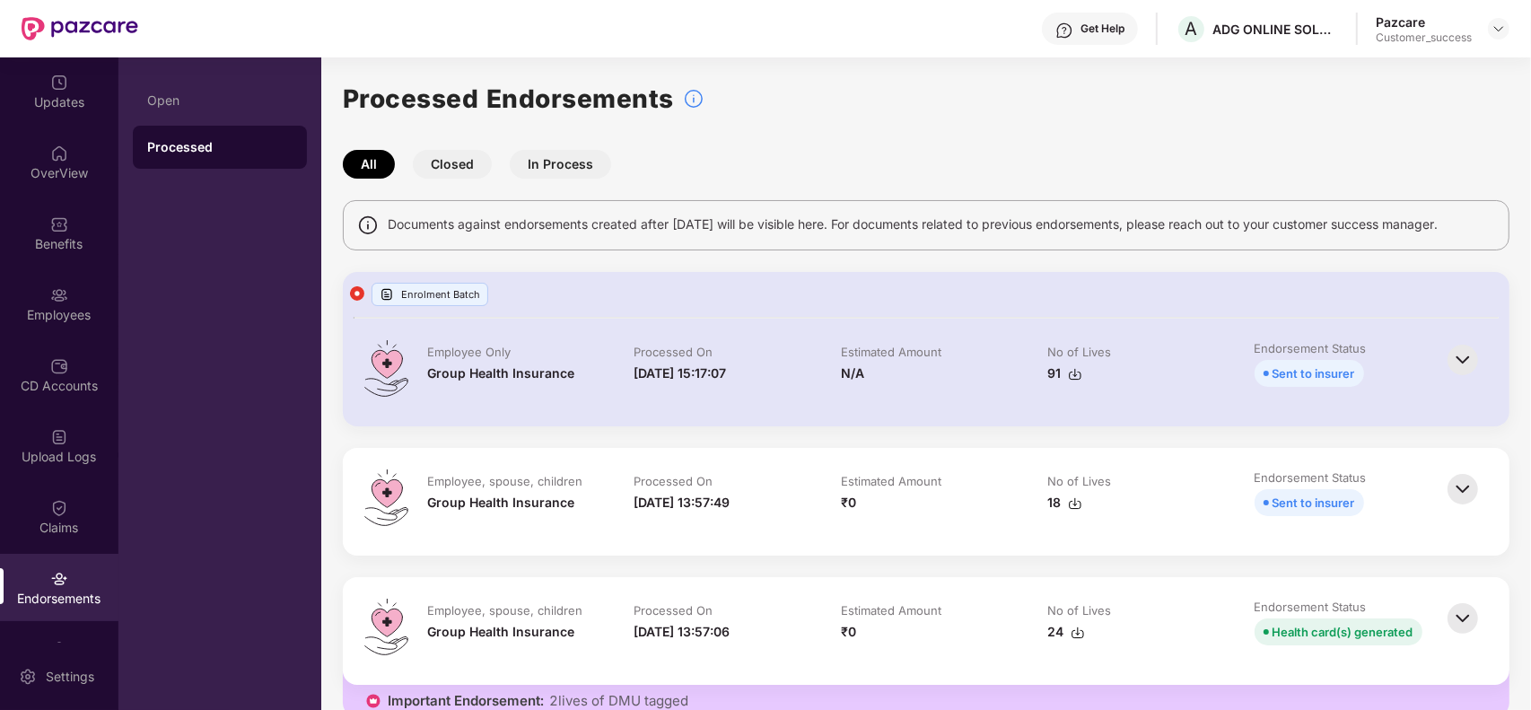
click at [1452, 356] on img at bounding box center [1462, 359] width 39 height 39
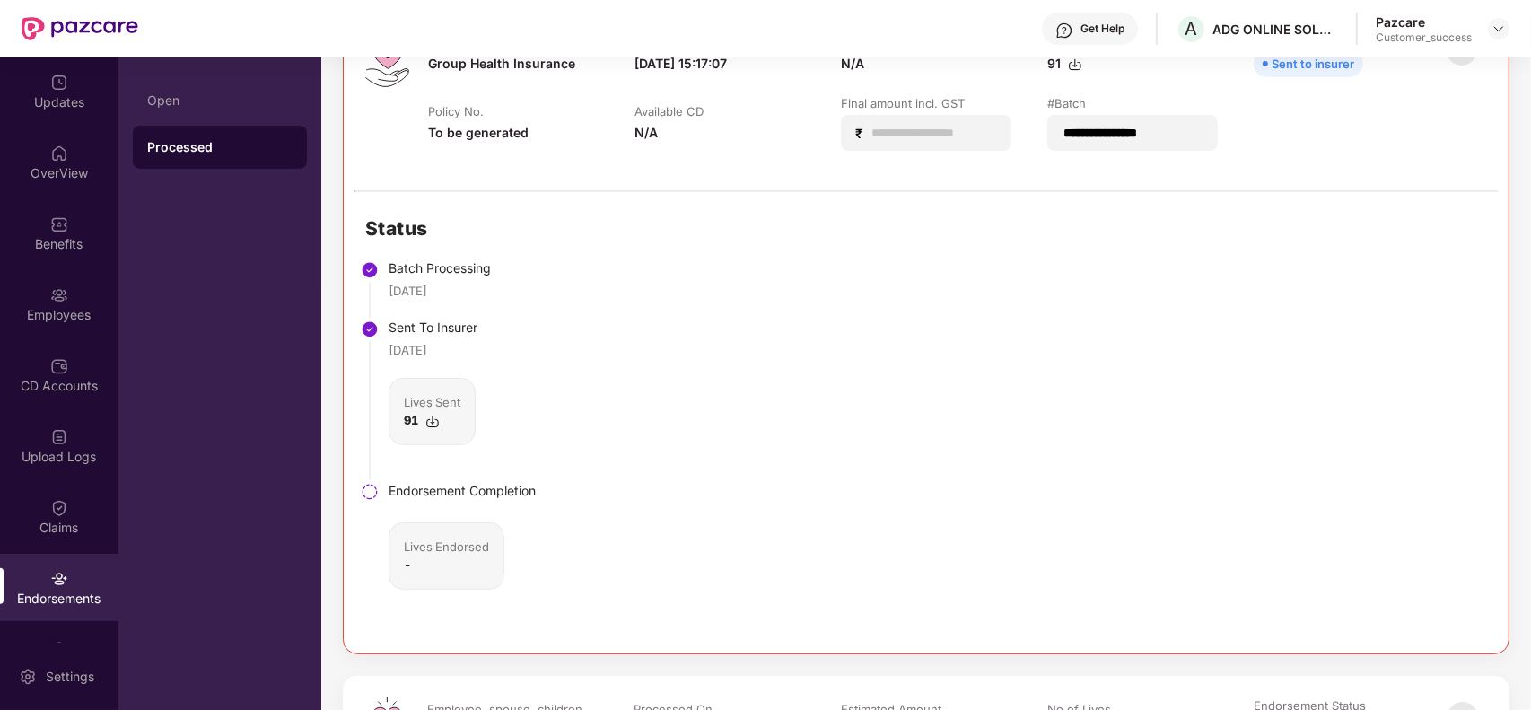
scroll to position [311, 0]
click at [429, 423] on img at bounding box center [432, 421] width 14 height 14
click at [215, 87] on div "Open" at bounding box center [220, 100] width 174 height 43
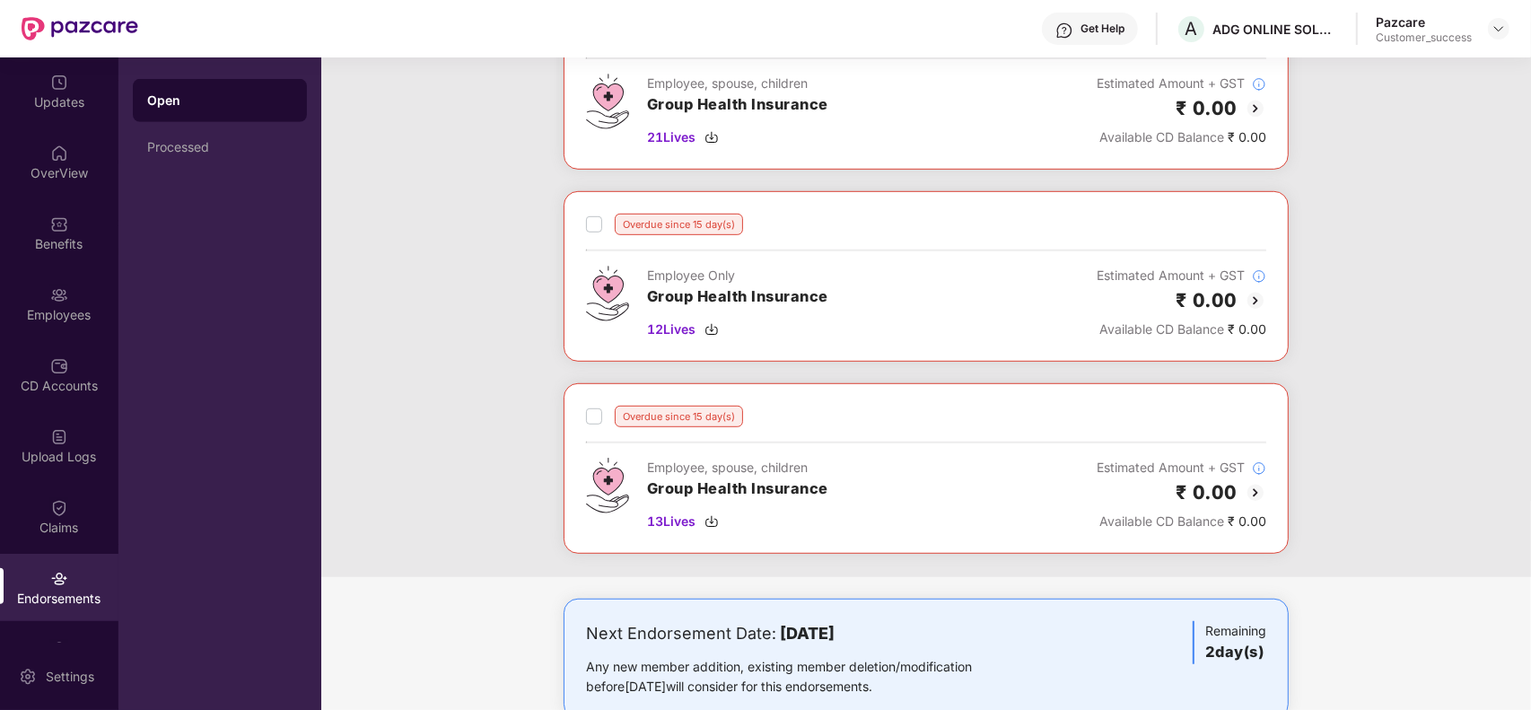
scroll to position [976, 0]
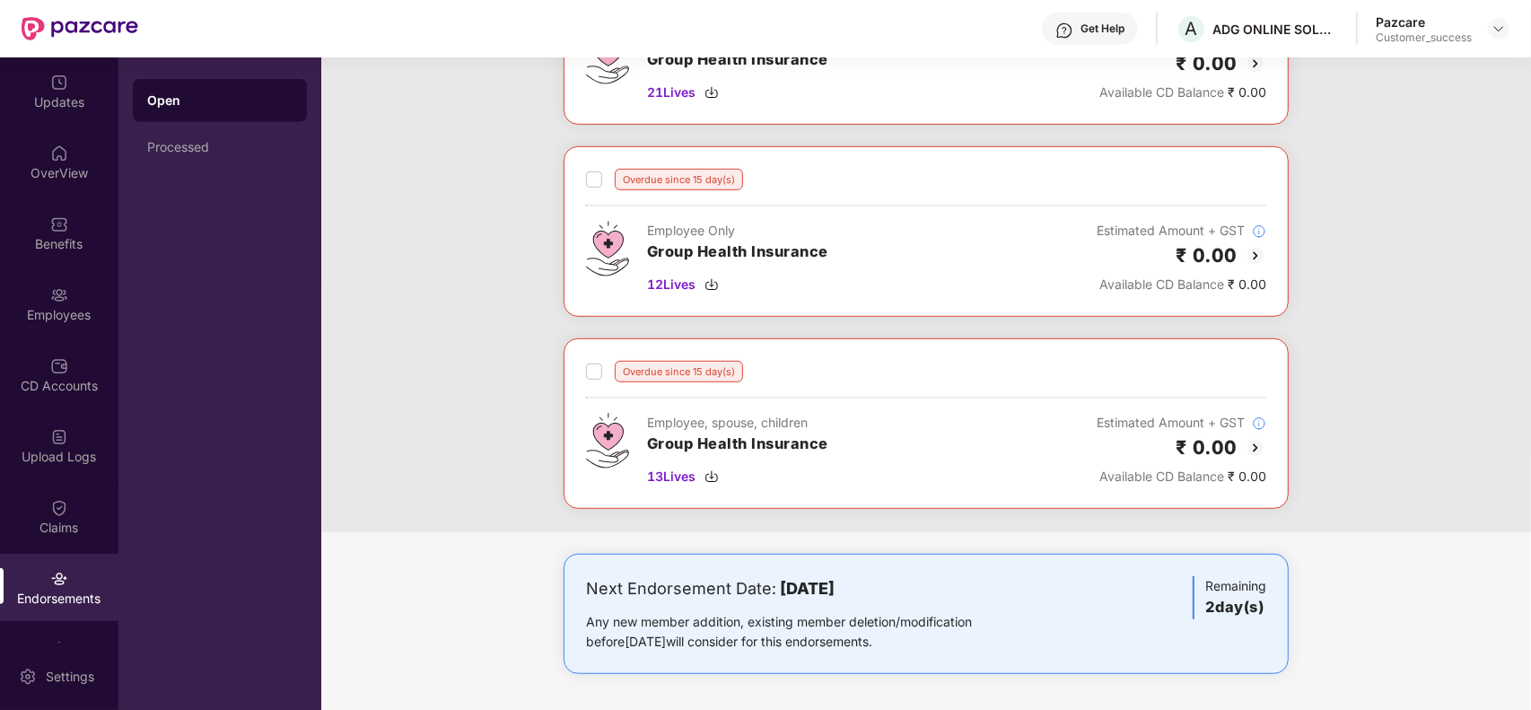
click at [1253, 449] on img at bounding box center [1255, 448] width 22 height 22
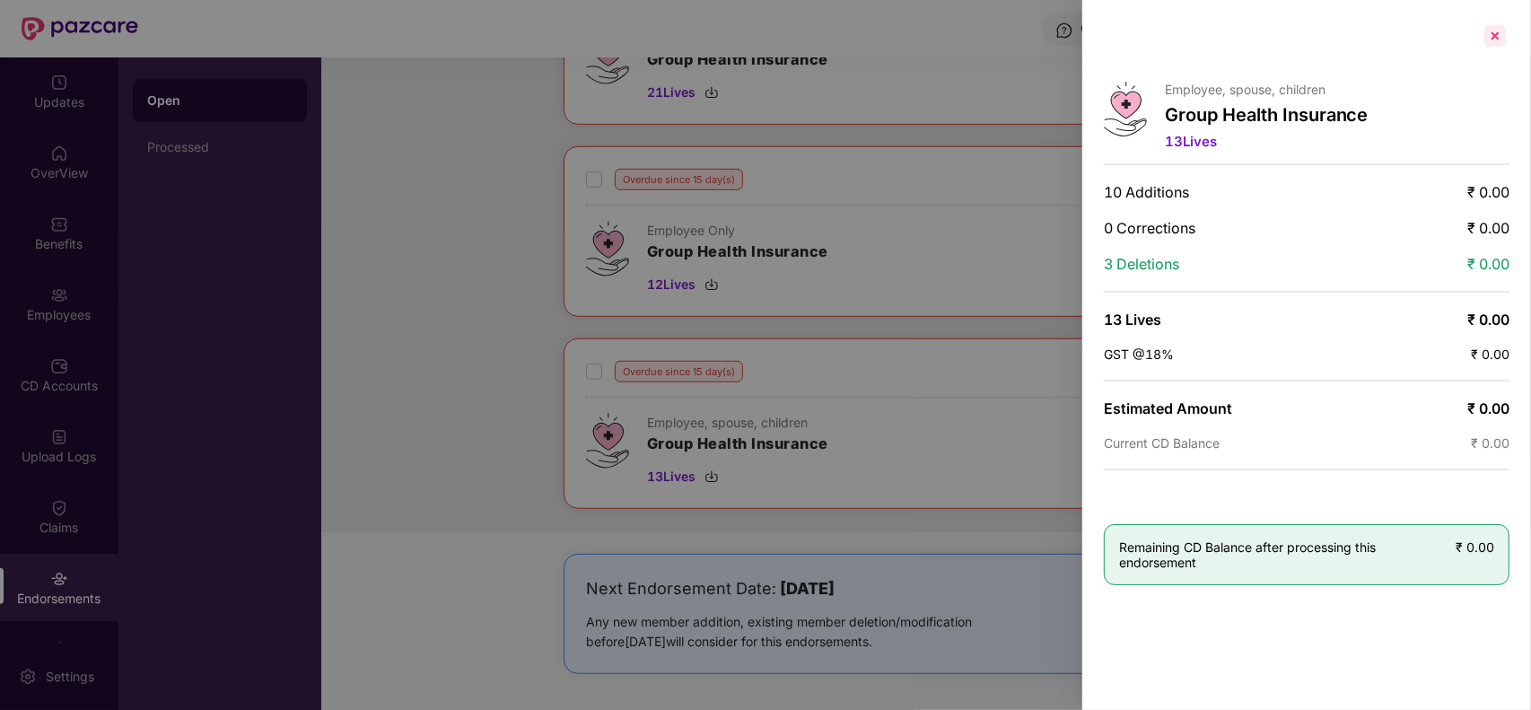
click at [1495, 38] on div at bounding box center [1494, 36] width 29 height 29
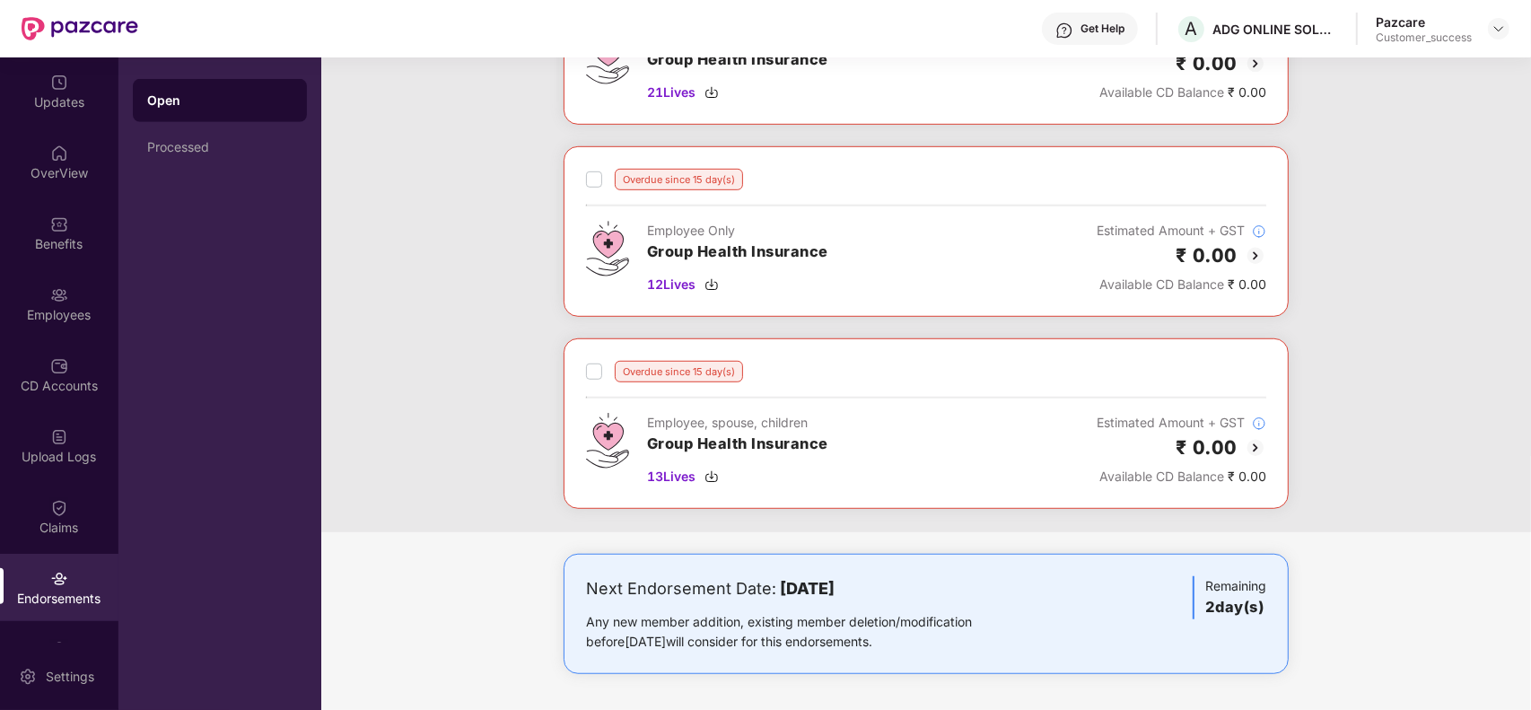
click at [1248, 256] on img at bounding box center [1255, 256] width 22 height 22
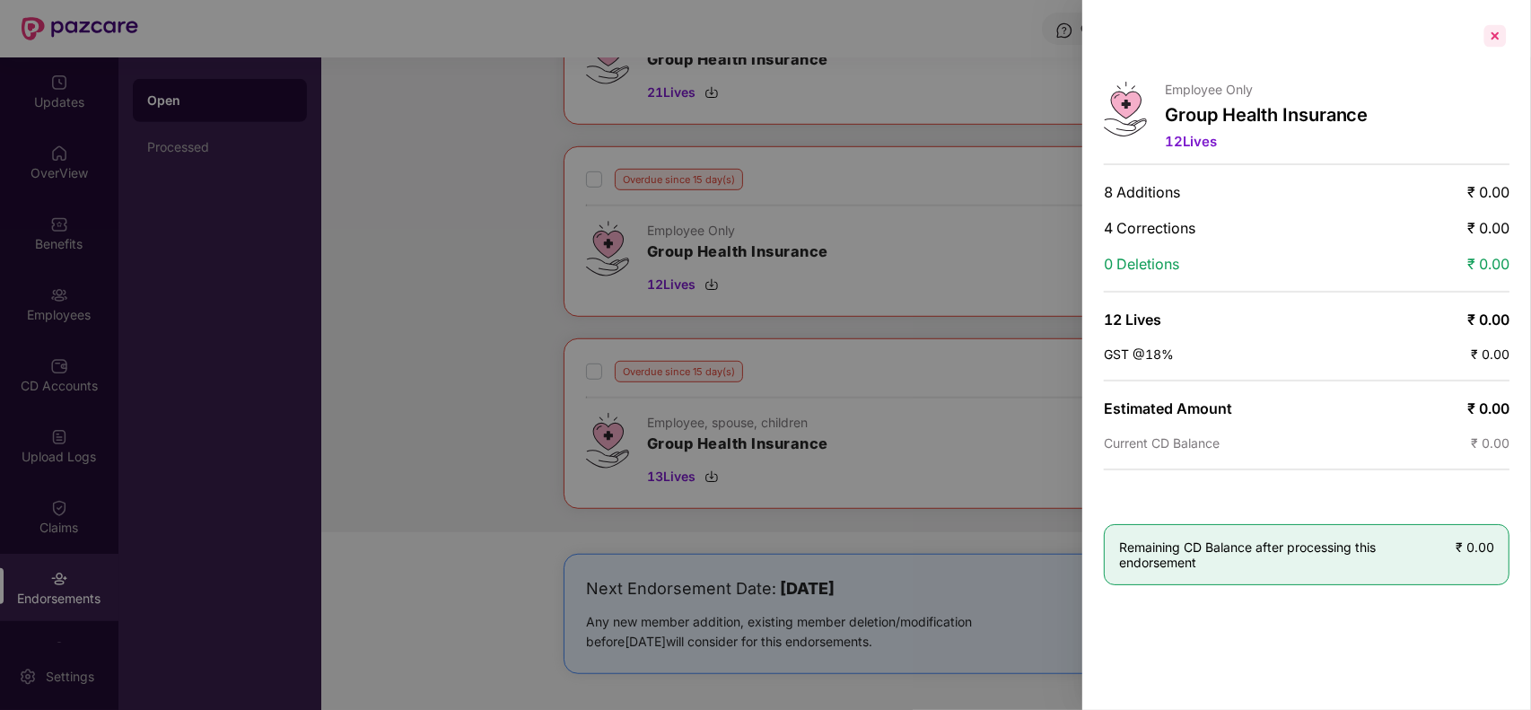
click at [1499, 30] on div at bounding box center [1494, 36] width 29 height 29
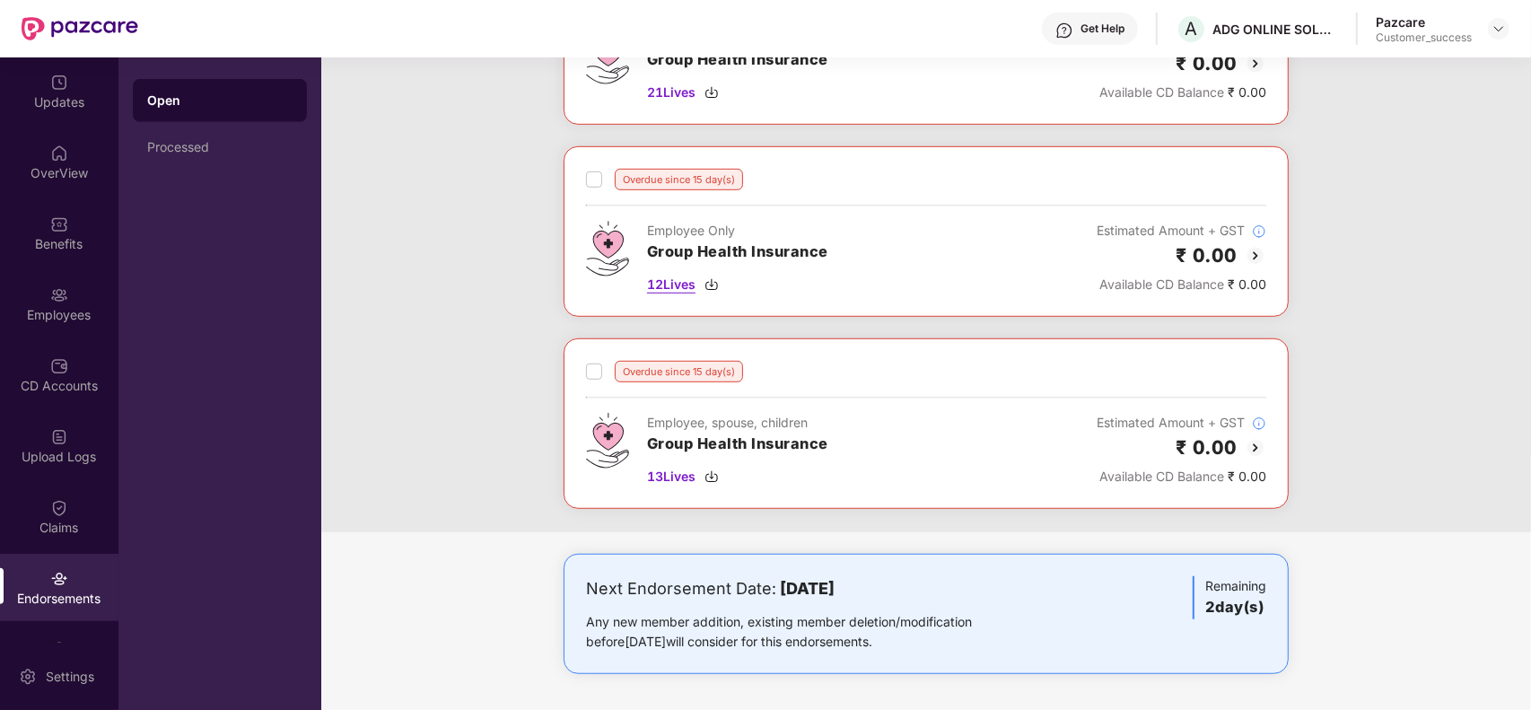
click at [711, 284] on img at bounding box center [711, 284] width 14 height 14
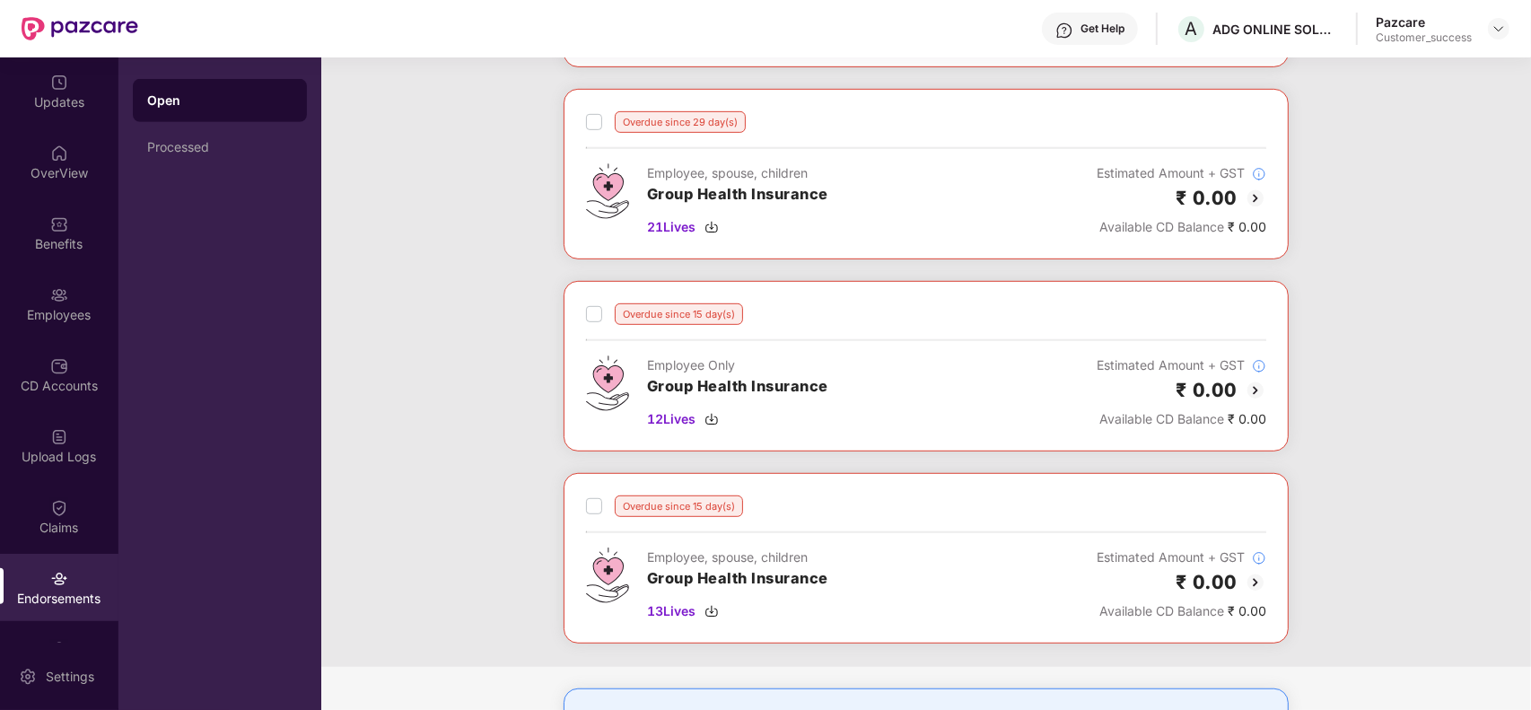
scroll to position [834, 0]
click at [1248, 204] on img at bounding box center [1255, 199] width 22 height 22
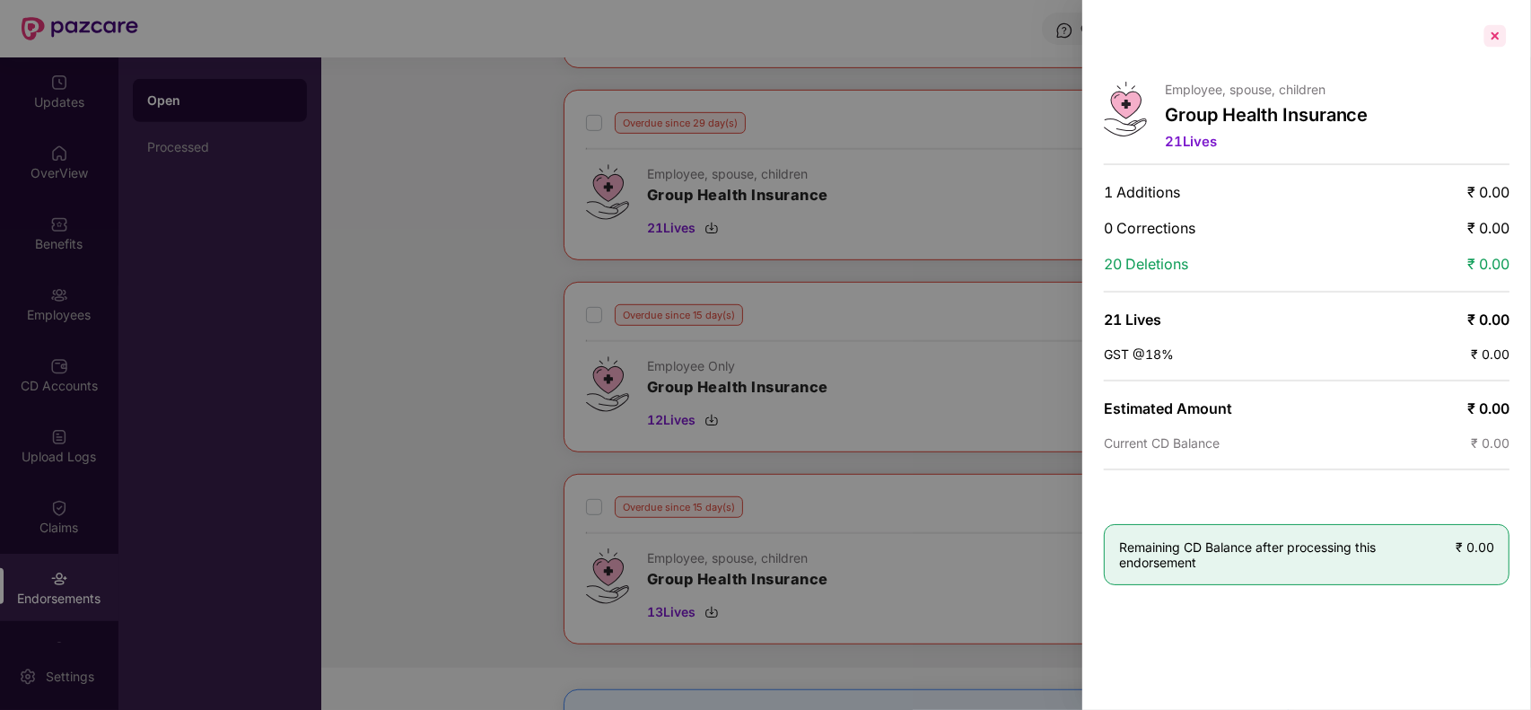
click at [1496, 41] on div at bounding box center [1494, 36] width 29 height 29
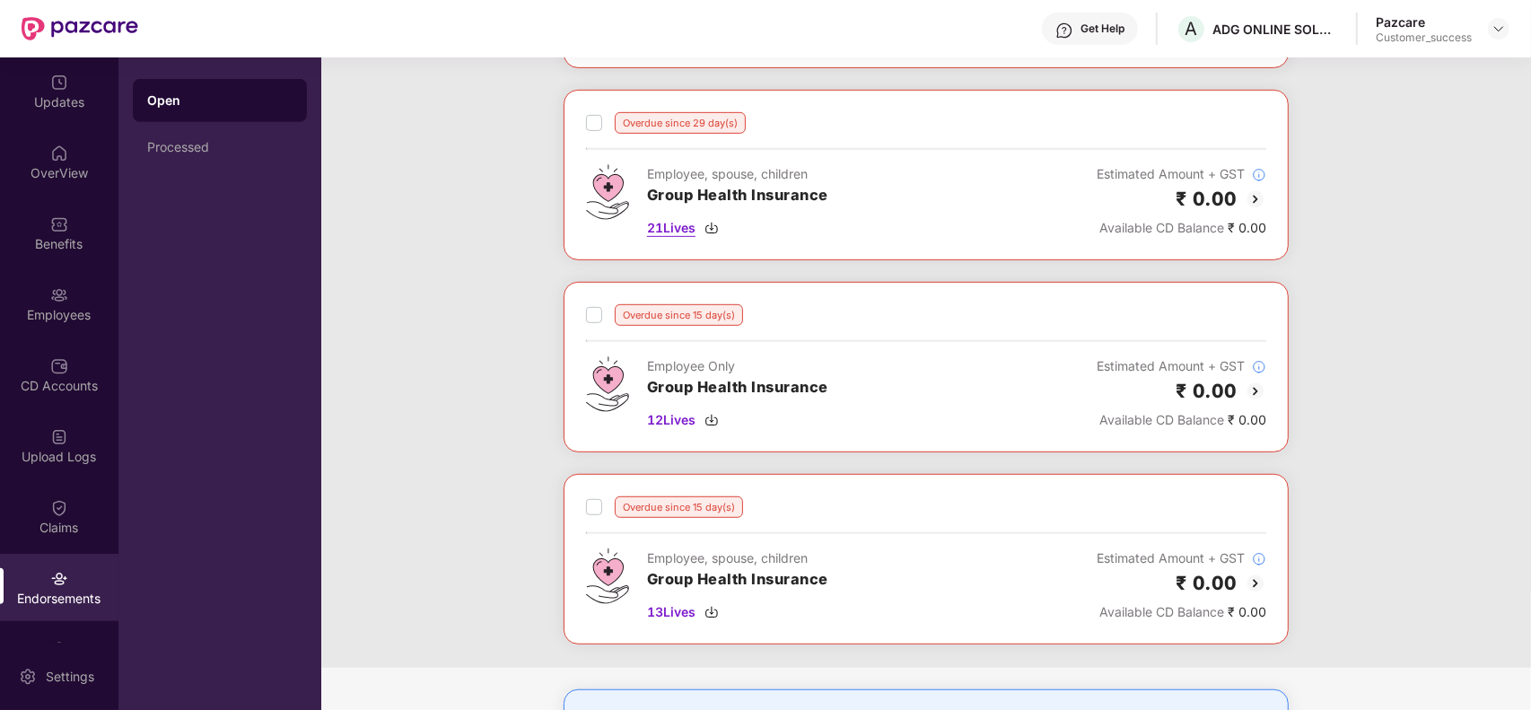
click at [709, 235] on img at bounding box center [711, 228] width 14 height 14
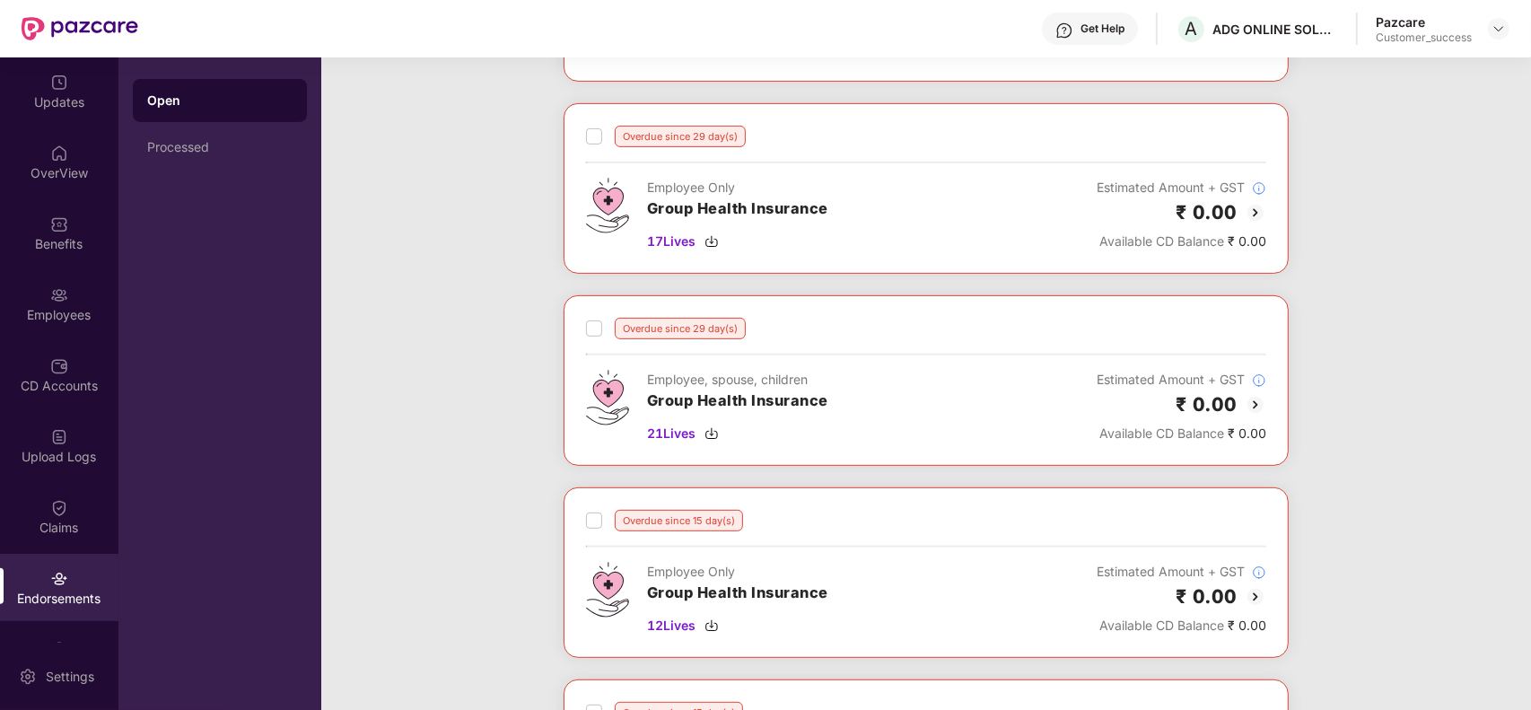
scroll to position [625, 0]
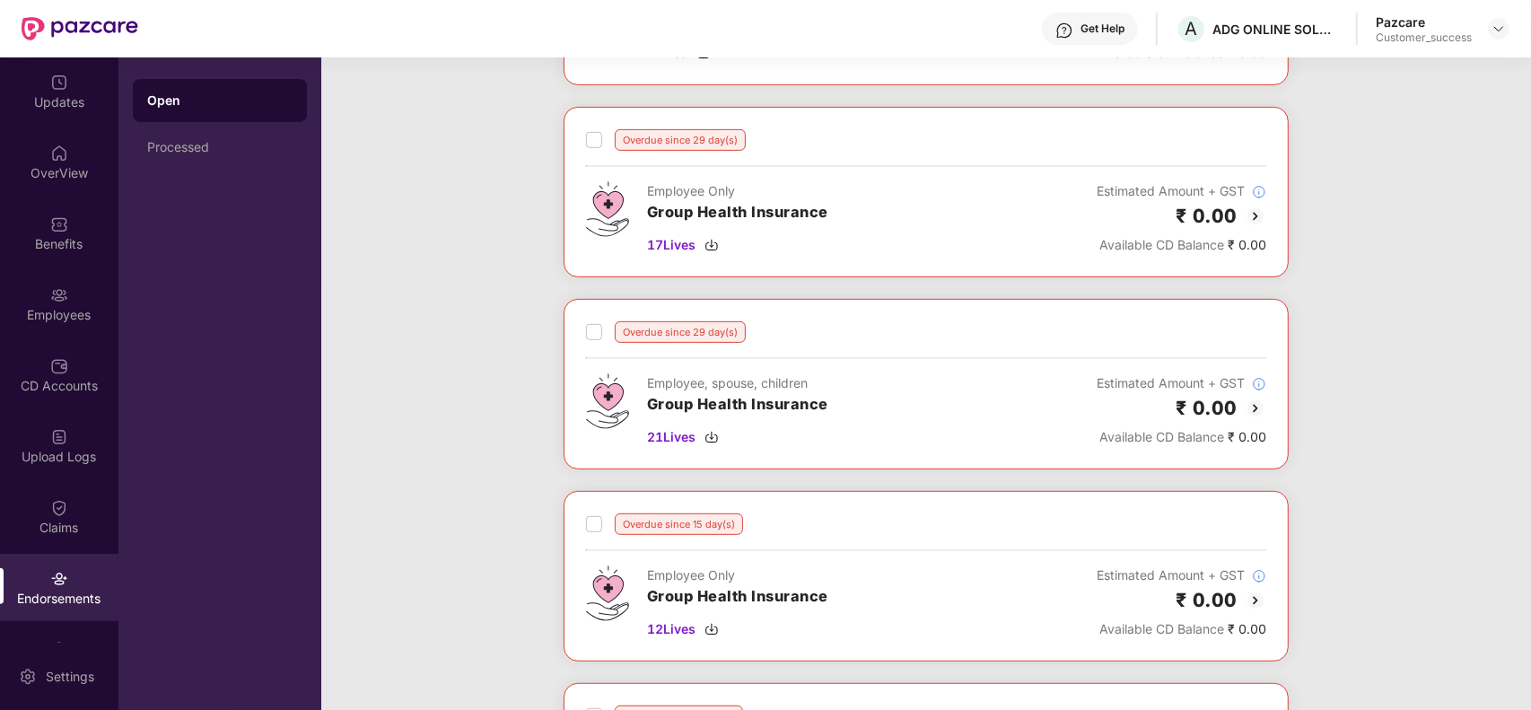
click at [1252, 222] on img at bounding box center [1255, 216] width 22 height 22
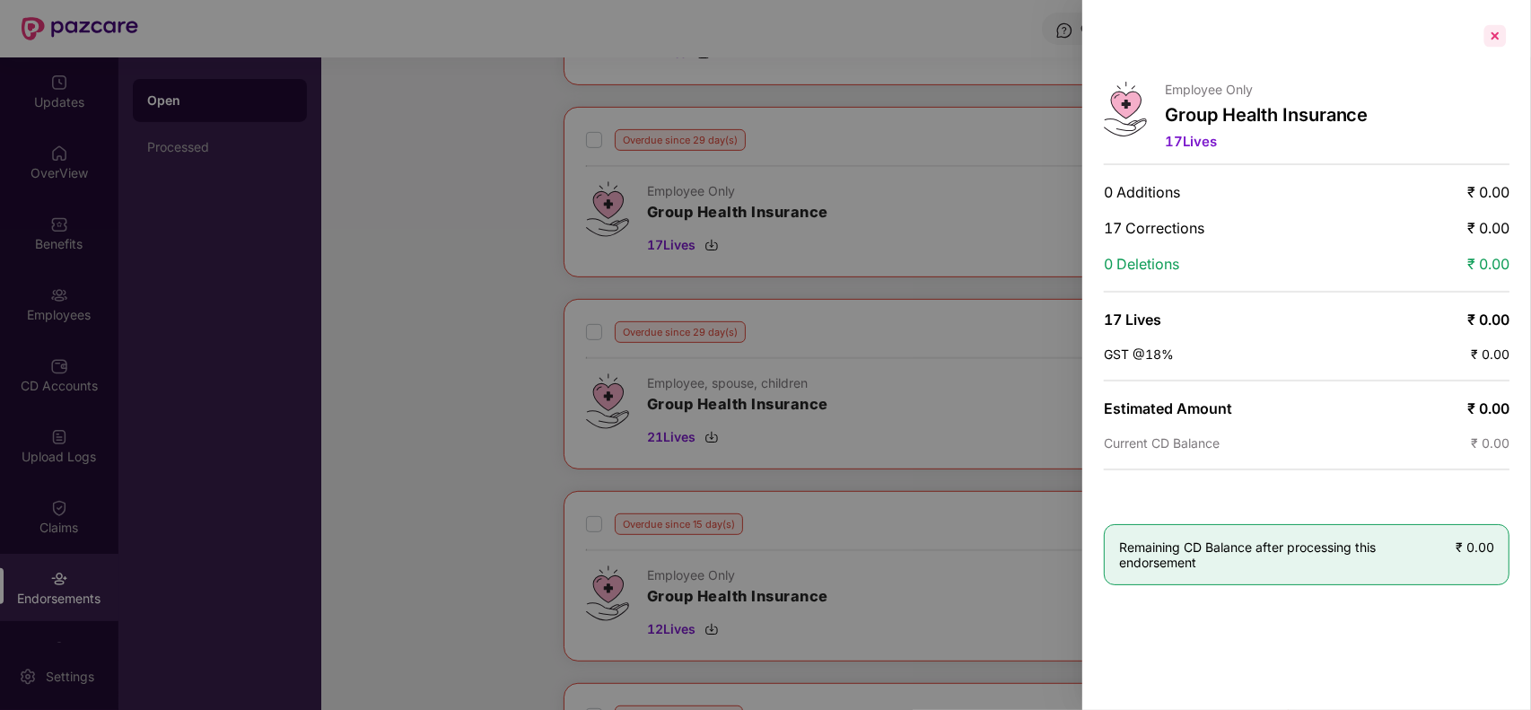
click at [1496, 43] on div at bounding box center [1494, 36] width 29 height 29
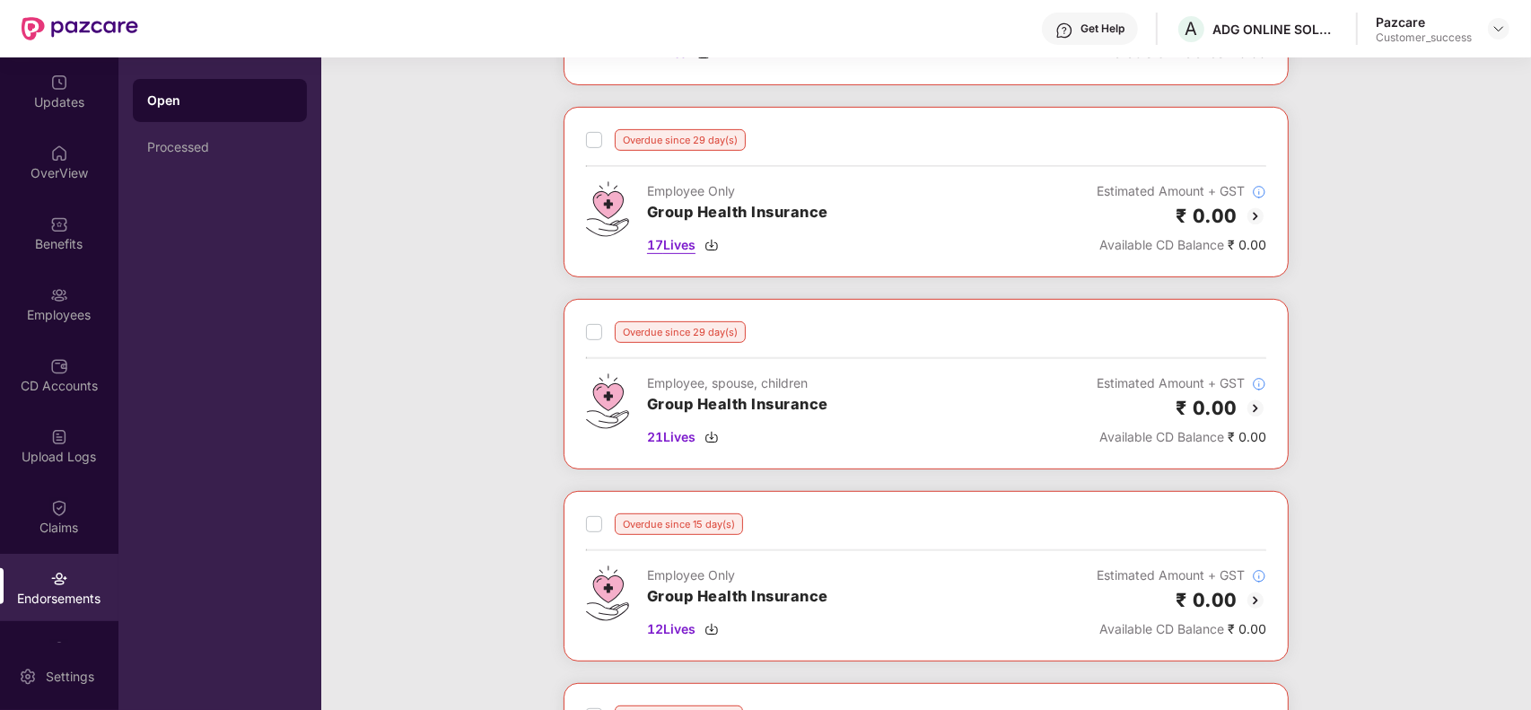
click at [711, 248] on img at bounding box center [711, 245] width 14 height 14
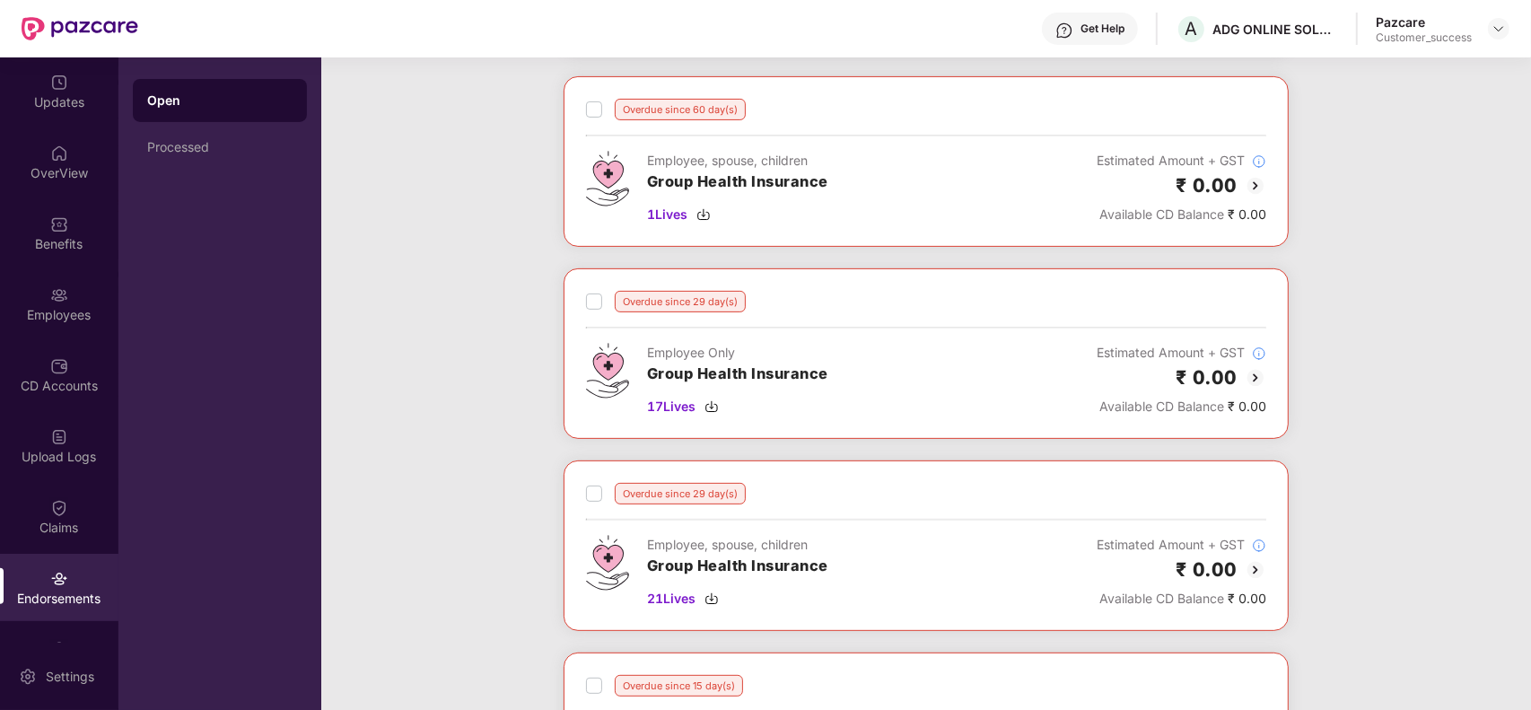
scroll to position [449, 0]
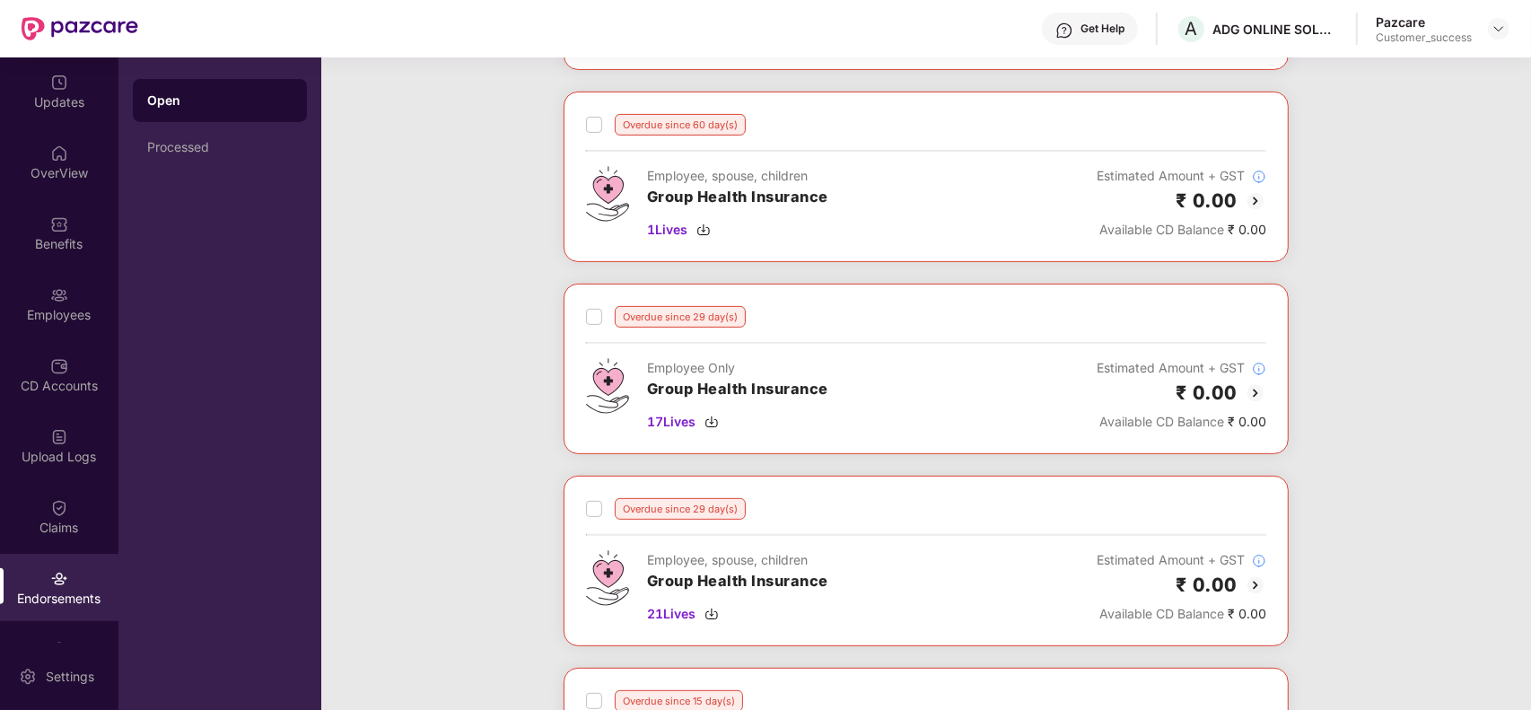
click at [1252, 199] on img at bounding box center [1255, 201] width 22 height 22
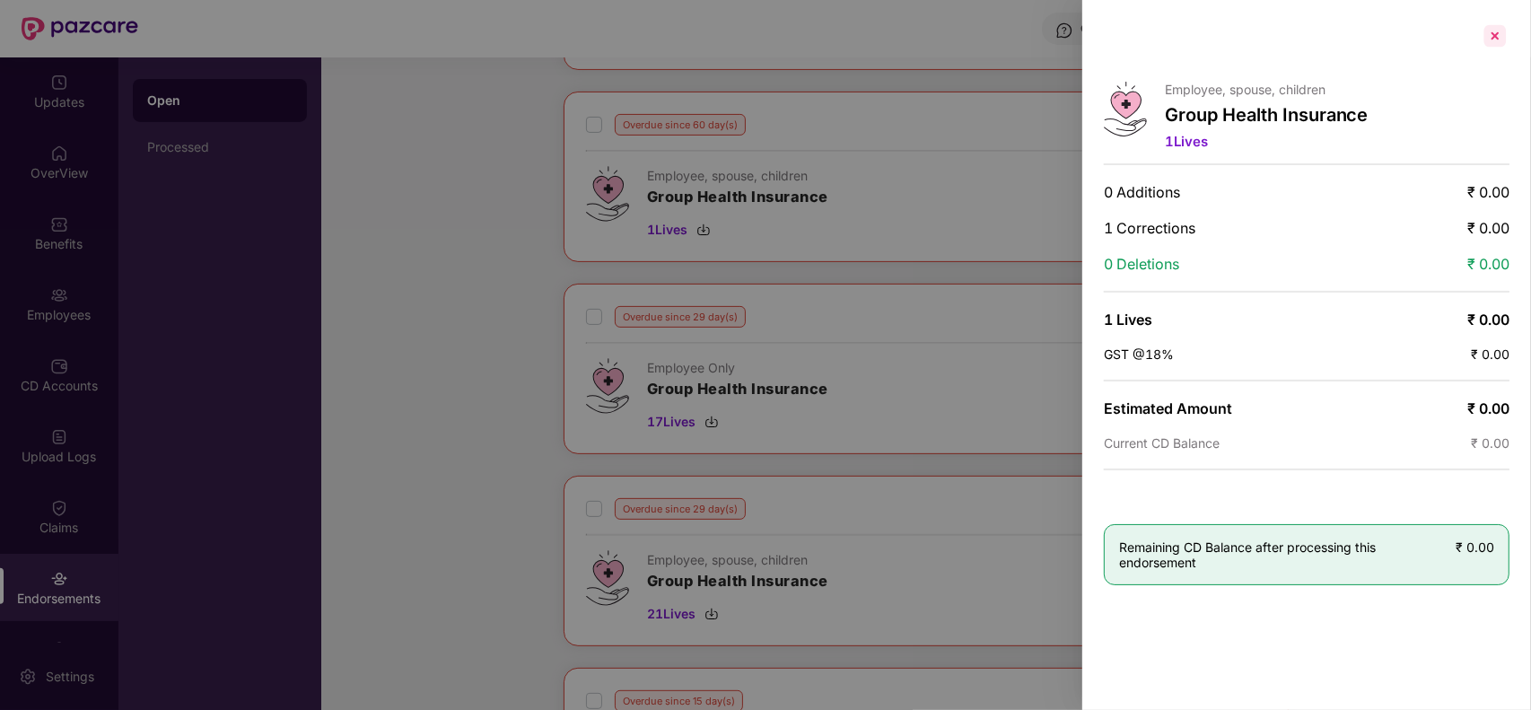
click at [1501, 33] on div at bounding box center [1494, 36] width 29 height 29
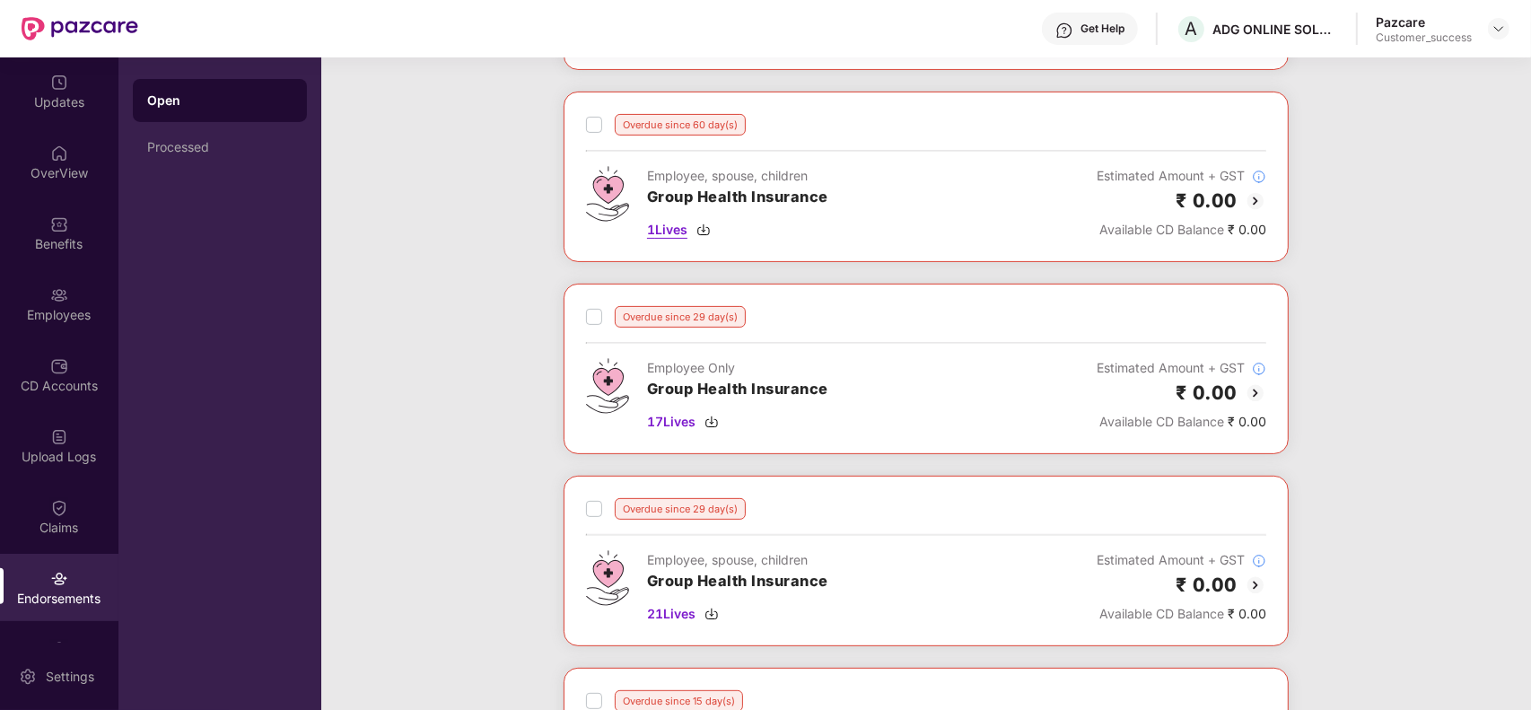
click at [701, 231] on img at bounding box center [703, 229] width 14 height 14
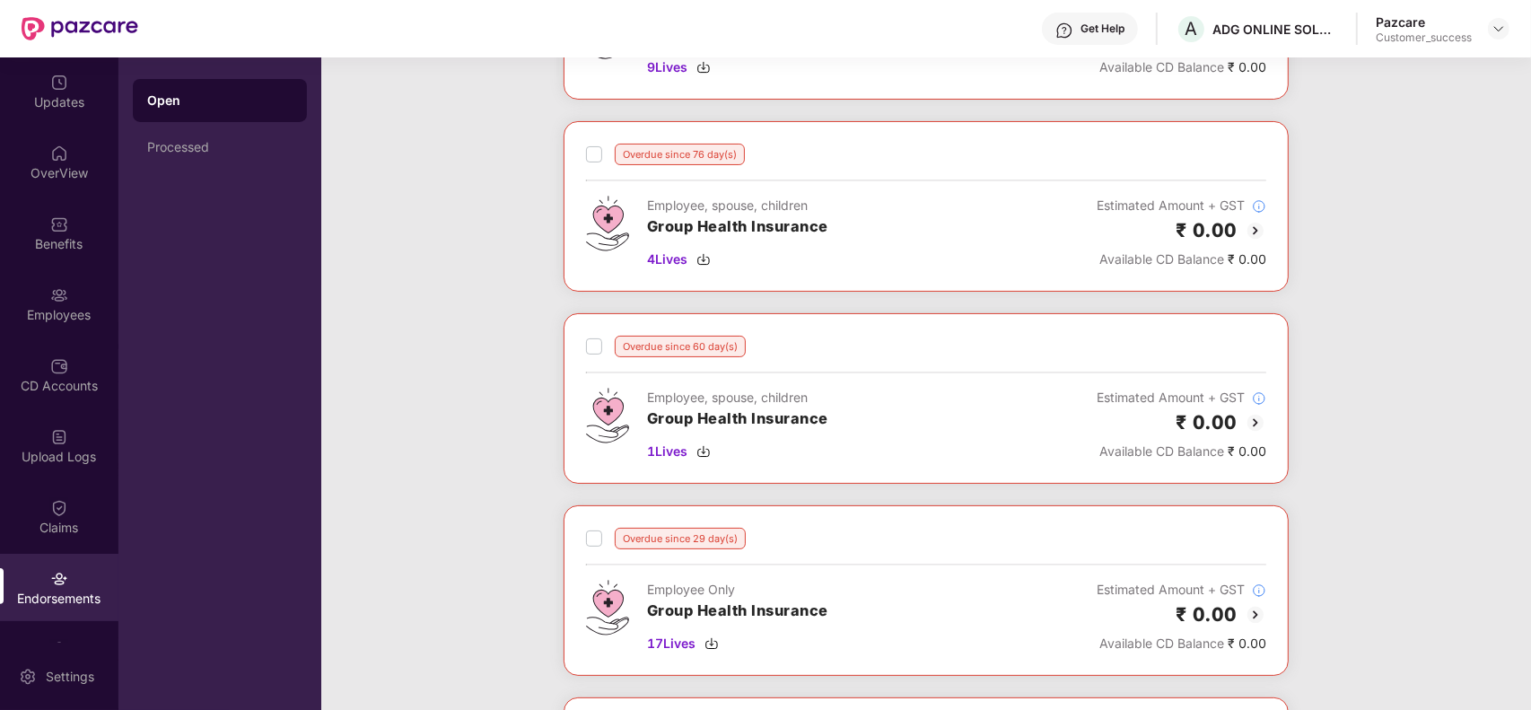
scroll to position [220, 0]
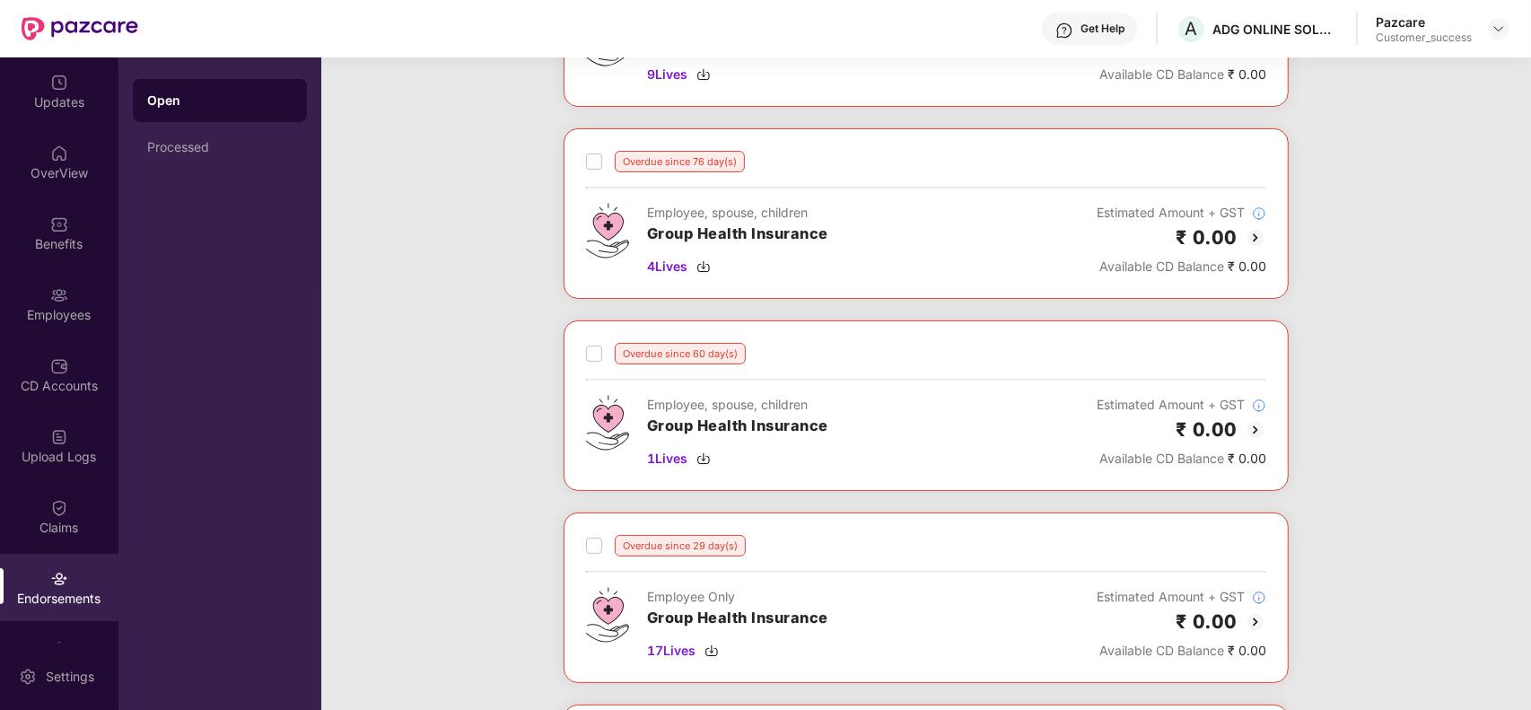
click at [864, 249] on div "Employee, spouse, children Group Health Insurance 4 Lives Estimated Amount + GS…" at bounding box center [926, 240] width 680 height 74
click at [1260, 242] on img at bounding box center [1255, 238] width 22 height 22
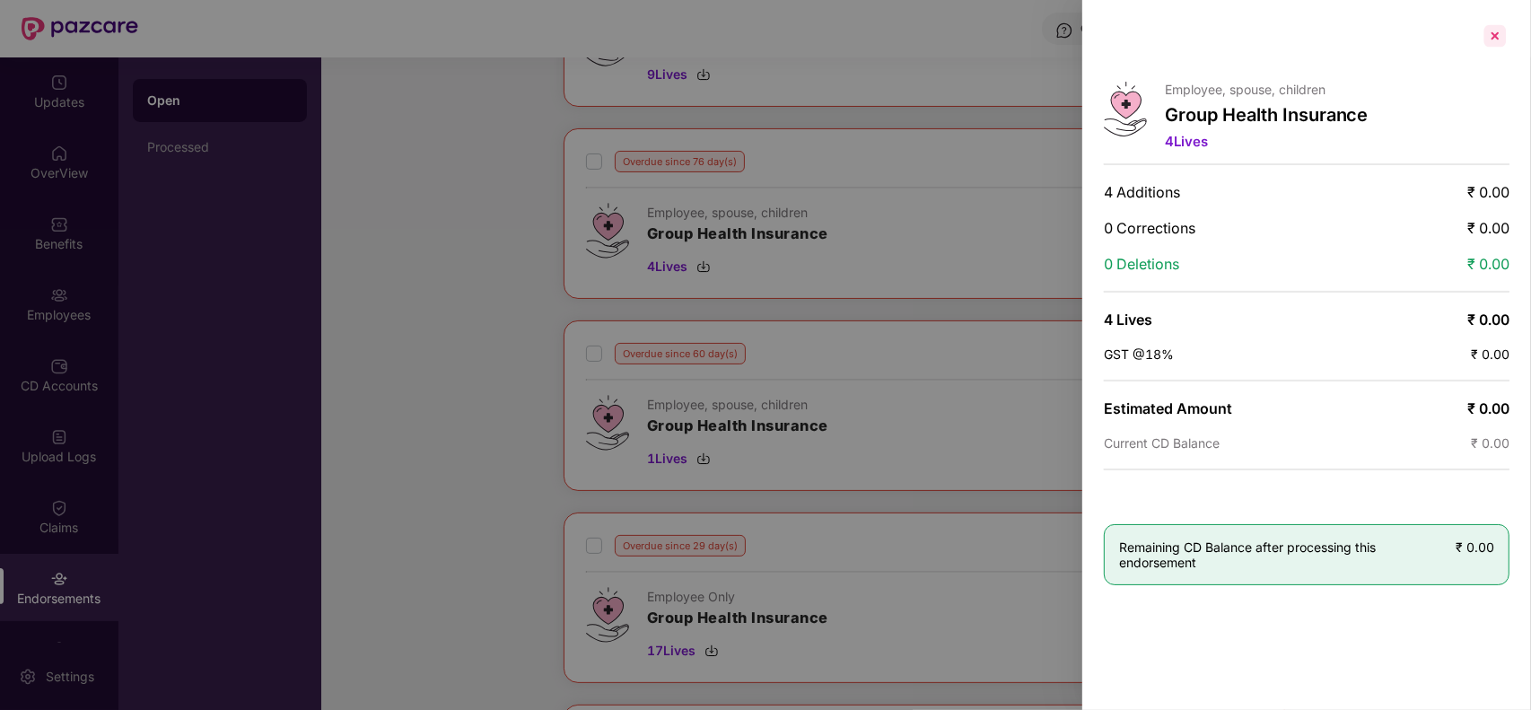
click at [1489, 30] on div at bounding box center [1494, 36] width 29 height 29
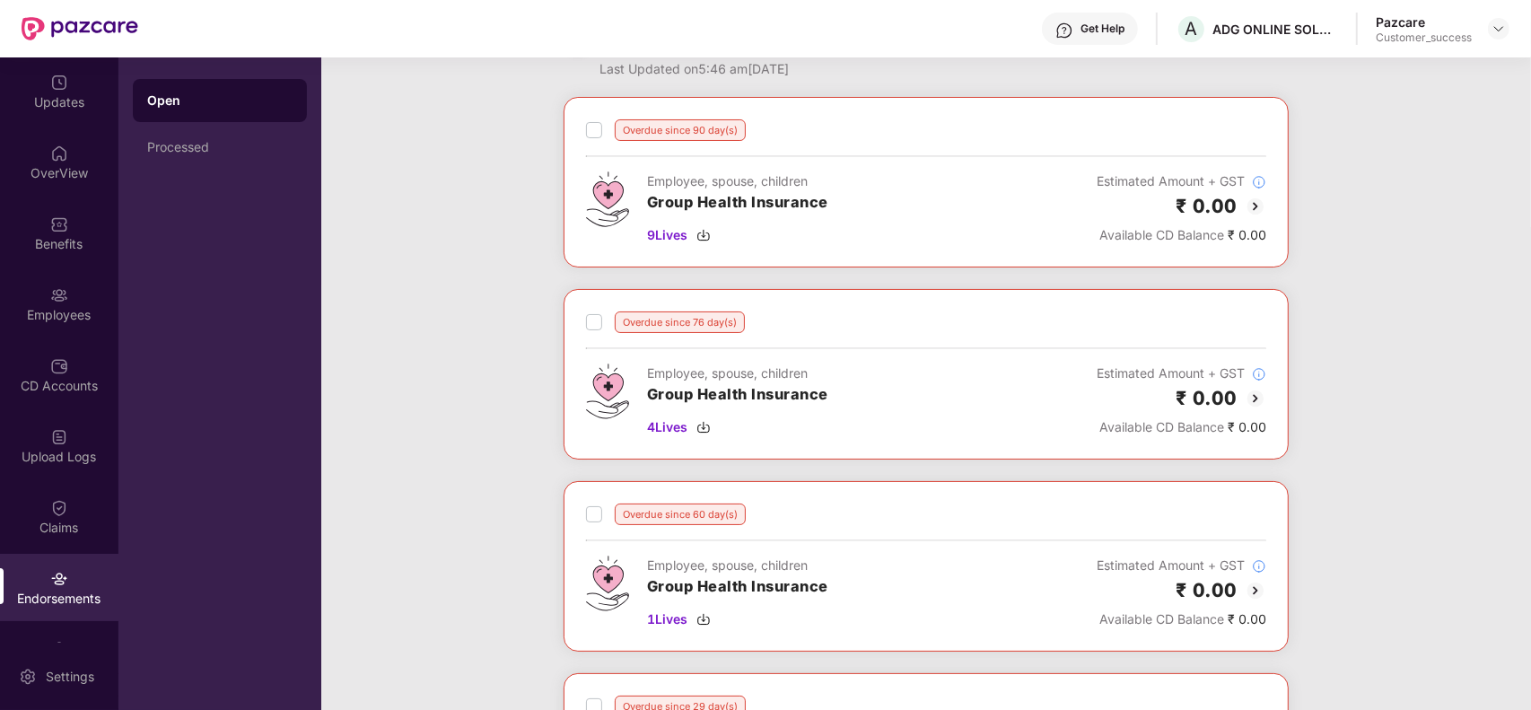
scroll to position [58, 0]
click at [1245, 207] on img at bounding box center [1255, 207] width 22 height 22
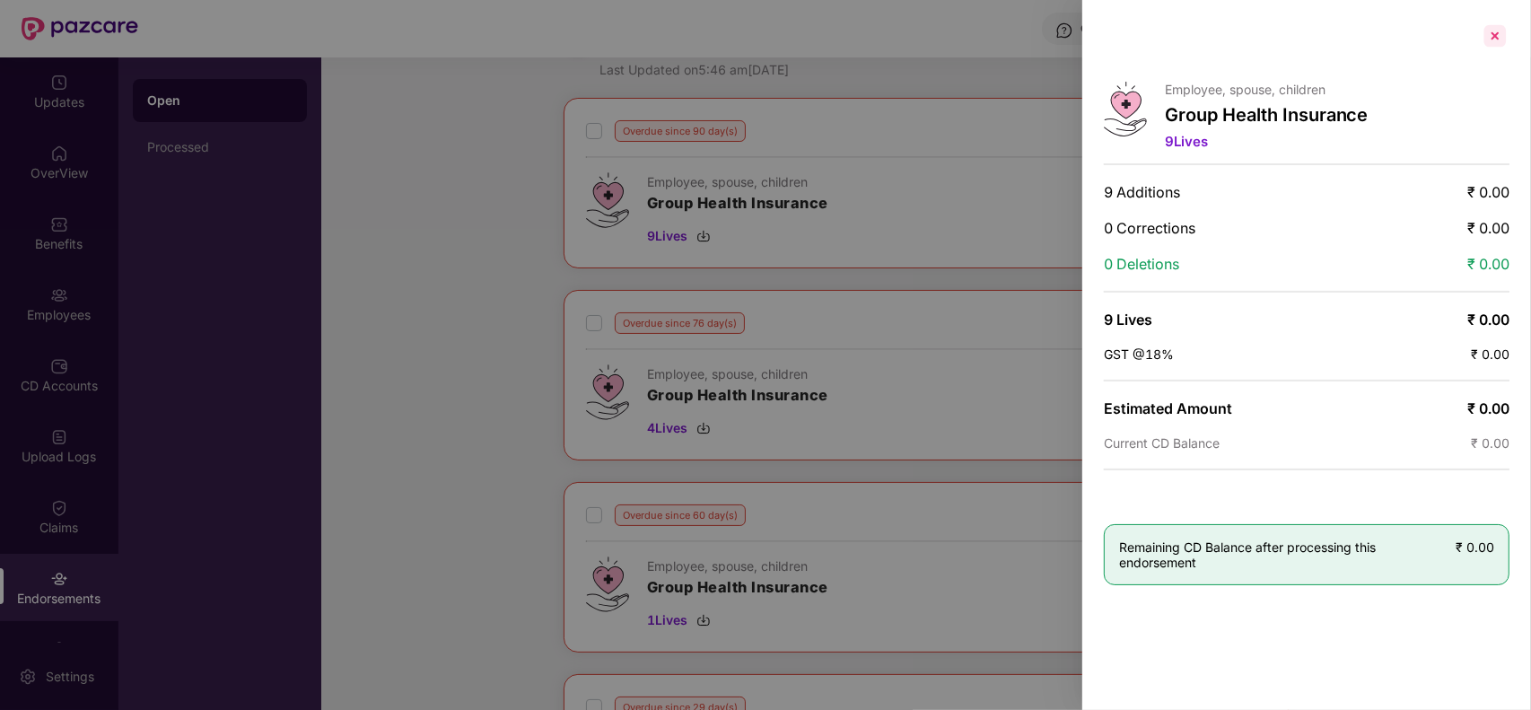
click at [1494, 30] on div at bounding box center [1494, 36] width 29 height 29
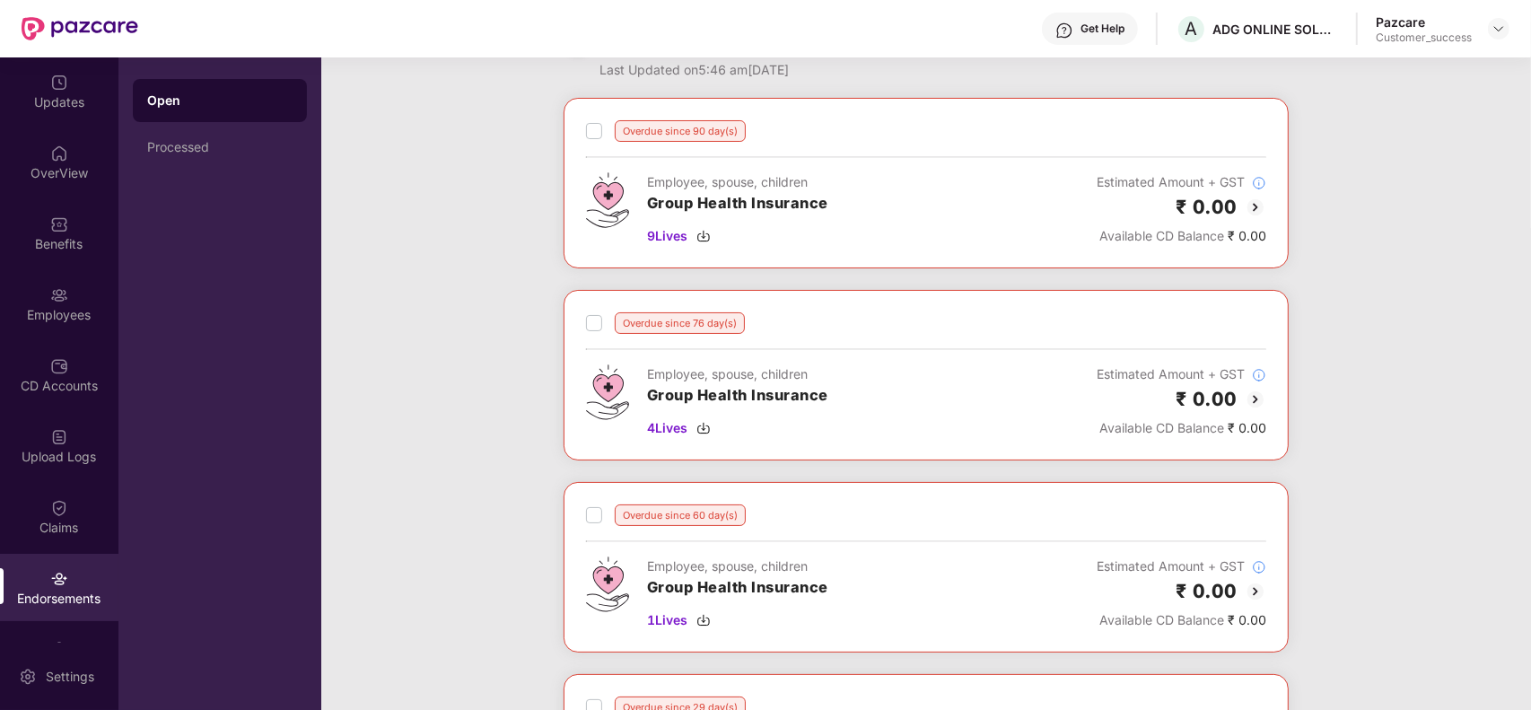
click at [1248, 404] on img at bounding box center [1255, 399] width 22 height 22
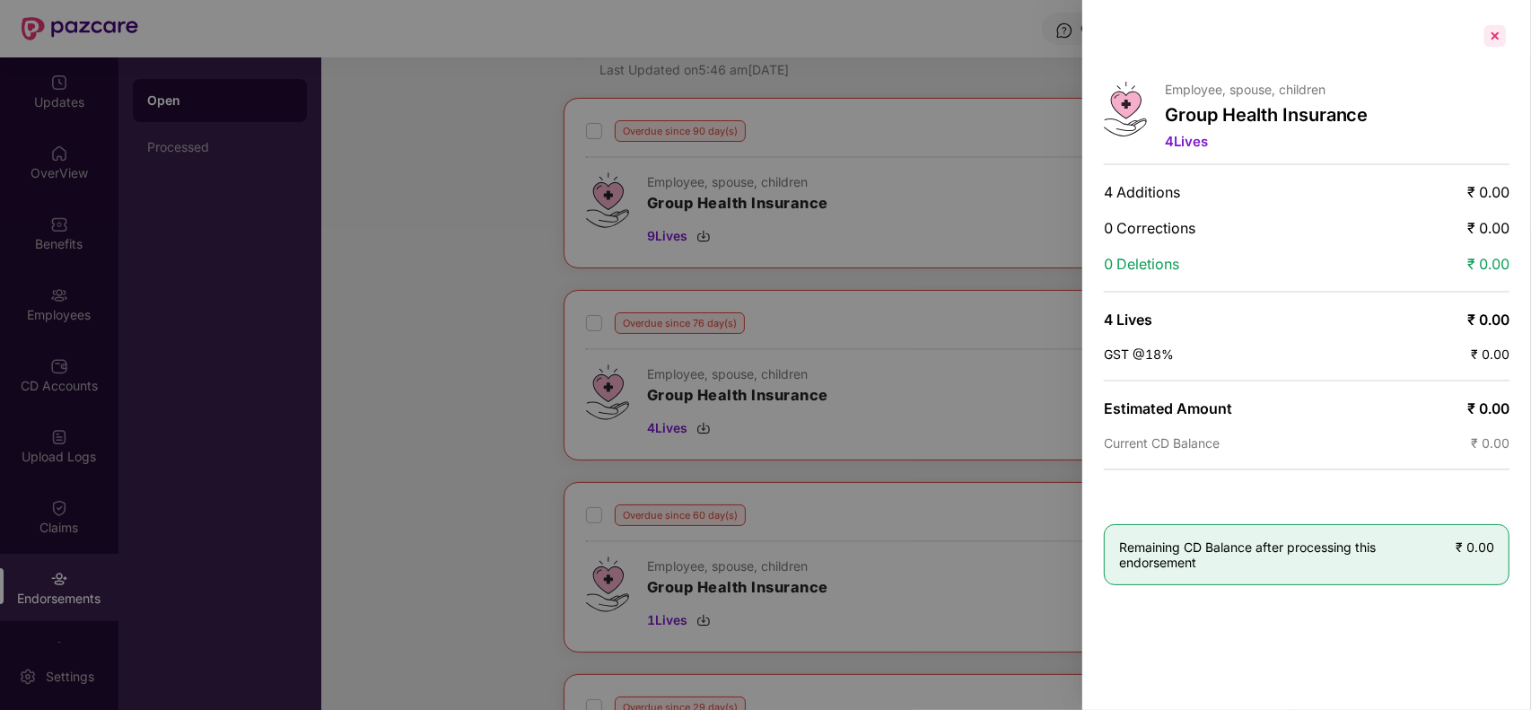
click at [1495, 40] on div at bounding box center [1494, 36] width 29 height 29
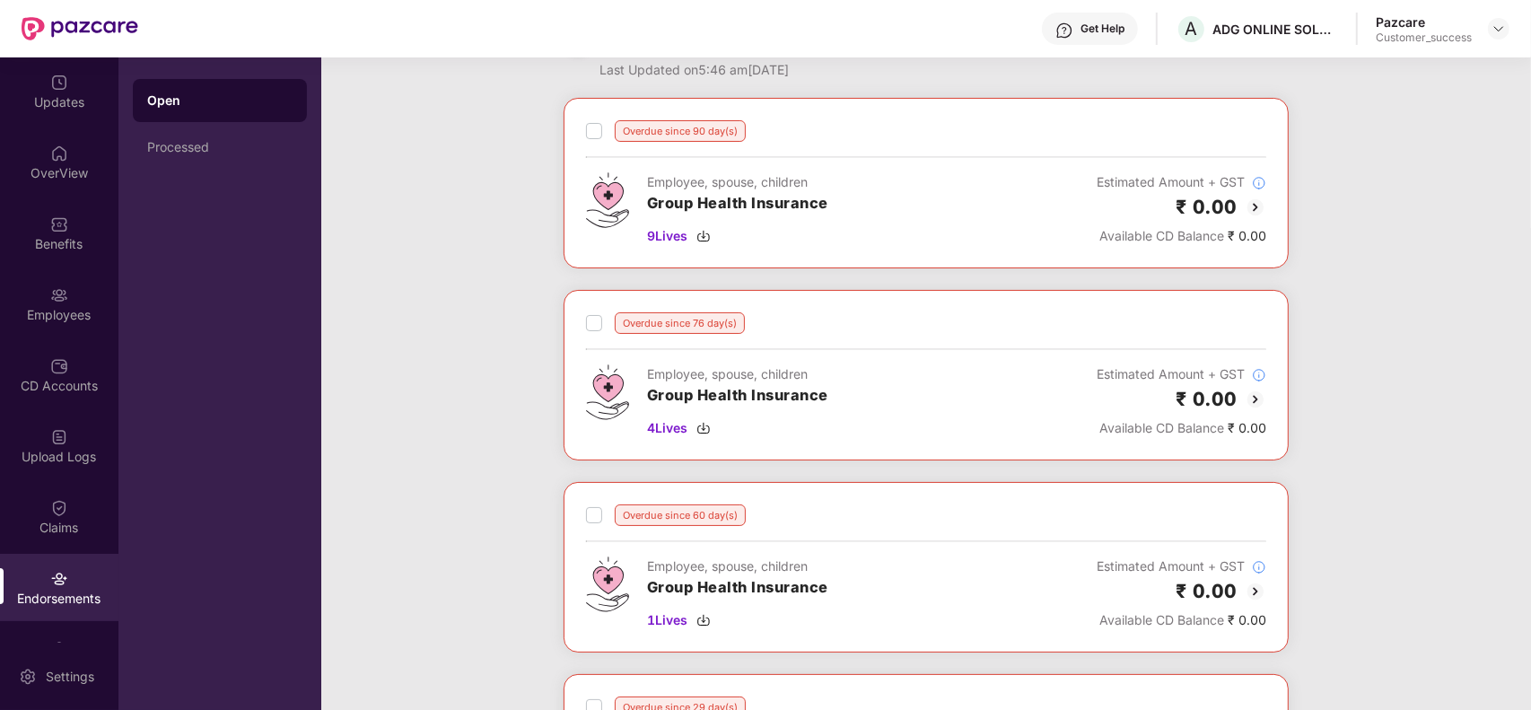
click at [1258, 206] on img at bounding box center [1255, 207] width 22 height 22
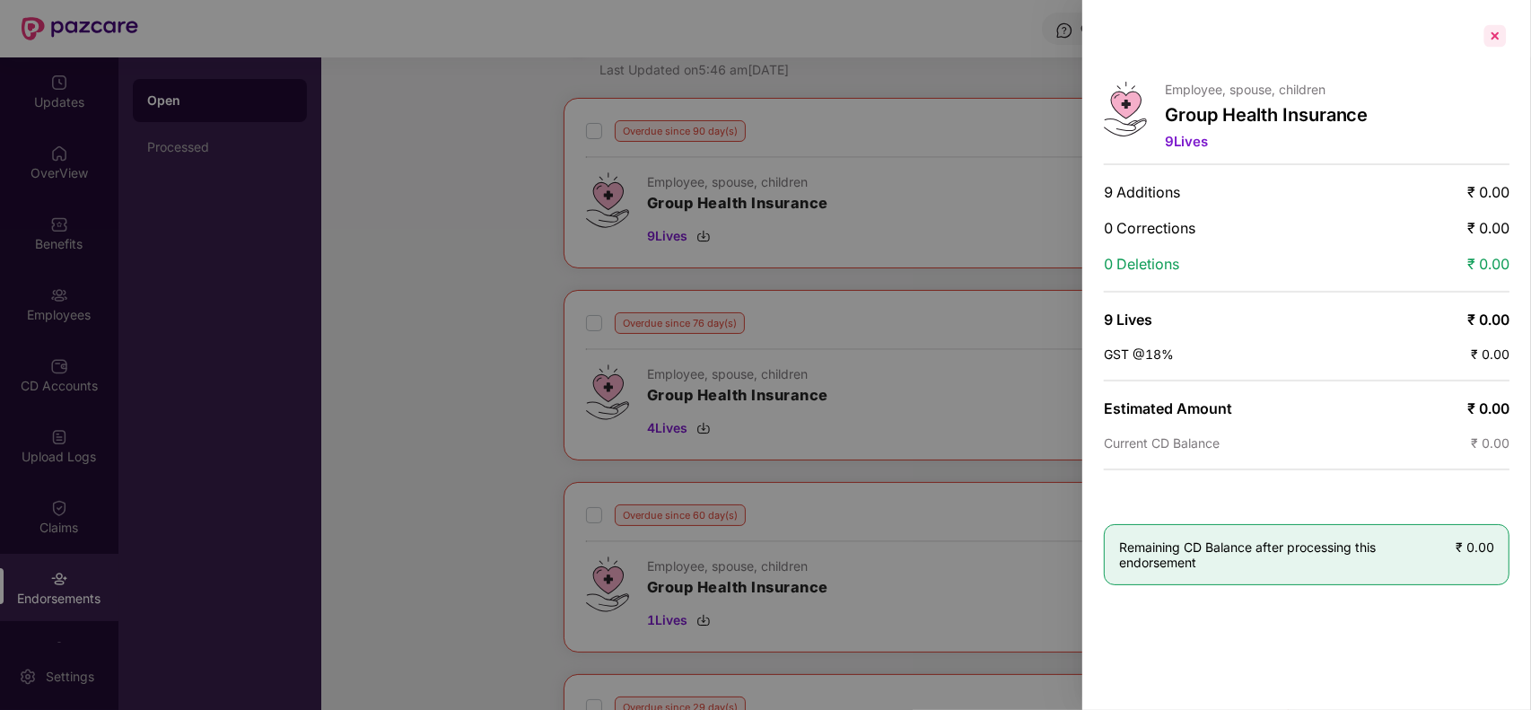
click at [1495, 30] on div at bounding box center [1494, 36] width 29 height 29
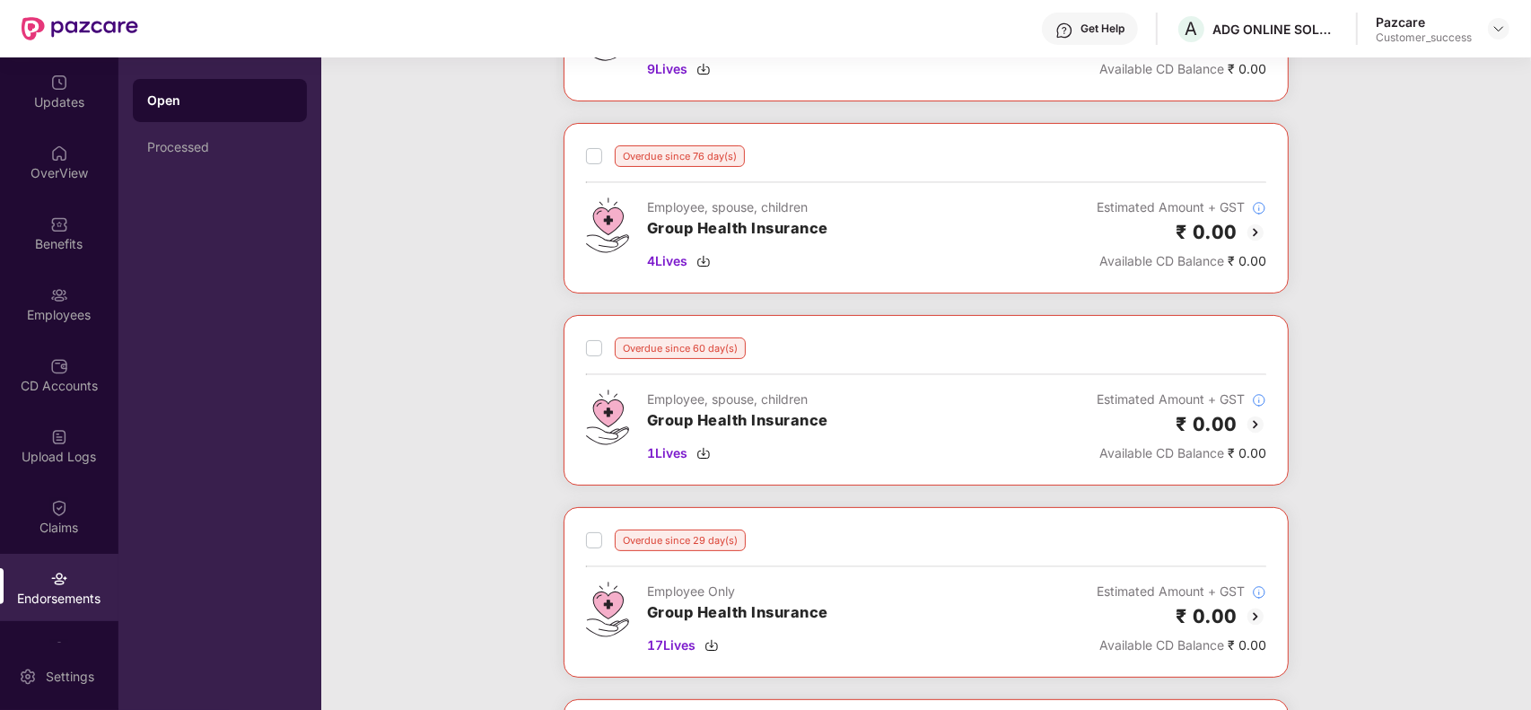
scroll to position [227, 0]
click at [1252, 429] on img at bounding box center [1255, 423] width 22 height 22
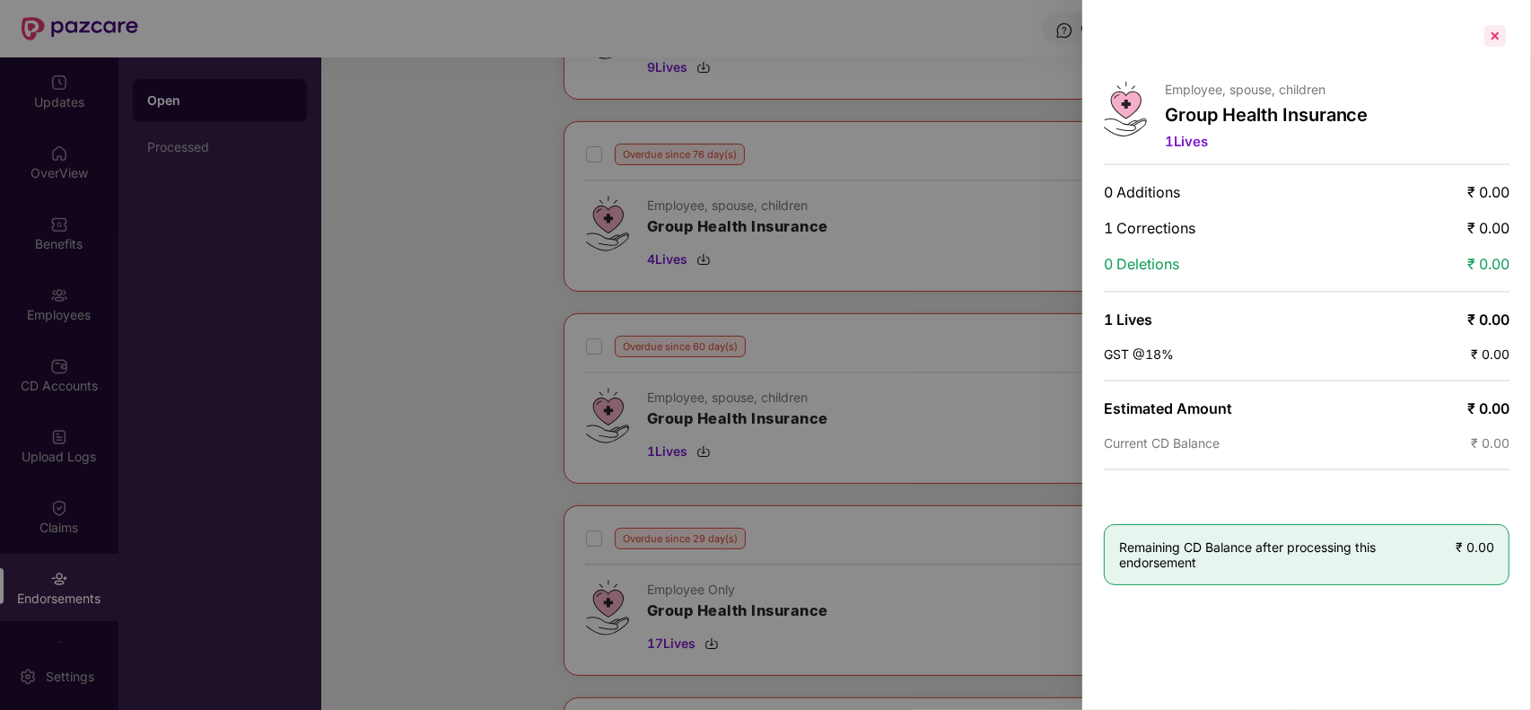
click at [1496, 33] on div at bounding box center [1494, 36] width 29 height 29
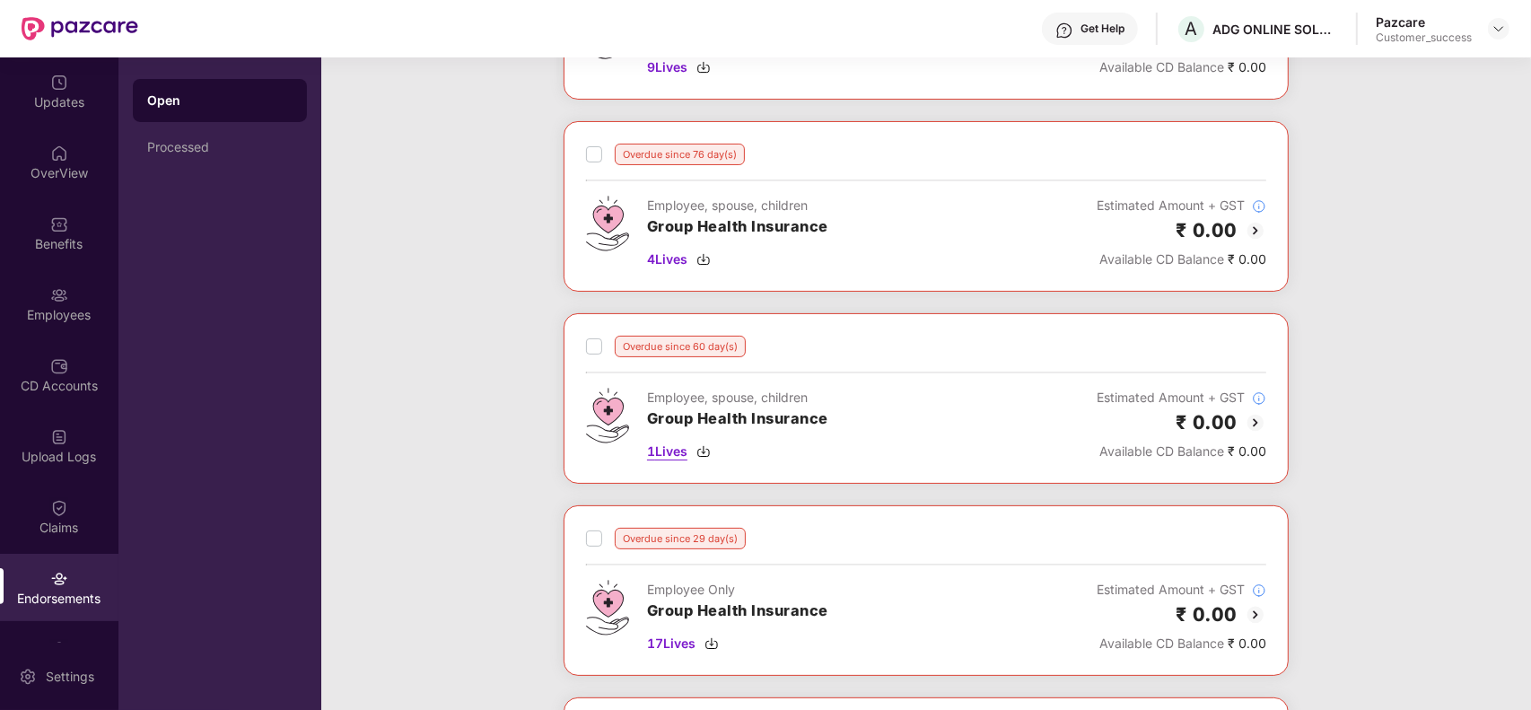
click at [705, 458] on img at bounding box center [703, 451] width 14 height 14
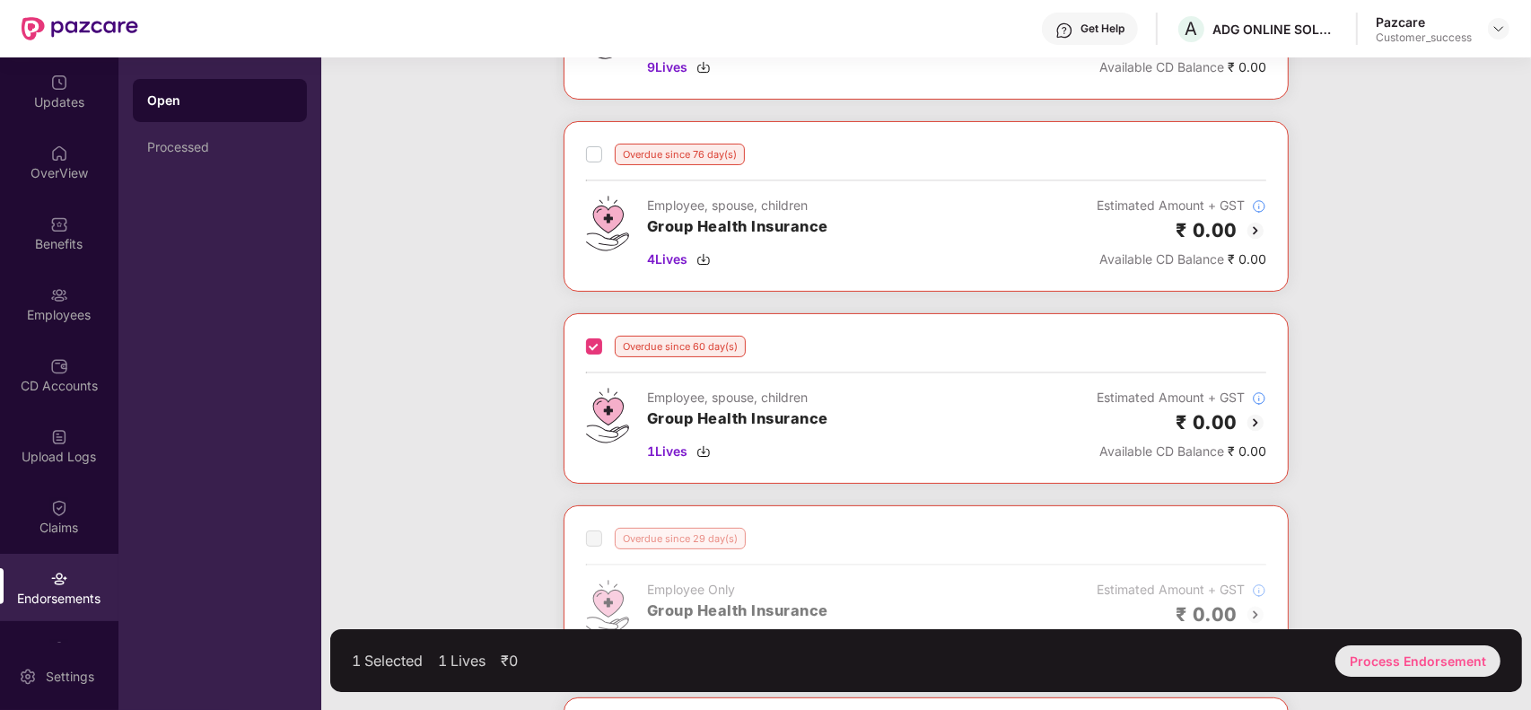
click at [1463, 656] on div "Process Endorsement" at bounding box center [1417, 660] width 165 height 31
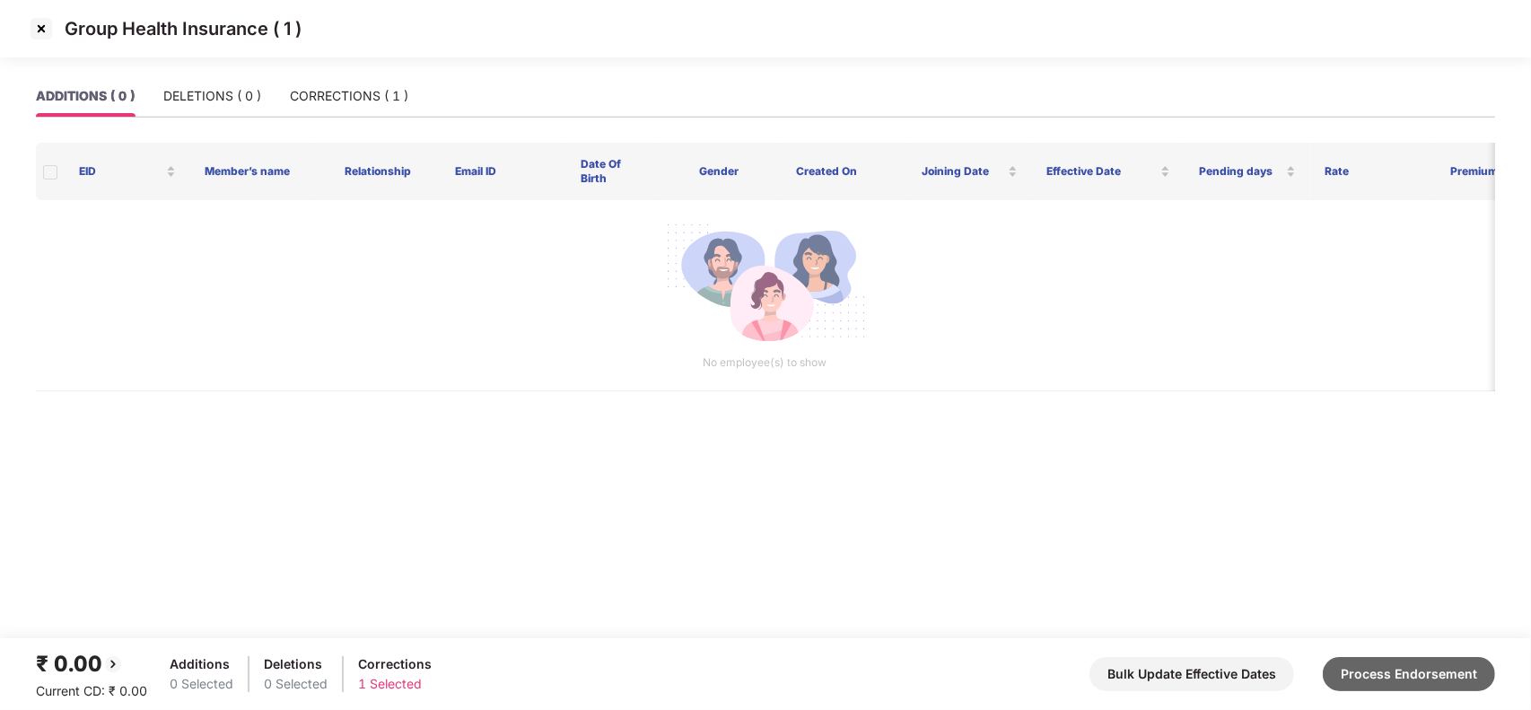
click at [1373, 679] on button "Process Endorsement" at bounding box center [1408, 674] width 172 height 34
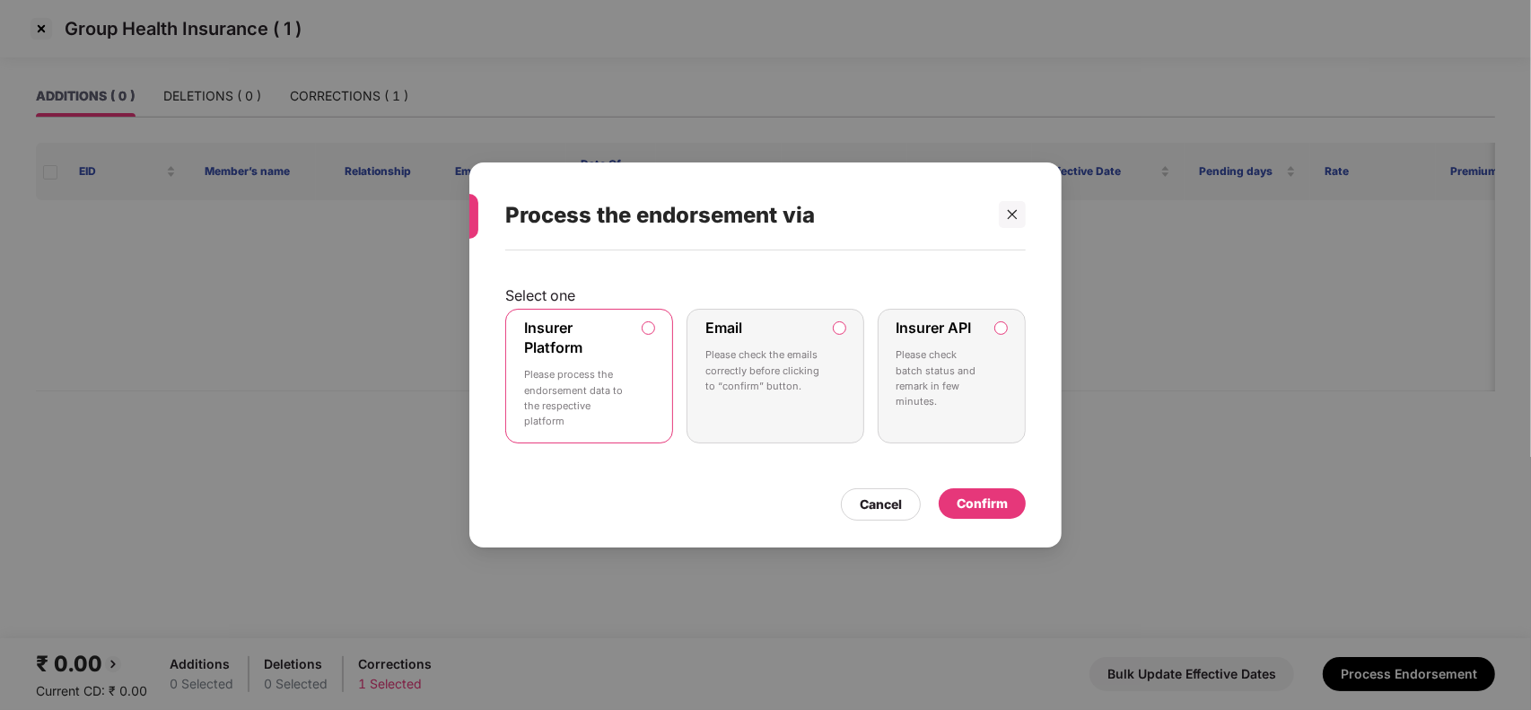
click at [988, 492] on div "Confirm" at bounding box center [981, 503] width 87 height 31
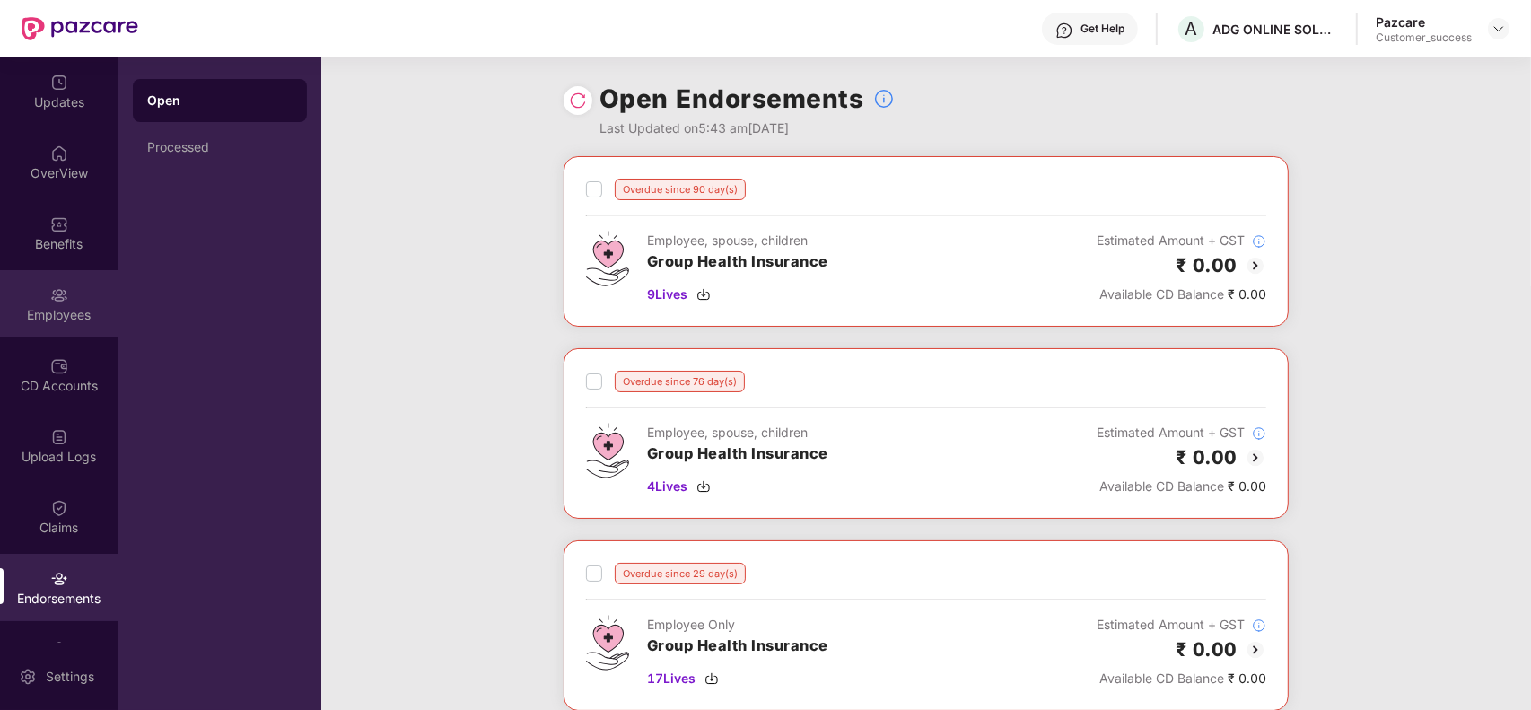
click at [50, 301] on img at bounding box center [59, 295] width 18 height 18
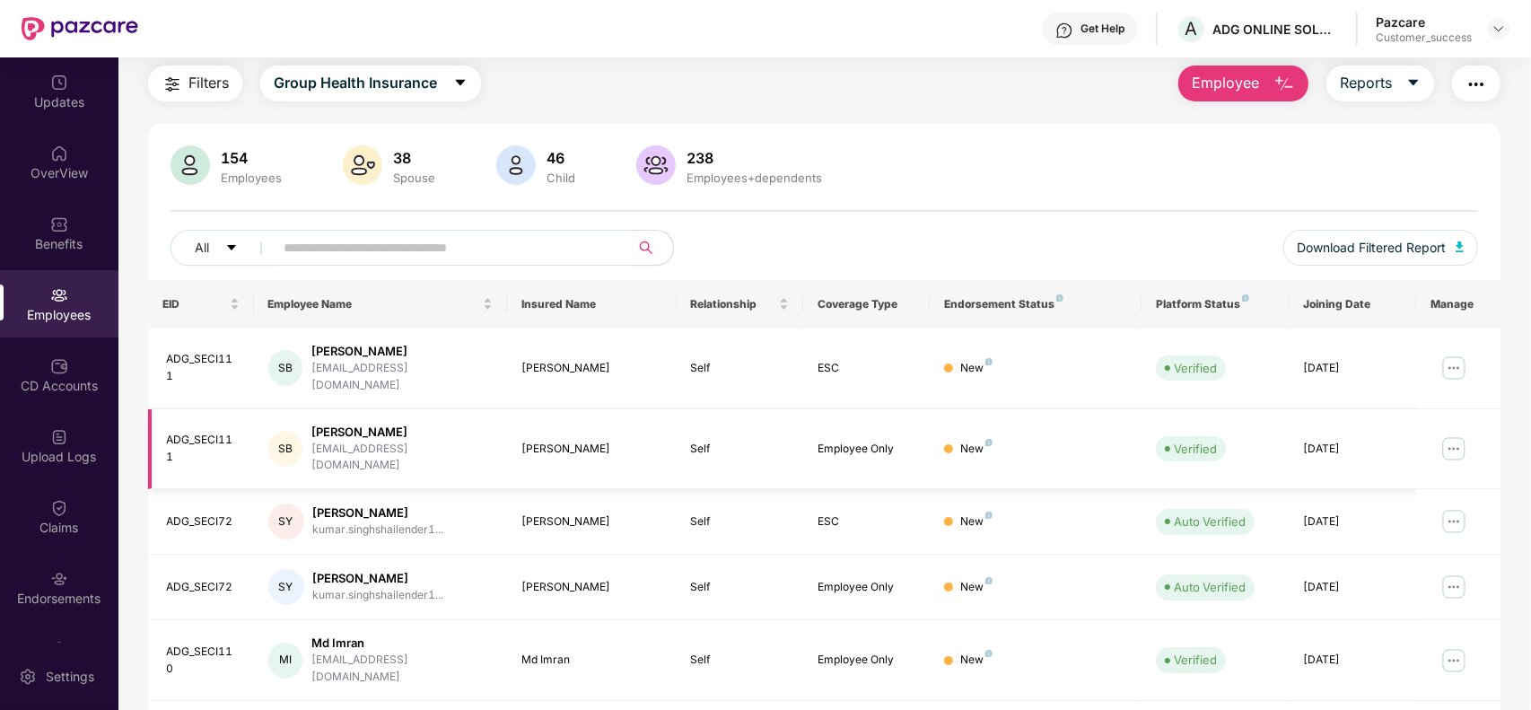
scroll to position [54, 0]
click at [1503, 25] on img at bounding box center [1498, 29] width 14 height 14
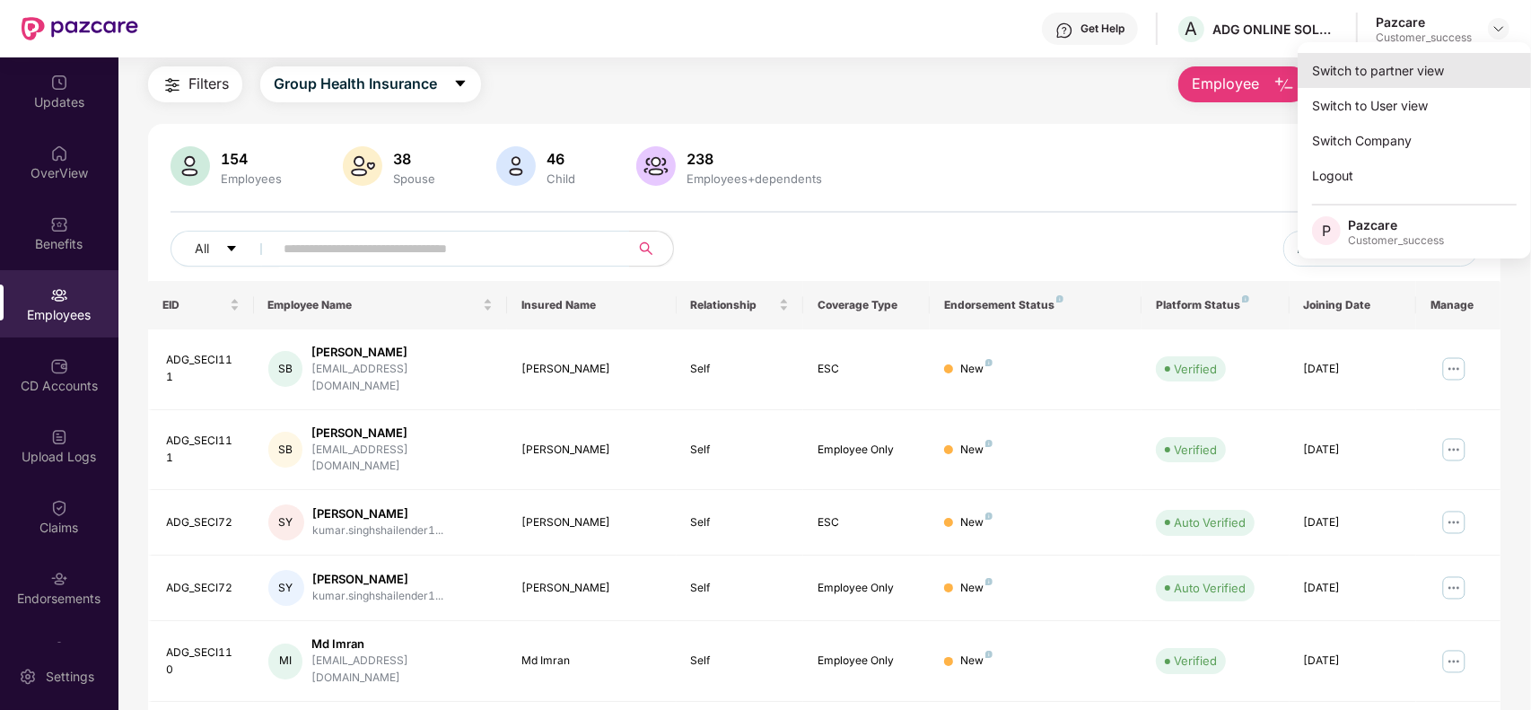
click at [1425, 65] on div "Switch to partner view" at bounding box center [1413, 70] width 233 height 35
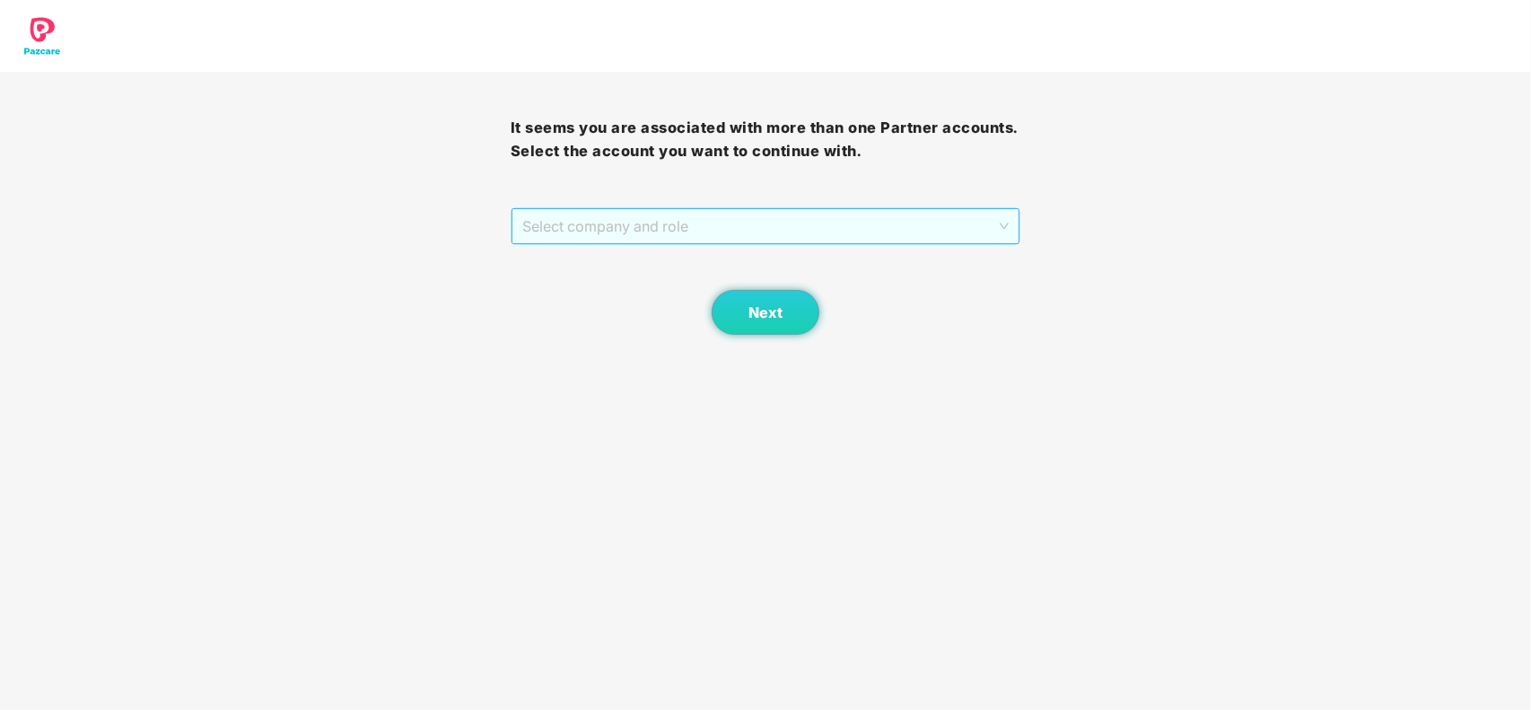
click at [772, 230] on span "Select company and role" at bounding box center [765, 226] width 487 height 34
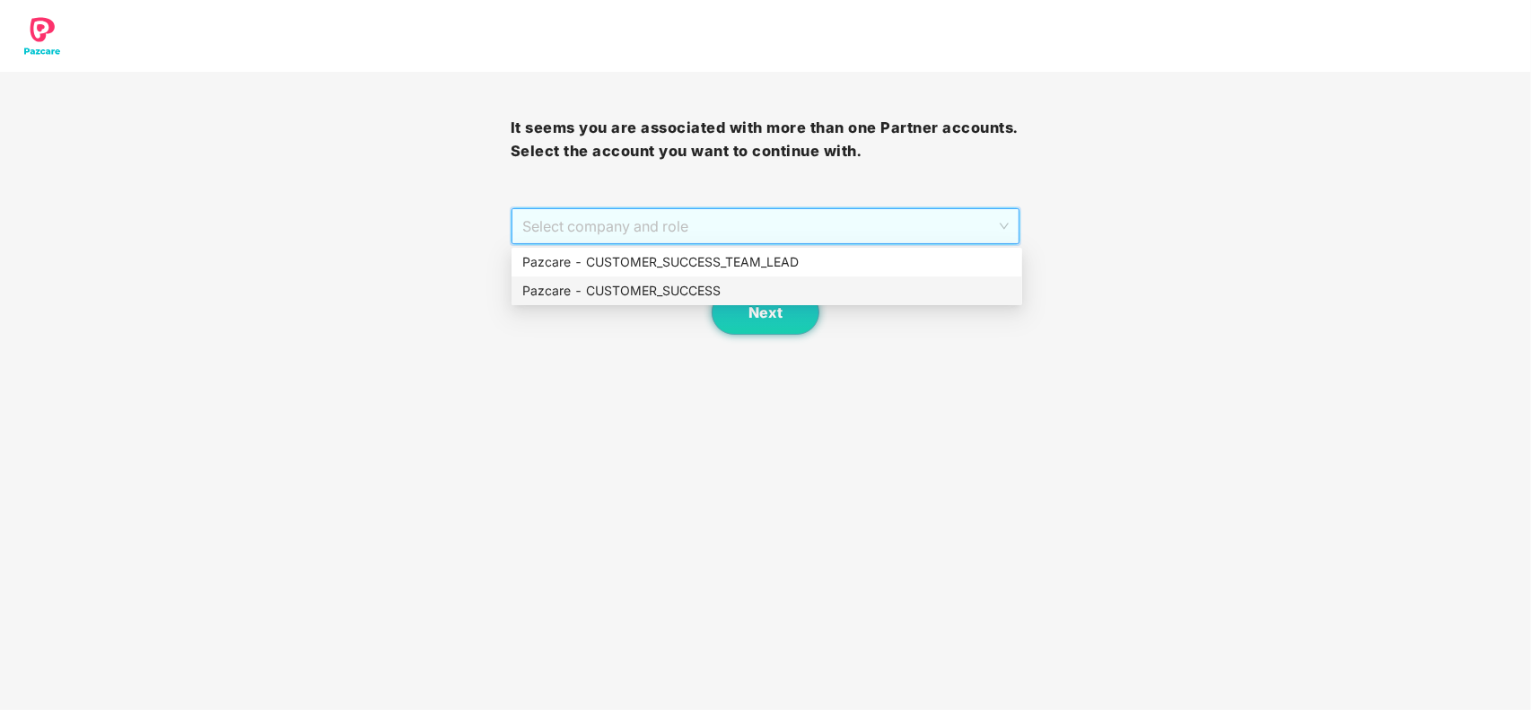
click at [650, 283] on div "Pazcare - CUSTOMER_SUCCESS" at bounding box center [766, 291] width 489 height 20
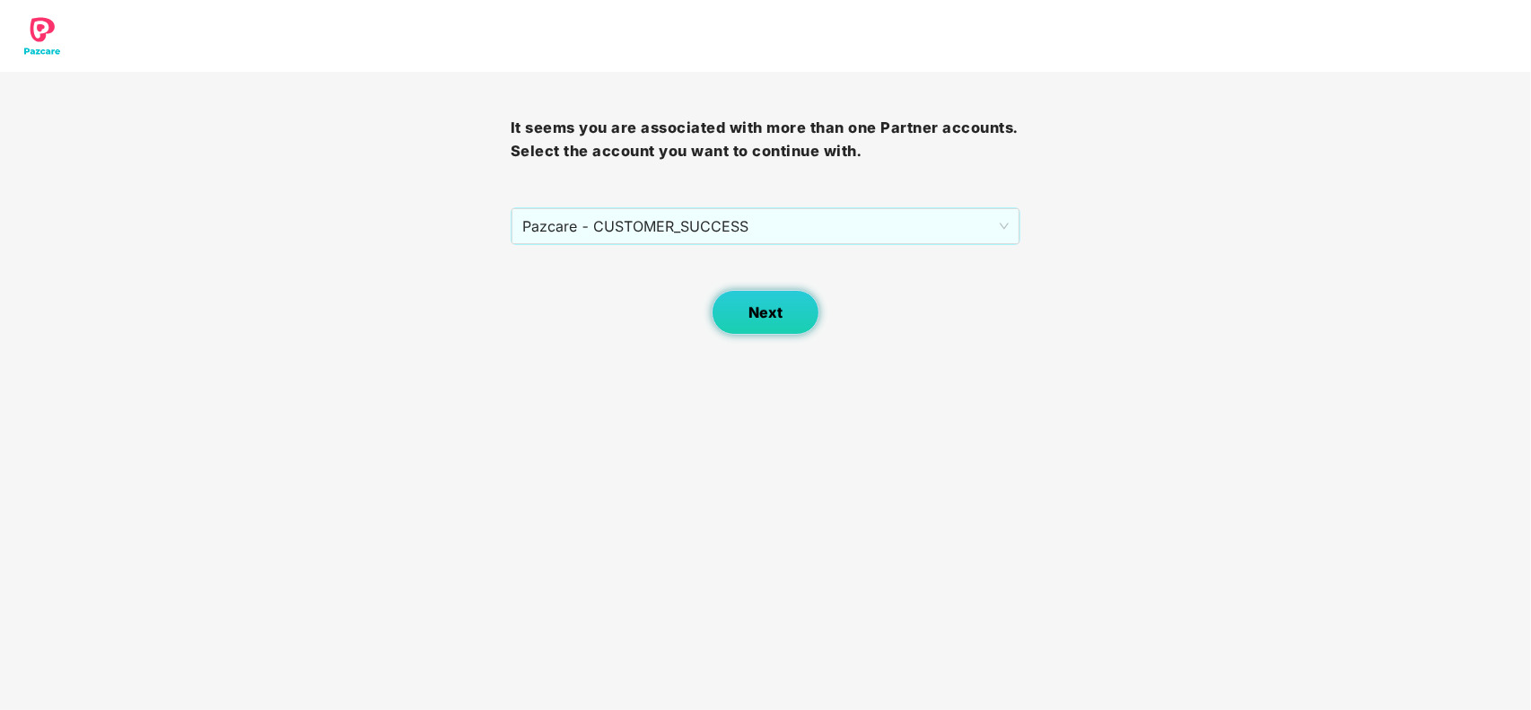
click at [759, 310] on span "Next" at bounding box center [765, 312] width 34 height 17
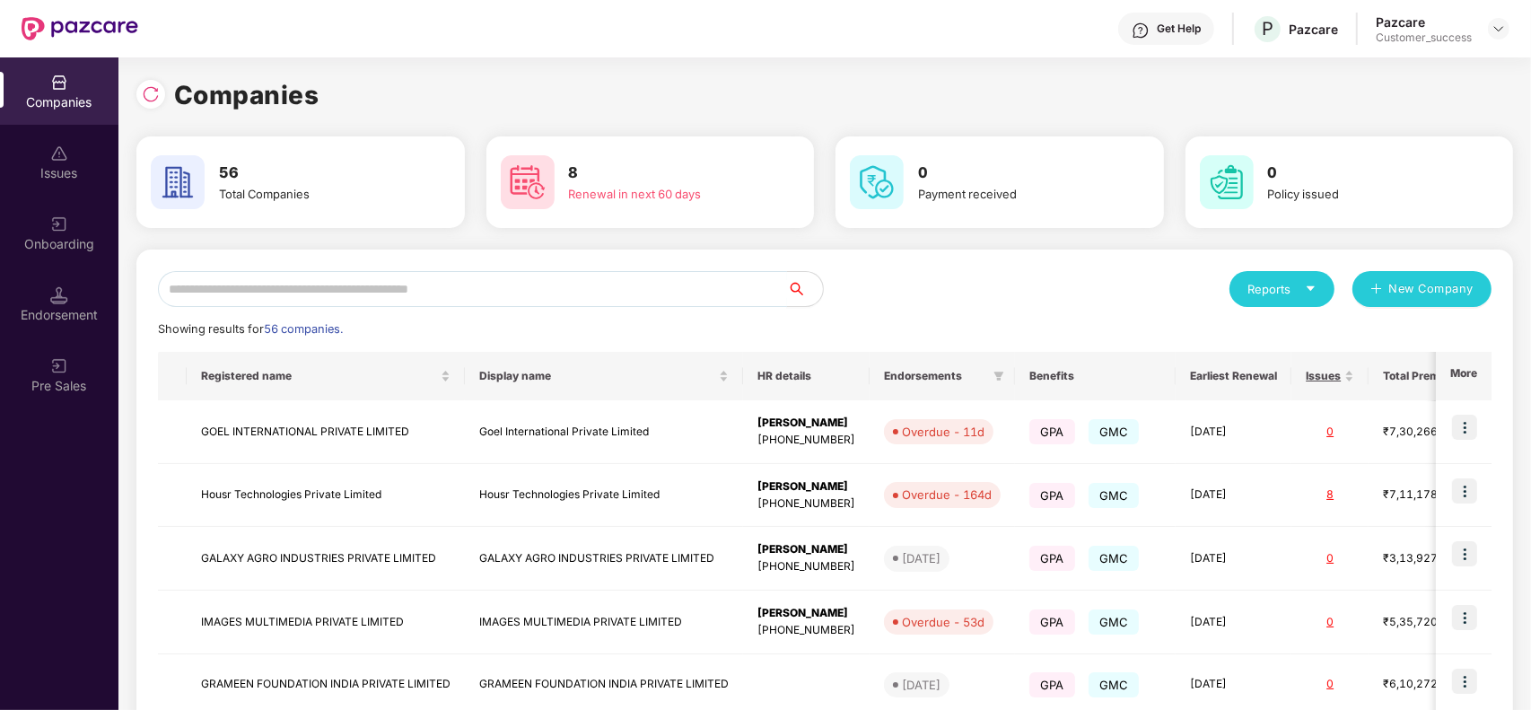
click at [413, 284] on input "text" at bounding box center [472, 289] width 629 height 36
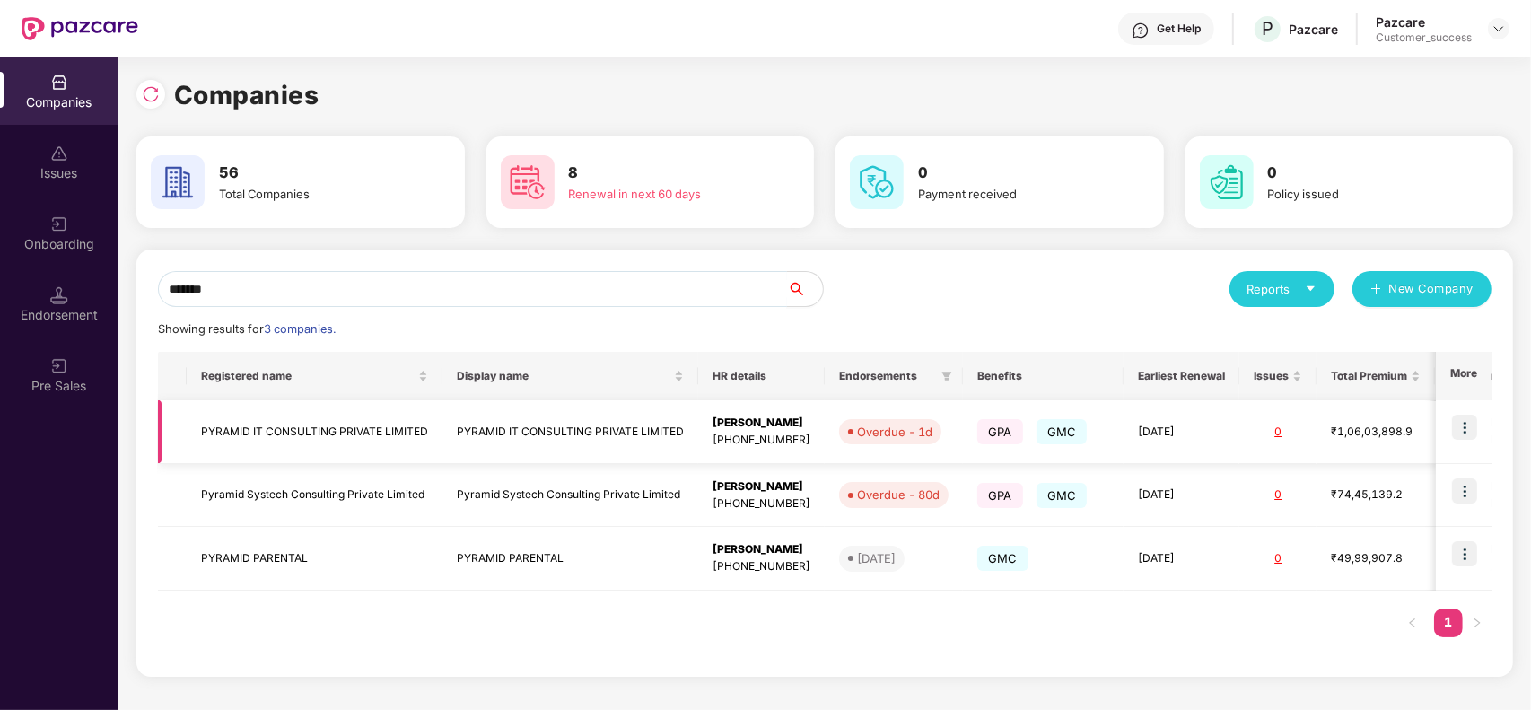
type input "*******"
click at [1468, 423] on img at bounding box center [1464, 426] width 25 height 25
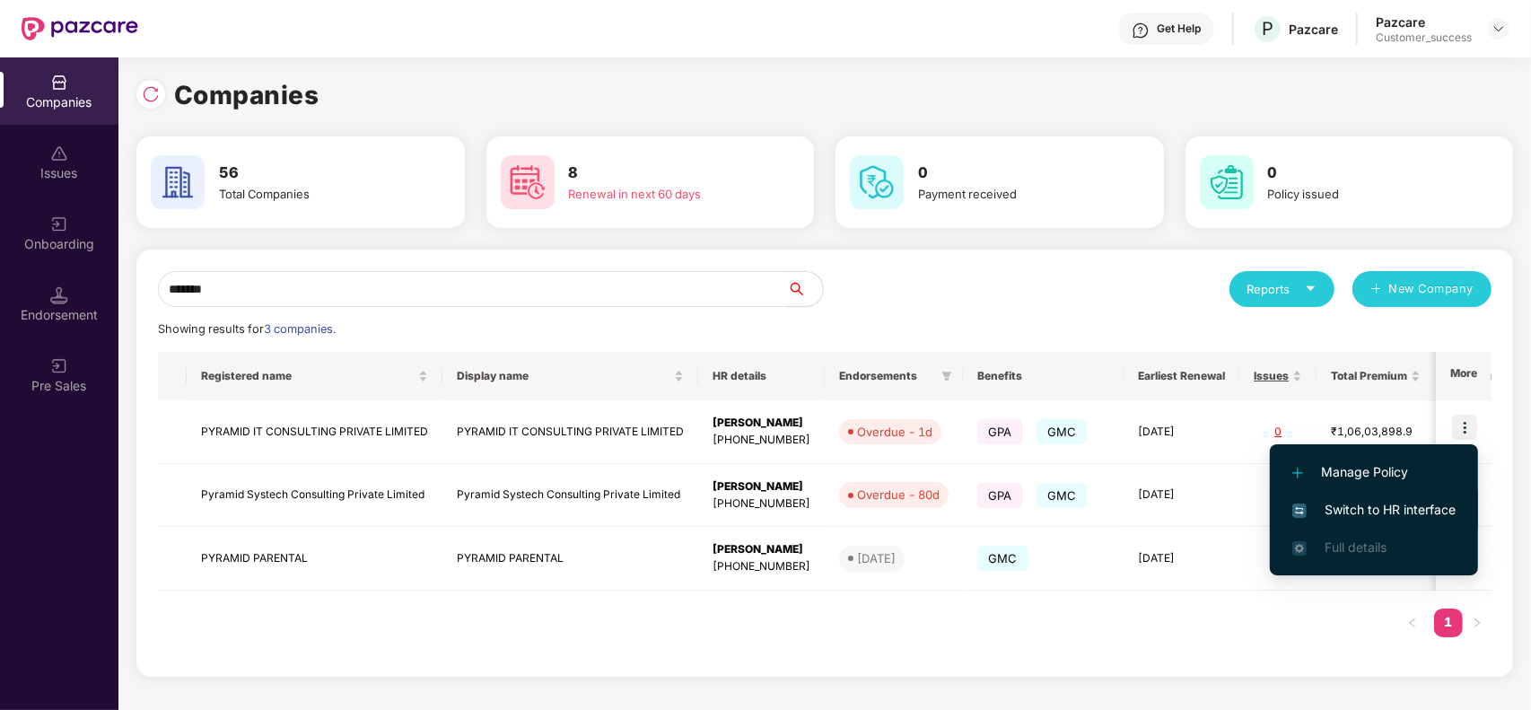
click at [1391, 510] on span "Switch to HR interface" at bounding box center [1373, 510] width 163 height 20
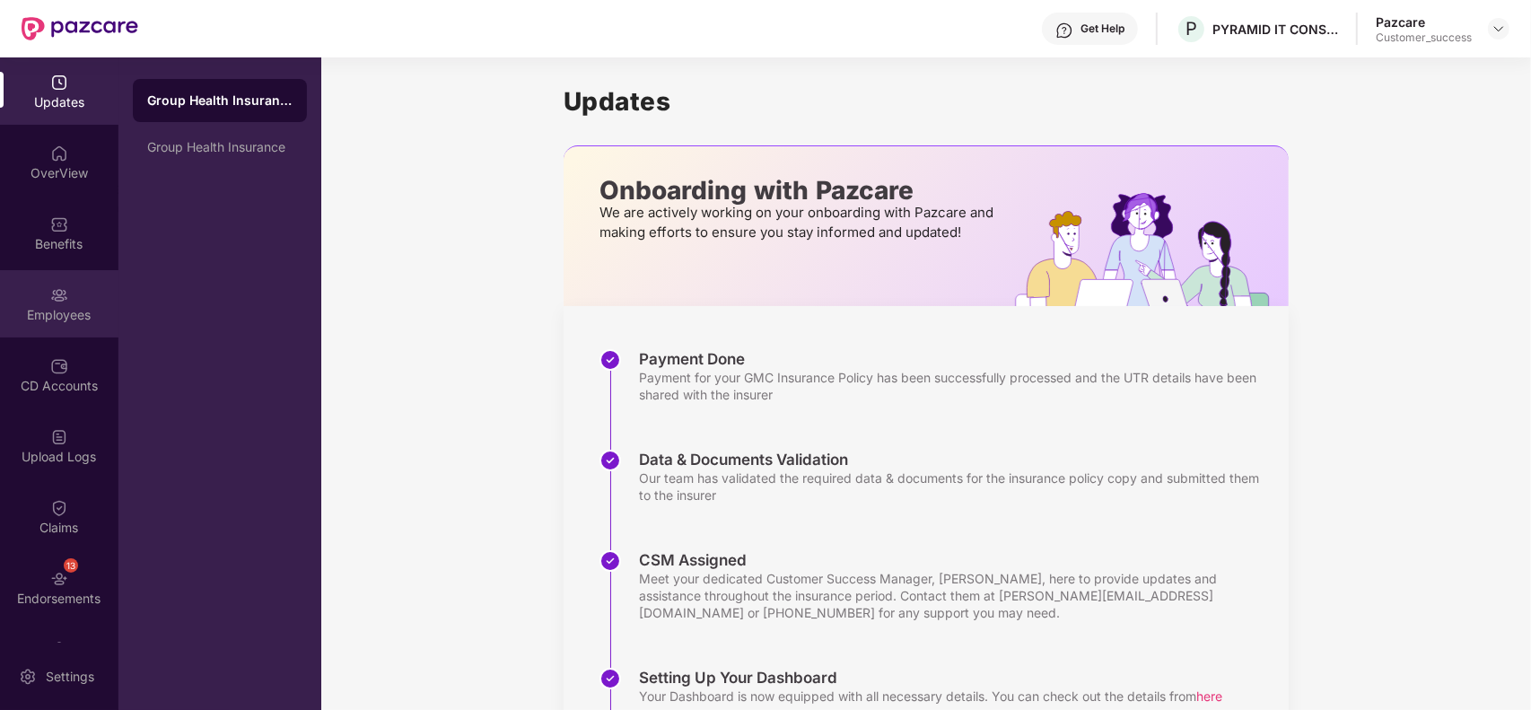
click at [54, 284] on div at bounding box center [59, 293] width 18 height 18
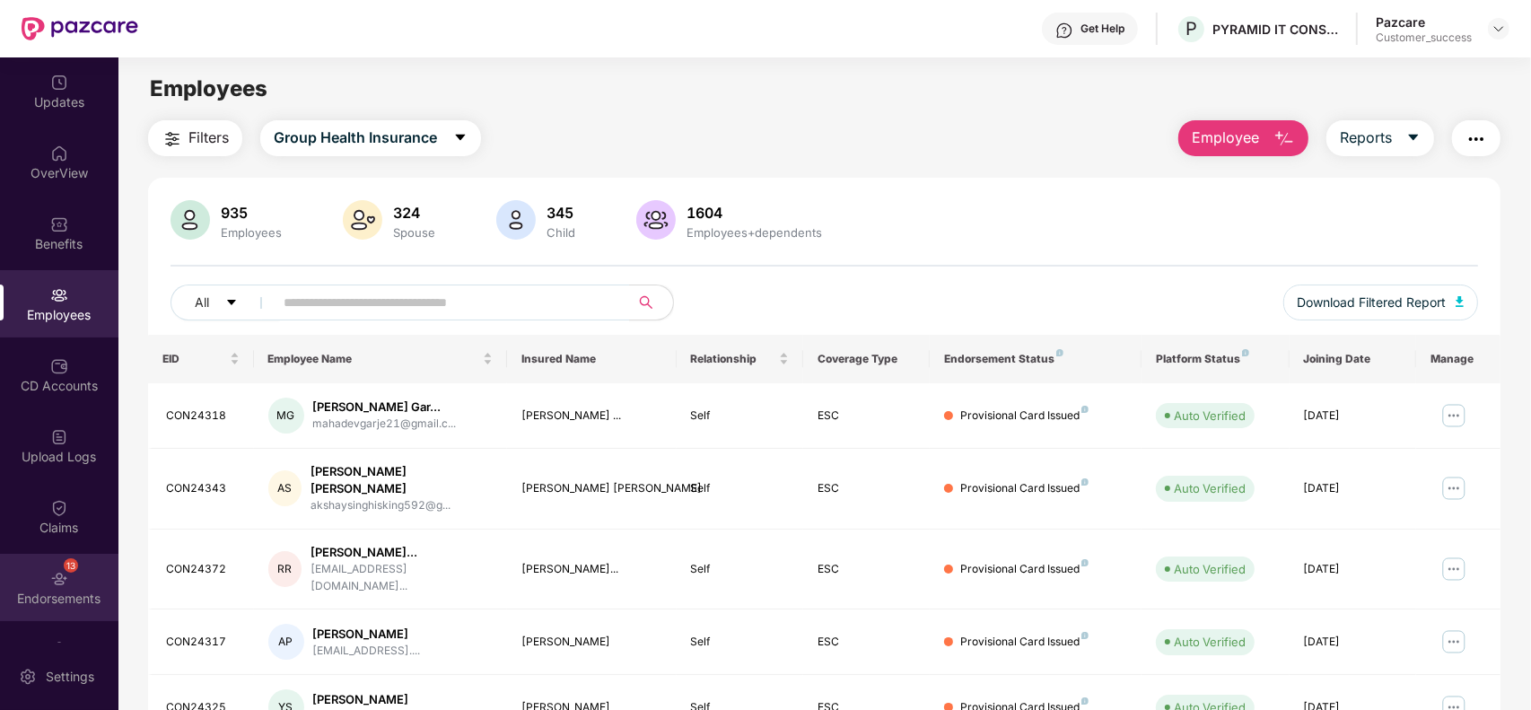
click at [59, 581] on img at bounding box center [59, 579] width 18 height 18
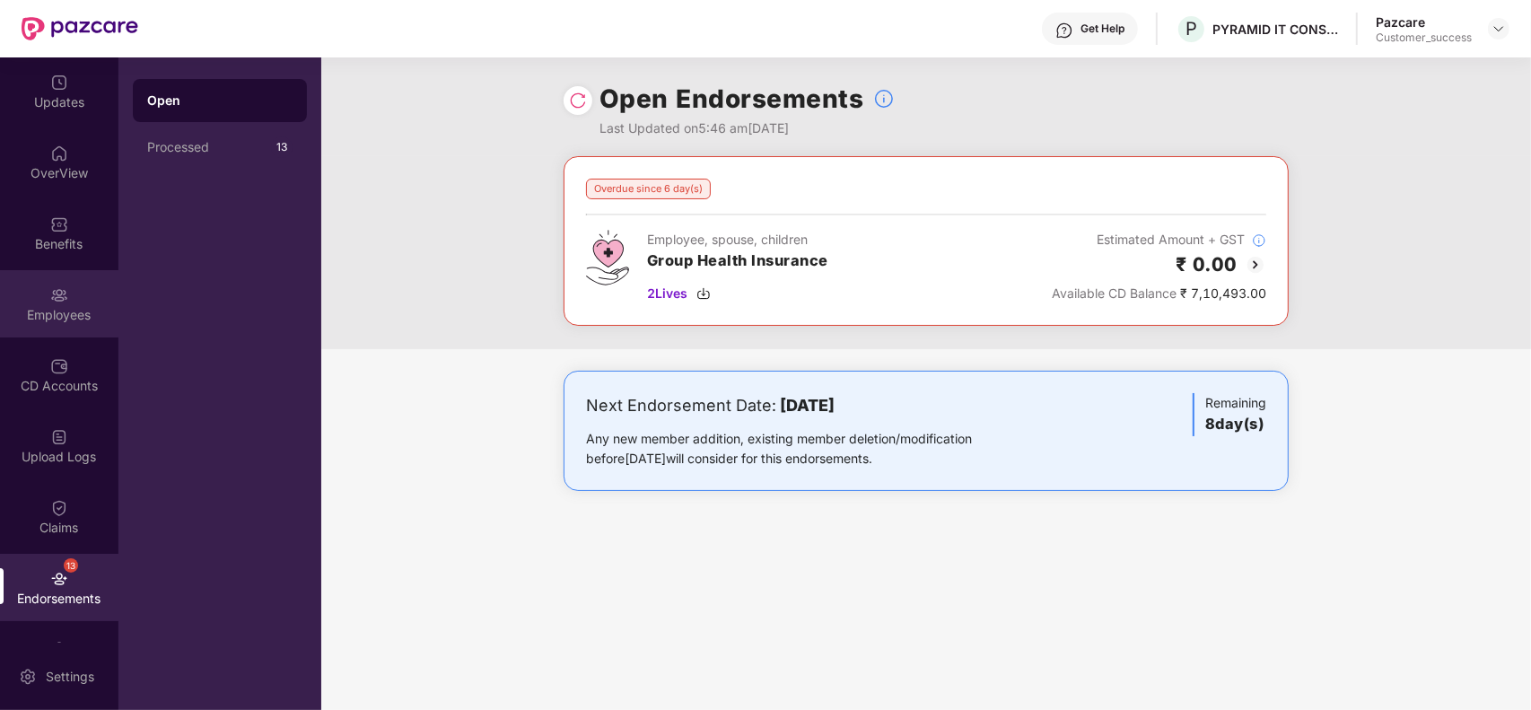
click at [61, 315] on div "Employees" at bounding box center [59, 315] width 118 height 18
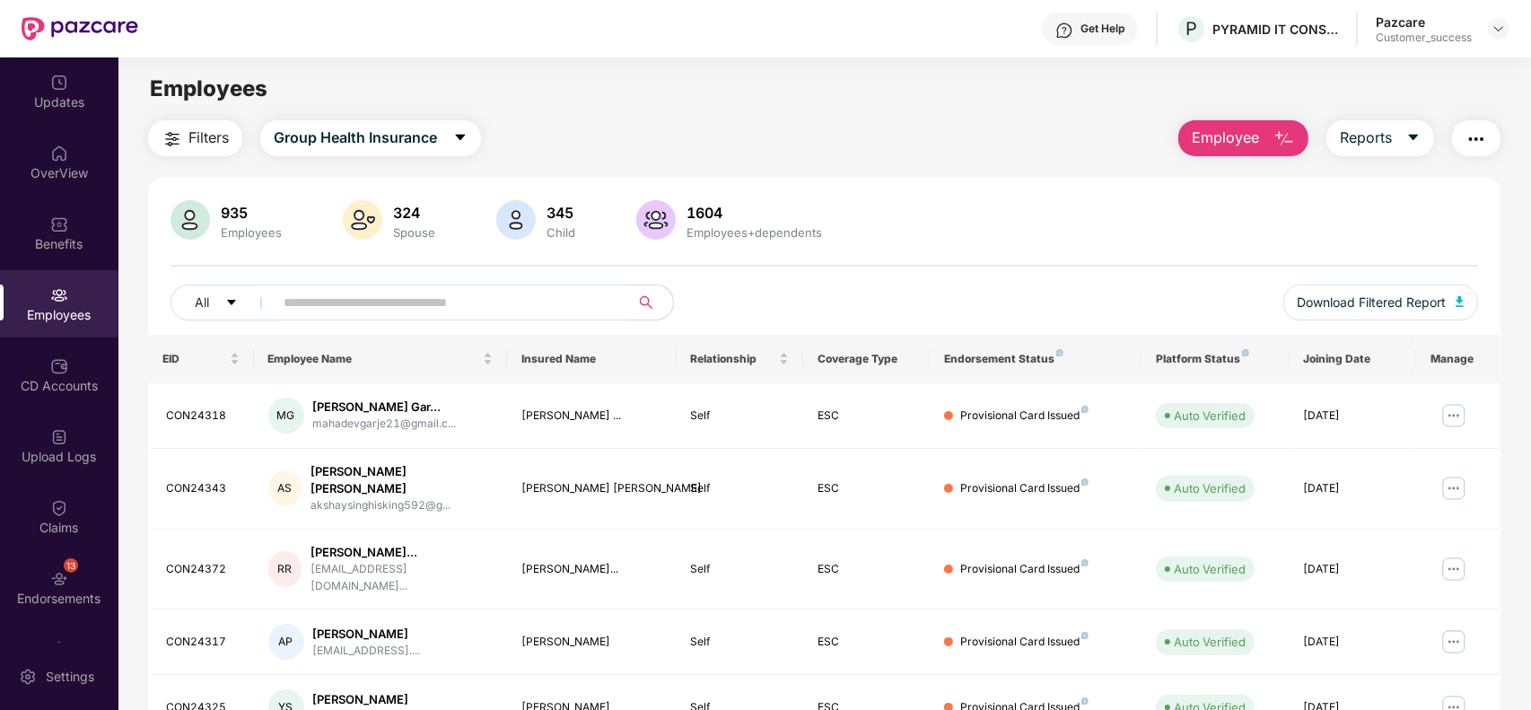
click at [171, 128] on img "button" at bounding box center [172, 139] width 22 height 22
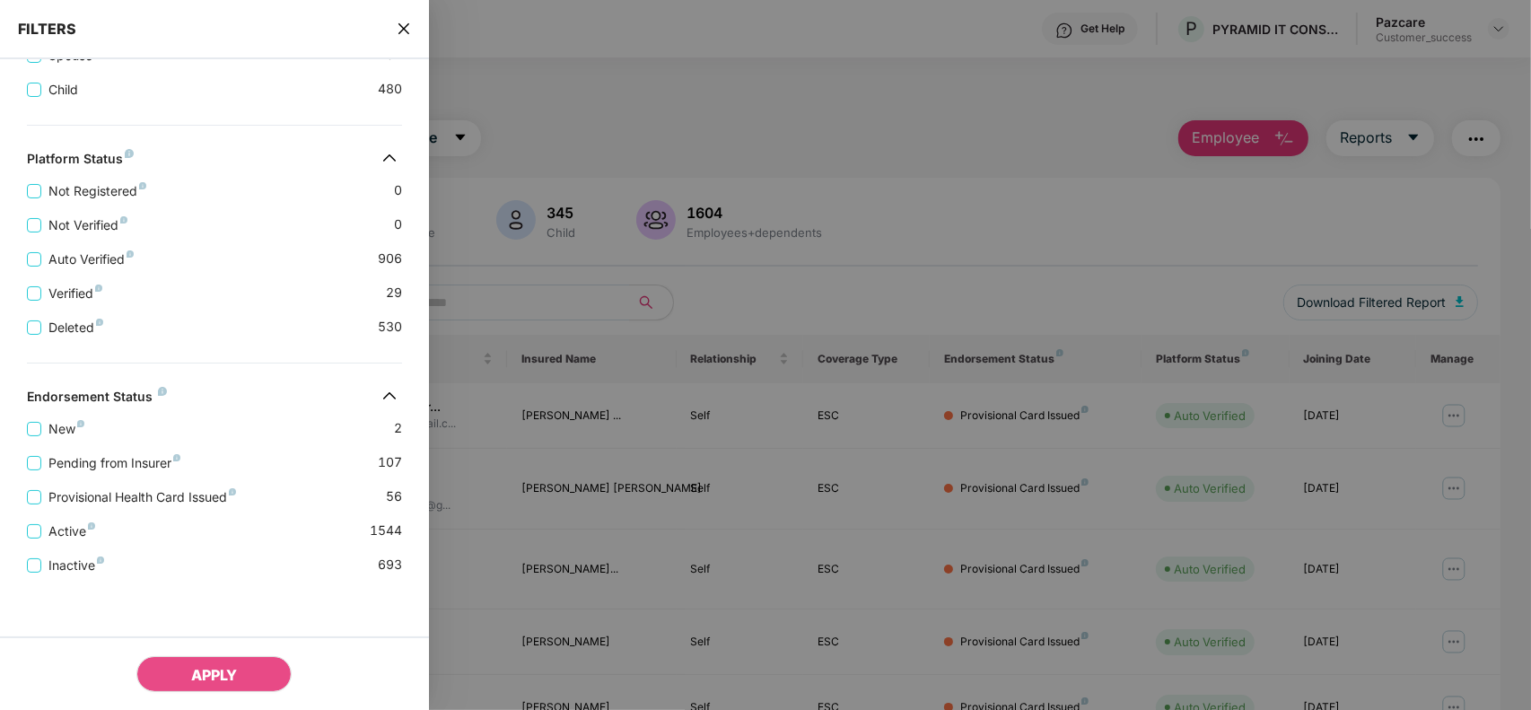
scroll to position [458, 0]
click at [118, 468] on span "Pending from Insurer" at bounding box center [114, 463] width 146 height 20
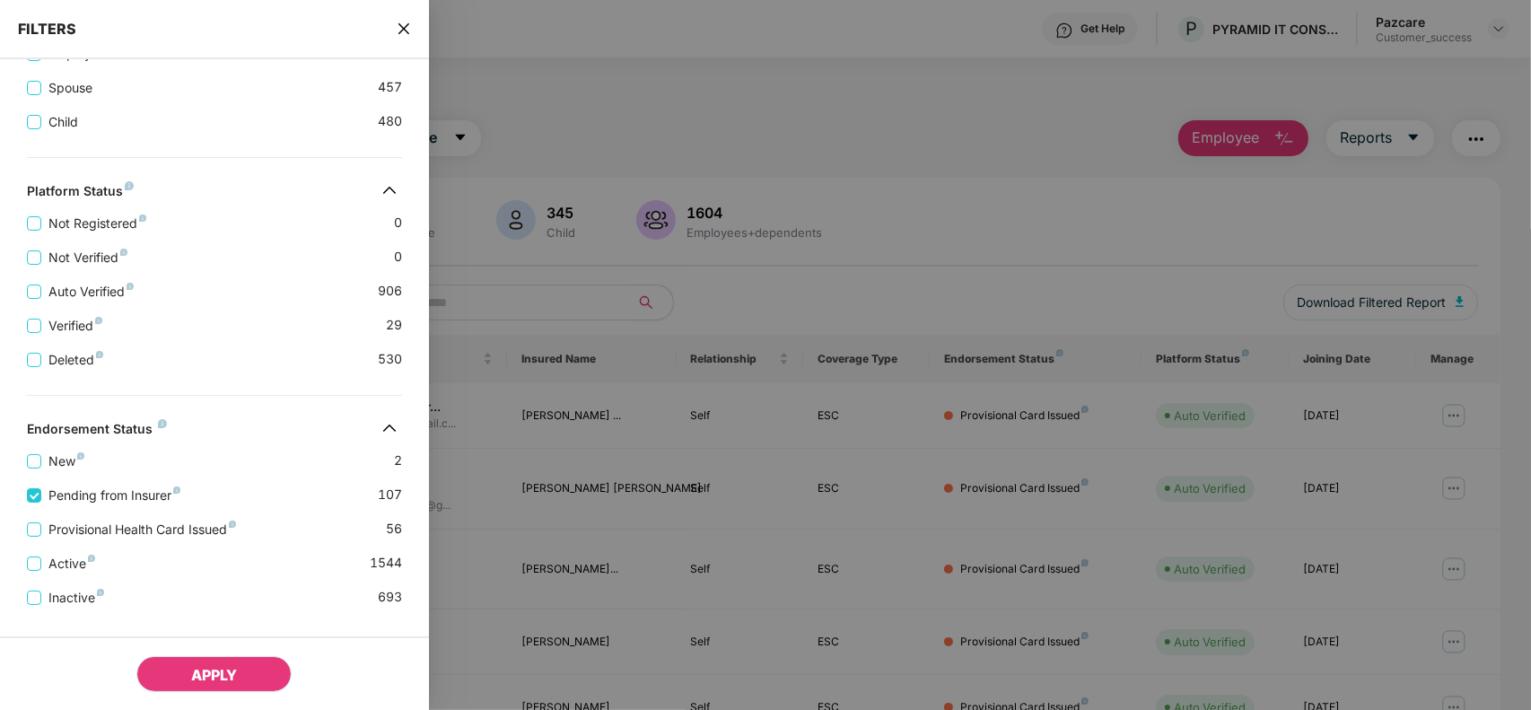
click at [172, 668] on button "APPLY" at bounding box center [213, 674] width 155 height 36
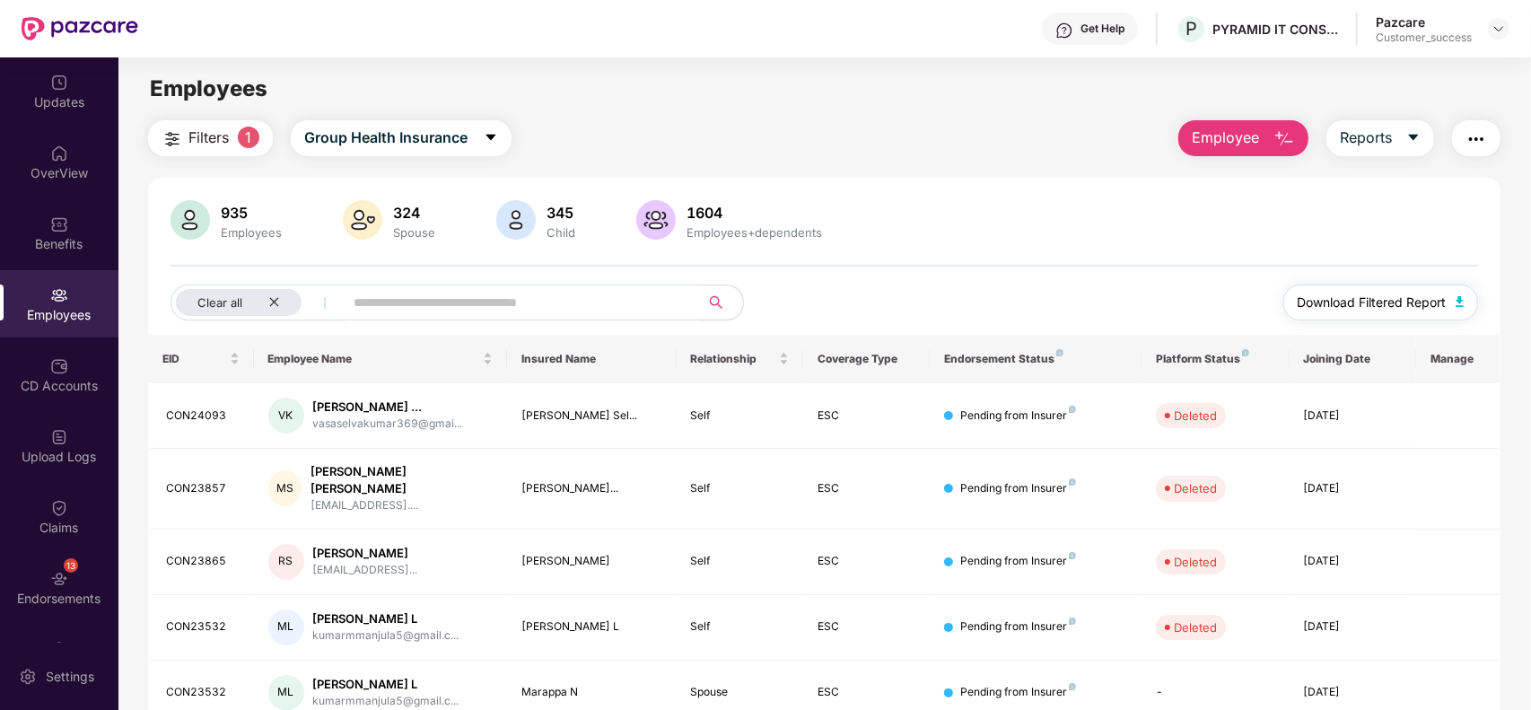
click at [1459, 305] on img "button" at bounding box center [1459, 301] width 9 height 11
click at [1471, 135] on img "button" at bounding box center [1476, 139] width 22 height 22
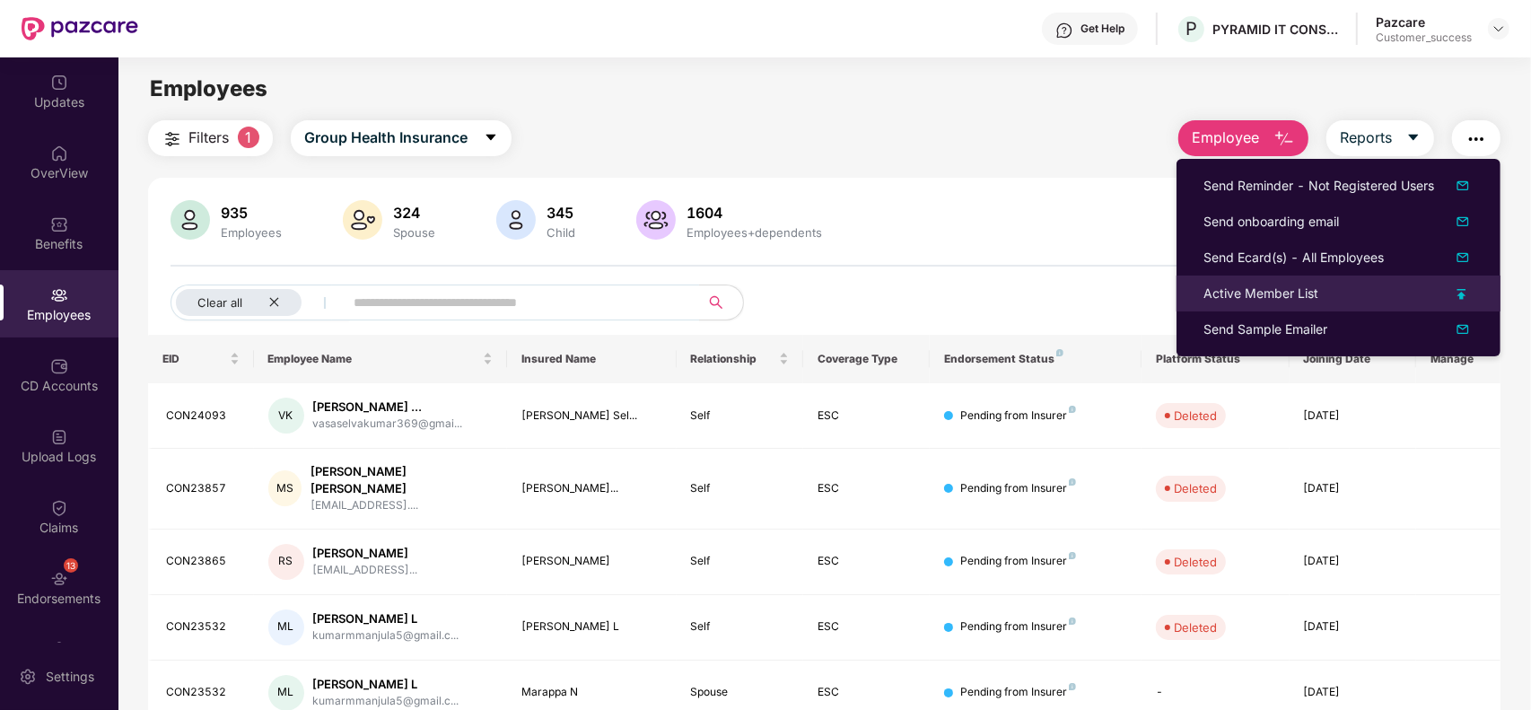
click at [1306, 292] on div "Active Member List" at bounding box center [1260, 293] width 115 height 20
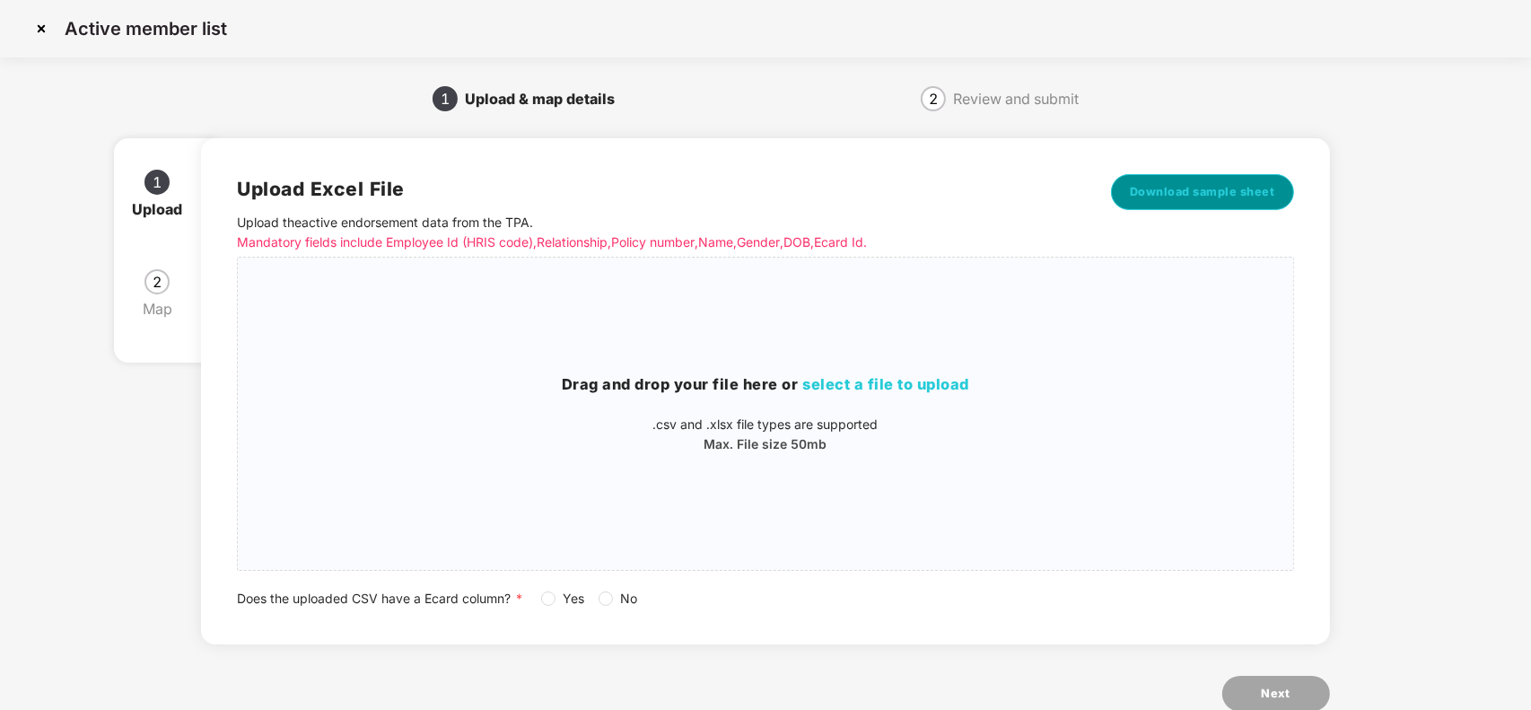
click at [1185, 203] on button "Download sample sheet" at bounding box center [1202, 192] width 183 height 36
click at [912, 465] on div "Drag and drop your file here or select a file to upload .csv and .xlsx file typ…" at bounding box center [765, 413] width 1054 height 283
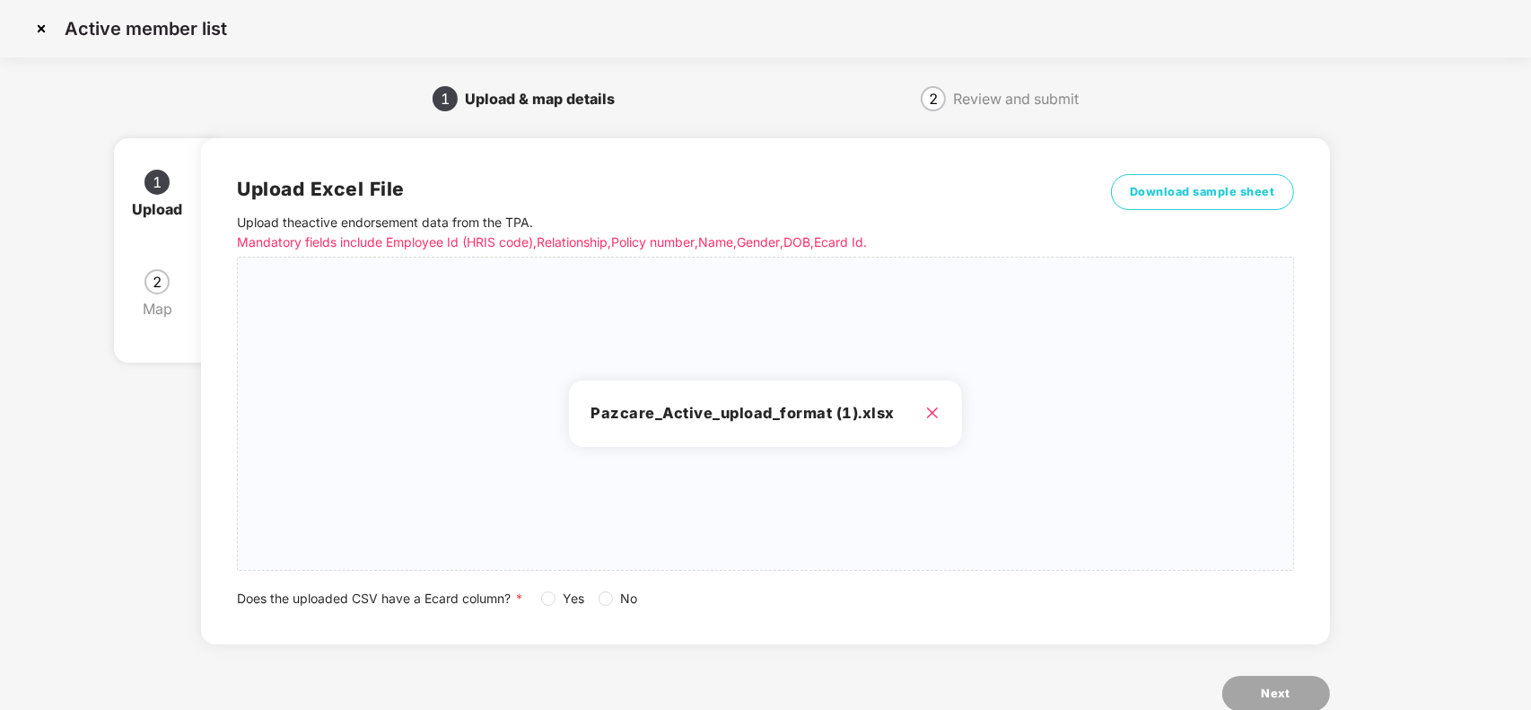
click at [540, 589] on div "Does the uploaded CSV have a Ecard column? * Yes No" at bounding box center [765, 599] width 1056 height 20
click at [557, 607] on span "Yes" at bounding box center [573, 599] width 36 height 20
click at [1280, 682] on button "Next" at bounding box center [1276, 694] width 108 height 36
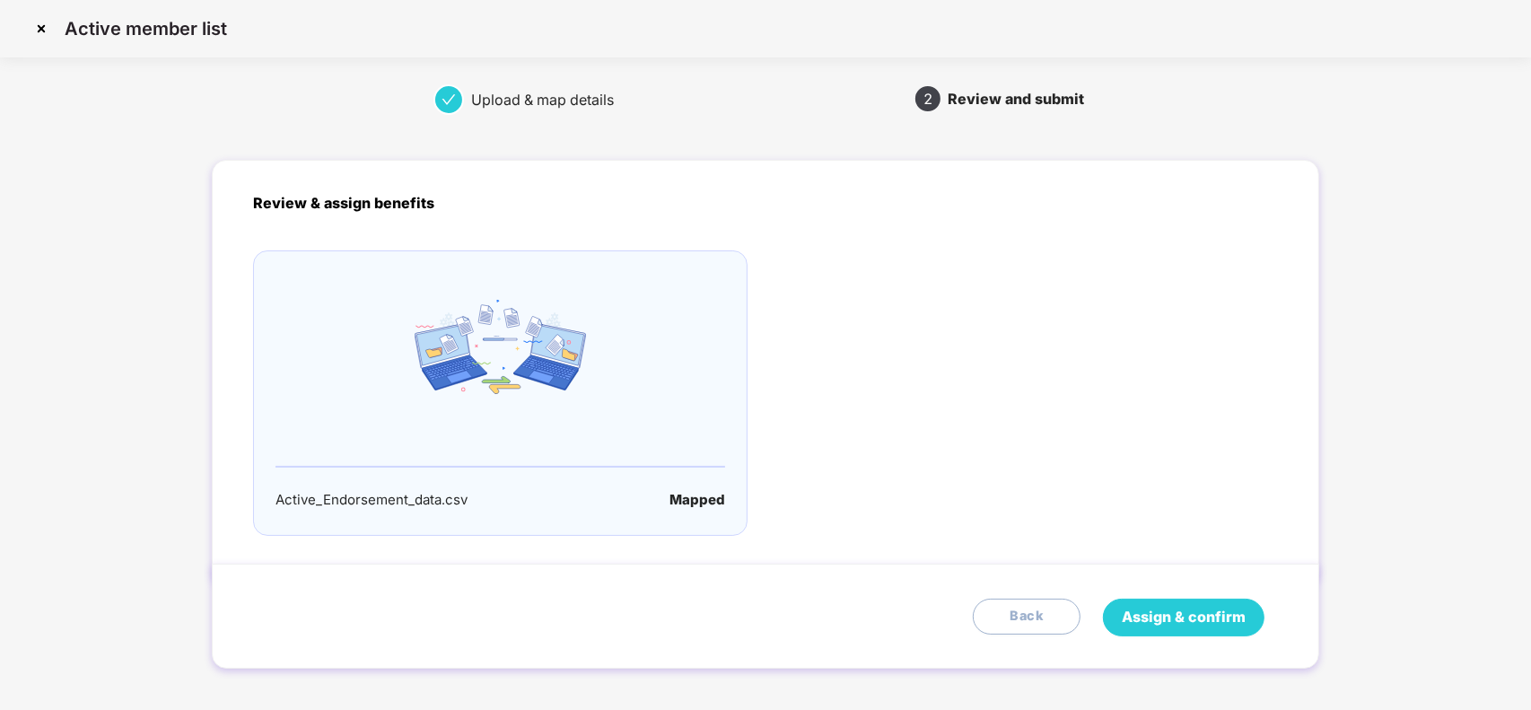
click at [1173, 626] on span "Assign & confirm" at bounding box center [1183, 617] width 124 height 22
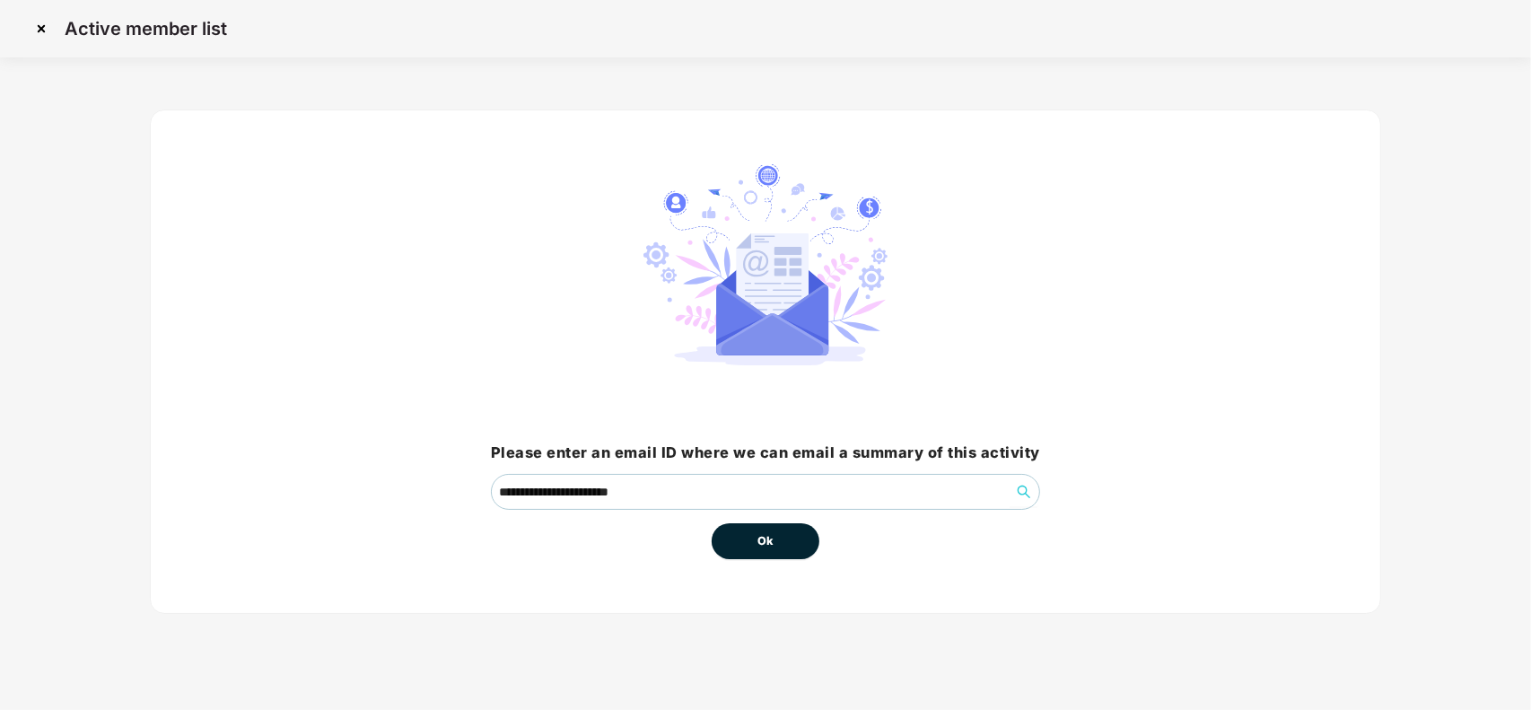
click at [758, 545] on span "Ok" at bounding box center [765, 541] width 16 height 18
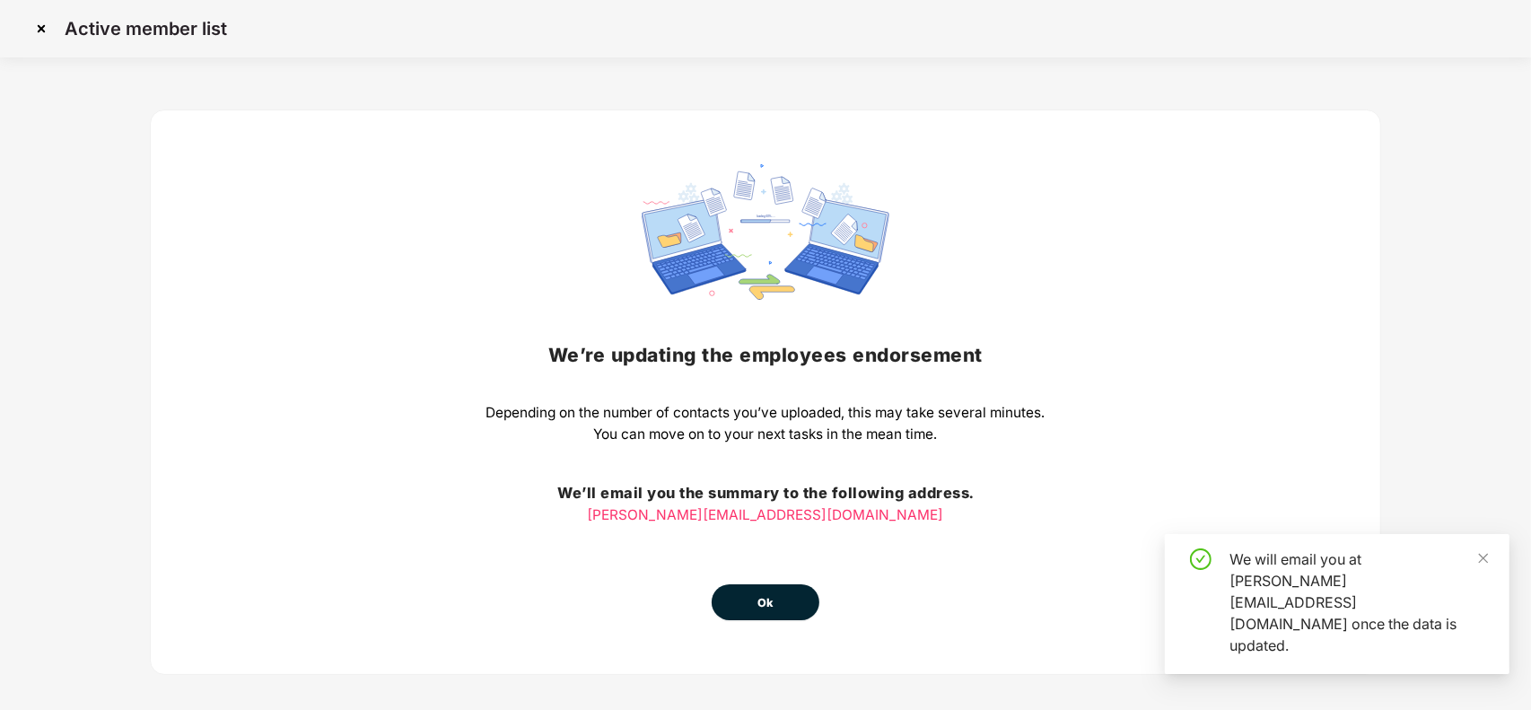
click at [738, 611] on button "Ok" at bounding box center [765, 602] width 108 height 36
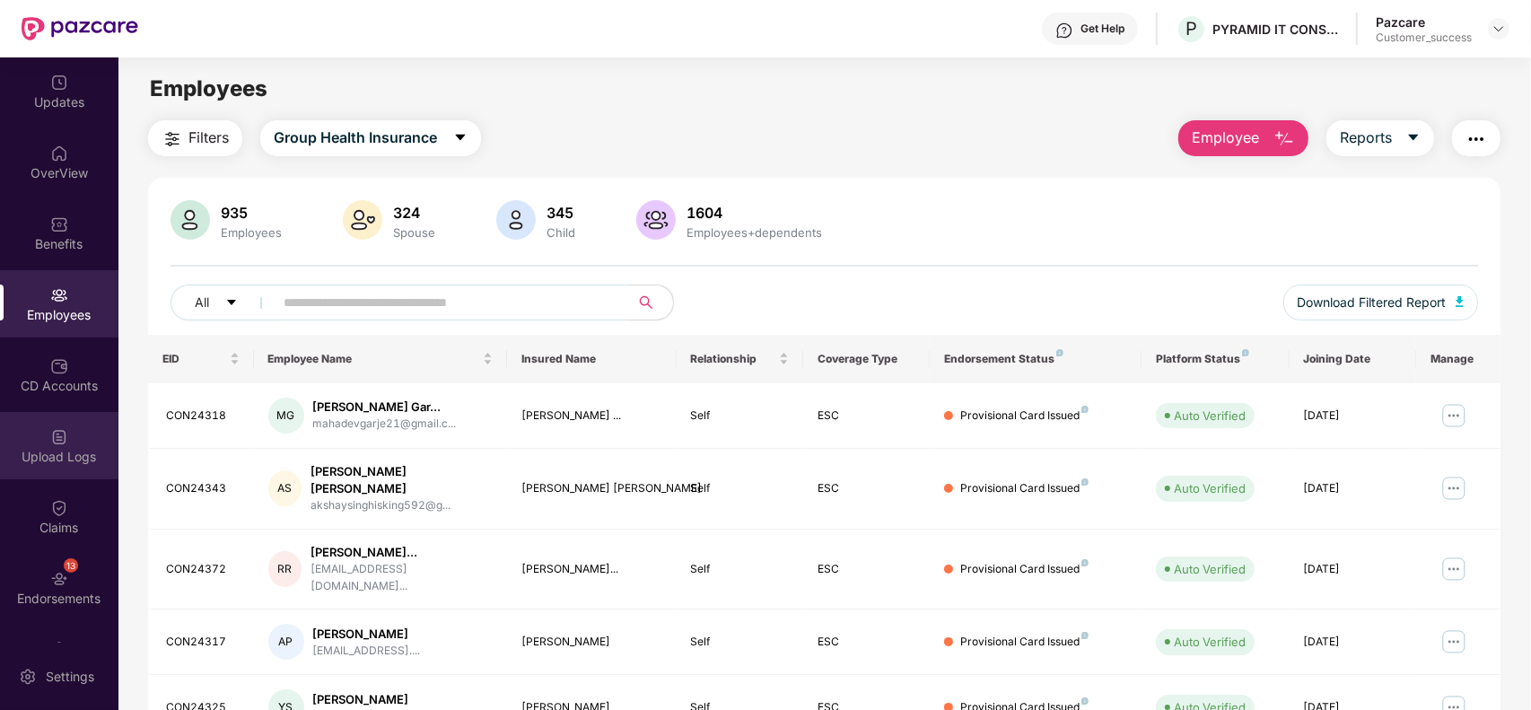
click at [39, 429] on div "Upload Logs" at bounding box center [59, 445] width 118 height 67
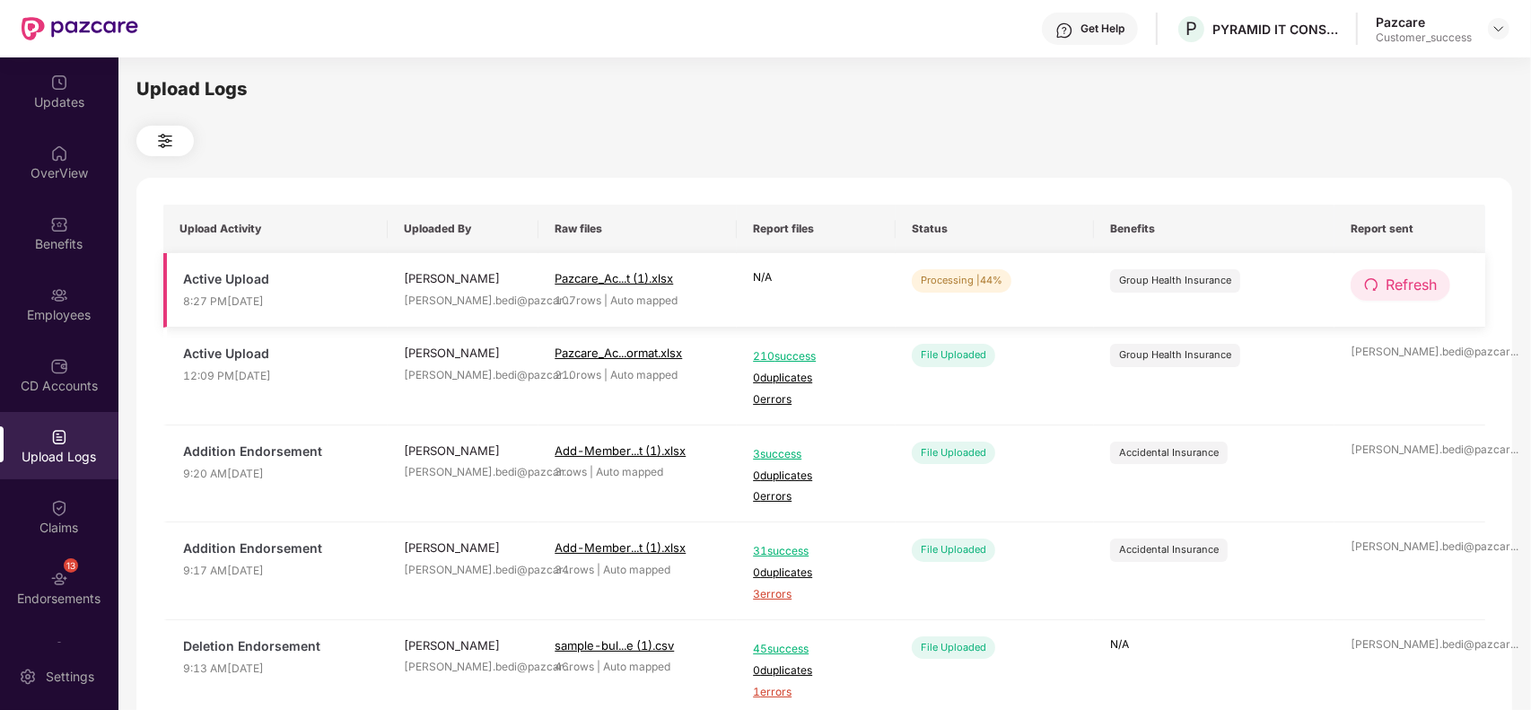
click at [1414, 276] on span "Refresh" at bounding box center [1410, 285] width 51 height 22
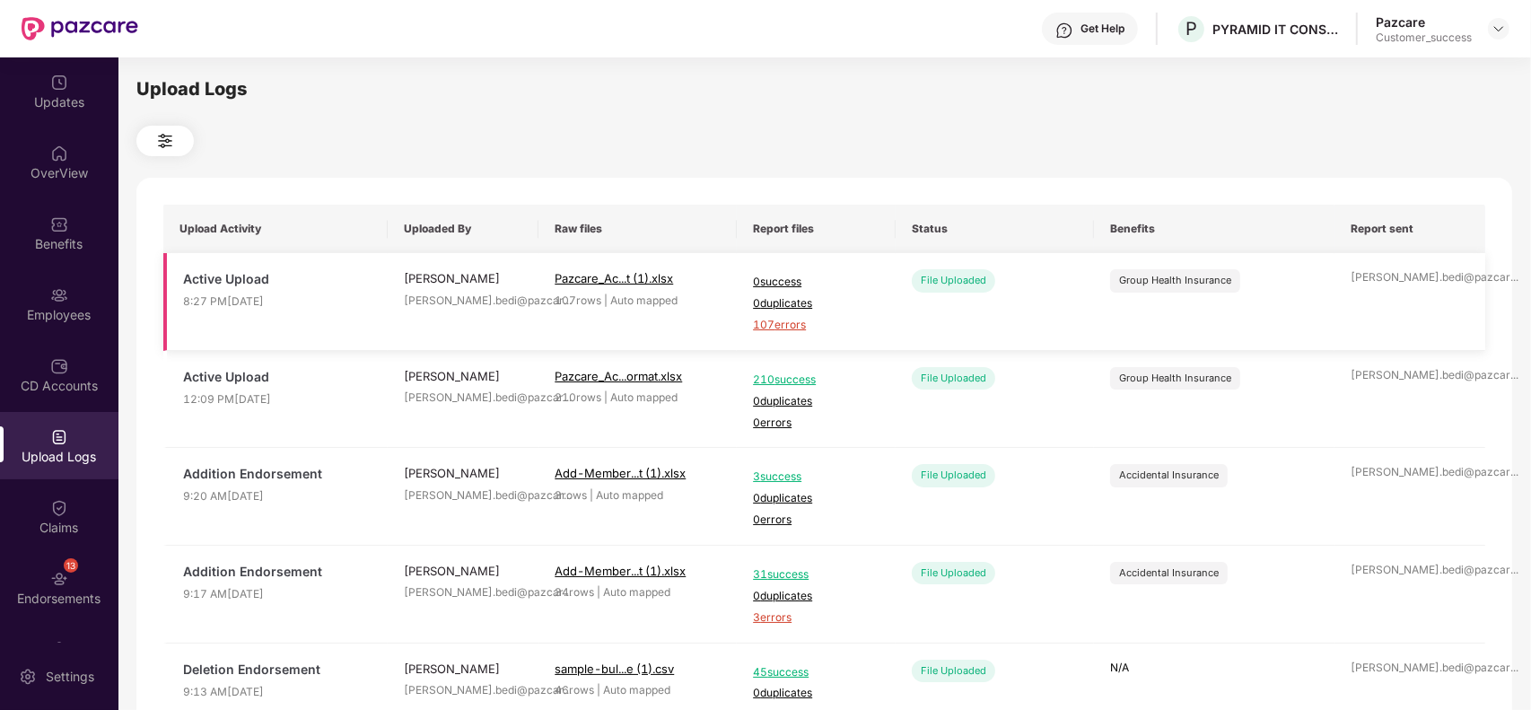
click at [777, 324] on span "107 errors" at bounding box center [816, 325] width 126 height 17
click at [64, 257] on div "Benefits" at bounding box center [59, 232] width 118 height 67
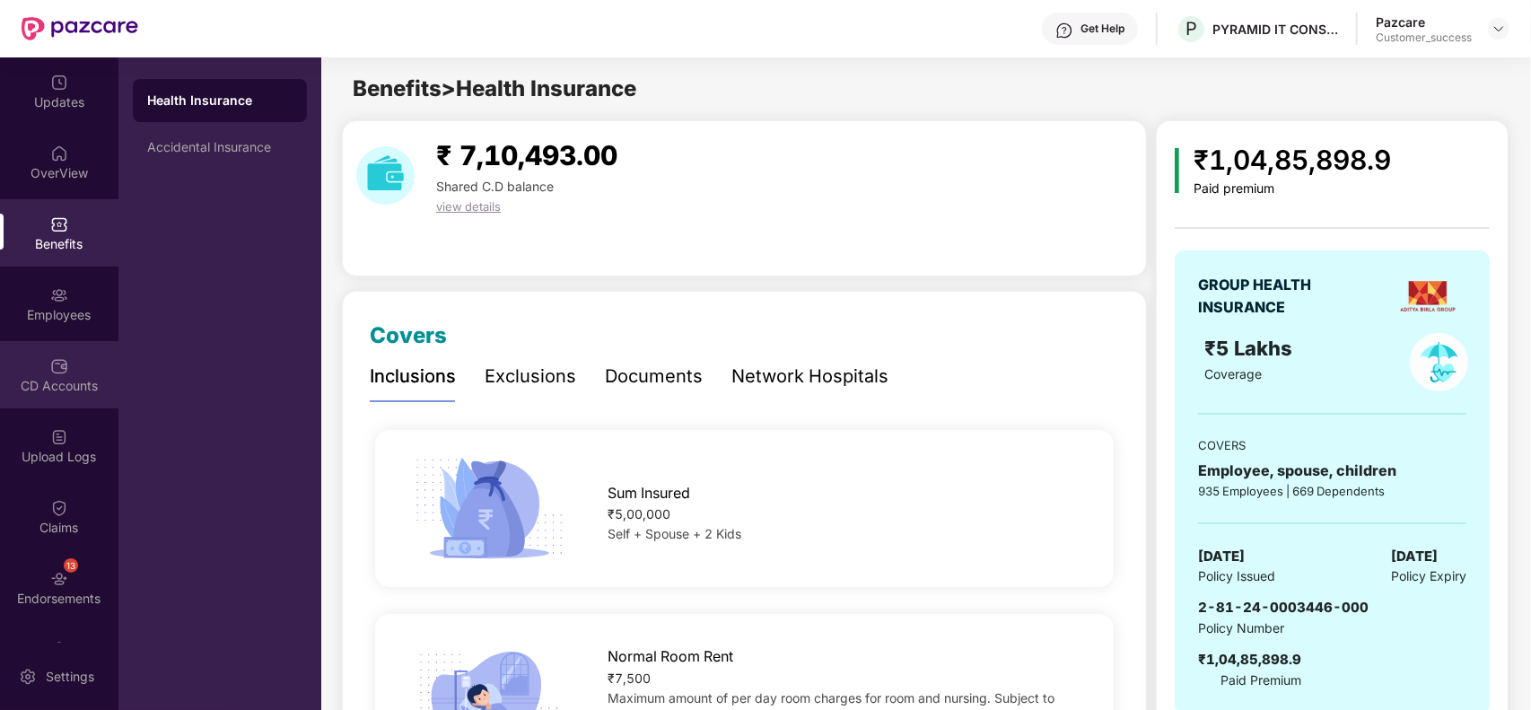
click at [54, 406] on div "CD Accounts" at bounding box center [59, 374] width 118 height 67
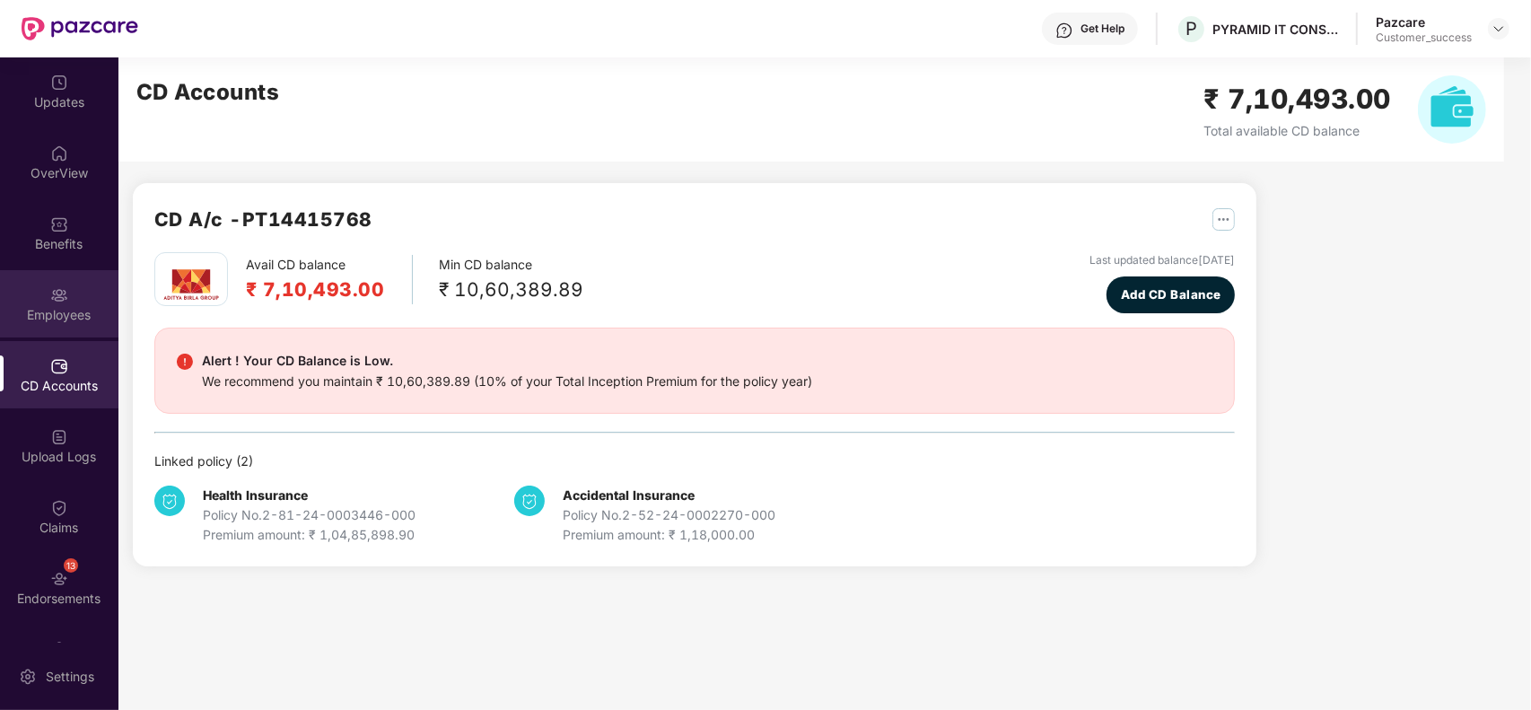
click at [59, 289] on img at bounding box center [59, 295] width 18 height 18
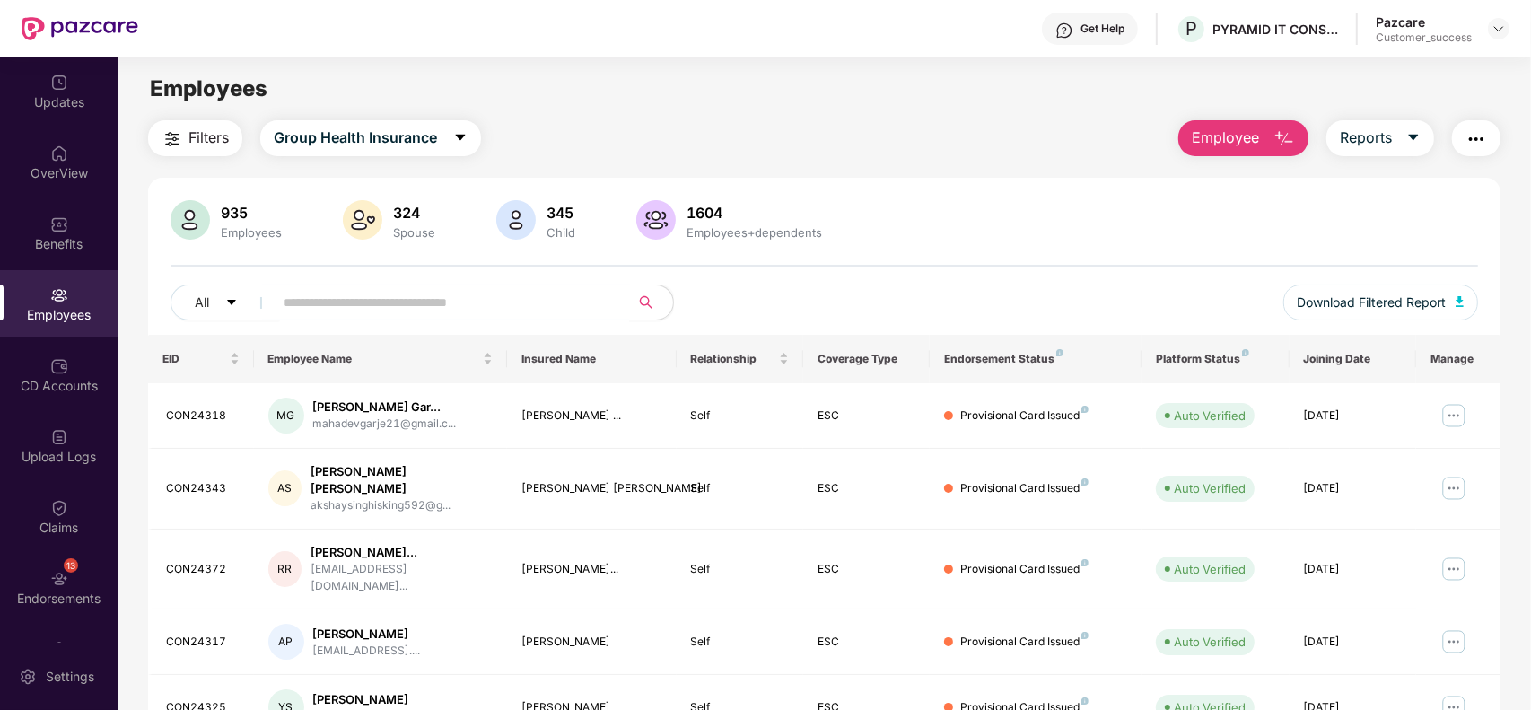
click at [1486, 148] on img "button" at bounding box center [1476, 139] width 22 height 22
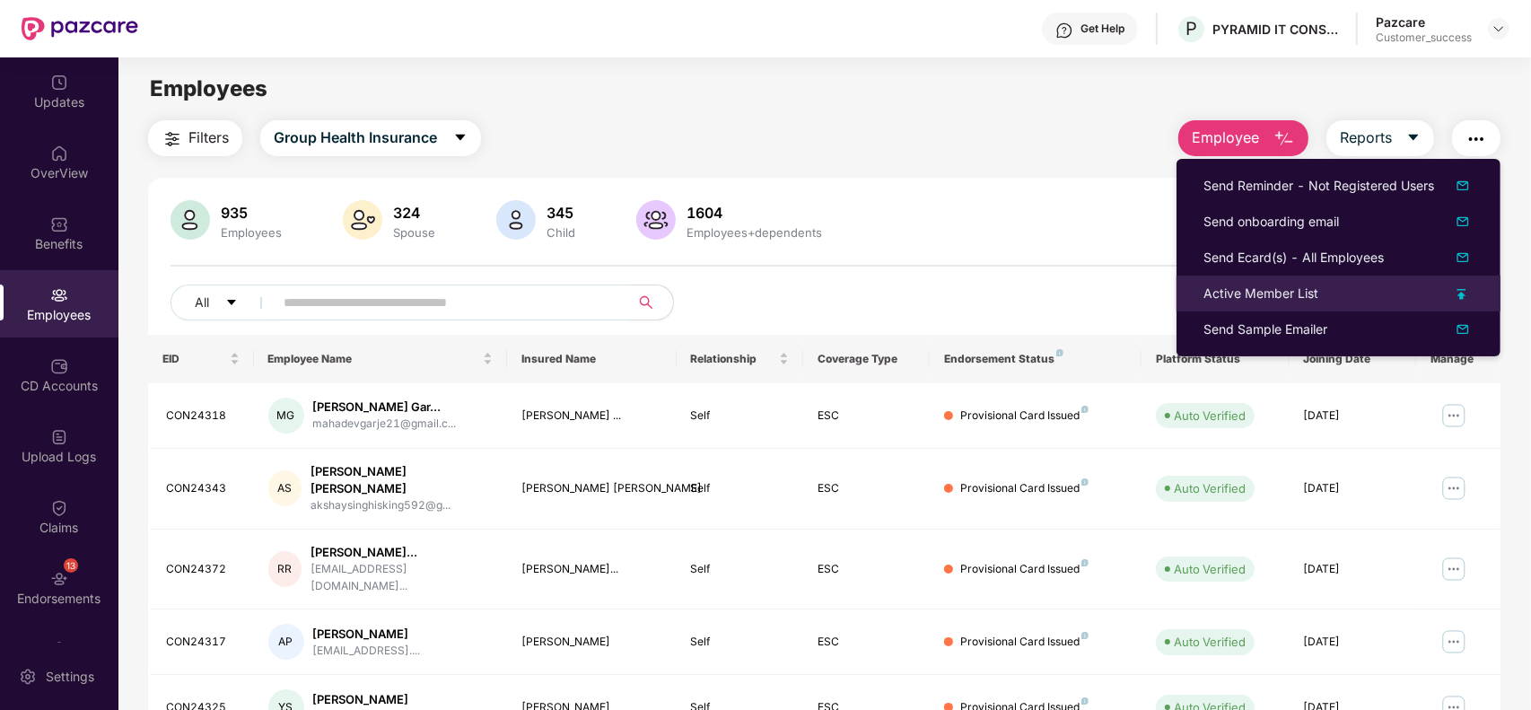
click at [1342, 290] on div "Active Member List" at bounding box center [1338, 293] width 270 height 20
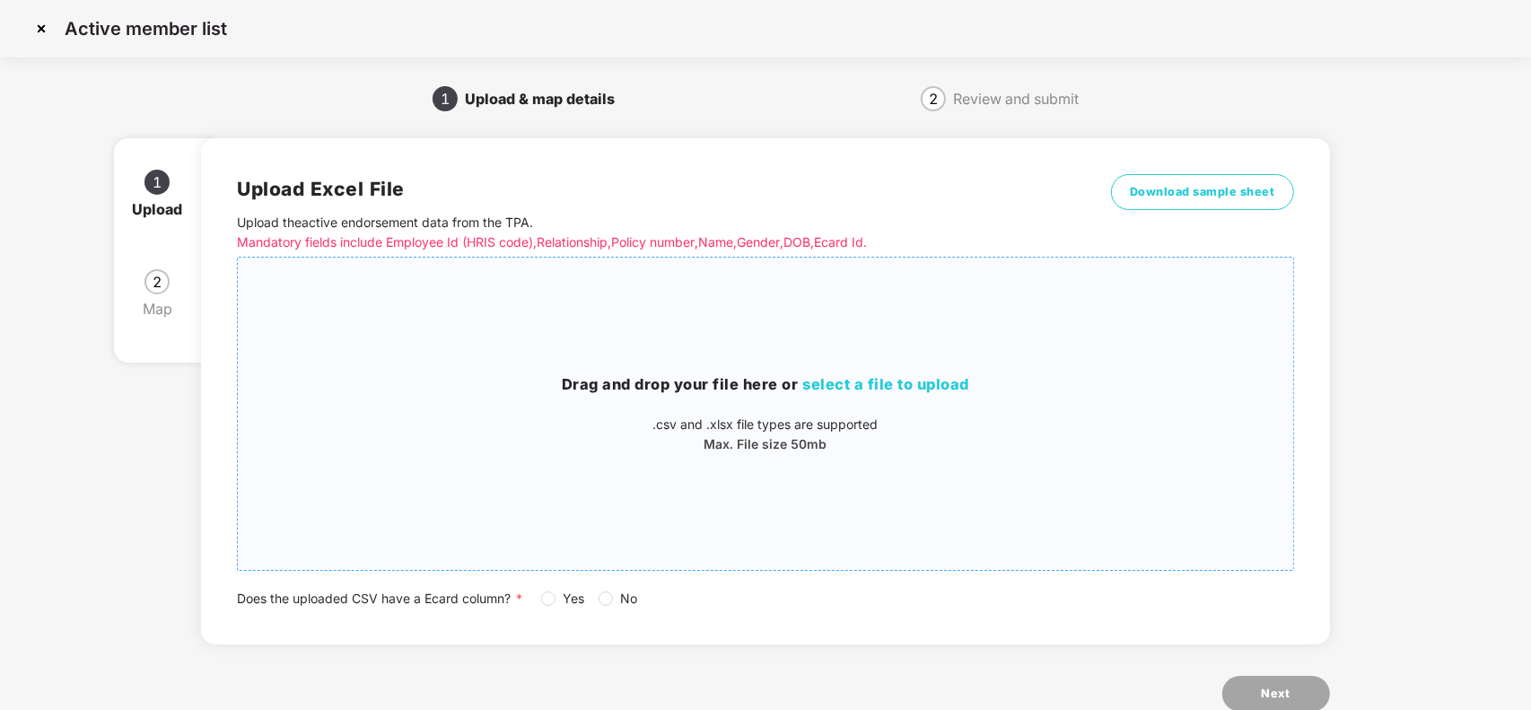
click at [1001, 339] on div "Drag and drop your file here or select a file to upload .csv and .xlsx file typ…" at bounding box center [765, 413] width 1054 height 283
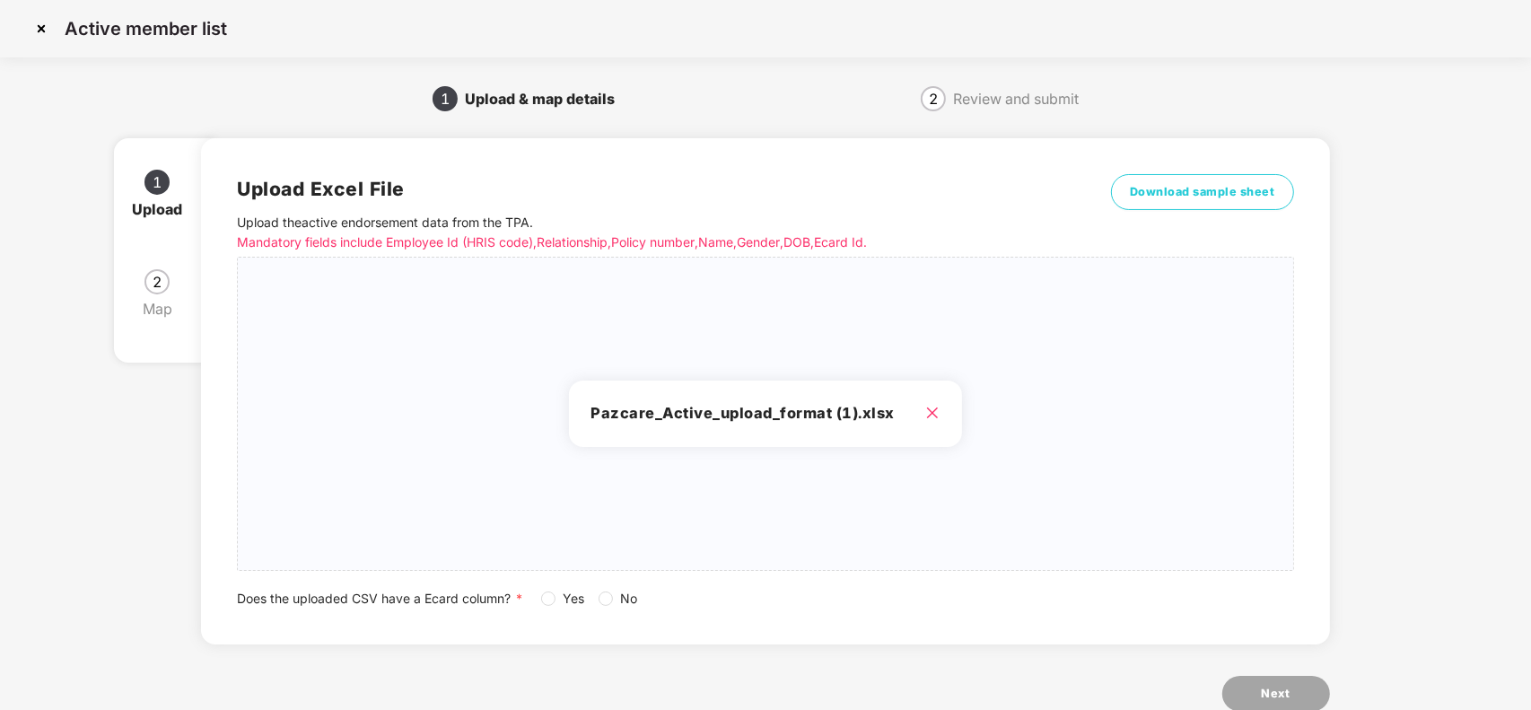
click at [556, 599] on span "Yes" at bounding box center [573, 599] width 36 height 20
click at [1256, 689] on button "Next" at bounding box center [1276, 694] width 108 height 36
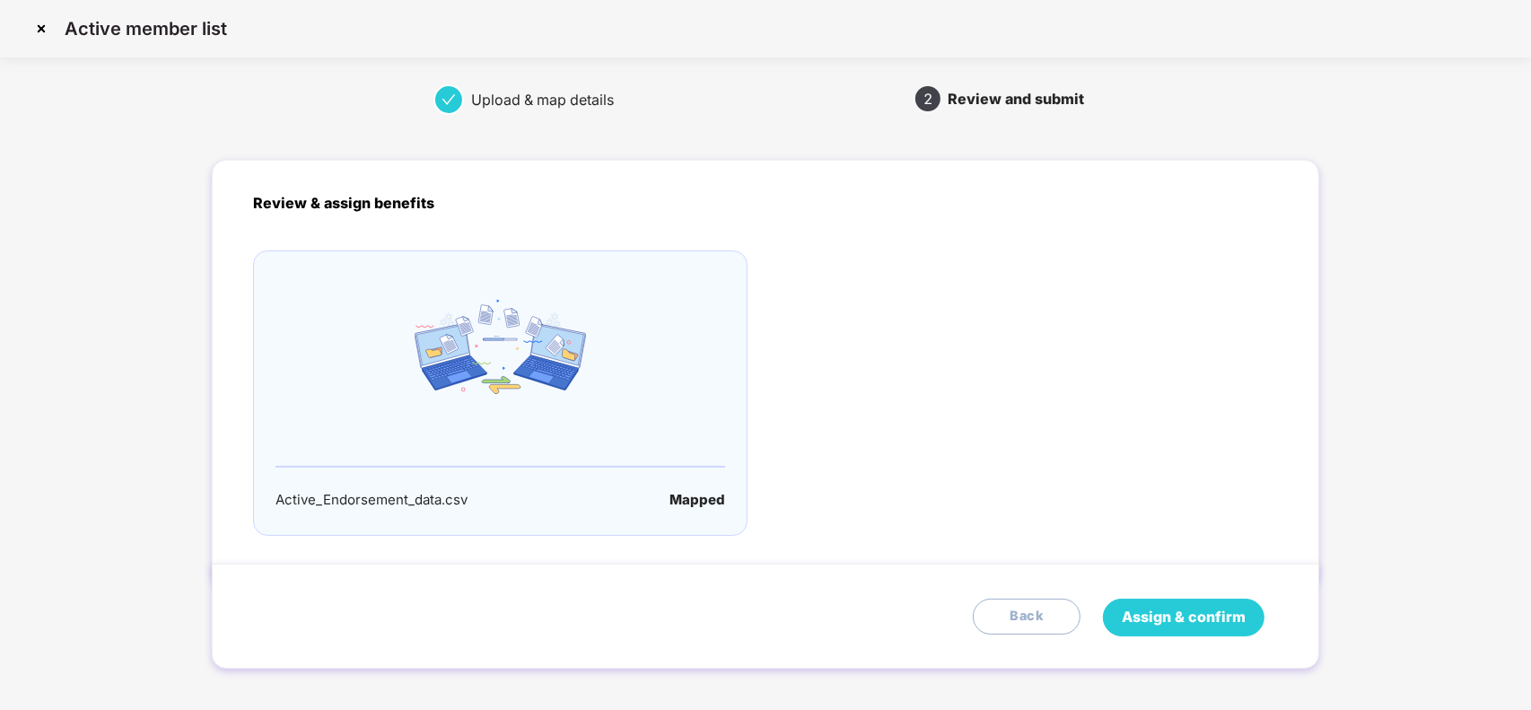
click at [1163, 619] on span "Assign & confirm" at bounding box center [1183, 617] width 124 height 22
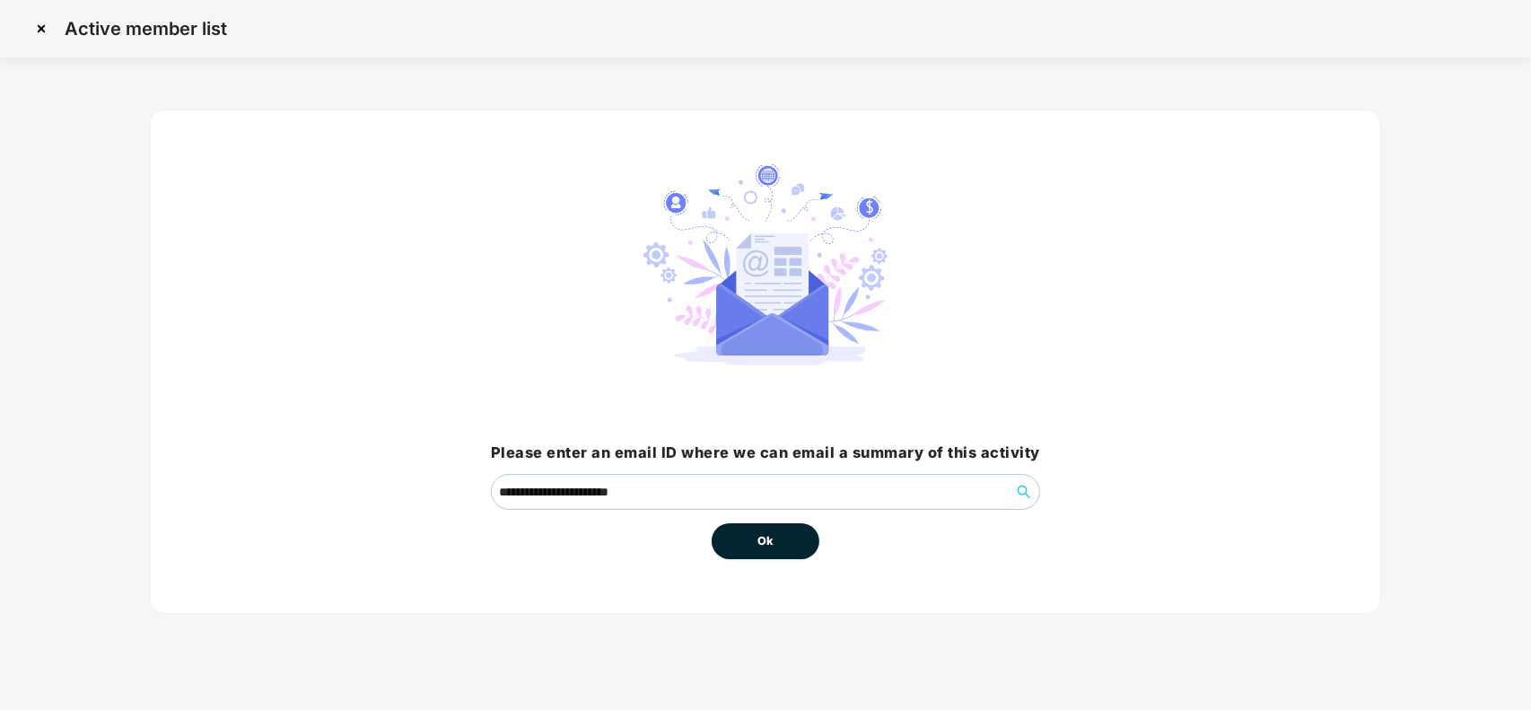
click at [769, 526] on button "Ok" at bounding box center [765, 541] width 108 height 36
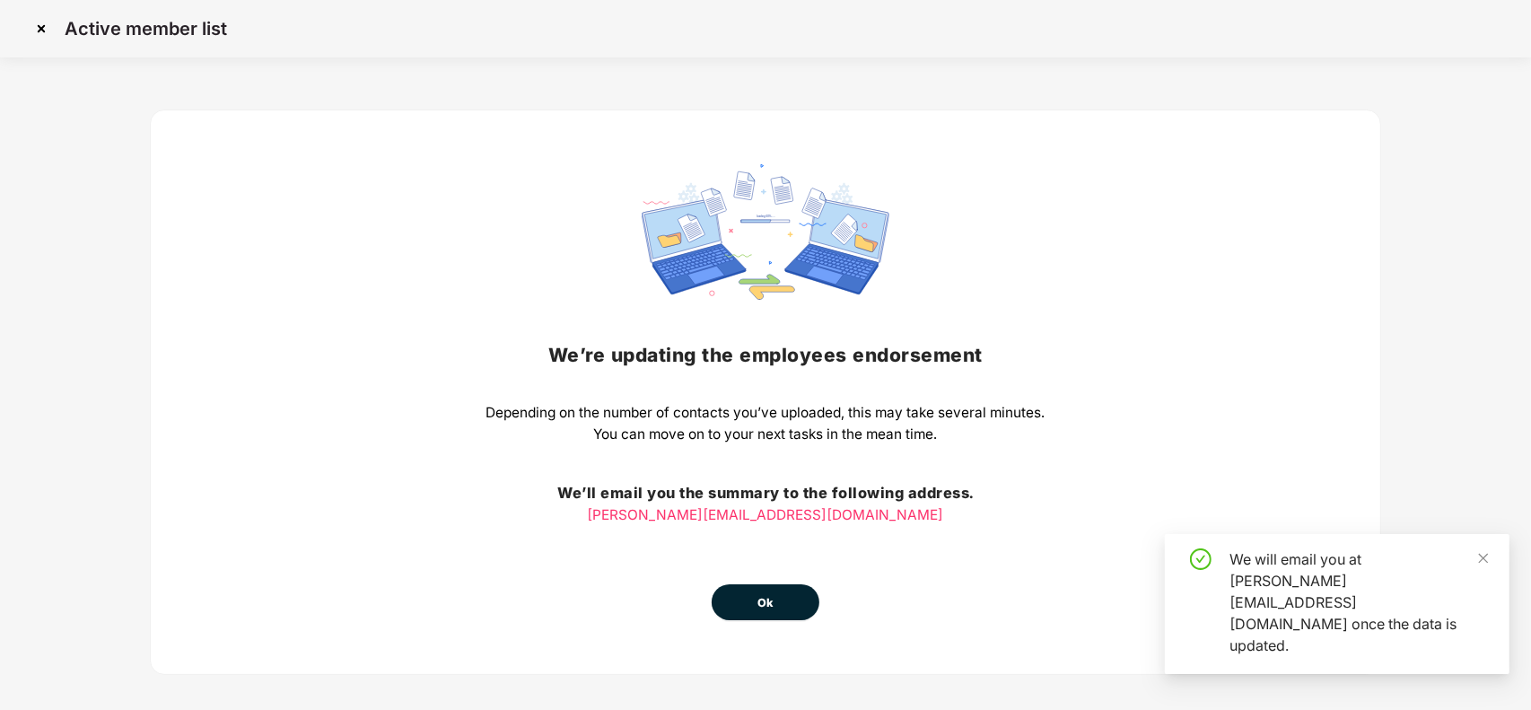
click at [755, 589] on button "Ok" at bounding box center [765, 602] width 108 height 36
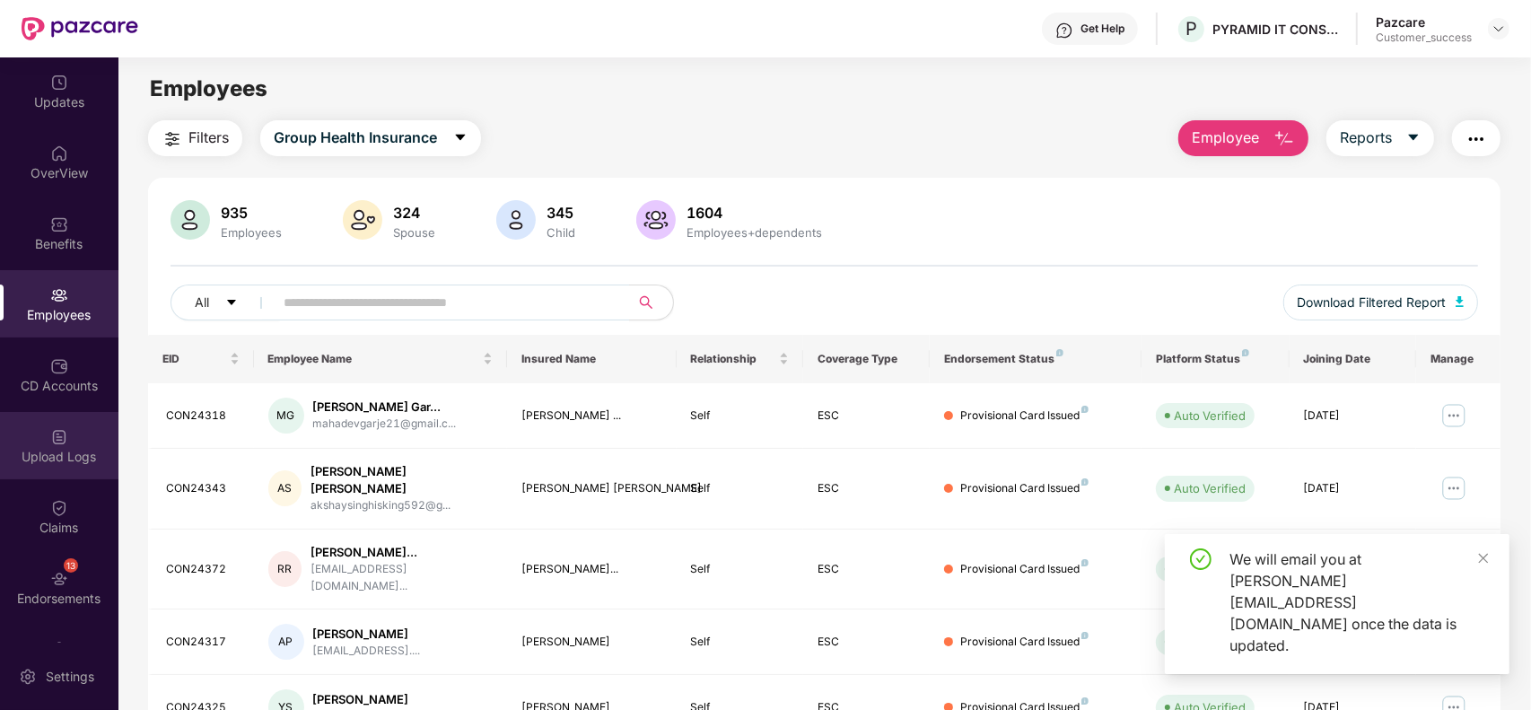
click at [65, 437] on img at bounding box center [59, 437] width 18 height 18
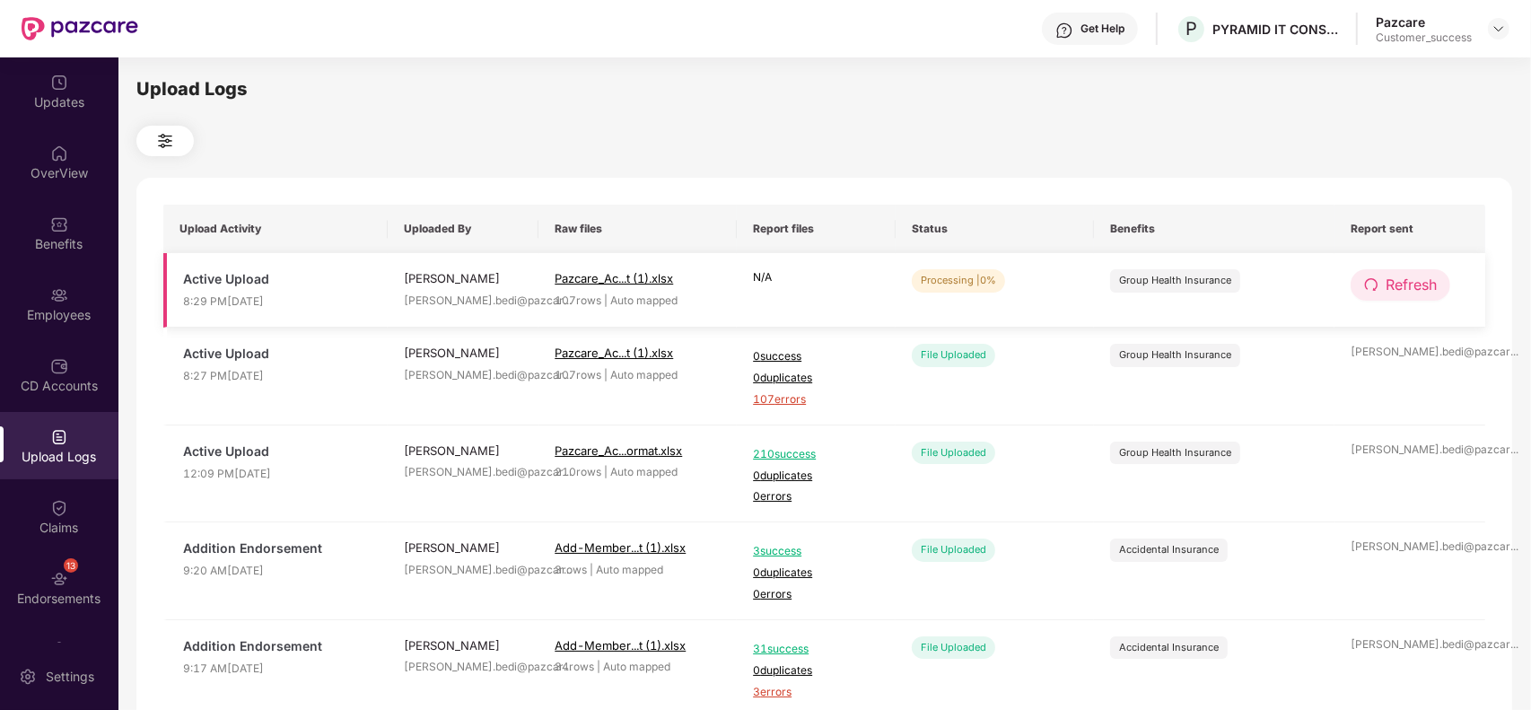
click at [1393, 274] on span "Refresh" at bounding box center [1410, 285] width 51 height 22
click at [1393, 274] on span "Refresh" at bounding box center [1411, 285] width 51 height 22
